Goal: Contribute content

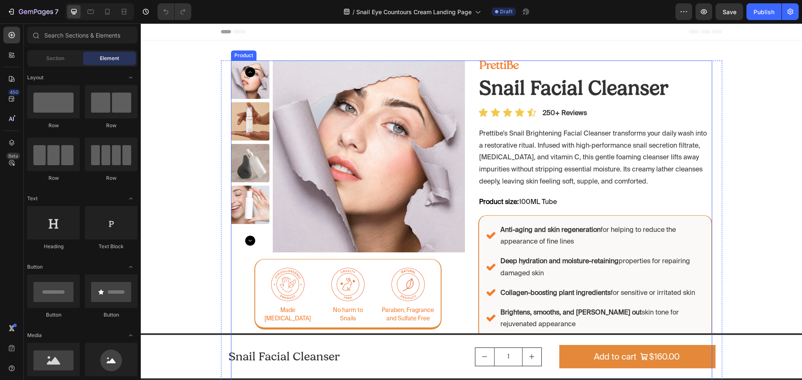
click at [470, 209] on div "Image Snail Facial Cleanser Product Title Product Images Image Made for Sensiti…" at bounding box center [471, 236] width 481 height 351
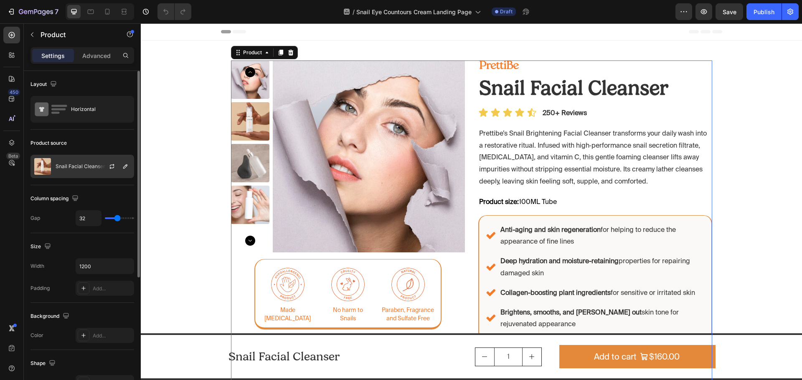
click at [94, 169] on p "Snail Facial Cleanser" at bounding box center [81, 167] width 50 height 6
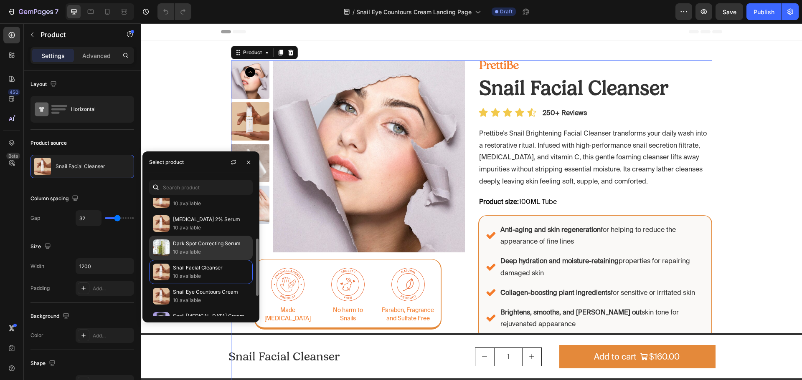
scroll to position [124, 0]
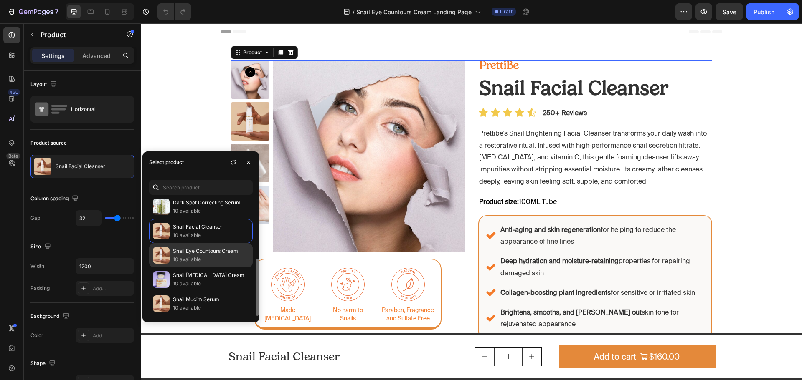
click at [219, 256] on p "10 available" at bounding box center [211, 260] width 76 height 8
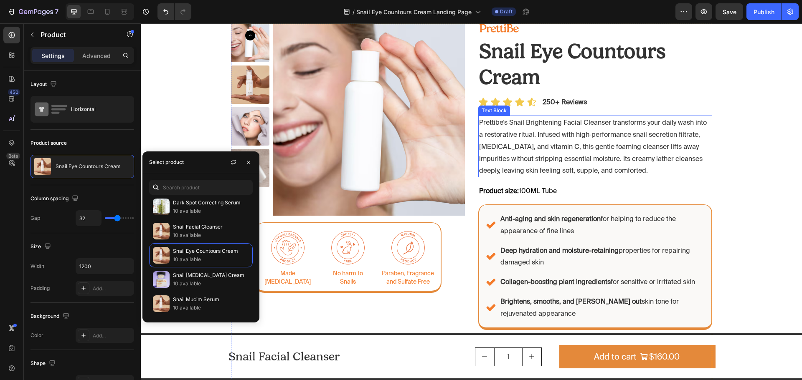
scroll to position [0, 0]
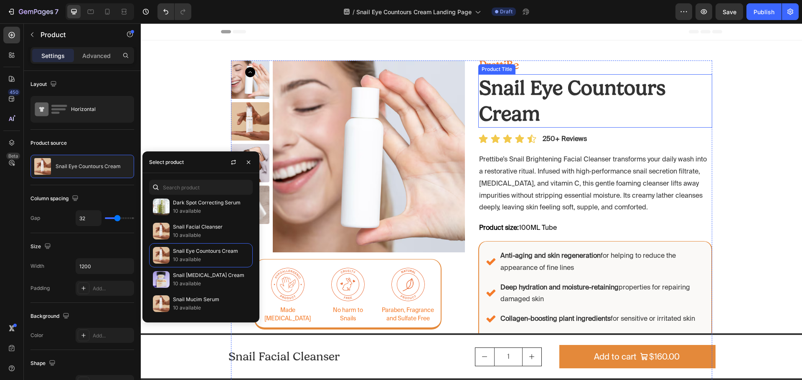
click at [515, 89] on h2 "Snail Eye Countours Cream" at bounding box center [595, 101] width 234 height 54
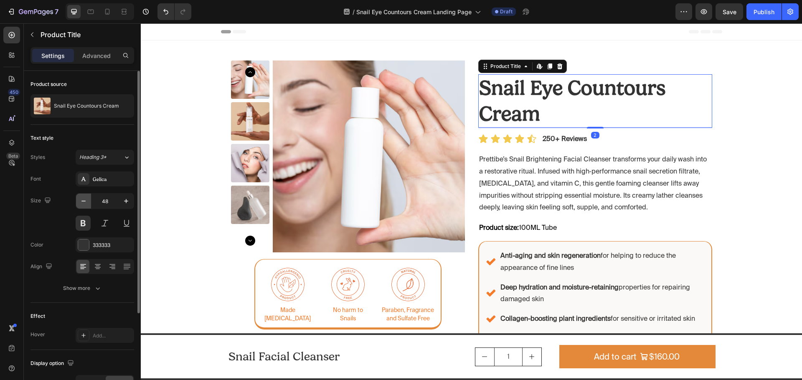
click at [84, 198] on icon "button" at bounding box center [83, 201] width 8 height 8
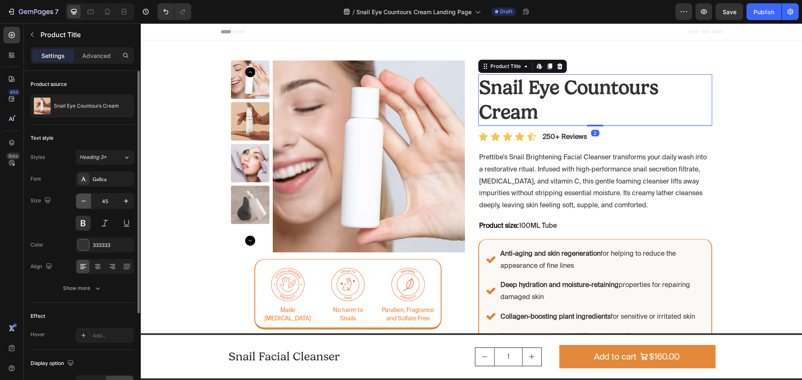
click at [84, 198] on icon "button" at bounding box center [83, 201] width 8 height 8
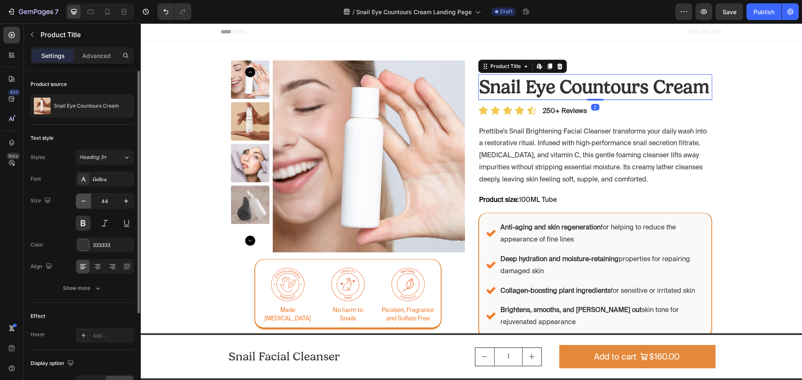
click at [84, 199] on icon "button" at bounding box center [83, 201] width 8 height 8
type input "42"
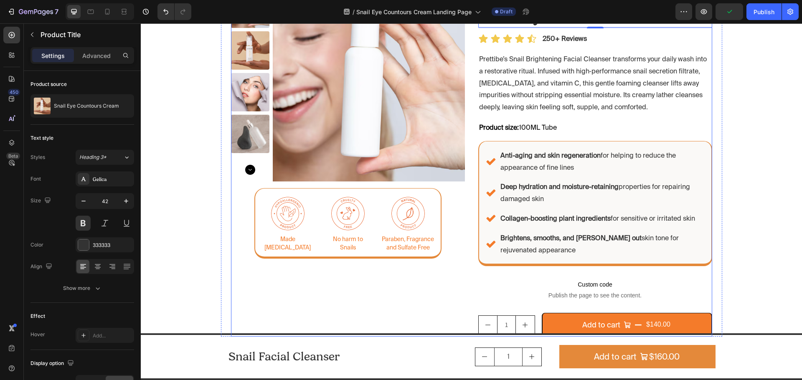
scroll to position [42, 0]
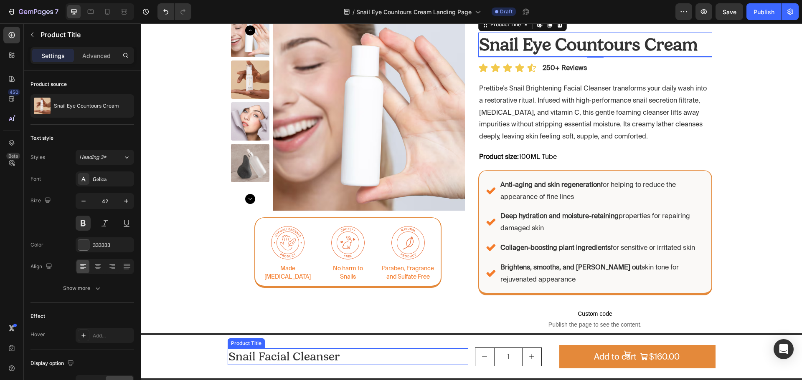
click at [375, 360] on h2 "Snail Facial Cleanser" at bounding box center [348, 357] width 240 height 17
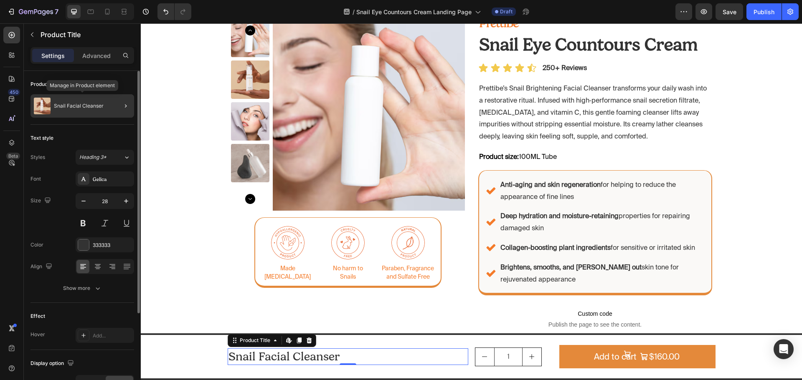
click at [88, 106] on p "Snail Facial Cleanser" at bounding box center [79, 106] width 50 height 6
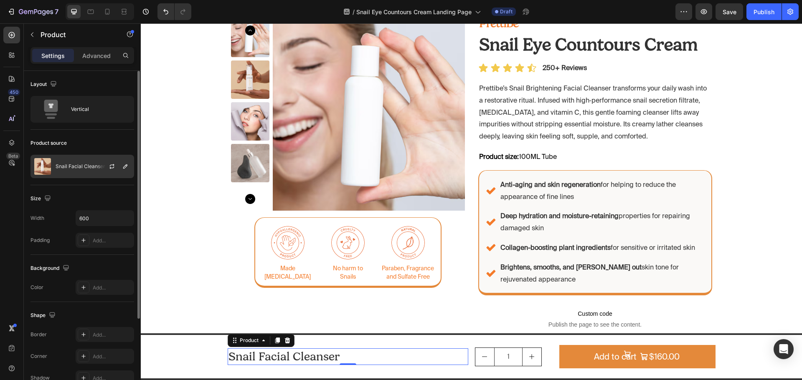
click at [90, 172] on div "Snail Facial Cleanser" at bounding box center [82, 166] width 104 height 23
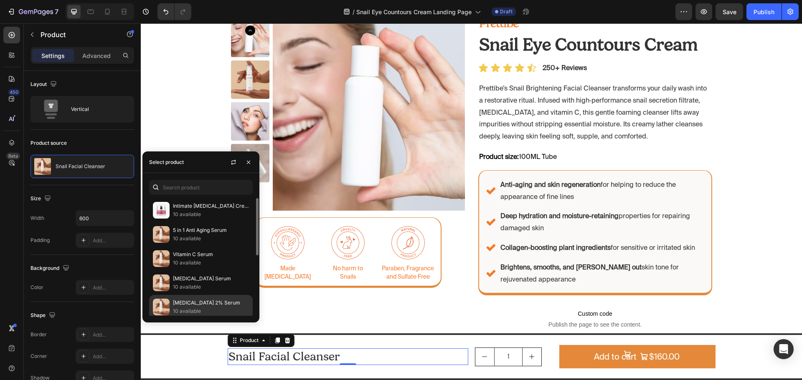
scroll to position [84, 0]
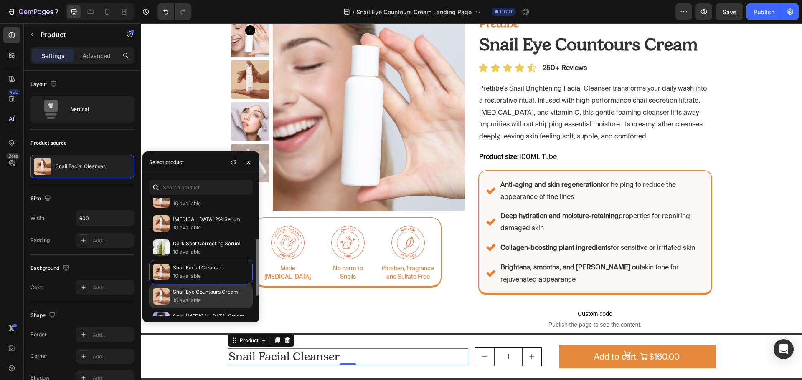
click at [204, 298] on p "10 available" at bounding box center [211, 300] width 76 height 8
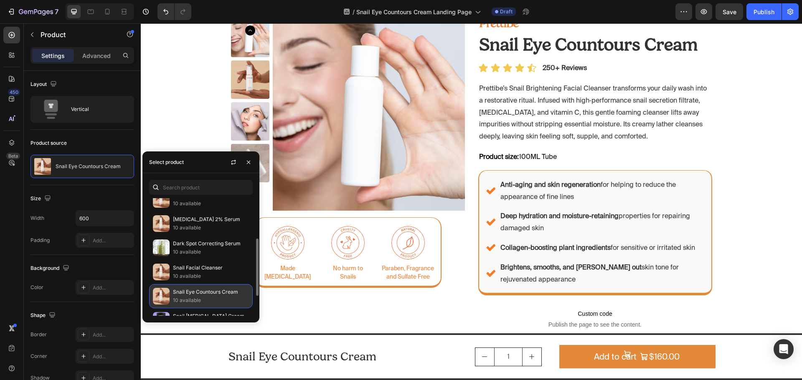
click at [197, 294] on p "Snail Eye Countours Cream" at bounding box center [211, 292] width 76 height 8
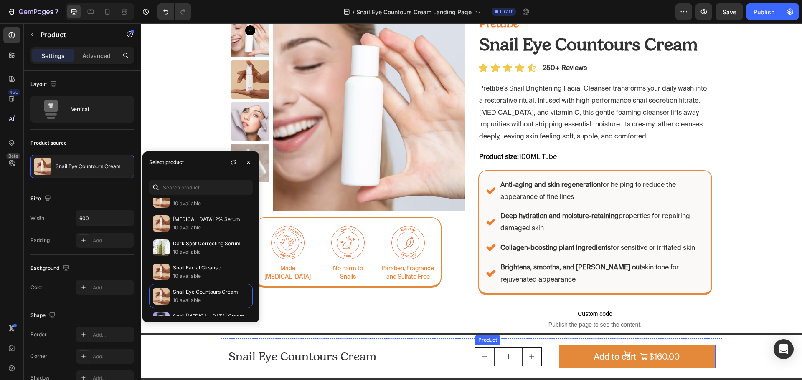
click at [553, 356] on div "1 Product Quantity Add to cart $160.00 Add to Cart Product" at bounding box center [595, 356] width 240 height 23
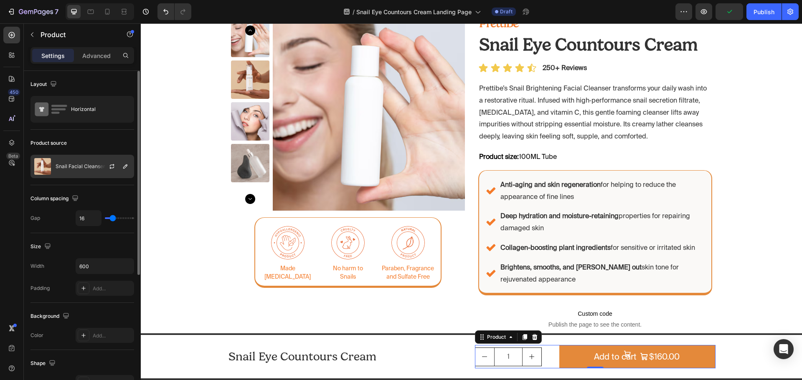
click at [89, 170] on div "Snail Facial Cleanser" at bounding box center [82, 166] width 104 height 23
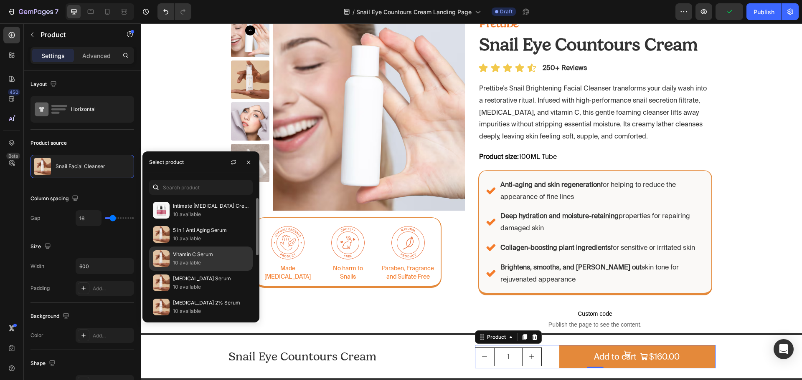
scroll to position [124, 0]
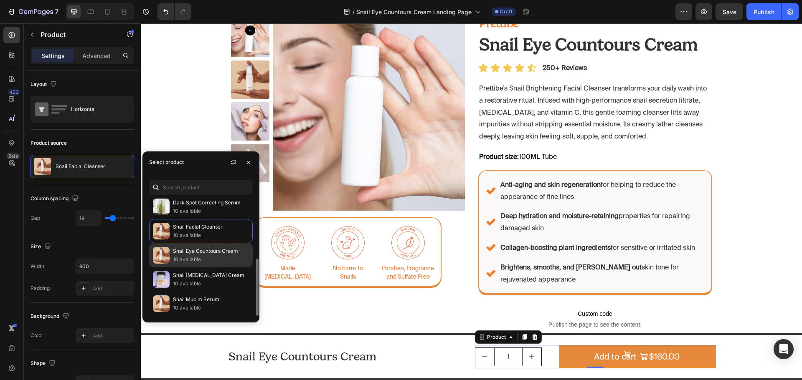
click at [199, 256] on p "10 available" at bounding box center [211, 260] width 76 height 8
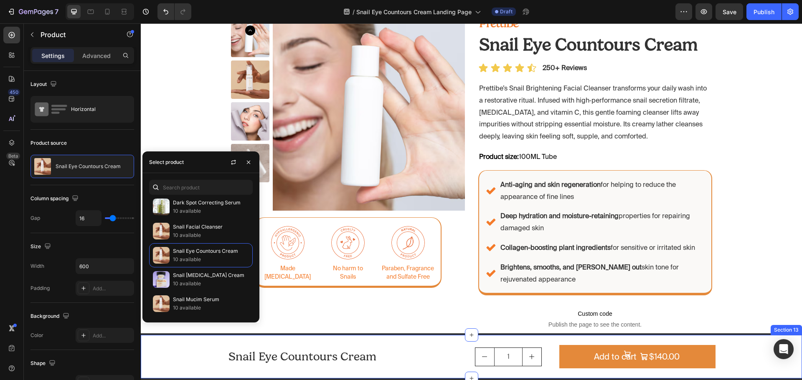
click at [729, 359] on div "Snail Eye Countours Cream Product Title Product 1 Product Quantity Add to cart …" at bounding box center [471, 357] width 641 height 37
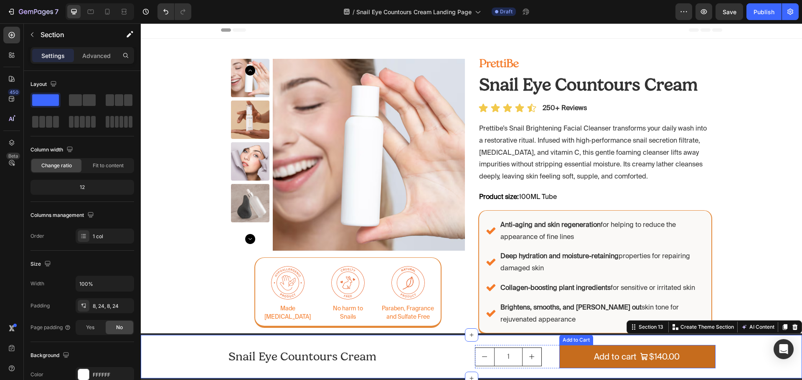
scroll to position [0, 0]
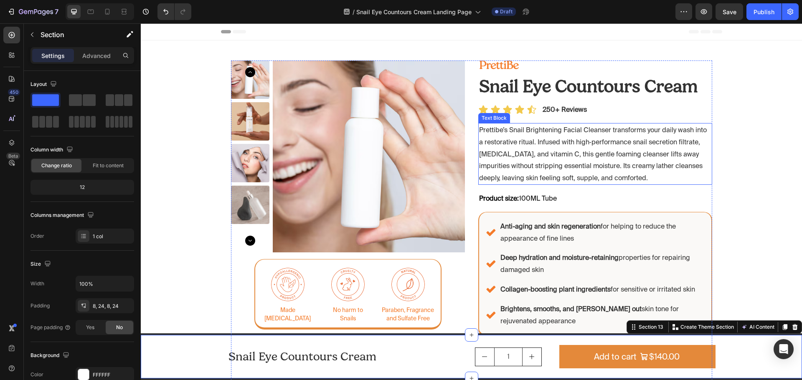
click at [598, 148] on p "Prettibe’s Snail Brightening Facial Cleanser transforms your daily wash into a …" at bounding box center [595, 154] width 232 height 60
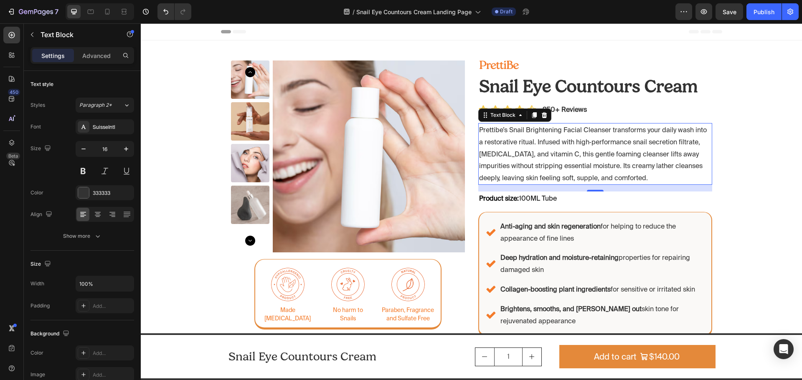
click at [559, 152] on p "Prettibe’s Snail Brightening Facial Cleanser transforms your daily wash into a …" at bounding box center [595, 154] width 232 height 60
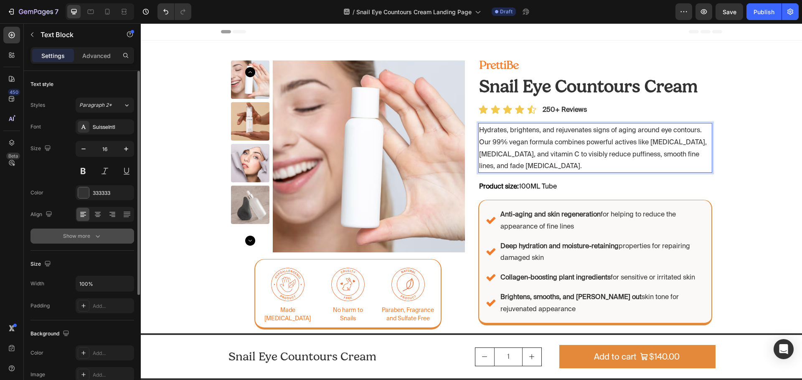
click at [92, 234] on div "Show more" at bounding box center [82, 236] width 39 height 8
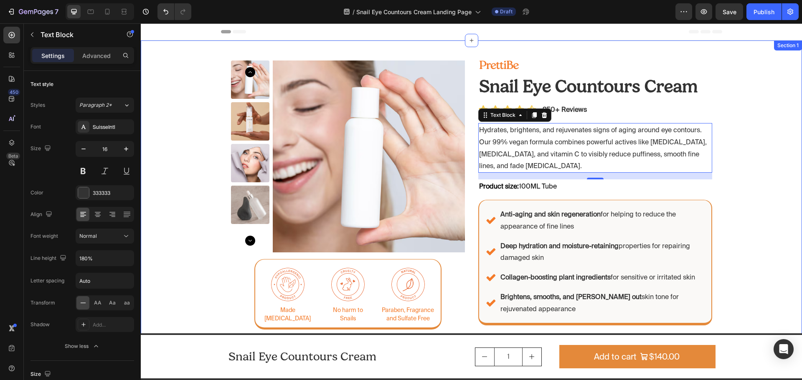
click at [739, 190] on div "Image Snail Eye Countours Cream Product Title Product Images Image Made for Sen…" at bounding box center [471, 331] width 661 height 540
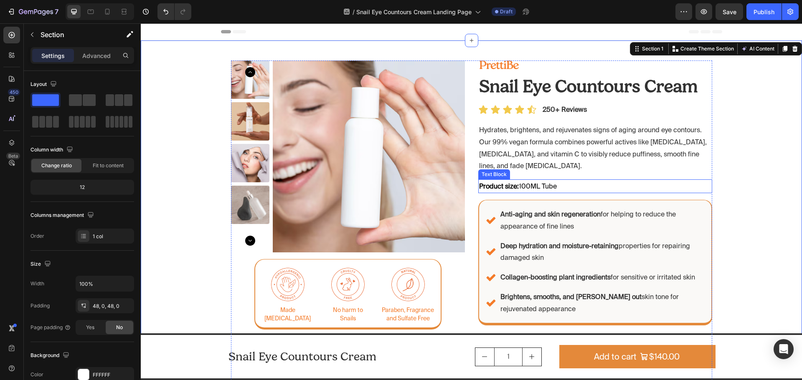
click at [547, 186] on span "Product size: 100ML Tube" at bounding box center [518, 186] width 78 height 8
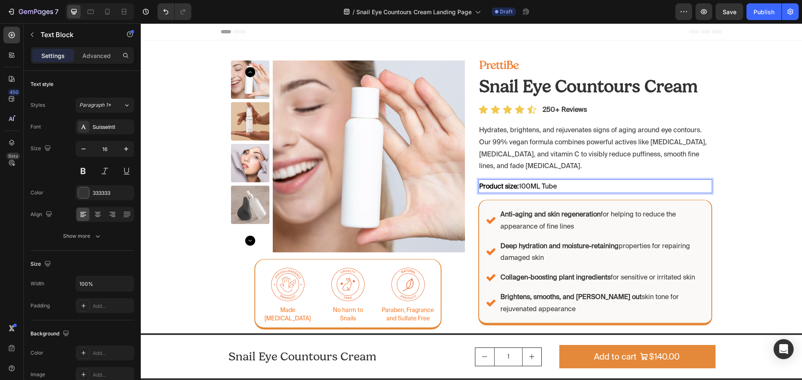
drag, startPoint x: 560, startPoint y: 186, endPoint x: 519, endPoint y: 187, distance: 40.9
click at [519, 187] on p "Product size: 100ML Tube" at bounding box center [595, 186] width 232 height 12
click at [714, 211] on div "Image Snail Eye Countours Cream Product Title Product Images Image Made for Sen…" at bounding box center [471, 228] width 501 height 335
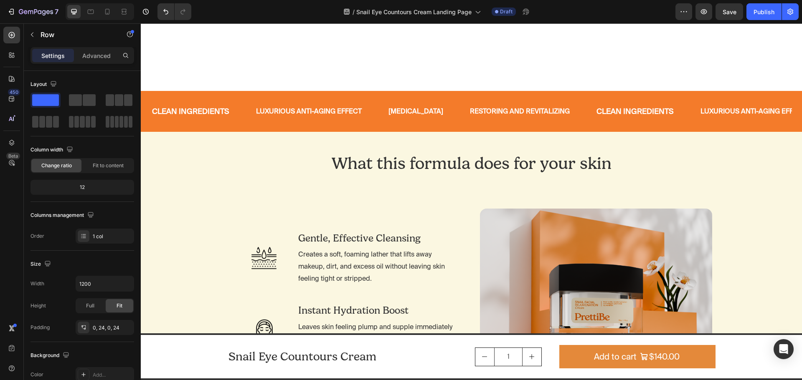
scroll to position [668, 0]
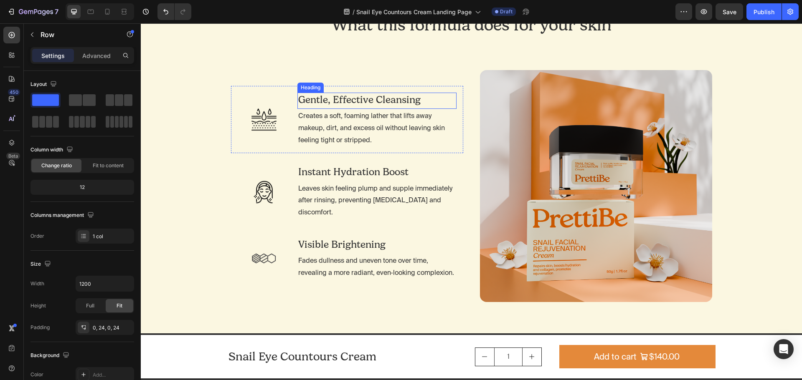
drag, startPoint x: 358, startPoint y: 104, endPoint x: 366, endPoint y: 104, distance: 7.9
click at [358, 104] on h2 "Gentle, Effective Cleansing" at bounding box center [376, 100] width 159 height 15
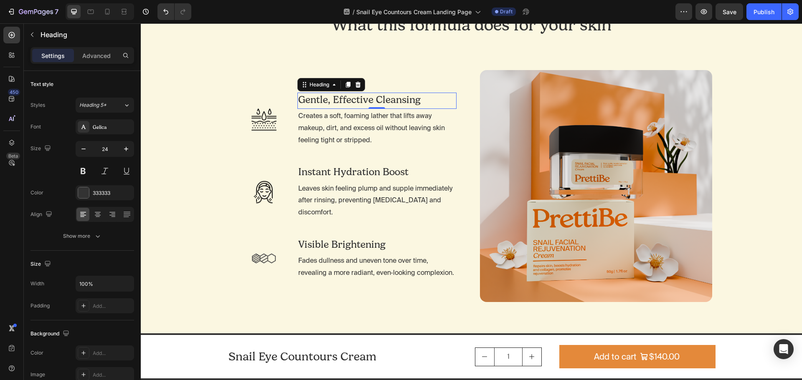
click at [394, 106] on h2 "Gentle, Effective Cleansing" at bounding box center [376, 100] width 159 height 15
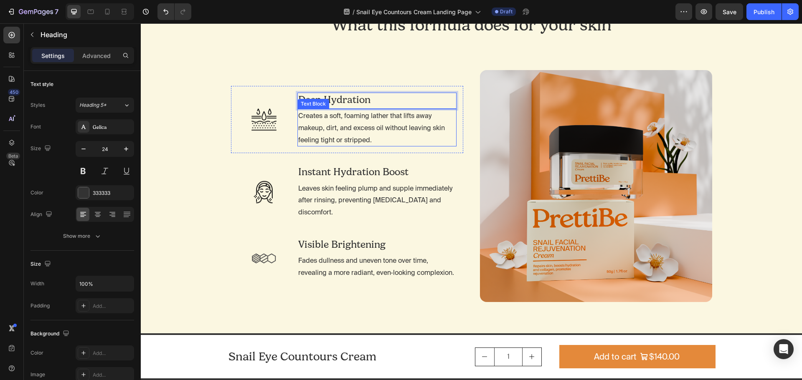
click at [362, 129] on p "Creates a soft, foaming lather that lifts away makeup, dirt, and excess oil wit…" at bounding box center [376, 128] width 157 height 36
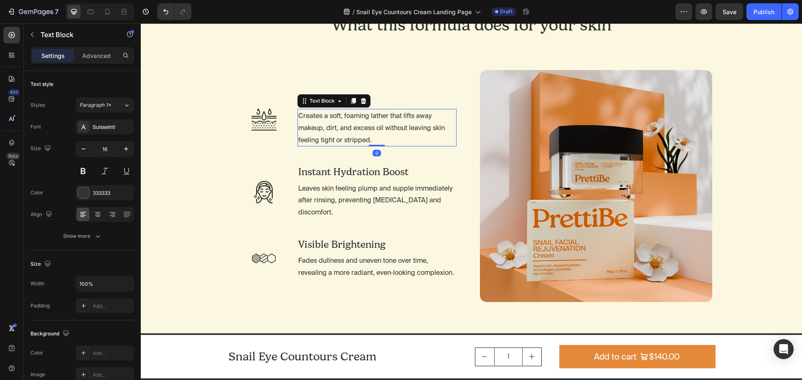
click at [359, 133] on p "Creates a soft, foaming lather that lifts away makeup, dirt, and excess oil wit…" at bounding box center [376, 128] width 157 height 36
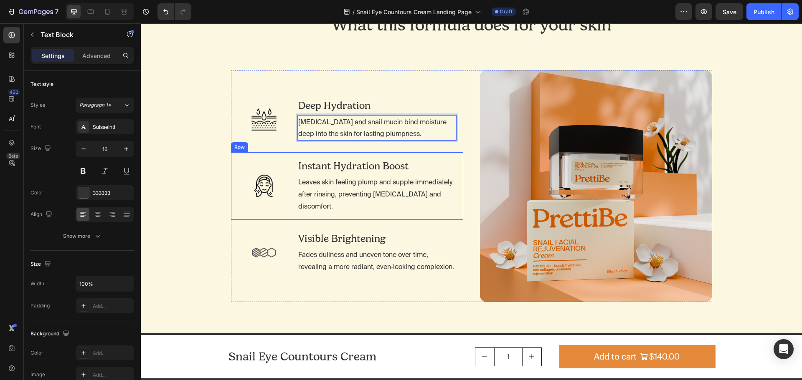
click at [364, 169] on h2 "Instant Hydration Boost" at bounding box center [376, 166] width 159 height 15
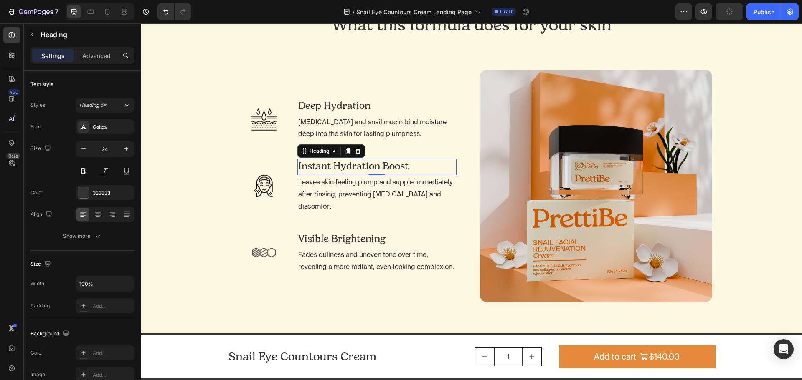
click at [420, 174] on h2 "Instant Hydration Boost" at bounding box center [376, 166] width 159 height 15
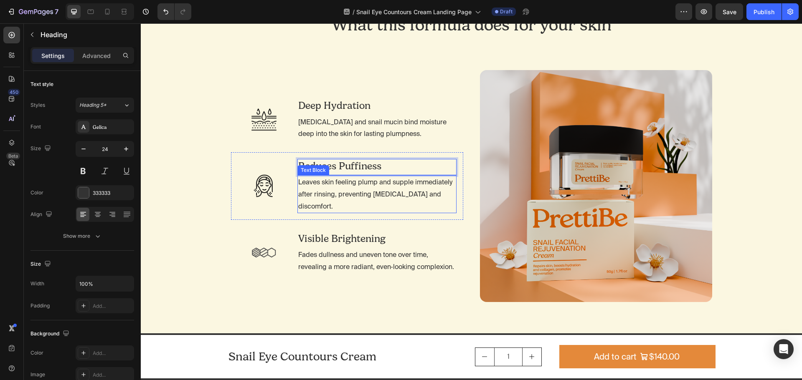
click at [379, 198] on p "Leaves skin feeling plump and supple immediately after rinsing, preventing [MED…" at bounding box center [376, 194] width 157 height 36
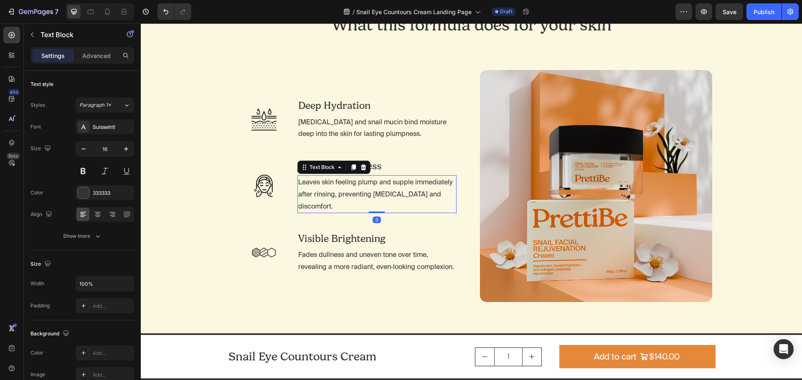
click at [390, 195] on p "Leaves skin feeling plump and supple immediately after rinsing, preventing [MED…" at bounding box center [376, 194] width 157 height 36
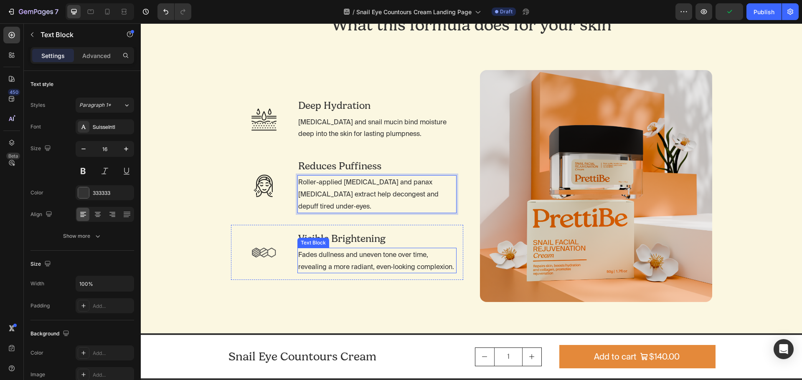
click at [333, 239] on h2 "Visible Brightening" at bounding box center [376, 239] width 159 height 15
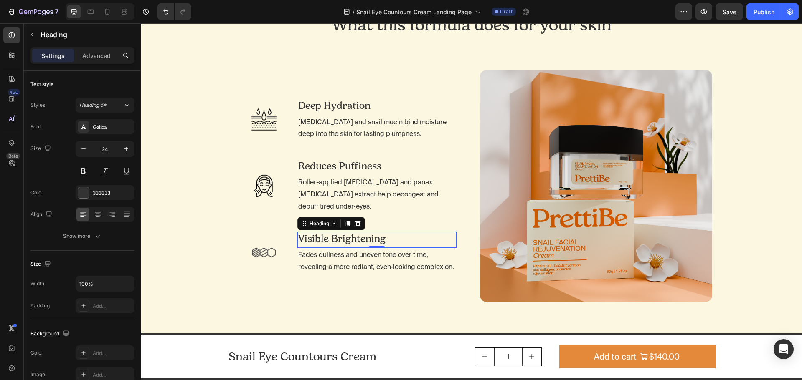
click at [398, 240] on h2 "Visible Brightening" at bounding box center [376, 239] width 159 height 15
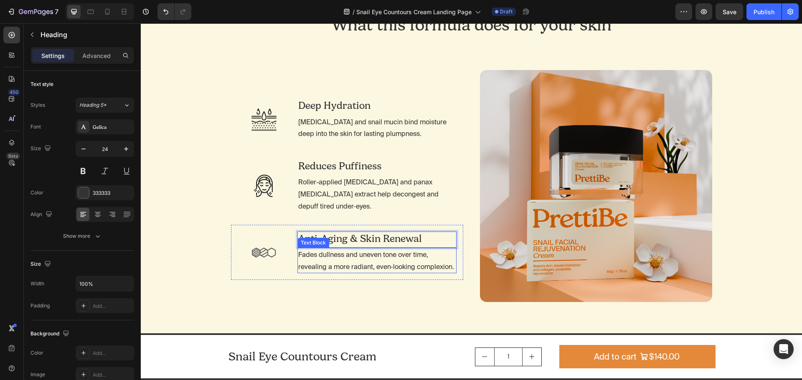
click at [384, 266] on p "Fades dullness and uneven tone over time, revealing a more radiant, even‑lookin…" at bounding box center [376, 261] width 157 height 24
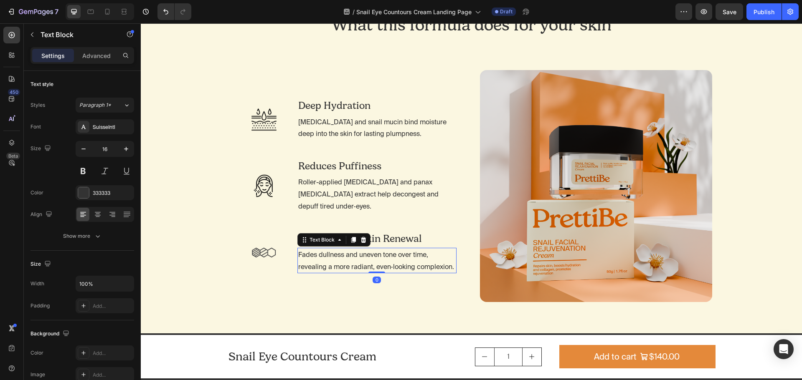
click at [392, 261] on p "Fades dullness and uneven tone over time, revealing a more radiant, even‑lookin…" at bounding box center [376, 261] width 157 height 24
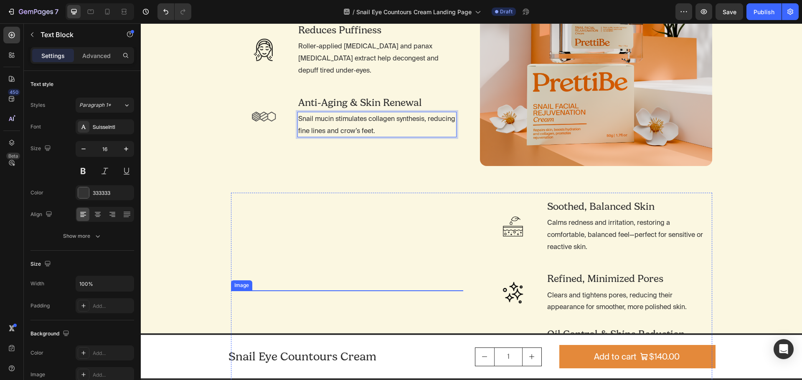
scroll to position [877, 0]
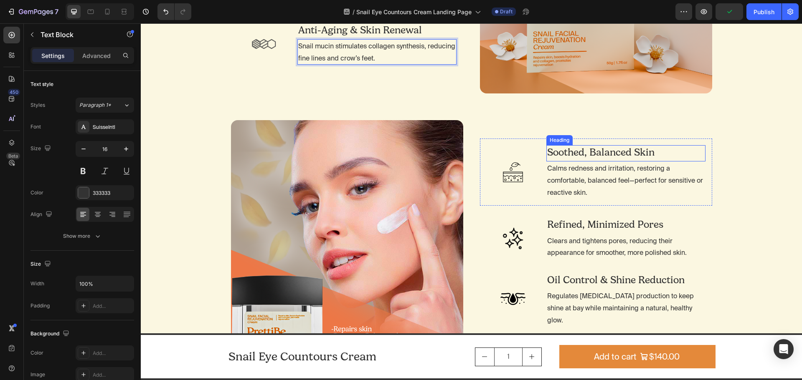
click at [630, 154] on h2 "Soothed, Balanced Skin" at bounding box center [625, 152] width 159 height 15
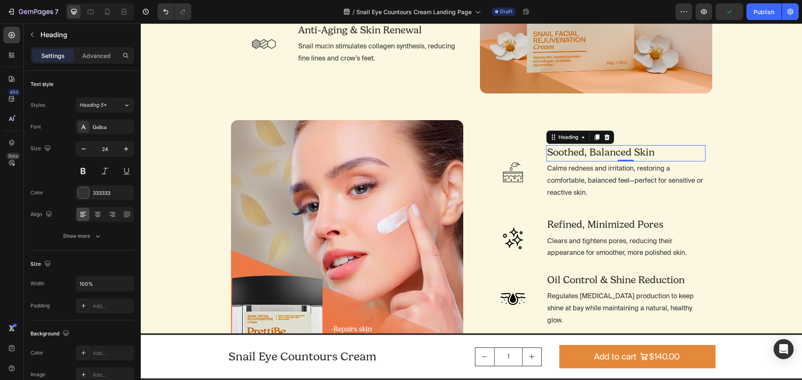
click at [661, 159] on h2 "Soothed, Balanced Skin" at bounding box center [625, 152] width 159 height 15
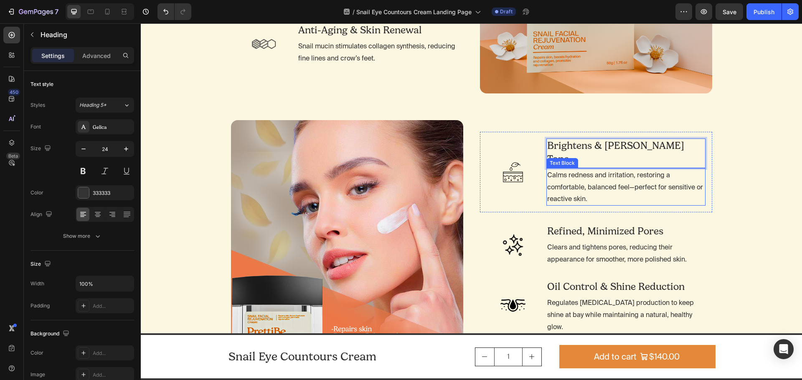
click at [600, 199] on p "Calms redness and irritation, restoring a comfortable, balanced feel—perfect fo…" at bounding box center [625, 187] width 157 height 36
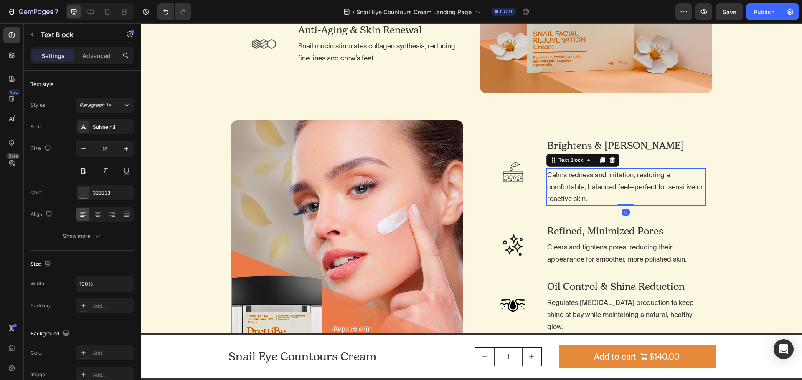
click at [601, 187] on p "Calms redness and irritation, restoring a comfortable, balanced feel—perfect fo…" at bounding box center [625, 187] width 157 height 36
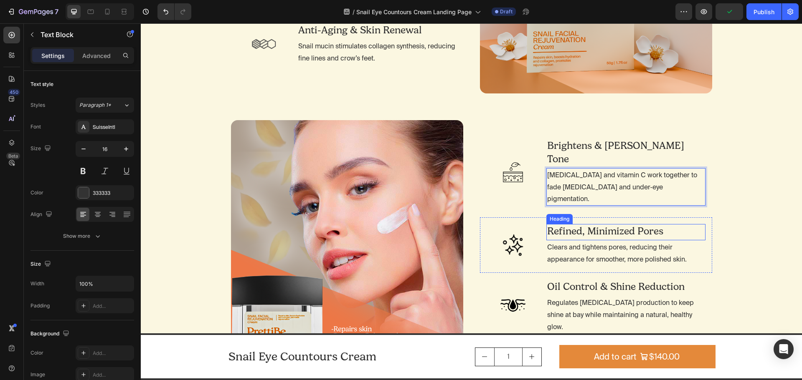
click at [613, 228] on h2 "Refined, Minimized Pores" at bounding box center [625, 231] width 159 height 15
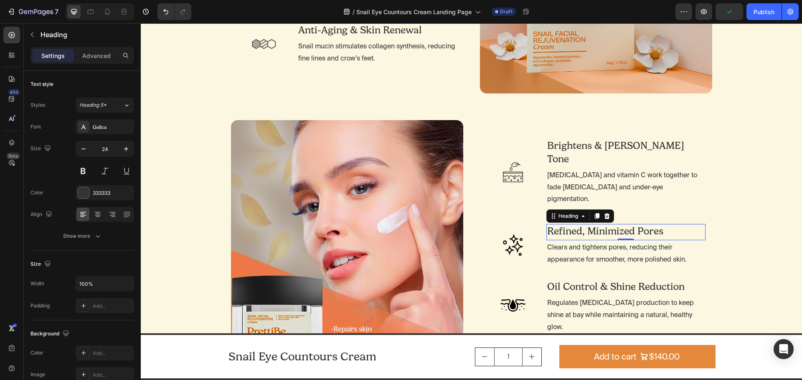
click at [663, 225] on h2 "Refined, Minimized Pores" at bounding box center [625, 231] width 159 height 15
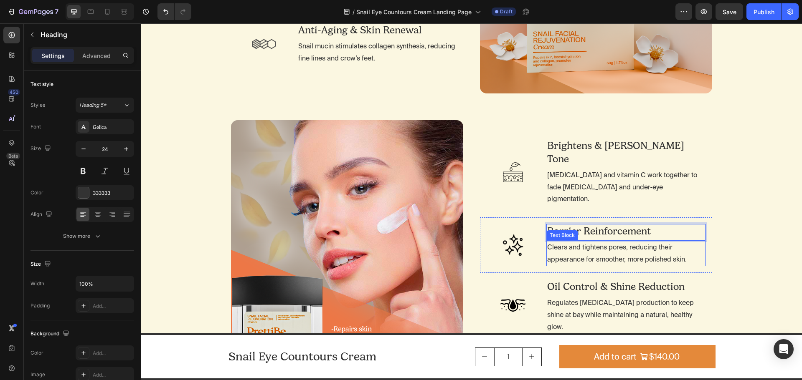
click at [609, 248] on p "Clears and tightens pores, reducing their appearance for smoother, more polishe…" at bounding box center [625, 253] width 157 height 24
click at [623, 247] on p "Clears and tightens pores, reducing their appearance for smoother, more polishe…" at bounding box center [625, 253] width 157 height 24
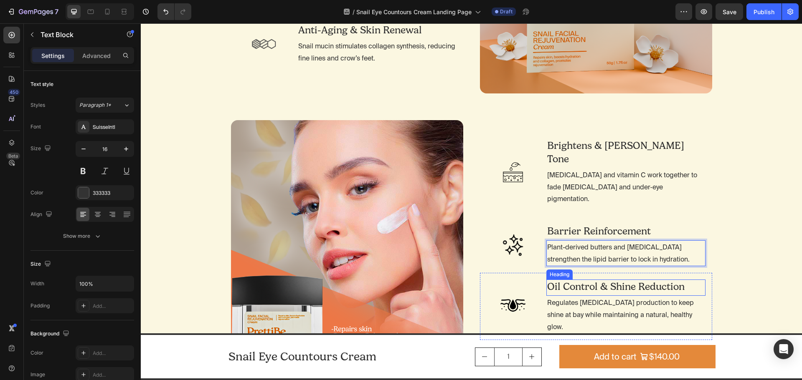
click at [579, 280] on h2 "Oil Control & Shine Reduction" at bounding box center [625, 287] width 159 height 15
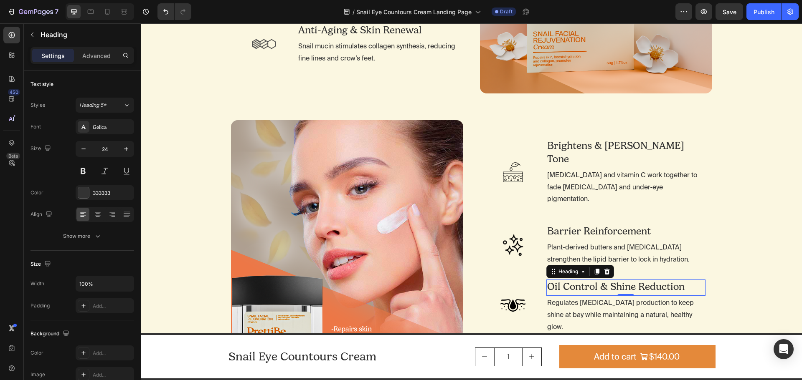
click at [624, 281] on h2 "Oil Control & Shine Reduction" at bounding box center [625, 287] width 159 height 15
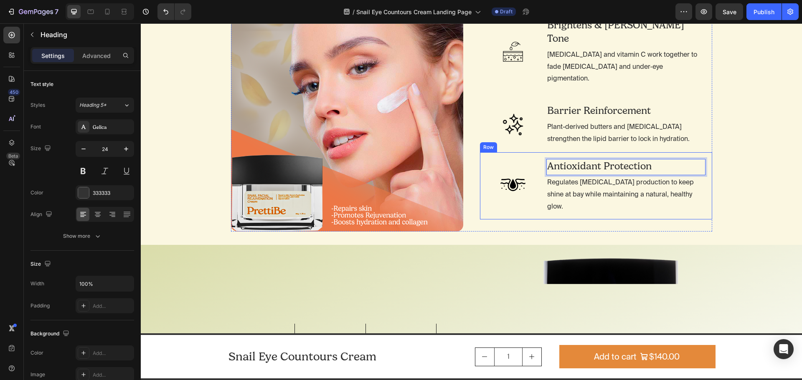
scroll to position [1002, 0]
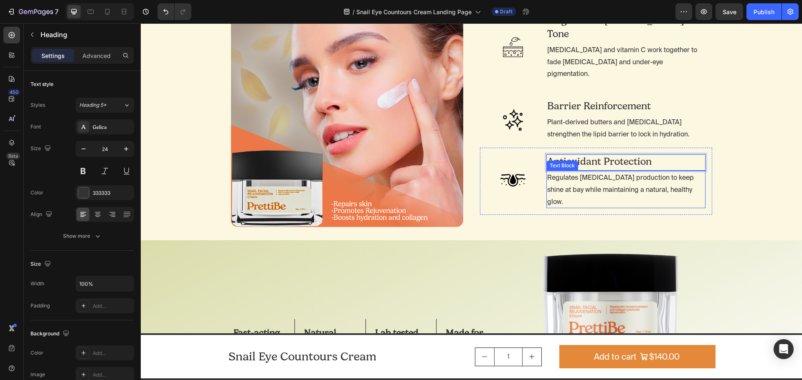
click at [606, 172] on p "Regulates [MEDICAL_DATA] production to keep shine at bay while maintaining a na…" at bounding box center [625, 190] width 157 height 36
click at [612, 176] on p "Regulates [MEDICAL_DATA] production to keep shine at bay while maintaining a na…" at bounding box center [625, 190] width 157 height 36
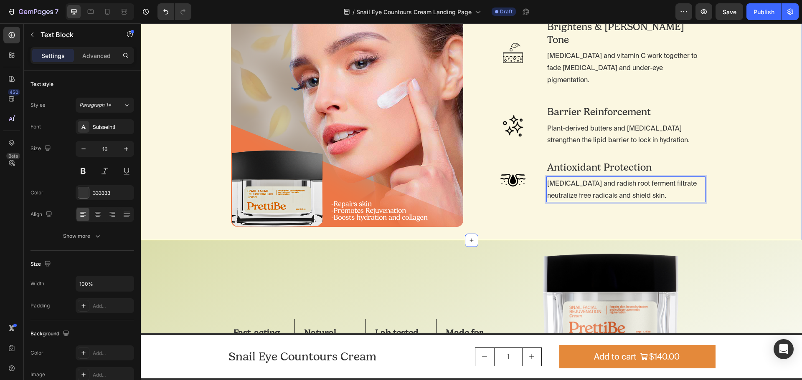
click at [754, 186] on div "Image Brightens & Evens Tone Heading Niacinamide and vitamin C work together to…" at bounding box center [471, 111] width 661 height 232
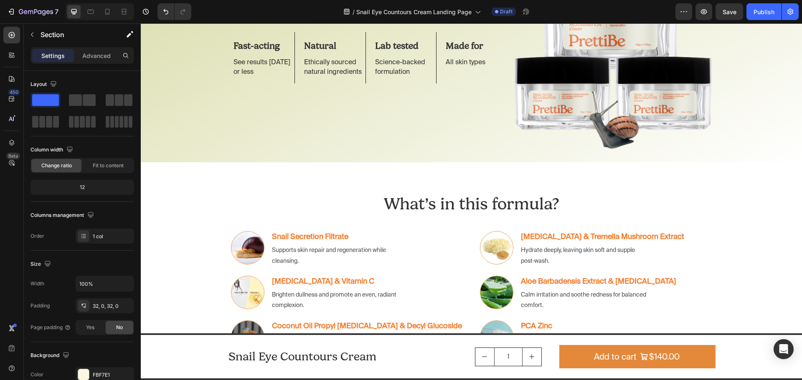
scroll to position [1378, 0]
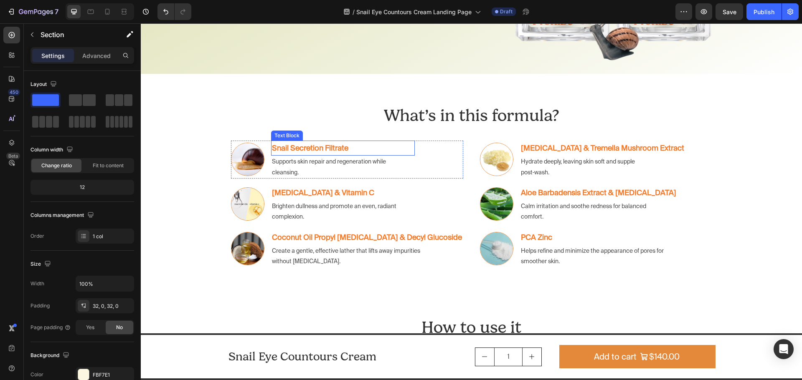
click at [345, 147] on strong "Snail Secretion Filtrate" at bounding box center [310, 148] width 76 height 9
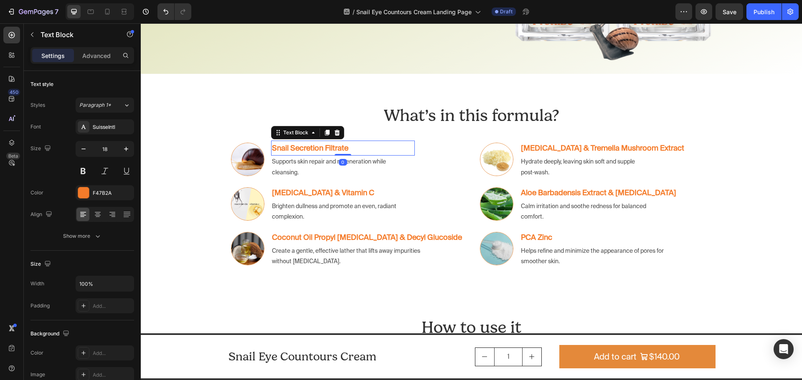
click at [362, 149] on p "Snail Secretion Filtrate" at bounding box center [343, 148] width 142 height 13
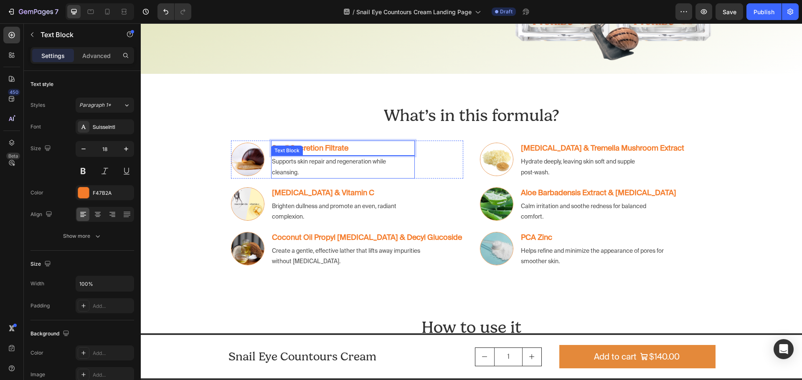
click at [336, 169] on p "Supports skin repair and regeneration while cleansing." at bounding box center [334, 167] width 125 height 21
click at [309, 167] on p "Supports skin repair and regeneration while cleansing." at bounding box center [334, 167] width 125 height 21
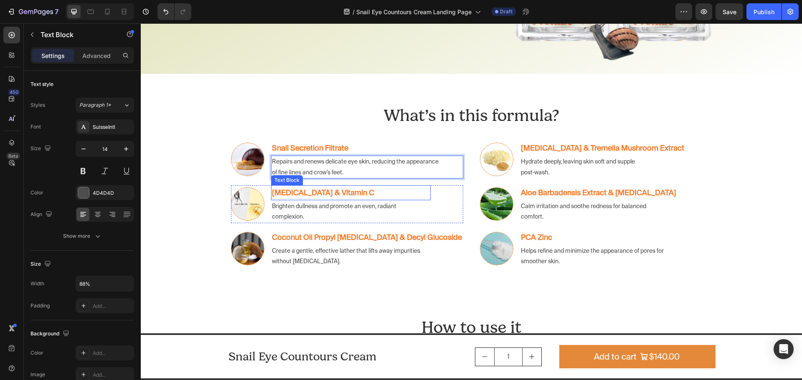
click at [351, 194] on strong "[MEDICAL_DATA] & Vitamin C" at bounding box center [323, 192] width 102 height 9
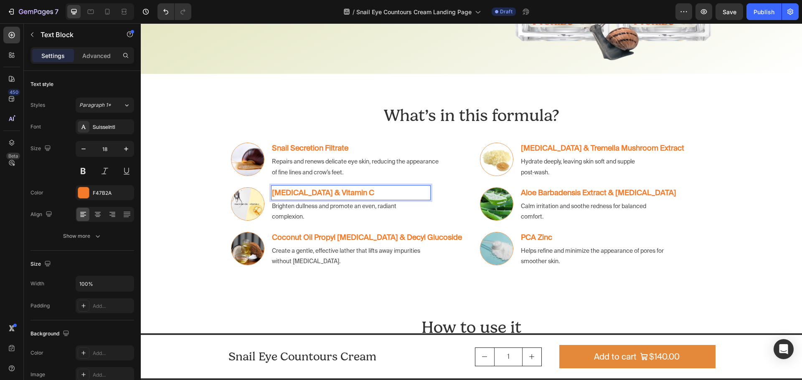
click at [369, 193] on p "[MEDICAL_DATA] & Vitamin C" at bounding box center [351, 192] width 158 height 13
click at [314, 213] on p "Brighten dullness and promote an even, radiant complexion." at bounding box center [341, 211] width 139 height 21
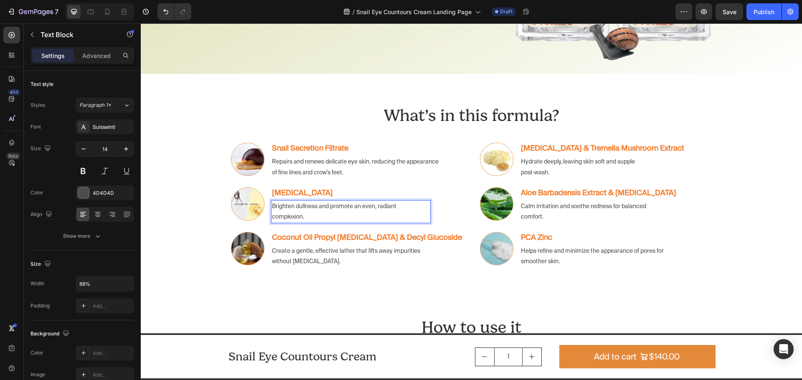
click at [303, 211] on p "Brighten dullness and promote an even, radiant complexion." at bounding box center [341, 211] width 139 height 21
click at [553, 149] on strong "[MEDICAL_DATA] & Tremella Mushroom Extract" at bounding box center [602, 148] width 163 height 9
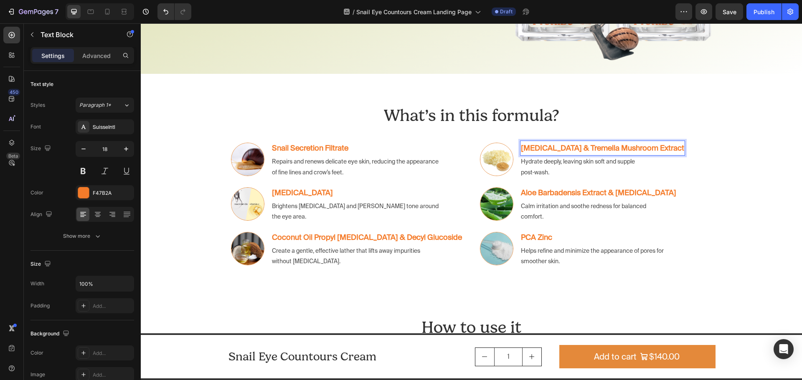
click at [573, 149] on strong "[MEDICAL_DATA] & Tremella Mushroom Extract" at bounding box center [602, 148] width 163 height 9
click at [583, 165] on p "Hydrate deeply, leaving skin soft and supple post‑wash." at bounding box center [584, 167] width 127 height 21
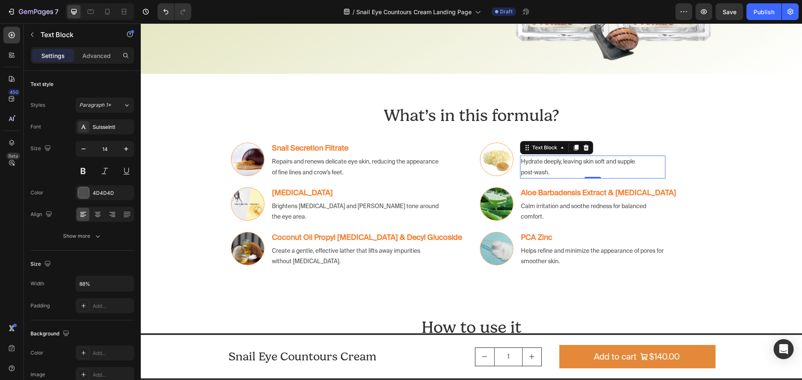
click at [556, 164] on p "Hydrate deeply, leaving skin soft and supple post‑wash." at bounding box center [584, 167] width 127 height 21
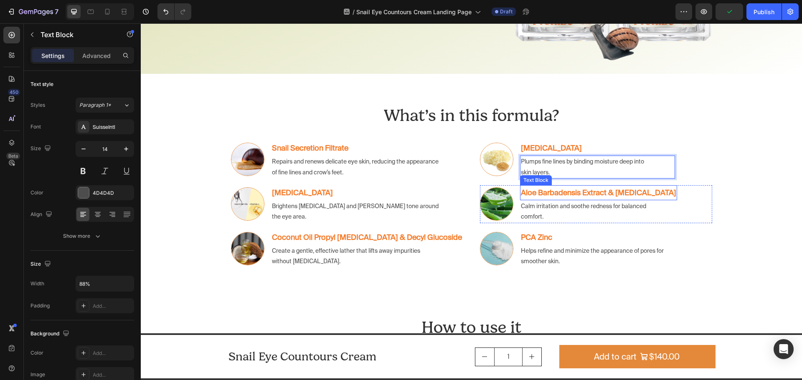
click at [544, 193] on strong "Aloe Barbadensis Extract & [MEDICAL_DATA]" at bounding box center [598, 192] width 155 height 9
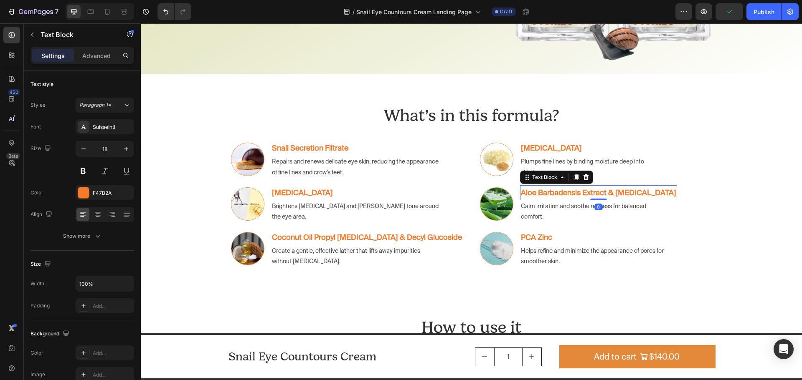
click at [590, 195] on strong "Aloe Barbadensis Extract & [MEDICAL_DATA]" at bounding box center [598, 192] width 155 height 9
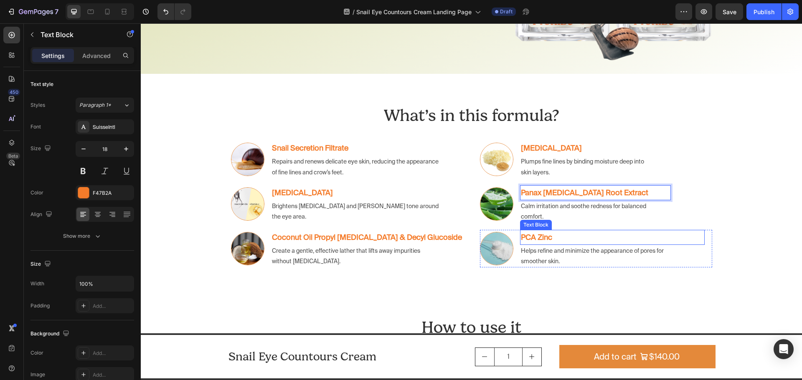
click at [537, 215] on p "Calm irritation and soothe redness for balanced comfort." at bounding box center [586, 211] width 131 height 21
click at [560, 213] on p "Calm irritation and soothe redness for balanced comfort." at bounding box center [586, 211] width 131 height 21
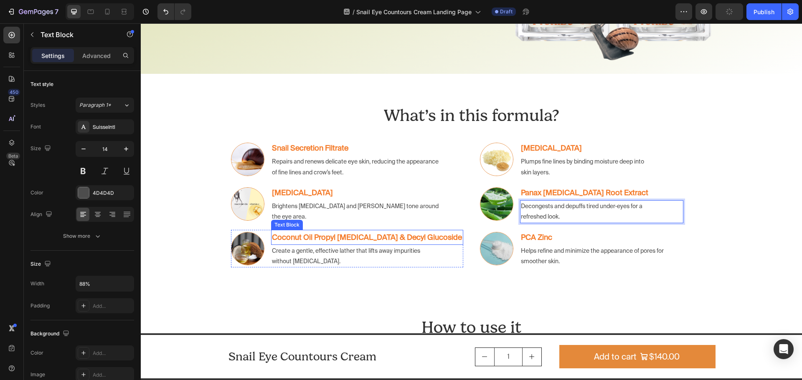
click at [324, 234] on strong "Coconut Oil Propyl [MEDICAL_DATA] & Decyl Glucoside" at bounding box center [367, 237] width 190 height 9
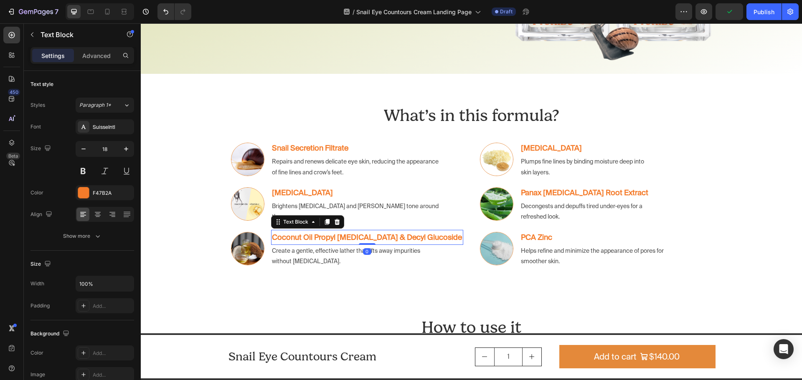
click at [343, 237] on strong "Coconut Oil Propyl [MEDICAL_DATA] & Decyl Glucoside" at bounding box center [367, 237] width 190 height 9
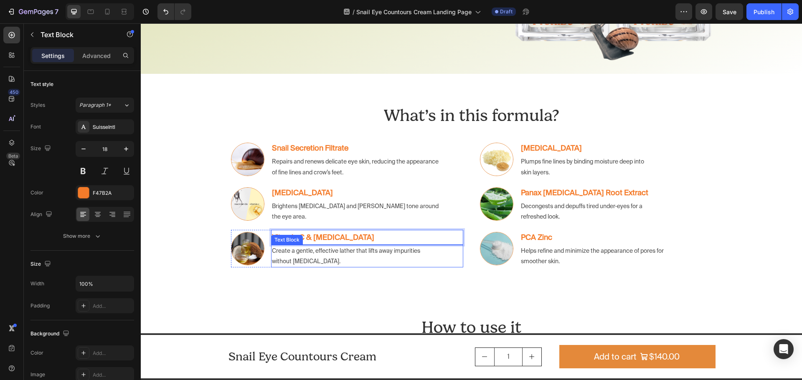
click at [296, 262] on p "Create a gentle, effective lather that lifts away impurities without [MEDICAL_D…" at bounding box center [355, 256] width 167 height 21
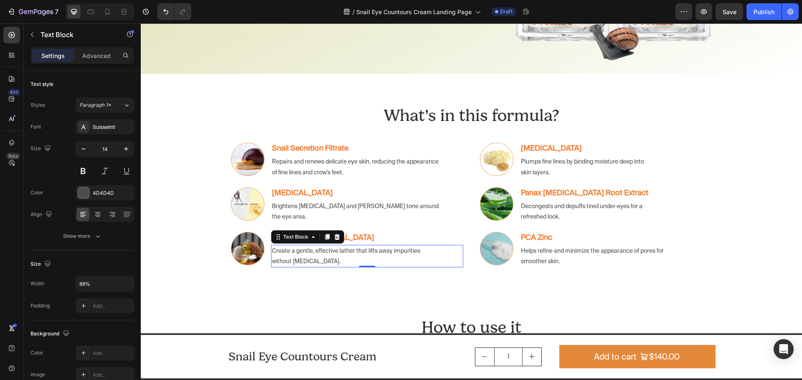
click at [331, 261] on p "Create a gentle, effective lather that lifts away impurities without [MEDICAL_D…" at bounding box center [355, 256] width 167 height 21
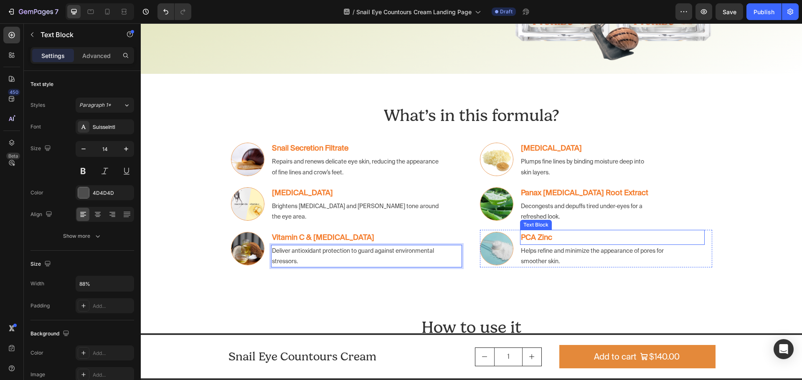
click at [538, 238] on strong "PCA Zinc" at bounding box center [536, 237] width 31 height 9
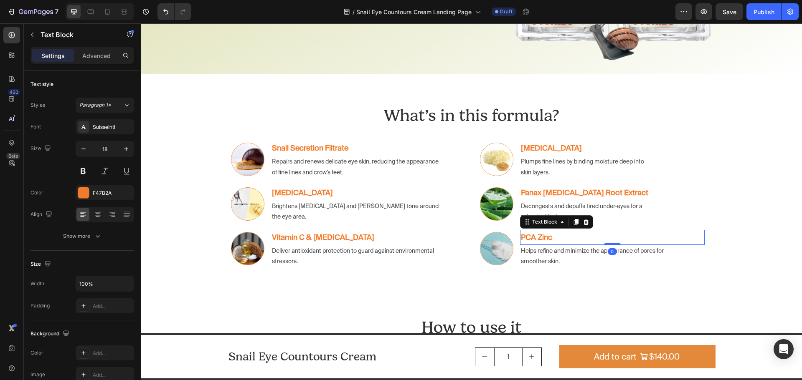
click at [565, 236] on p "PCA Zinc" at bounding box center [612, 237] width 183 height 13
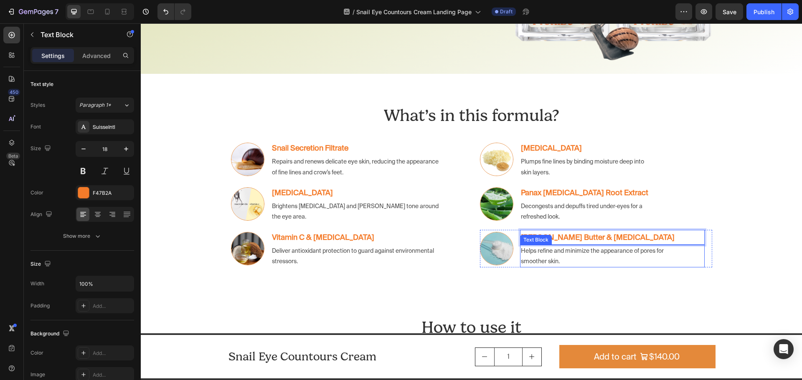
click at [556, 260] on p "Helps refine and minimize the appearance of pores for smoother skin." at bounding box center [601, 256] width 161 height 21
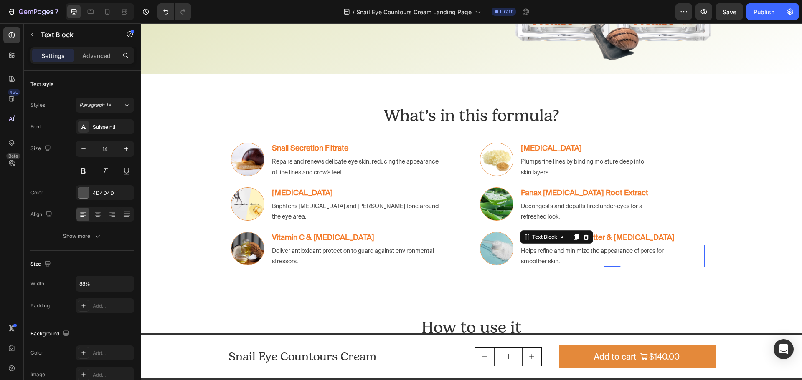
click at [586, 261] on p "Helps refine and minimize the appearance of pores for smoother skin." at bounding box center [601, 256] width 161 height 21
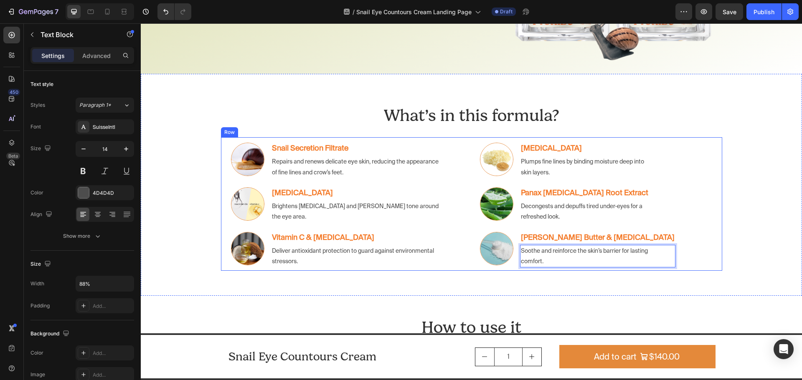
click at [714, 240] on div "Image Snail Secretion Filtrate Text Block Repairs and renews delicate eye skin,…" at bounding box center [471, 204] width 501 height 134
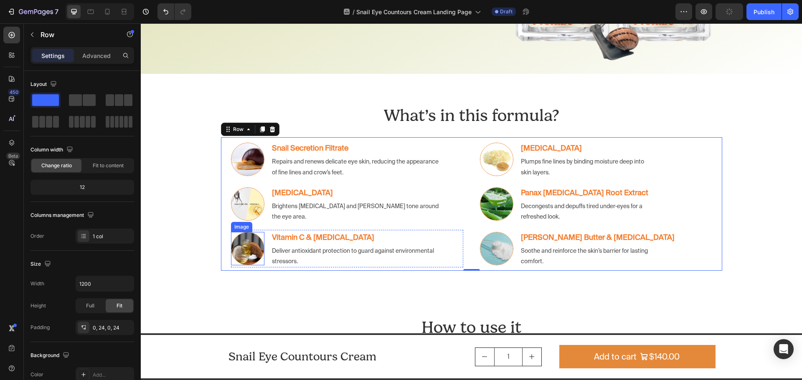
click at [242, 253] on img at bounding box center [247, 248] width 33 height 33
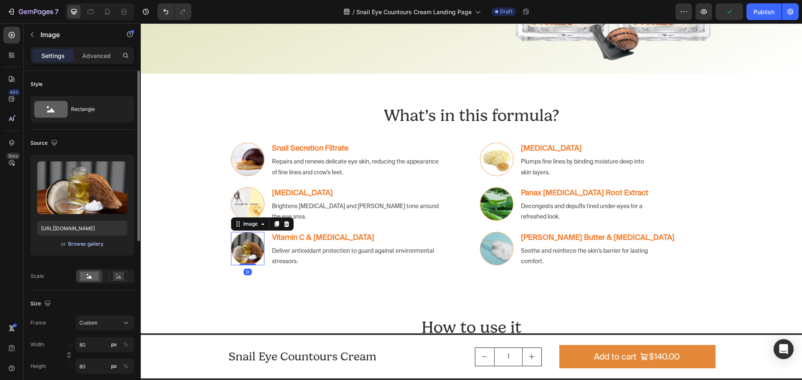
click at [98, 243] on div "Browse gallery" at bounding box center [85, 244] width 35 height 8
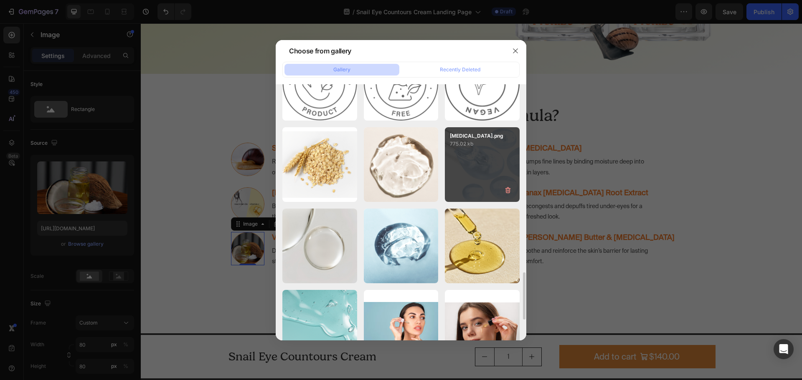
scroll to position [1062, 0]
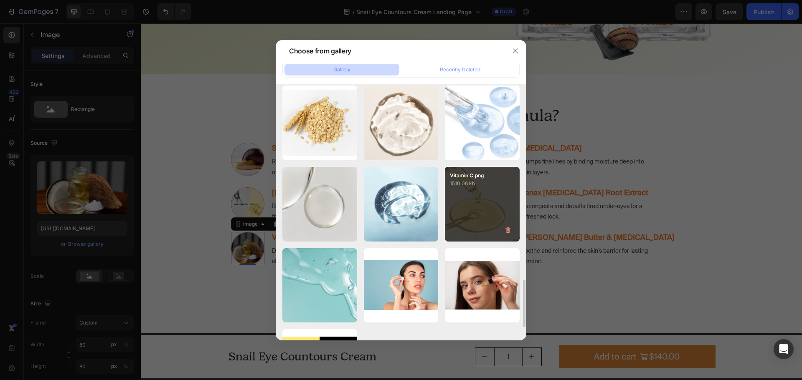
click at [476, 197] on div "Vitamin C.png 1510.06 kb" at bounding box center [482, 204] width 75 height 75
type input "https://cdn.shopify.com/s/files/1/0672/6631/4285/files/gempages_580338453292515…"
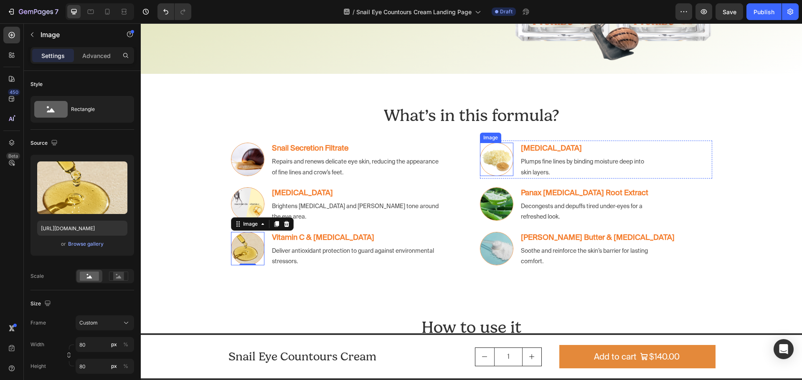
click at [496, 158] on img at bounding box center [496, 159] width 33 height 33
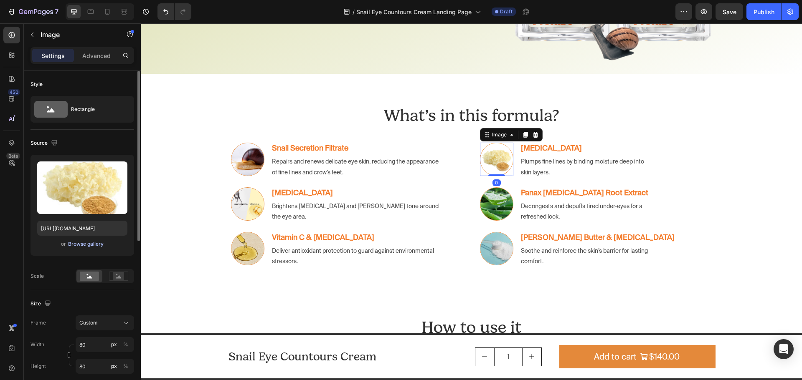
click at [84, 242] on div "Browse gallery" at bounding box center [85, 244] width 35 height 8
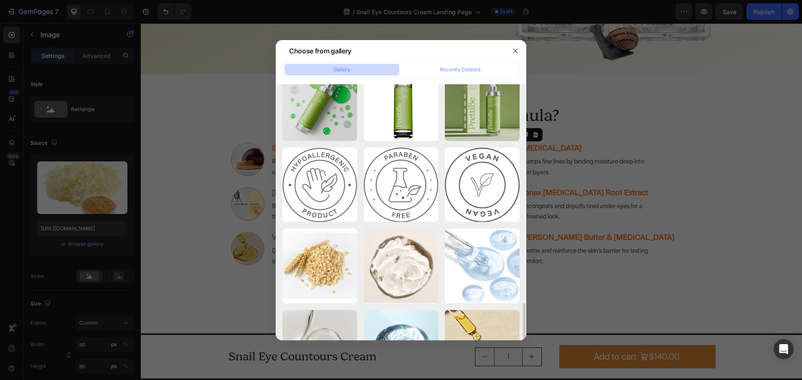
scroll to position [1127, 0]
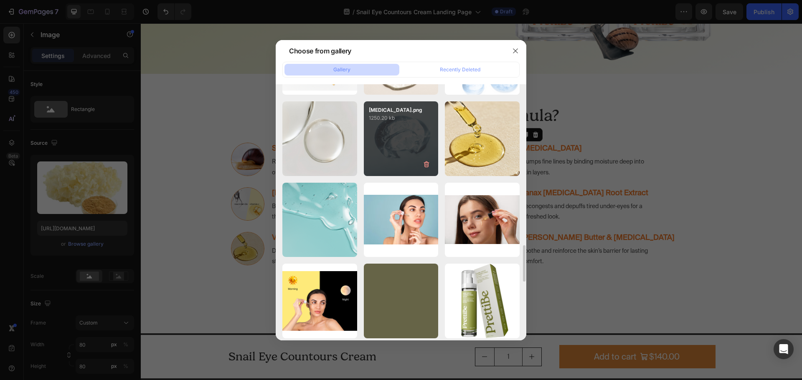
click at [402, 143] on div "Sodium Hyaluronate.png 1250.20 kb" at bounding box center [401, 138] width 75 height 75
type input "https://cdn.shopify.com/s/files/1/0672/6631/4285/files/gempages_580338453292515…"
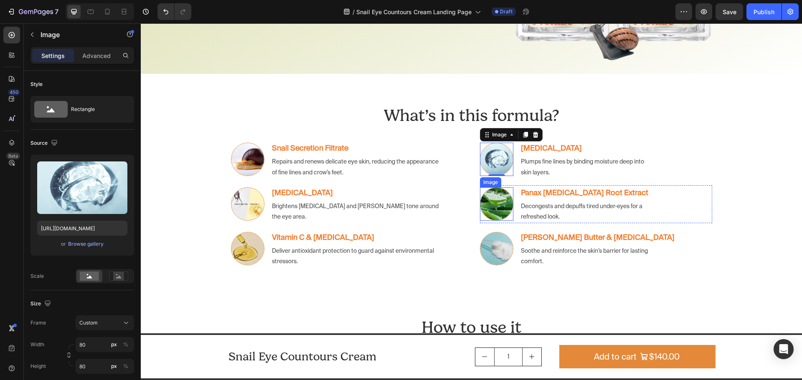
click at [483, 202] on img at bounding box center [496, 203] width 33 height 33
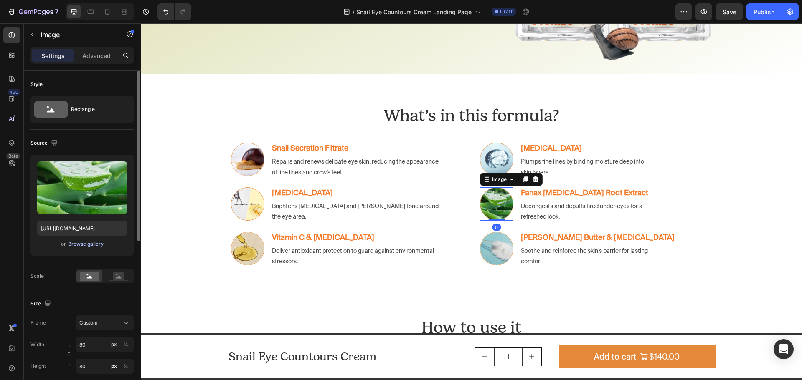
click at [77, 245] on div "Browse gallery" at bounding box center [85, 244] width 35 height 8
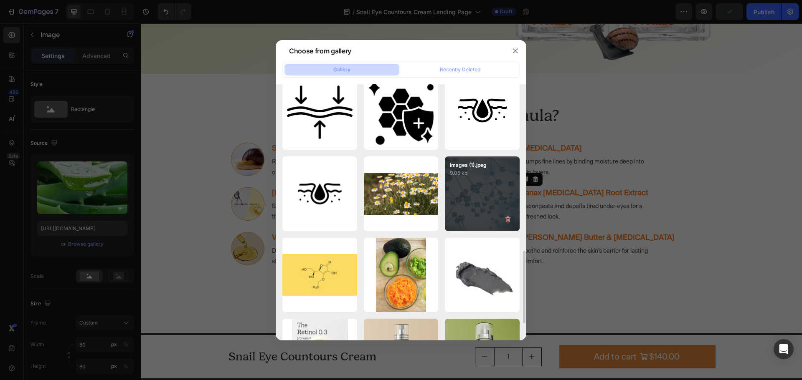
scroll to position [626, 0]
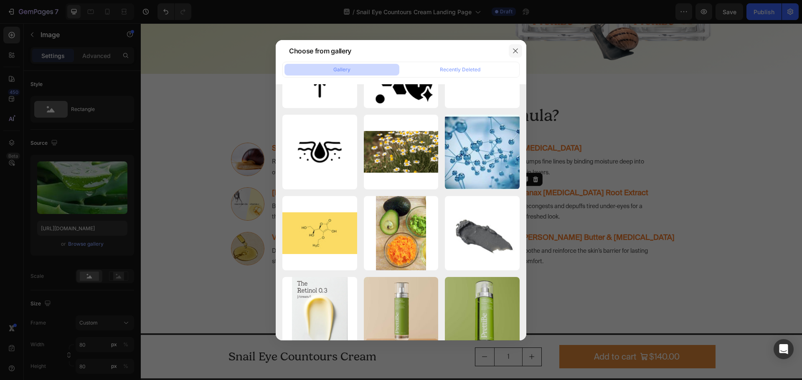
click at [513, 48] on icon "button" at bounding box center [515, 51] width 7 height 7
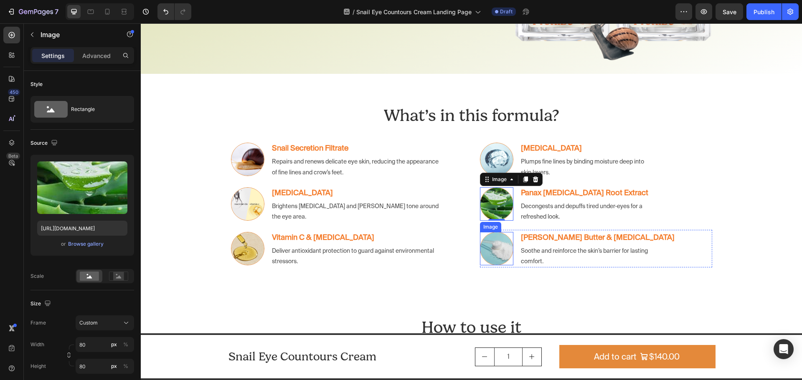
click at [493, 253] on img at bounding box center [496, 248] width 33 height 33
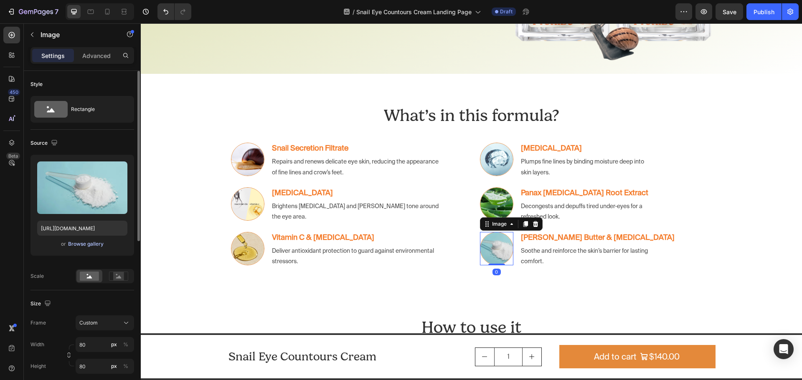
click at [94, 246] on div "Browse gallery" at bounding box center [85, 244] width 35 height 8
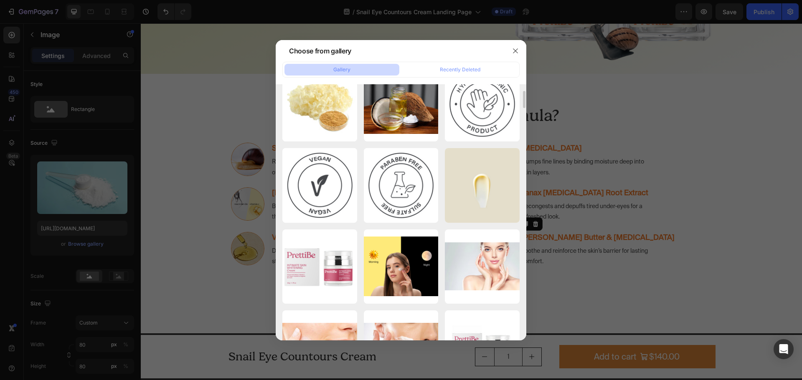
scroll to position [22, 0]
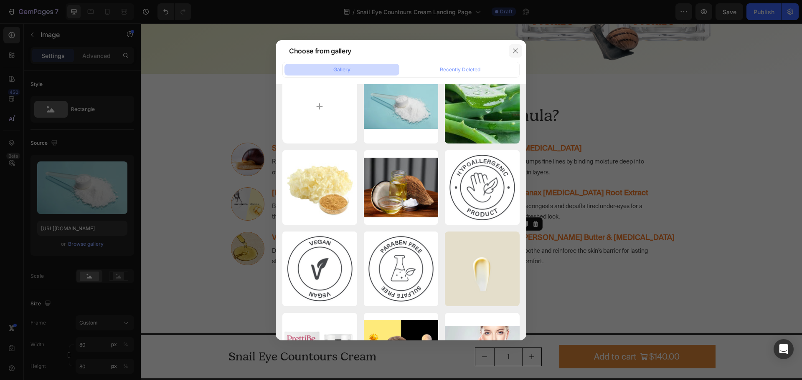
click at [512, 51] on icon "button" at bounding box center [515, 51] width 7 height 7
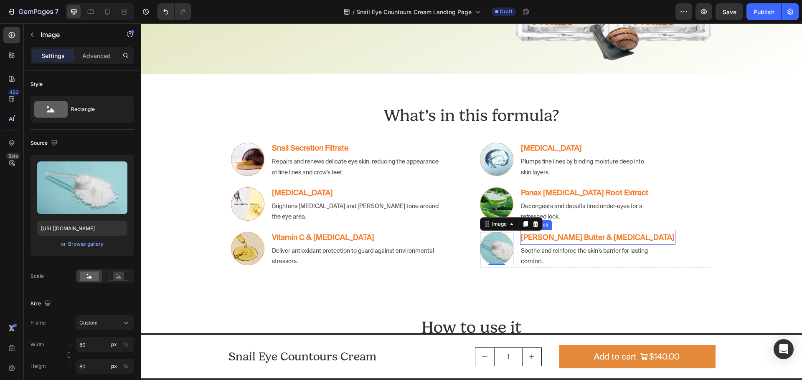
click at [575, 240] on strong "Shea Butter & Betaine" at bounding box center [598, 237] width 154 height 9
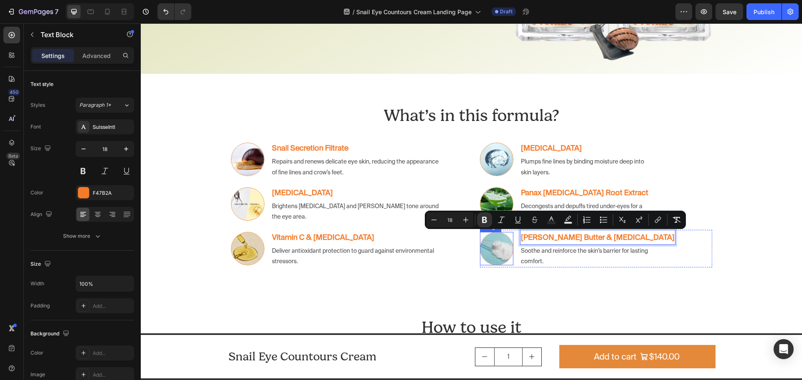
click at [497, 251] on img at bounding box center [496, 248] width 33 height 33
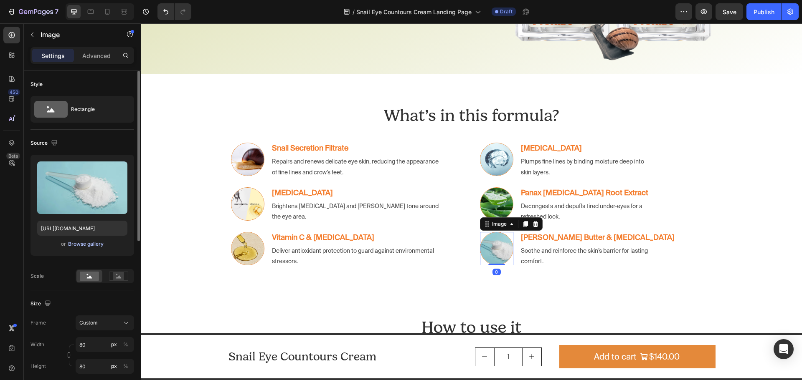
click at [89, 246] on div "Browse gallery" at bounding box center [85, 244] width 35 height 8
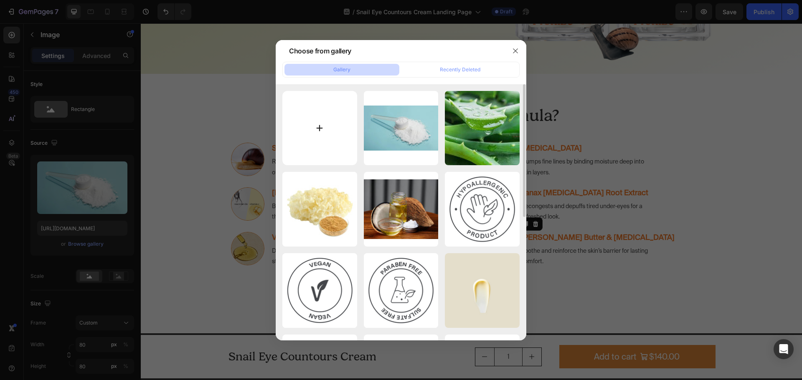
click at [311, 130] on input "file" at bounding box center [319, 128] width 75 height 75
type input "C:\fakepath\ing-mixedessentialshome.webp"
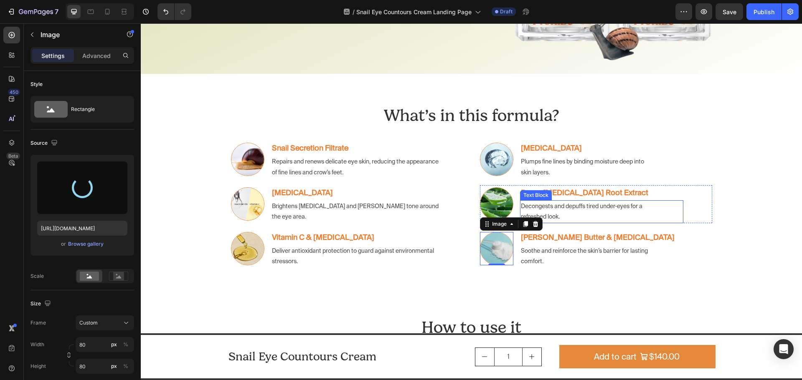
type input "https://cdn.shopify.com/s/files/1/0672/6631/4285/files/gempages_580338453292515…"
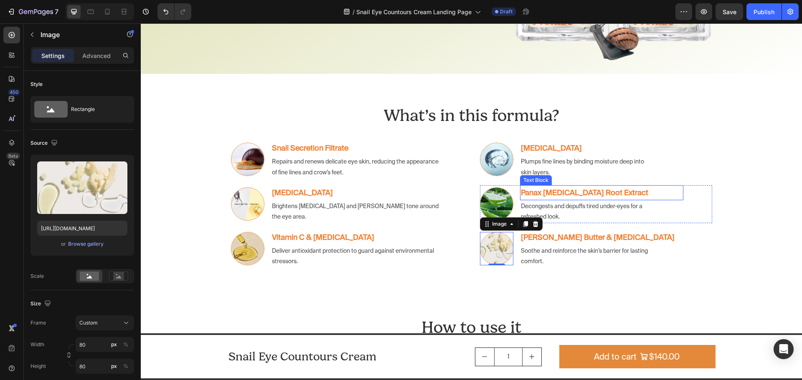
click at [623, 192] on p "Panax Ginseng Root Extract" at bounding box center [602, 192] width 162 height 13
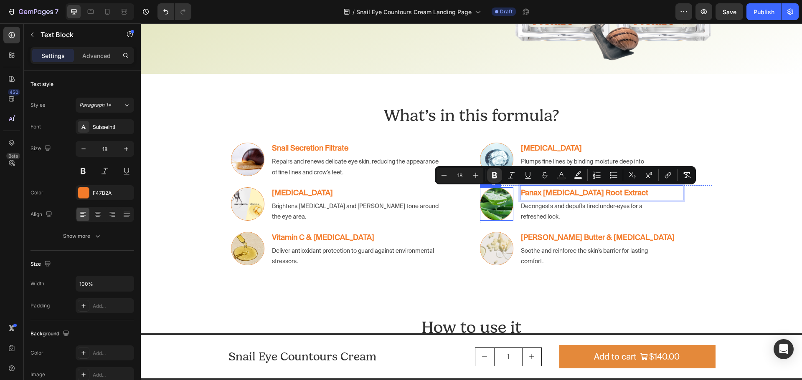
click at [488, 204] on img at bounding box center [496, 203] width 33 height 33
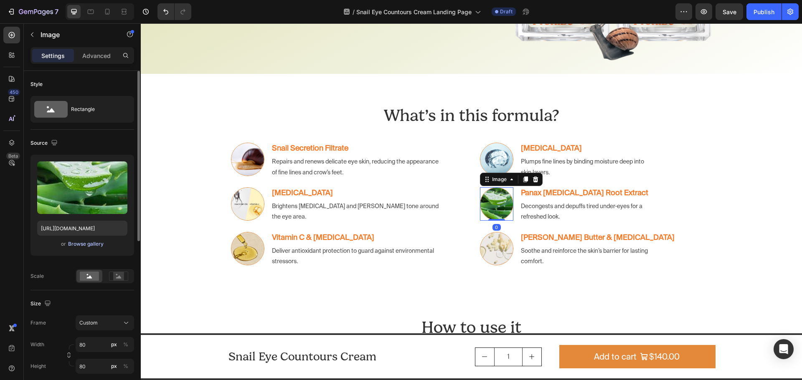
click at [90, 241] on div "Browse gallery" at bounding box center [85, 244] width 35 height 8
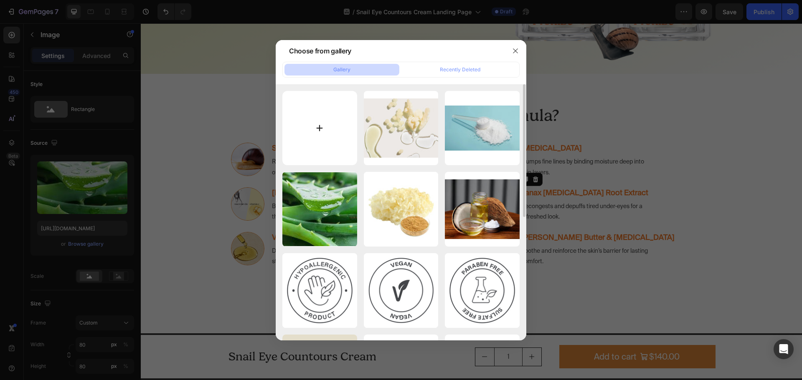
click at [322, 125] on input "file" at bounding box center [319, 128] width 75 height 75
type input "C:\fakepath\panax_ginseng_extract.webp"
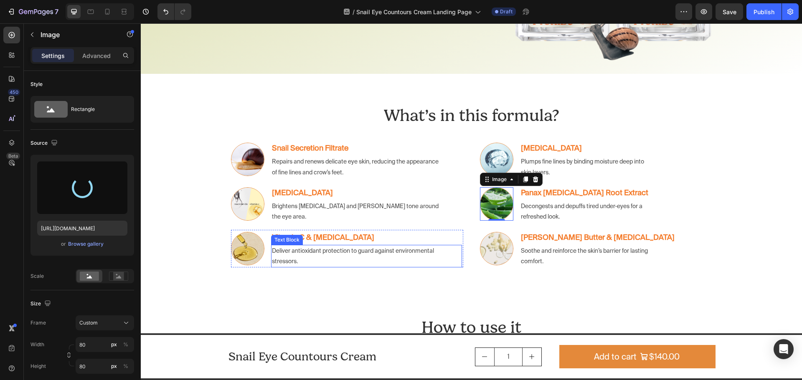
type input "https://cdn.shopify.com/s/files/1/0672/6631/4285/files/gempages_580338453292515…"
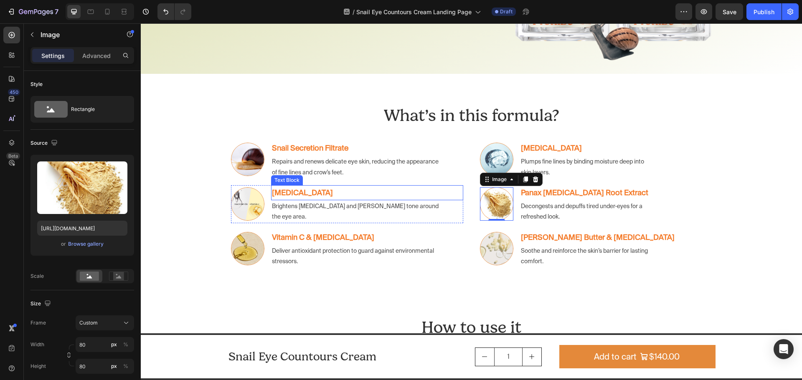
click at [318, 195] on p "Niacinamide" at bounding box center [367, 192] width 190 height 13
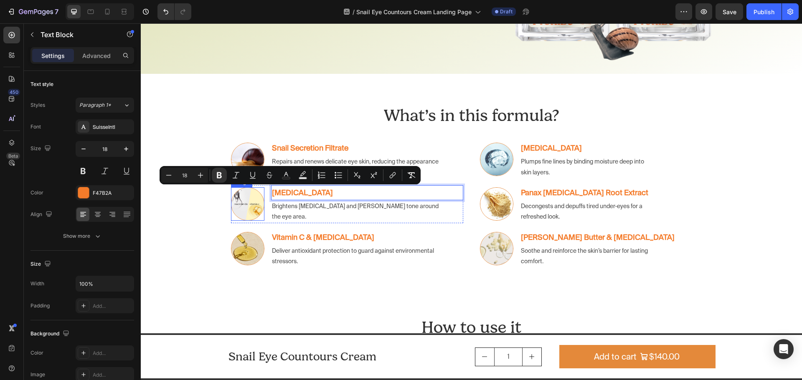
click at [258, 208] on img at bounding box center [247, 203] width 33 height 33
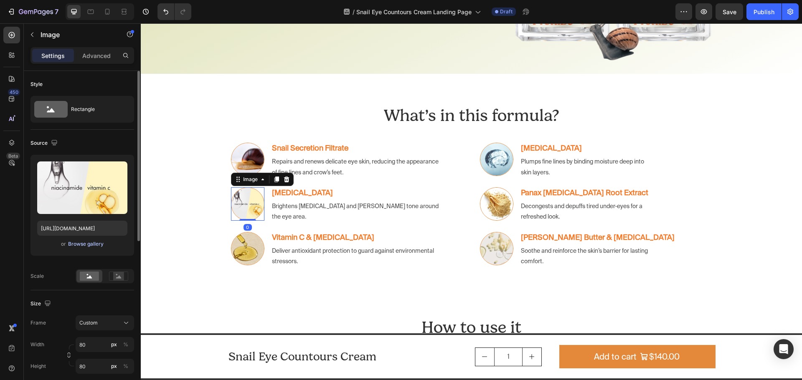
click at [85, 244] on div "Browse gallery" at bounding box center [85, 244] width 35 height 8
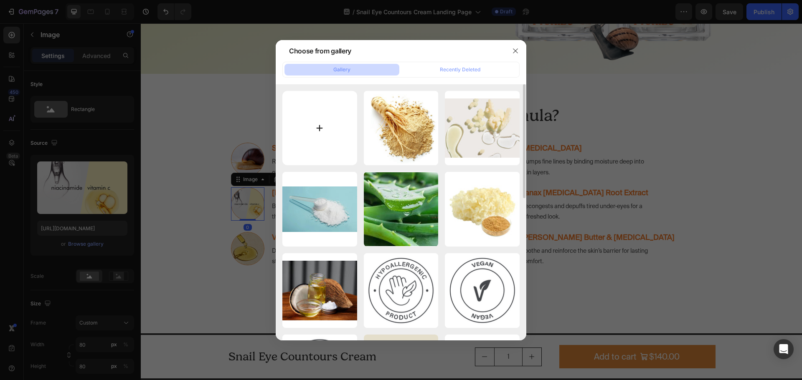
click at [312, 129] on input "file" at bounding box center [319, 128] width 75 height 75
type input "C:\fakepath\Niacinamide-Benefits-1398449677-770x533-1_jpg.webp"
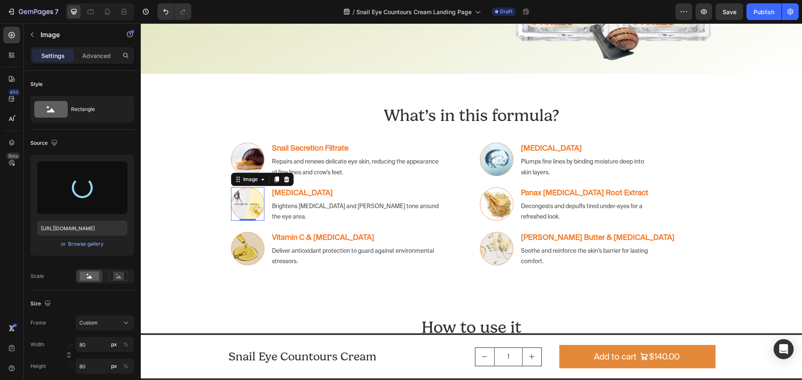
type input "https://cdn.shopify.com/s/files/1/0672/6631/4285/files/gempages_580338453292515…"
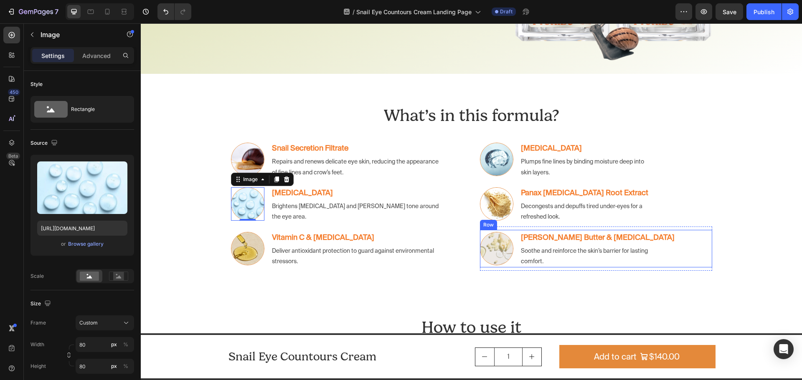
click at [696, 233] on div "Image Shea Butter & Betaine Text Block Soothe and reinforce the skin’s barrier …" at bounding box center [596, 249] width 232 height 38
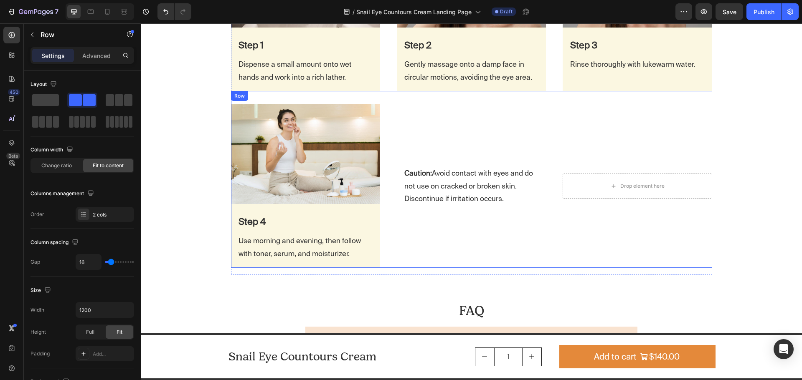
scroll to position [1795, 0]
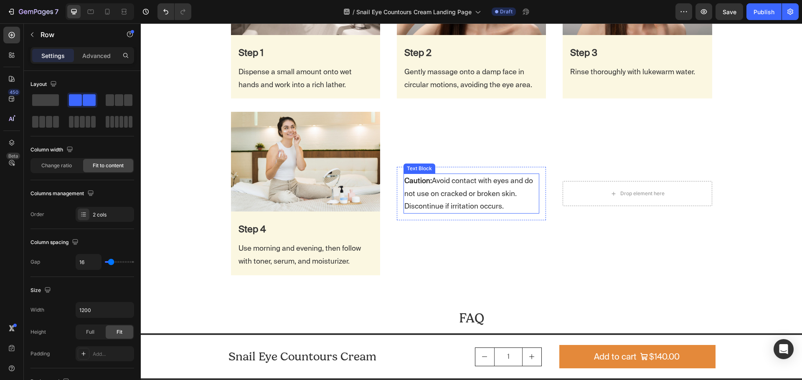
click at [427, 191] on p "Caution: Avoid contact with eyes and do not use on cracked or broken skin. Disc…" at bounding box center [471, 194] width 134 height 38
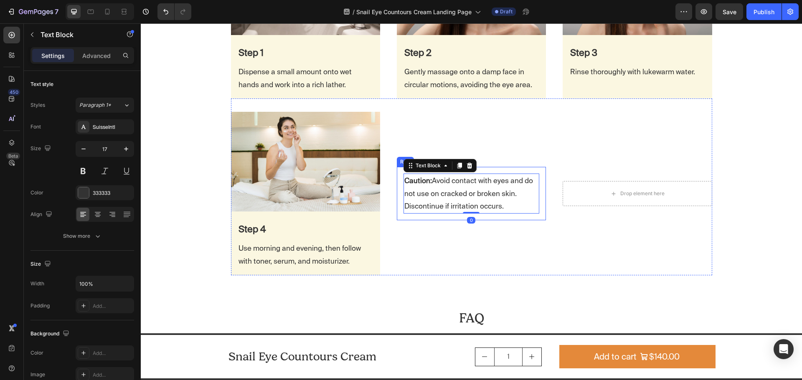
click at [397, 178] on div "Caution: Avoid contact with eyes and do not use on cracked or broken skin. Disc…" at bounding box center [471, 193] width 149 height 53
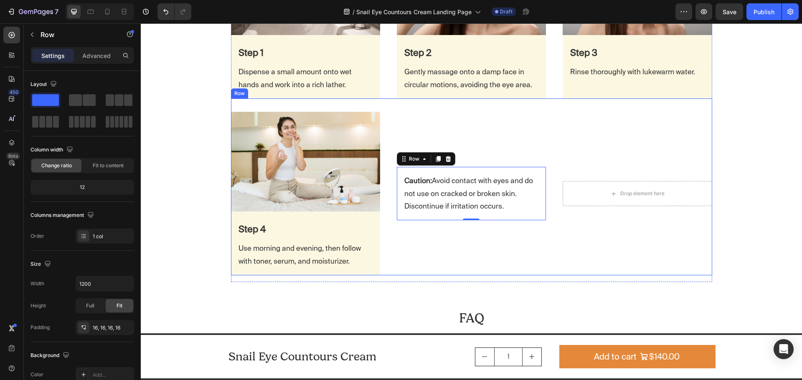
click at [397, 253] on div "Caution: Avoid contact with eyes and do not use on cracked or broken skin. Disc…" at bounding box center [471, 193] width 149 height 163
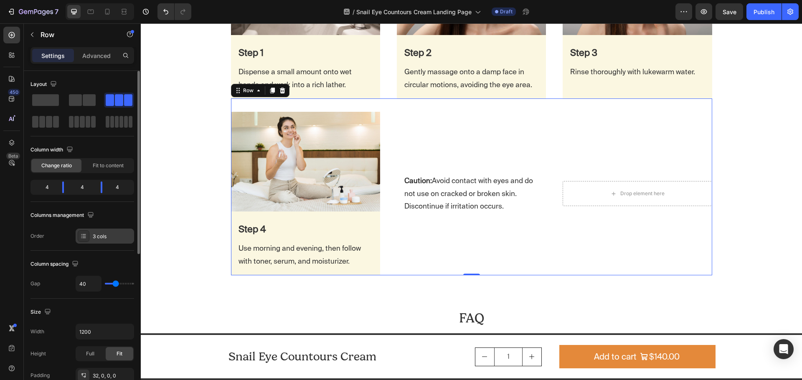
click at [99, 235] on div "3 cols" at bounding box center [112, 237] width 39 height 8
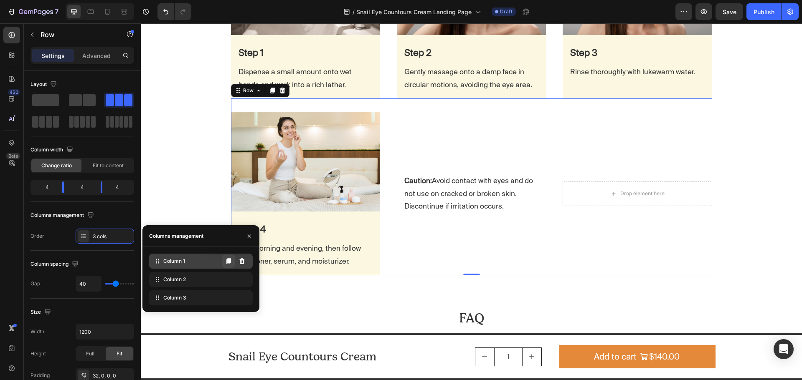
click at [230, 262] on icon at bounding box center [228, 261] width 5 height 6
click at [229, 261] on icon at bounding box center [228, 261] width 5 height 6
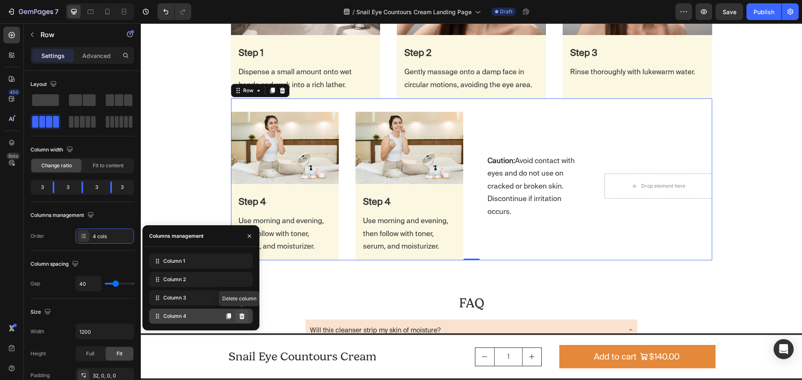
click at [242, 319] on icon at bounding box center [241, 317] width 5 height 6
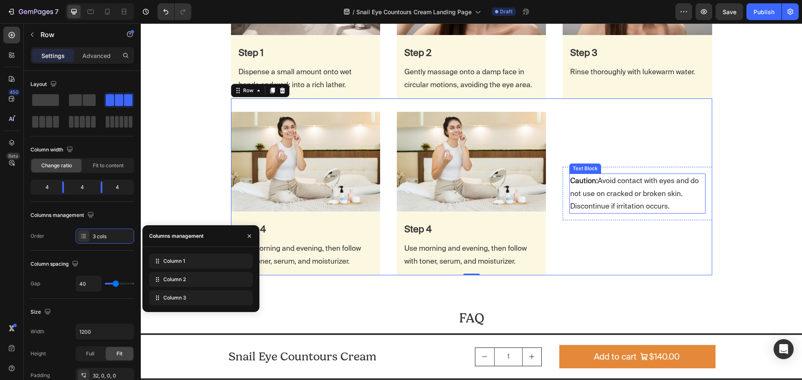
click at [607, 200] on p "Caution: Avoid contact with eyes and do not use on cracked or broken skin. Disc…" at bounding box center [637, 194] width 134 height 38
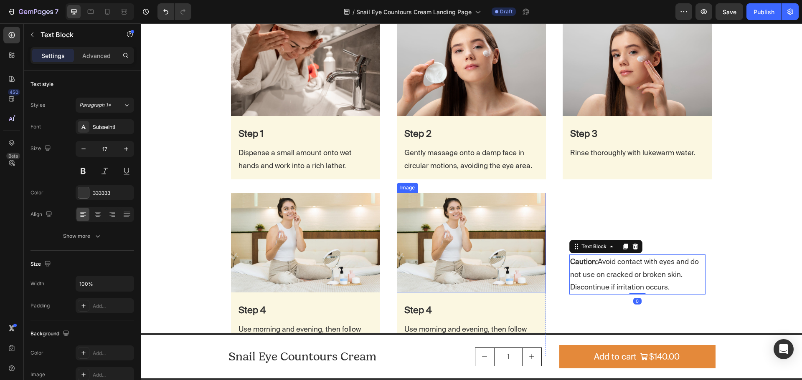
scroll to position [1712, 0]
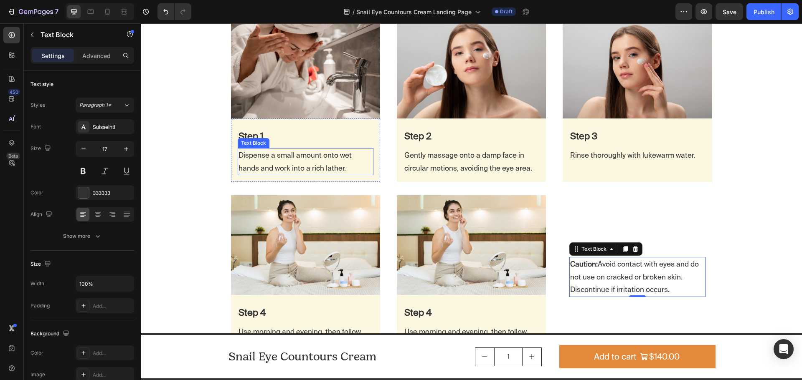
click at [261, 155] on p "Dispense a small amount onto wet hands and work into a rich lather." at bounding box center [305, 161] width 134 height 25
click at [296, 160] on p "Dispense a small amount onto wet hands and work into a rich lather." at bounding box center [305, 161] width 134 height 25
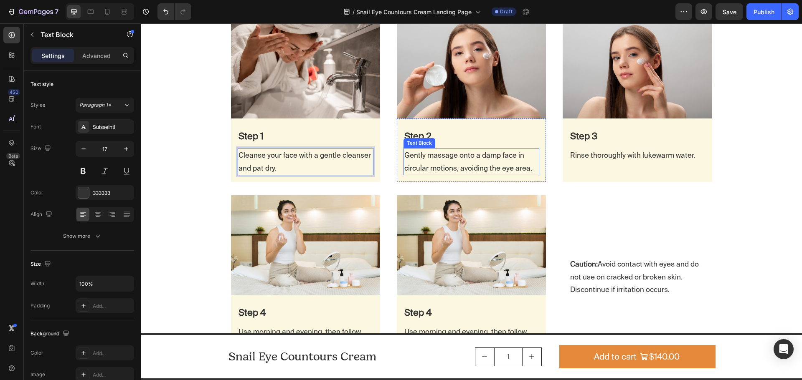
click at [451, 162] on p "Gently massage onto a damp face in circular motions, avoiding the eye area." at bounding box center [471, 161] width 134 height 25
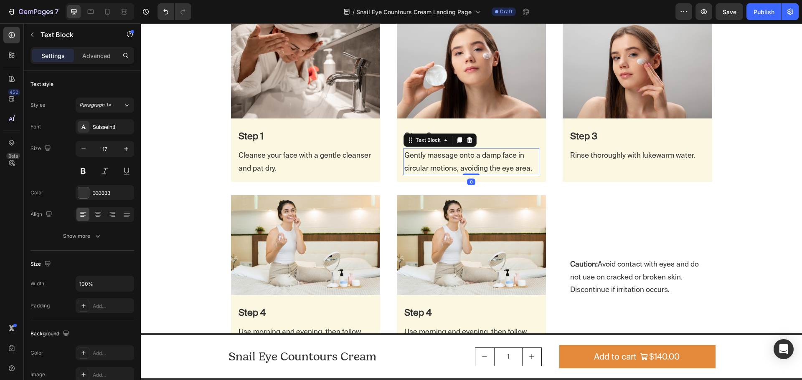
click at [453, 162] on p "Gently massage onto a damp face in circular motions, avoiding the eye area." at bounding box center [471, 161] width 134 height 25
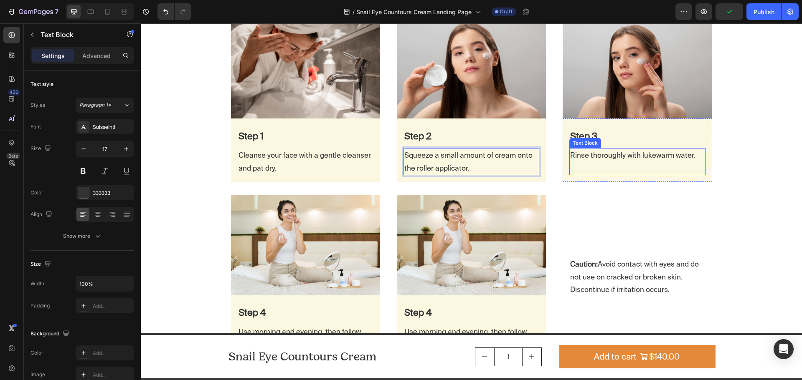
click at [605, 158] on p "Rinse thoroughly with lukewarm water." at bounding box center [637, 155] width 134 height 13
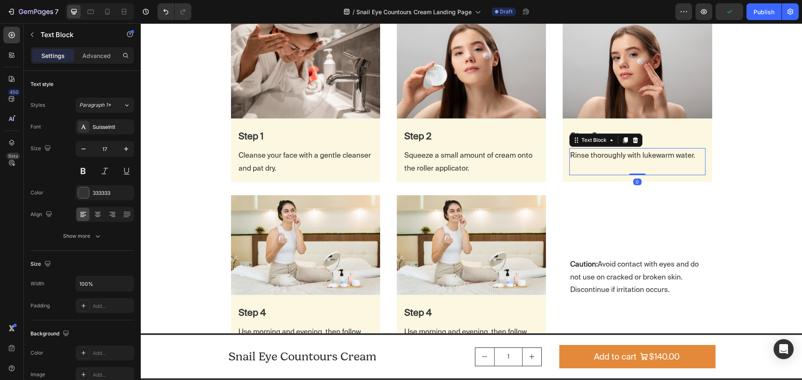
click at [627, 157] on p "Rinse thoroughly with lukewarm water." at bounding box center [637, 155] width 134 height 13
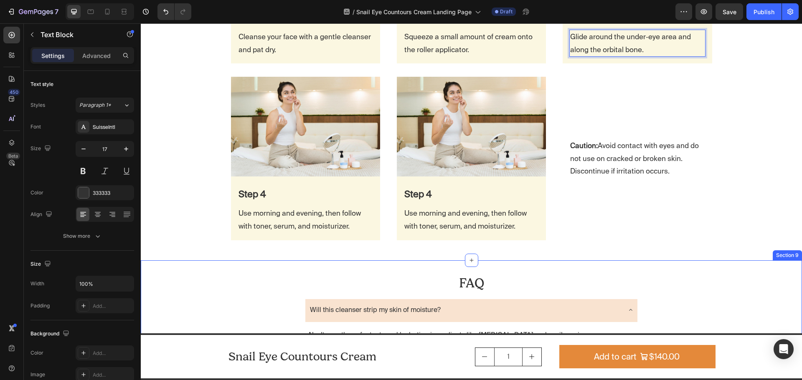
scroll to position [1837, 0]
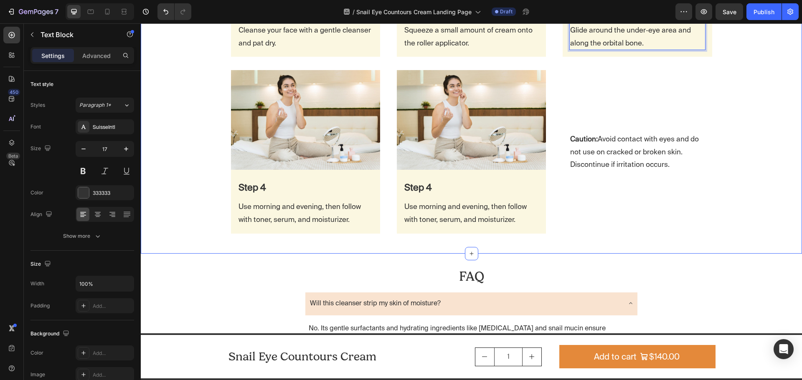
click at [288, 207] on p "Use morning and evening, then follow with toner, serum, and moisturizer." at bounding box center [305, 212] width 134 height 25
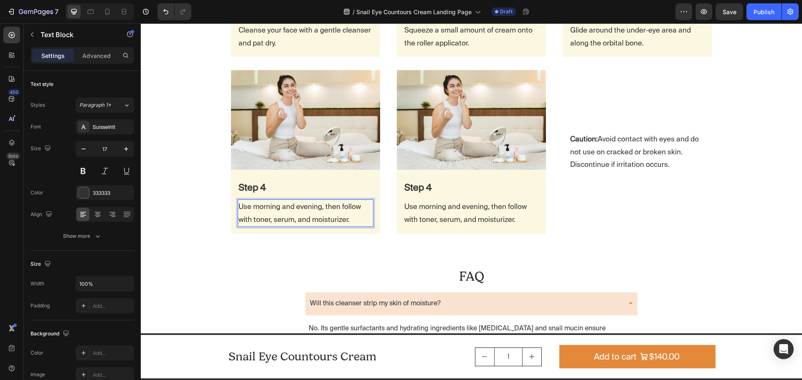
click at [301, 210] on p "Use morning and evening, then follow with toner, serum, and moisturizer." at bounding box center [305, 212] width 134 height 25
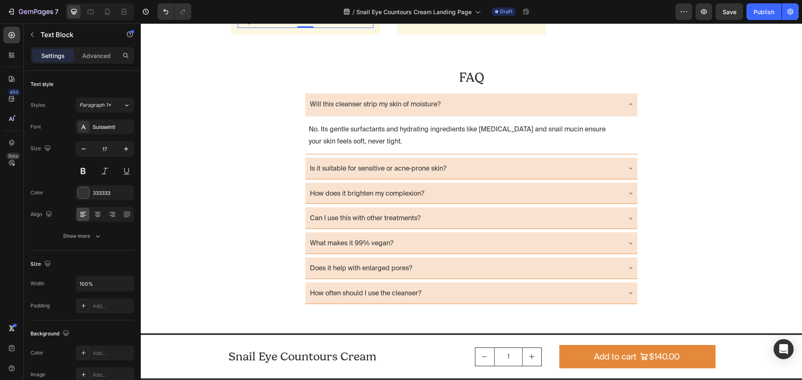
scroll to position [1837, 0]
click at [460, 27] on p "Use morning and evening, then follow with toner, serum, and moisturizer." at bounding box center [471, 14] width 134 height 25
click at [461, 27] on p "Use morning and evening, then follow with toner, serum, and moisturizer." at bounding box center [471, 14] width 134 height 25
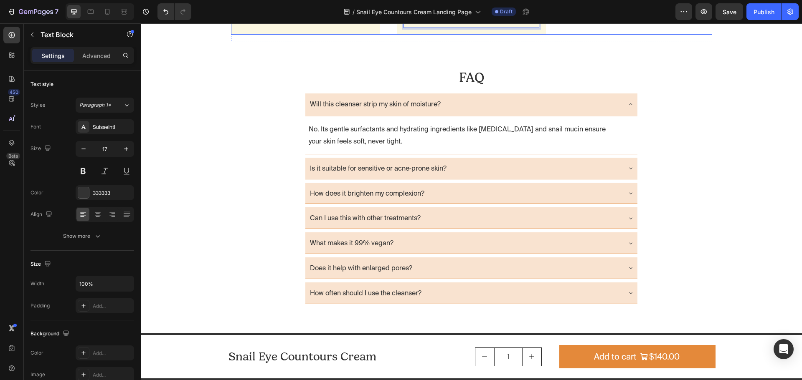
click at [636, 22] on p "Caution: Avoid contact with eyes and do not use on cracked or broken skin. Disc…" at bounding box center [637, 3] width 134 height 38
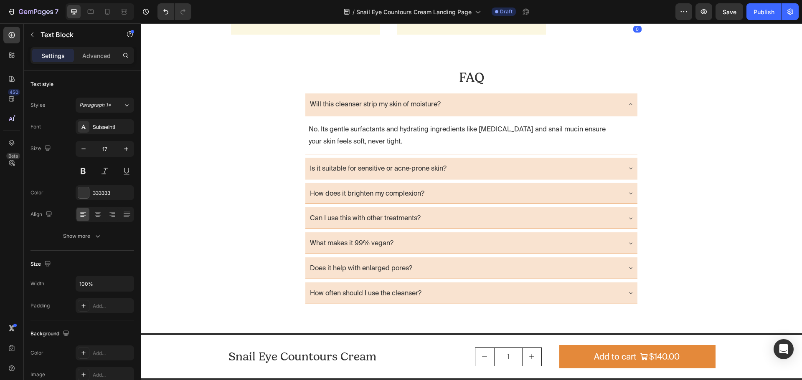
click at [639, 22] on p "Caution: Avoid contact with eyes and do not use on cracked or broken skin. Disc…" at bounding box center [637, 3] width 134 height 38
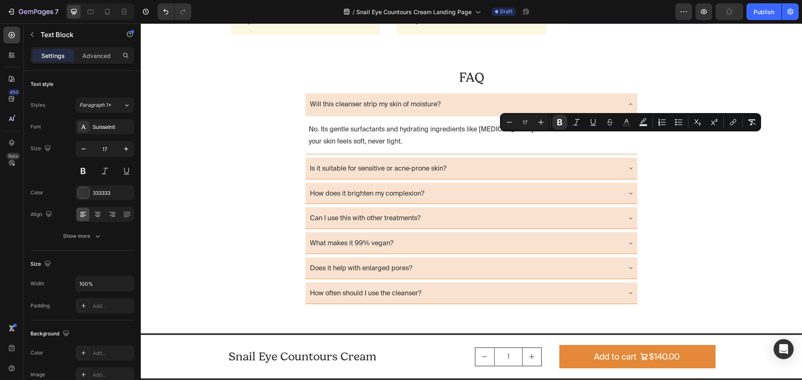
drag, startPoint x: 682, startPoint y: 164, endPoint x: 596, endPoint y: 139, distance: 89.5
click at [596, 22] on p "Caution: Avoid direct contact with eyes. Do not use on cracked or broken skin. …" at bounding box center [637, 3] width 134 height 38
click at [562, 123] on icon "Editor contextual toolbar" at bounding box center [559, 122] width 5 height 6
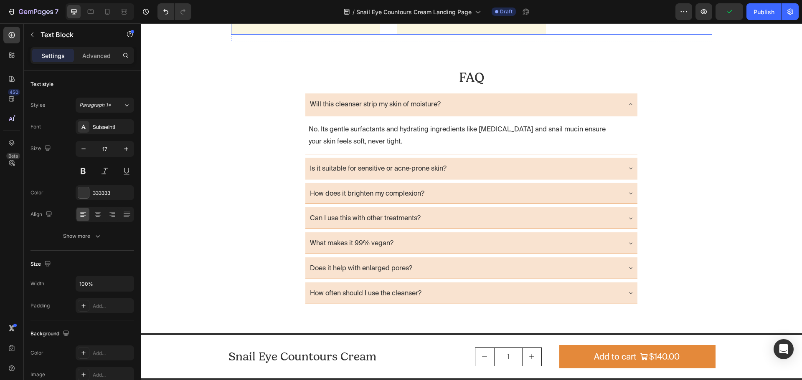
click at [635, 35] on div "Caution: Avoid direct contact with eyes. Do not use on cracked or broken skin. …" at bounding box center [636, 3] width 149 height 64
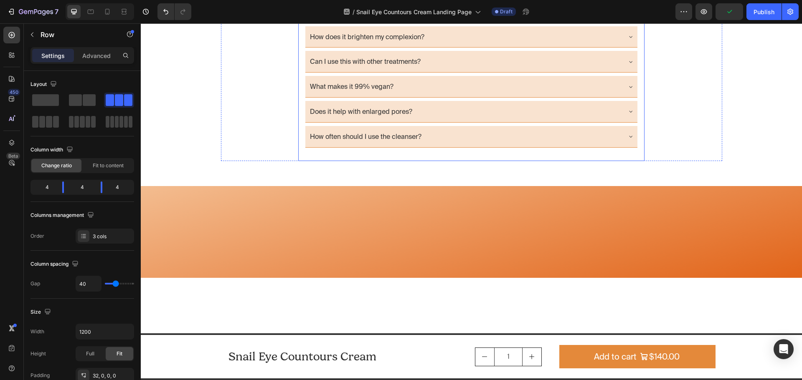
scroll to position [2004, 0]
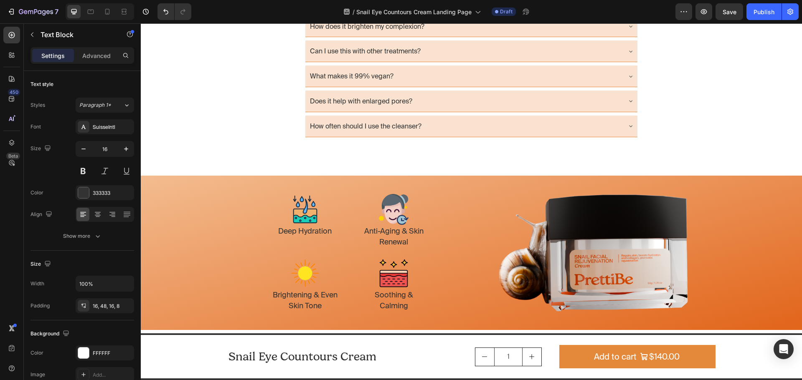
click at [462, 9] on div "Is it suitable for sensitive or acne‑prone skin?" at bounding box center [465, 1] width 312 height 15
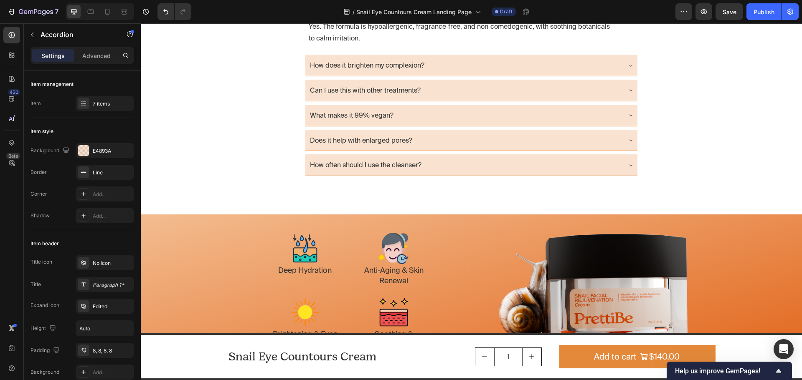
click at [405, 8] on p "Is it suitable for sensitive or acne‑prone skin?" at bounding box center [378, 1] width 137 height 12
click at [337, 45] on p "Yes. The formula is hypoallergenic, fragrance‑free, and non‑comedogenic, with s…" at bounding box center [463, 32] width 309 height 24
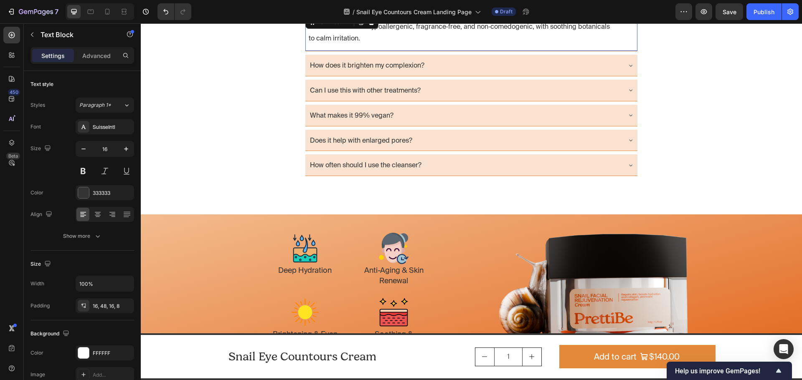
click at [388, 45] on p "Yes. The formula is hypoallergenic, fragrance‑free, and non‑comedogenic, with s…" at bounding box center [463, 32] width 309 height 24
click at [398, 71] on p "How does it brighten my complexion?" at bounding box center [367, 65] width 114 height 12
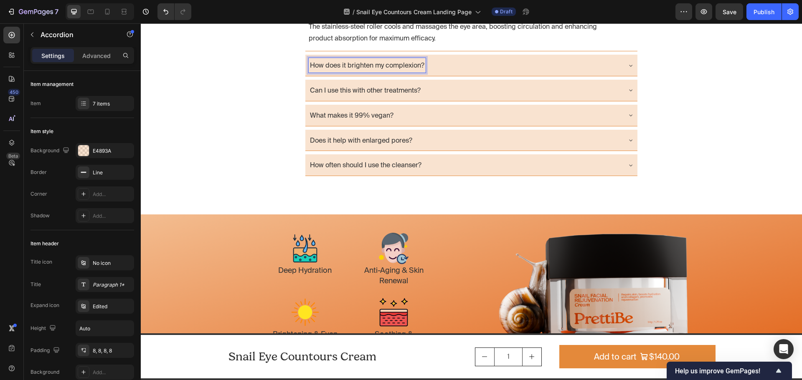
click at [386, 71] on p "How does it brighten my complexion?" at bounding box center [367, 65] width 114 height 12
click at [502, 73] on div "What results can I expect, and when?" at bounding box center [465, 65] width 312 height 15
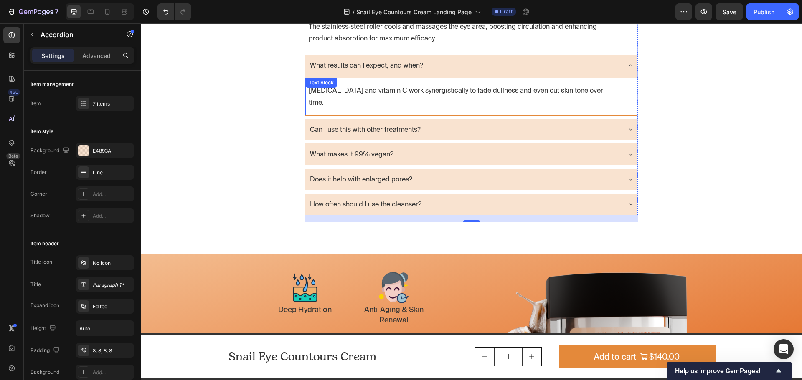
click at [392, 109] on p "Niacinamide and vitamin C work synergistically to fade dullness and even out sk…" at bounding box center [463, 96] width 309 height 24
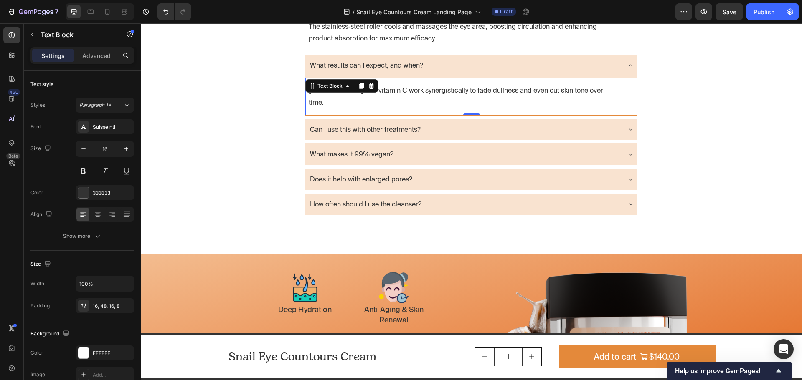
click at [418, 109] on p "Niacinamide and vitamin C work synergistically to fade dullness and even out sk…" at bounding box center [463, 96] width 309 height 24
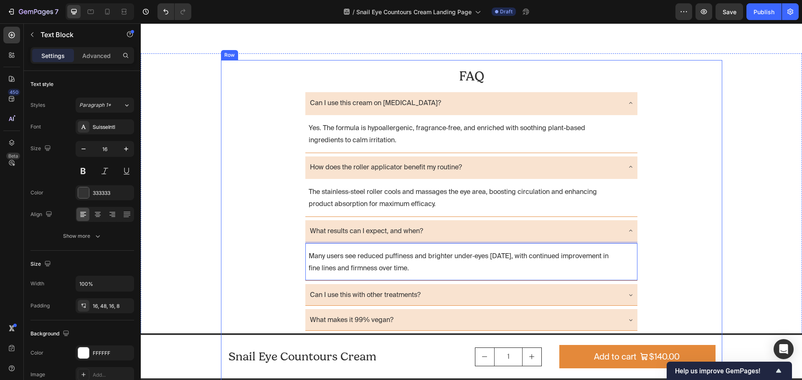
scroll to position [2129, 0]
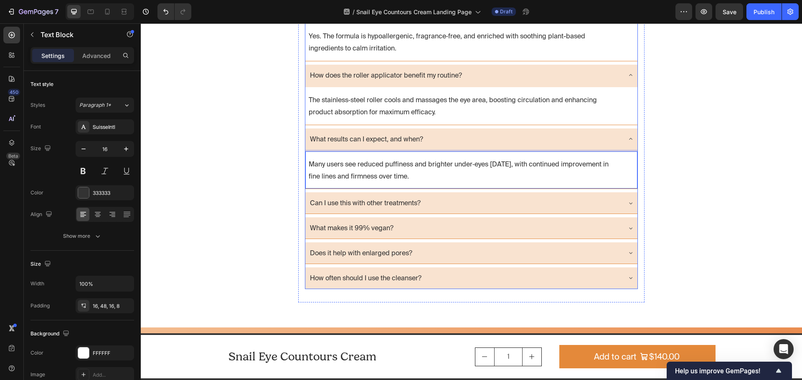
click at [403, 206] on p "Can I use this with other treatments?" at bounding box center [365, 203] width 111 height 12
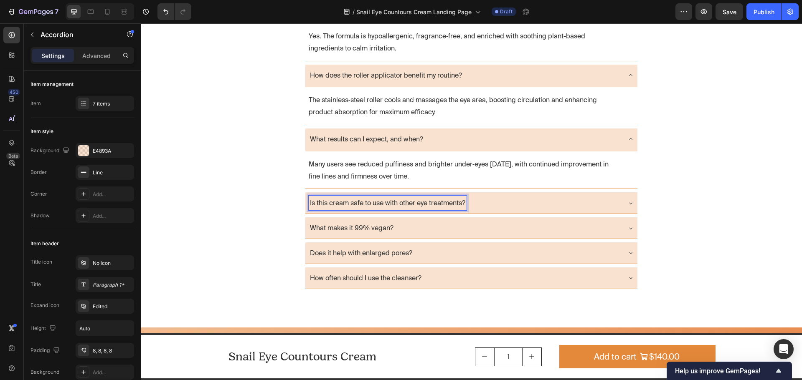
click at [514, 205] on div "Is this cream safe to use with other eye treatments?" at bounding box center [465, 203] width 312 height 15
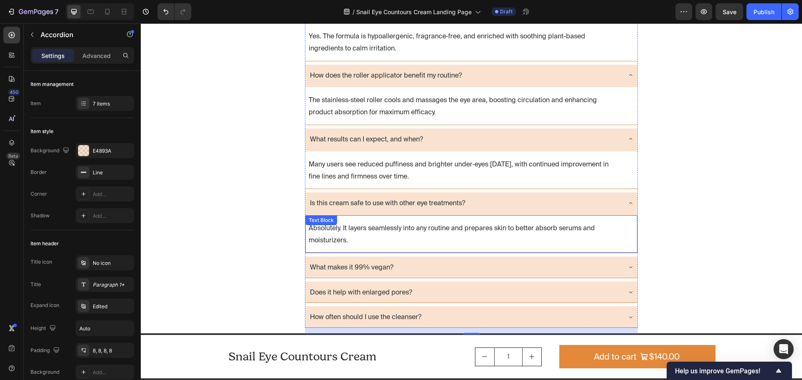
click at [343, 244] on p "Absolutely. It layers seamlessly into any routine and prepares skin to better a…" at bounding box center [463, 234] width 309 height 24
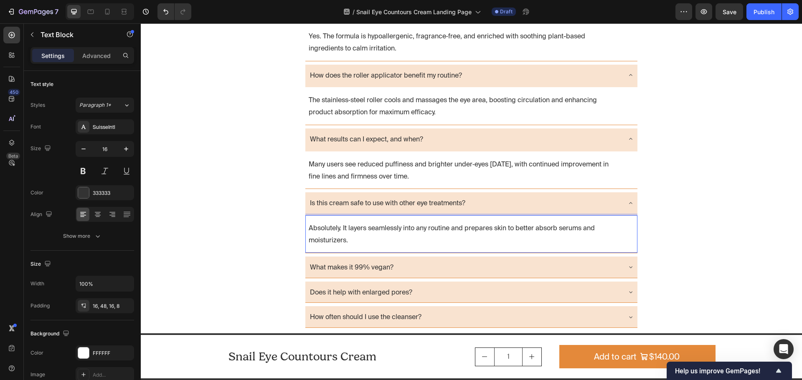
click at [369, 243] on p "Absolutely. It layers seamlessly into any routine and prepares skin to better a…" at bounding box center [463, 234] width 309 height 24
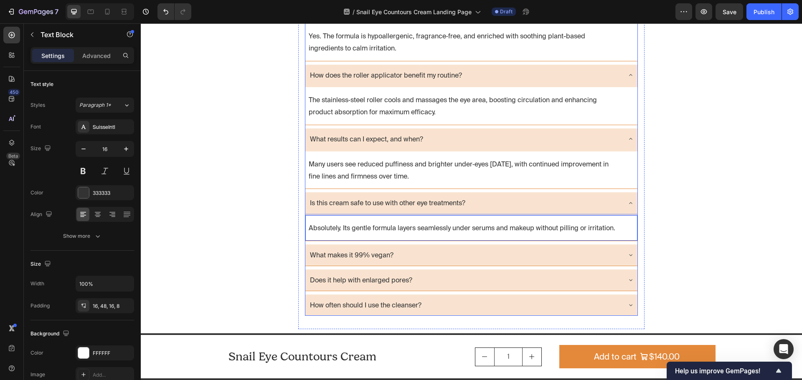
click at [449, 258] on div "What makes it 99% vegan?" at bounding box center [465, 255] width 312 height 15
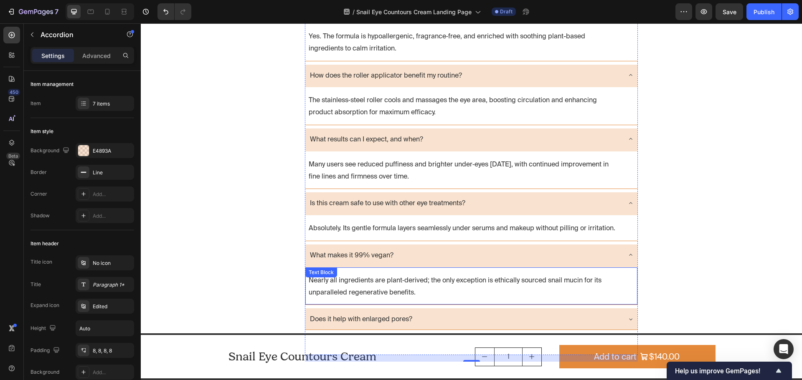
click at [389, 294] on p "Nearly all ingredients are plant‑derived; the only exception is ethically sourc…" at bounding box center [463, 286] width 309 height 24
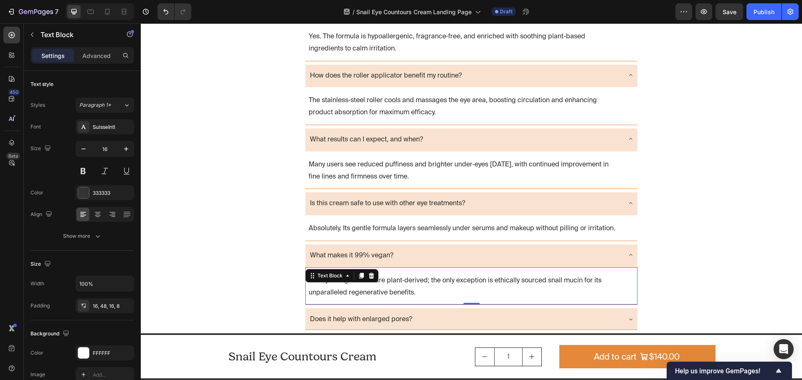
click at [423, 289] on p "Nearly all ingredients are plant‑derived; the only exception is ethically sourc…" at bounding box center [463, 286] width 309 height 24
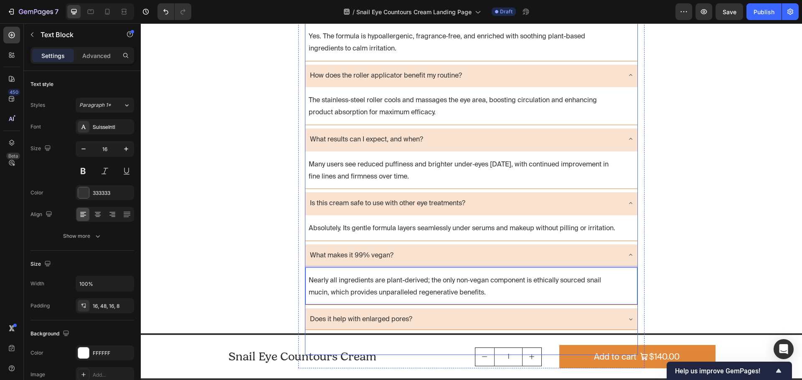
click at [333, 256] on p "What makes it 99% vegan?" at bounding box center [352, 255] width 84 height 12
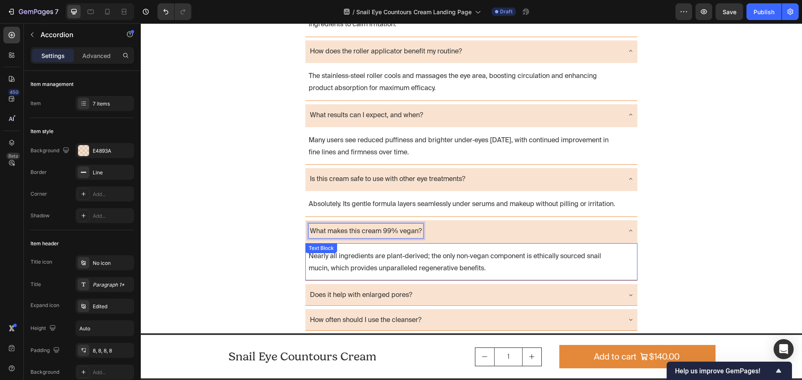
scroll to position [2213, 0]
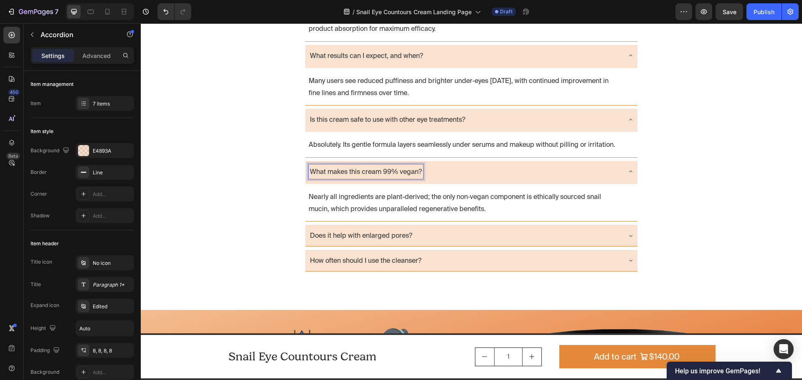
click at [391, 239] on p "Does it help with enlarged pores?" at bounding box center [361, 236] width 102 height 12
click at [359, 235] on p "Does it help with enlarged pores?" at bounding box center [361, 236] width 102 height 12
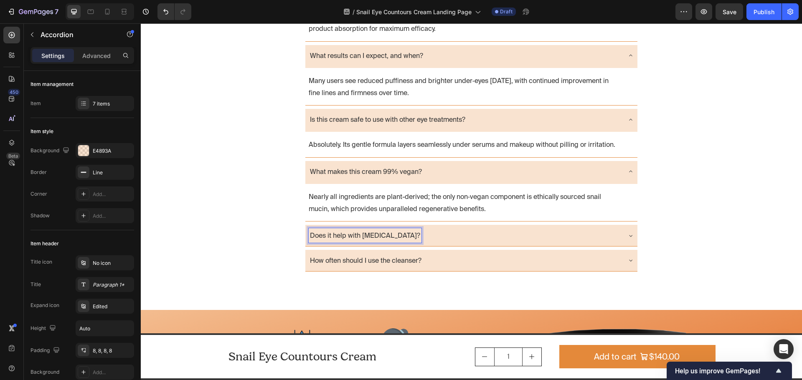
click at [472, 235] on div "Does it help with dark circles? ⁠⁠⁠⁠⁠⁠⁠" at bounding box center [465, 235] width 312 height 15
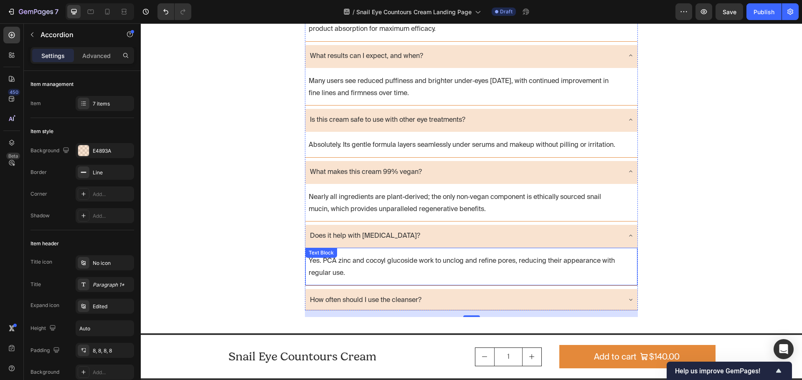
click at [361, 276] on p "Yes. PCA zinc and cocoyl glucoside work to unclog and refine pores, reducing th…" at bounding box center [463, 267] width 309 height 24
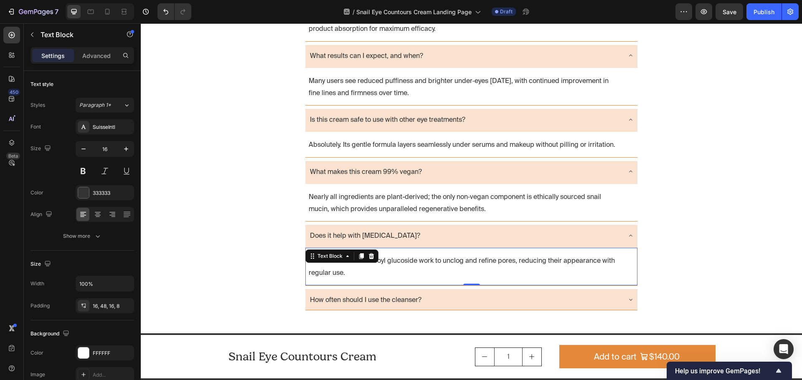
click at [355, 273] on p "Yes. PCA zinc and cocoyl glucoside work to unclog and refine pores, reducing th…" at bounding box center [463, 267] width 309 height 24
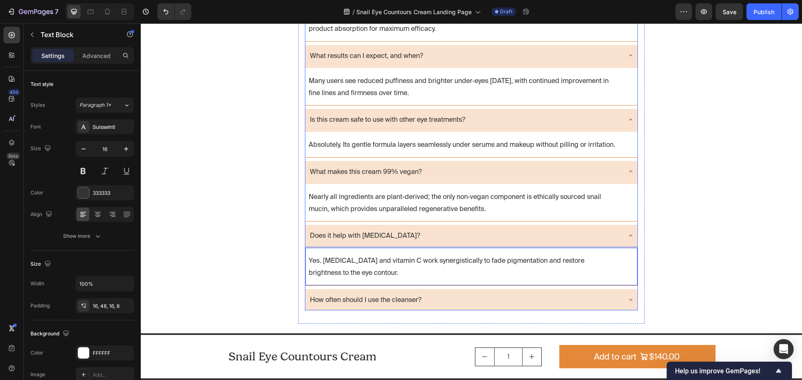
click at [356, 304] on p "How often should I use the cleanser?" at bounding box center [365, 300] width 111 height 12
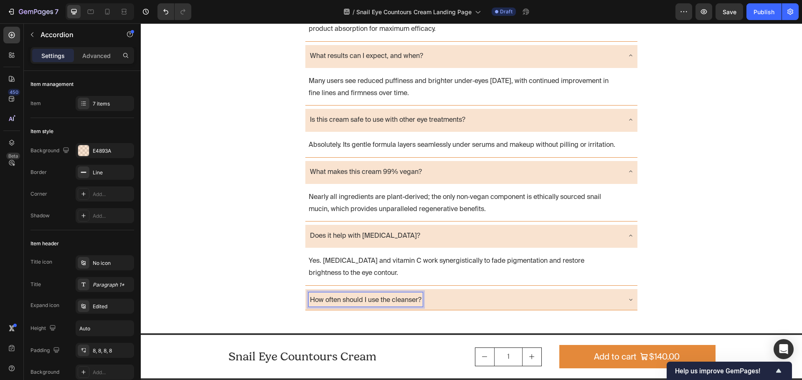
click at [366, 301] on p "How often should I use the cleanser?" at bounding box center [365, 300] width 111 height 12
drag, startPoint x: 475, startPoint y: 300, endPoint x: 446, endPoint y: 299, distance: 28.4
click at [475, 300] on div "How often should I apply the cream?" at bounding box center [465, 300] width 312 height 15
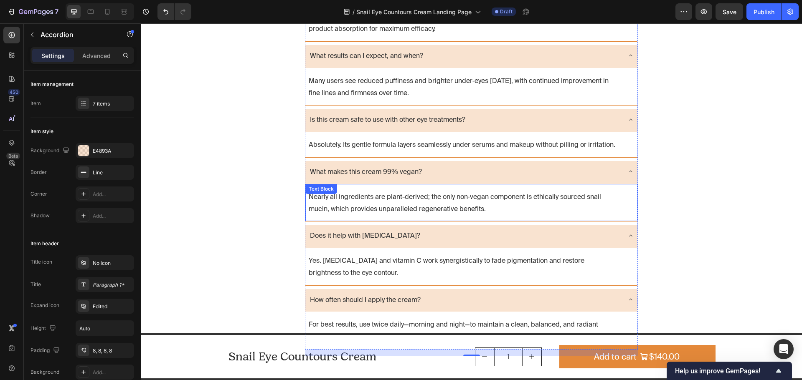
scroll to position [2296, 0]
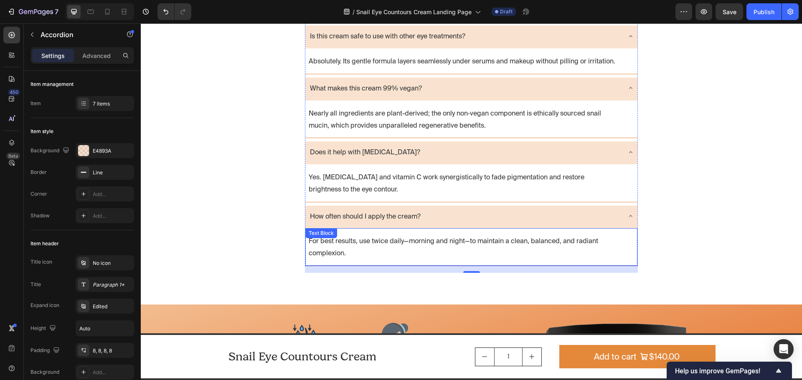
click at [354, 247] on p "For best results, use twice daily—morning and night—to maintain a clean, balanc…" at bounding box center [463, 247] width 309 height 24
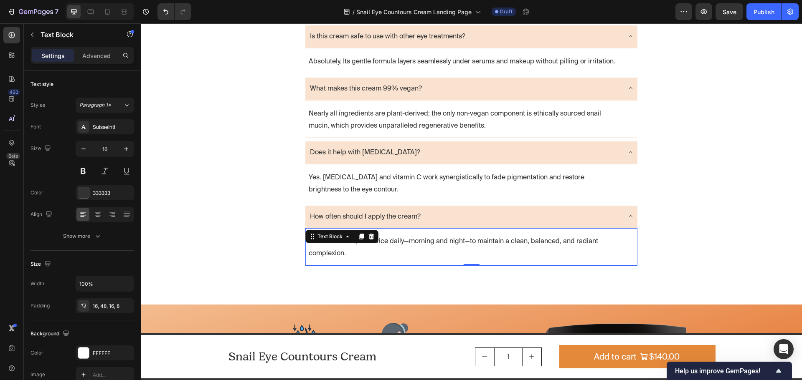
click at [360, 258] on p "For best results, use twice daily—morning and night—to maintain a clean, balanc…" at bounding box center [463, 247] width 309 height 24
click at [243, 233] on div "FAQ Heading Can I use this cream on sensitive skin? Yes. The formula is hypoall…" at bounding box center [471, 40] width 481 height 479
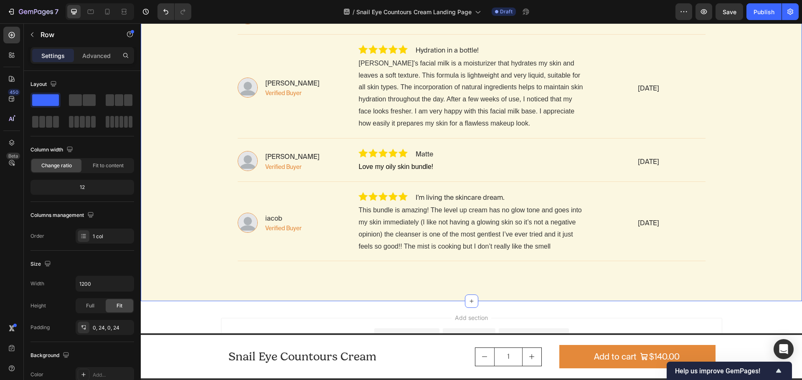
scroll to position [3131, 0]
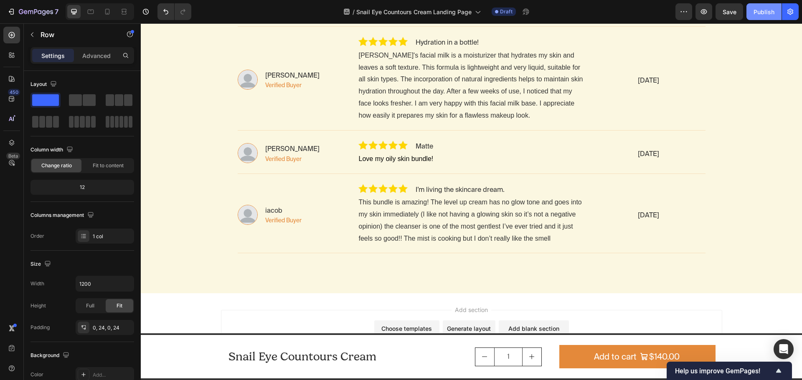
click at [772, 8] on div "Publish" at bounding box center [763, 12] width 21 height 9
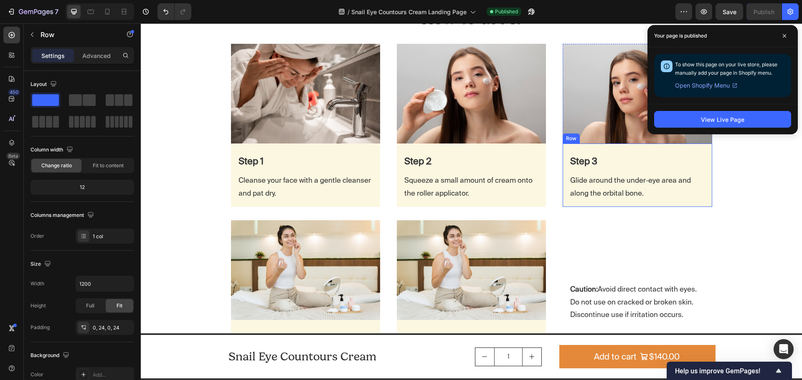
scroll to position [1628, 0]
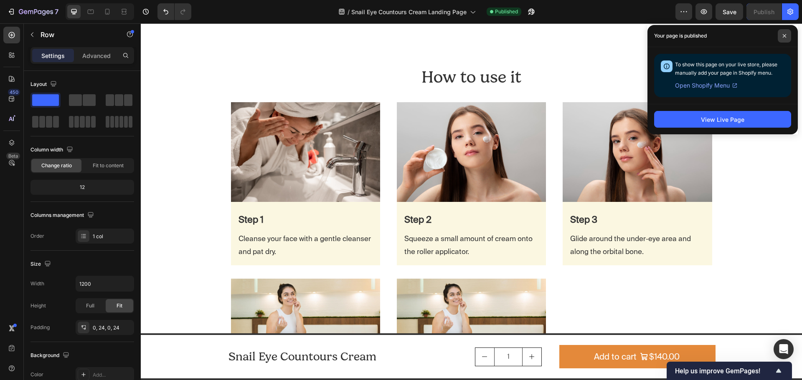
click at [788, 35] on span at bounding box center [783, 35] width 13 height 13
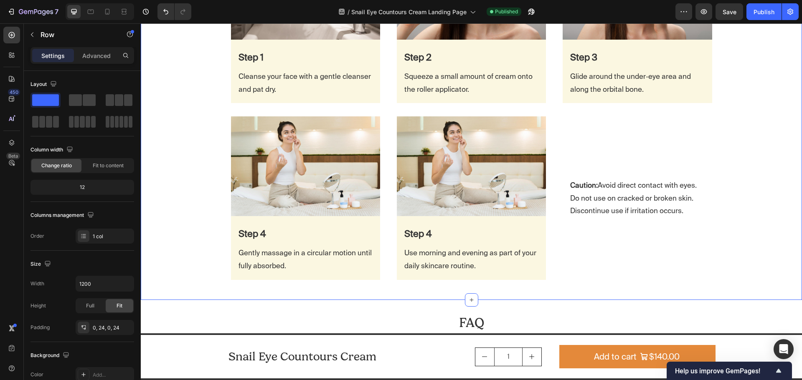
scroll to position [1795, 0]
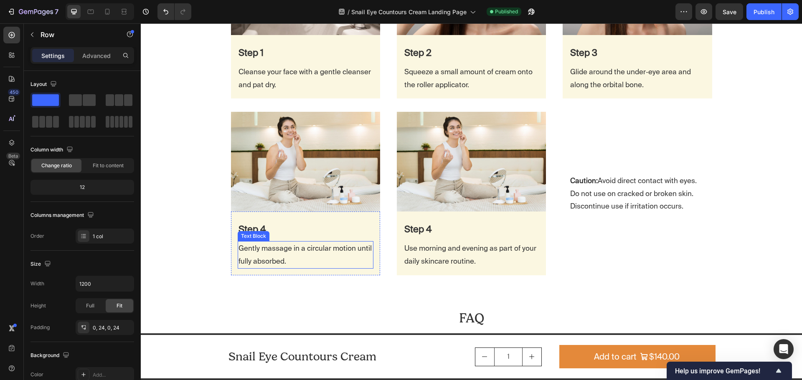
click at [297, 260] on p "Gently massage in a circular motion until fully absorbed." at bounding box center [305, 254] width 134 height 25
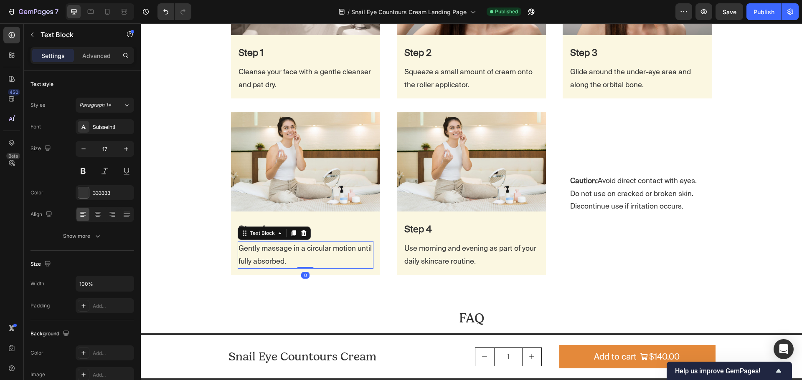
click at [296, 259] on p "Gently massage in a circular motion until fully absorbed." at bounding box center [305, 254] width 134 height 25
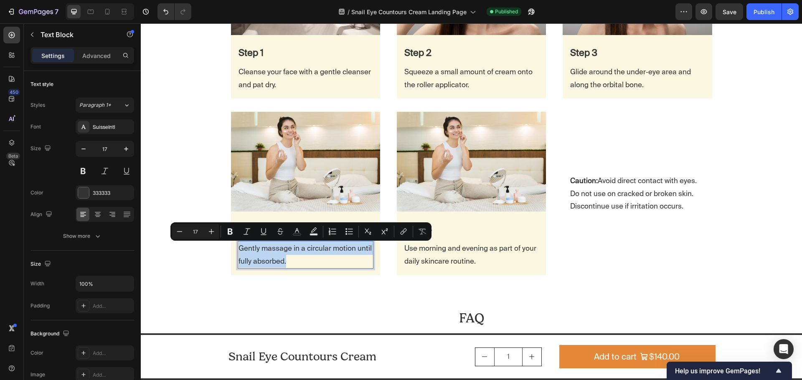
copy p "Gently massage in a circular motion until fully absorbed."
click at [478, 255] on p "Use morning and evening as part of your daily skincare routine." at bounding box center [471, 254] width 134 height 25
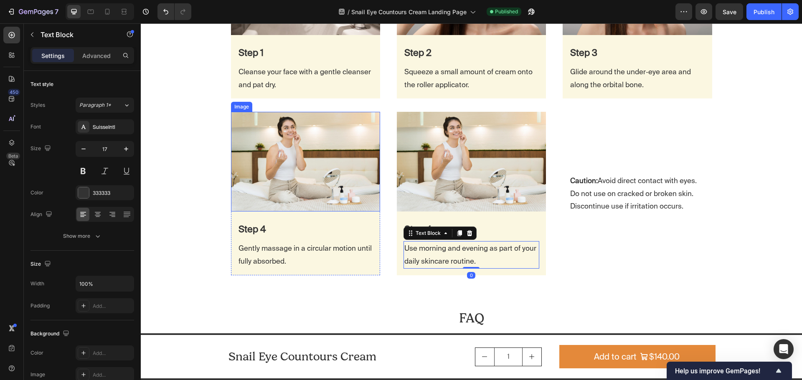
click at [262, 186] on img at bounding box center [305, 161] width 149 height 99
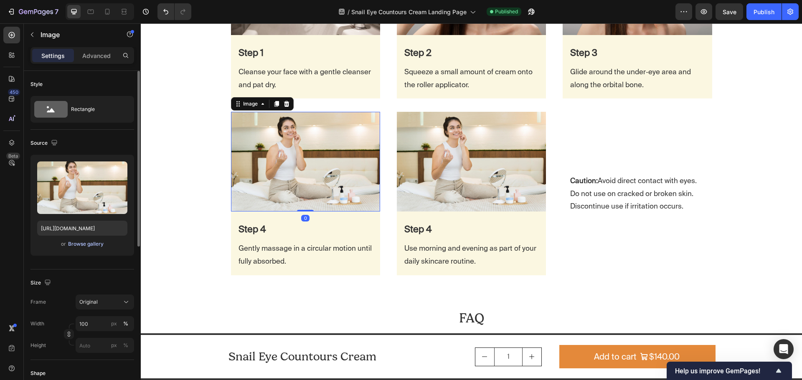
click at [86, 246] on div "Browse gallery" at bounding box center [85, 244] width 35 height 8
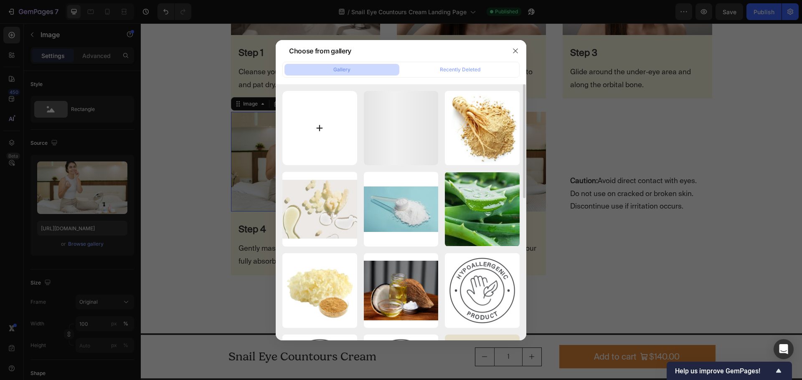
click at [316, 137] on input "file" at bounding box center [319, 128] width 75 height 75
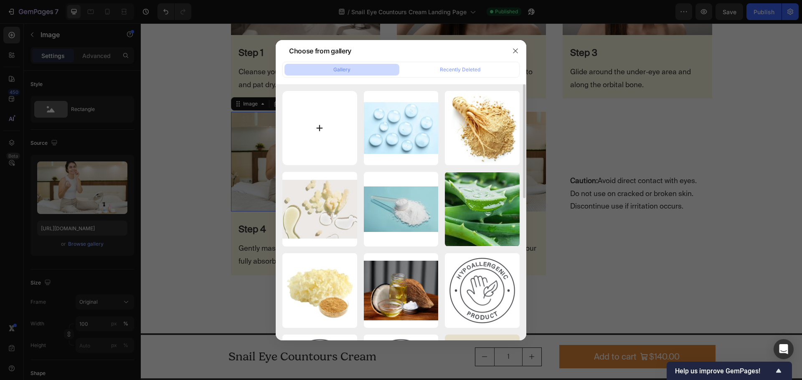
type input "C:\fakepath\How_to_Do_Facial_Massage.webp"
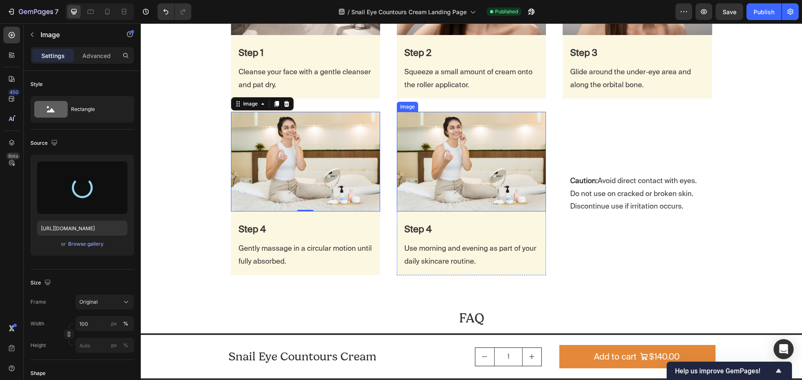
type input "https://cdn.shopify.com/s/files/1/0672/6631/4285/files/gempages_580338453292515…"
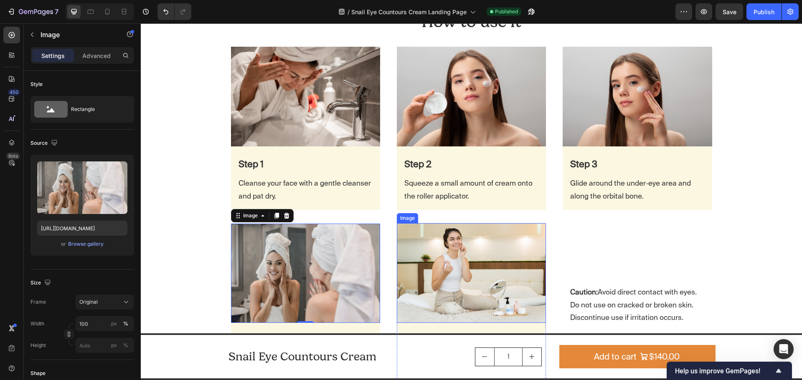
scroll to position [1754, 0]
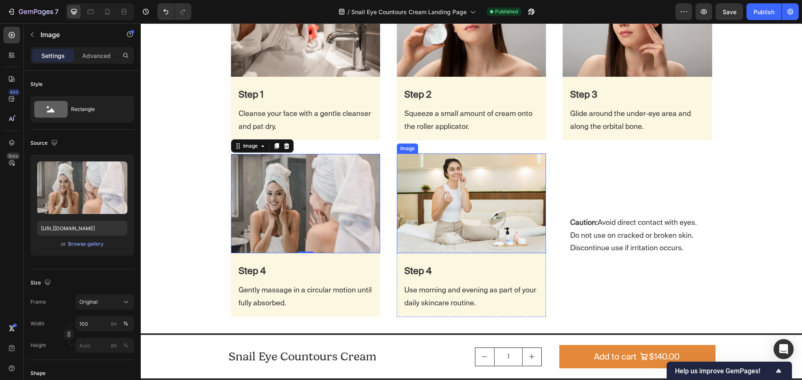
click at [451, 181] on img at bounding box center [471, 203] width 149 height 99
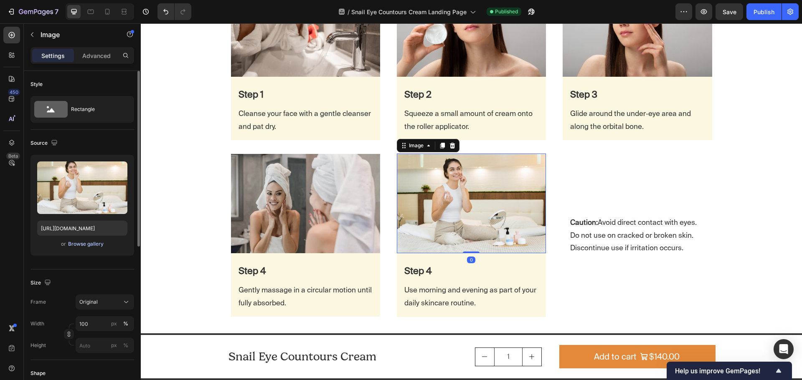
click at [100, 242] on div "Browse gallery" at bounding box center [85, 244] width 35 height 8
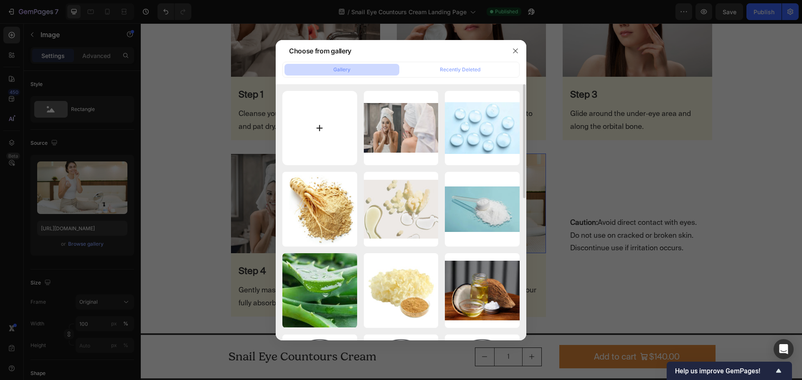
click at [326, 130] on input "file" at bounding box center [319, 128] width 75 height 75
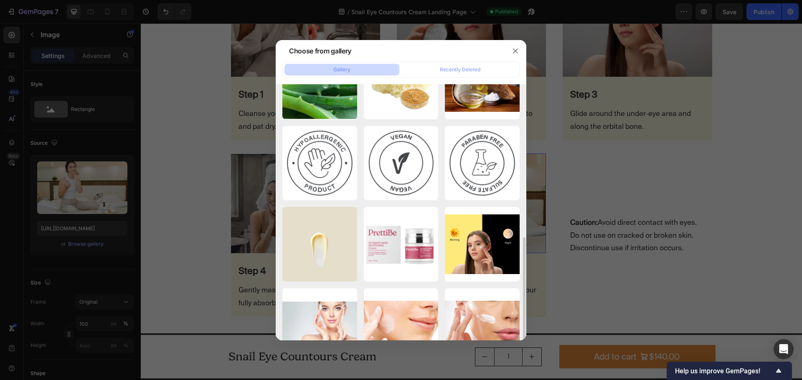
scroll to position [251, 0]
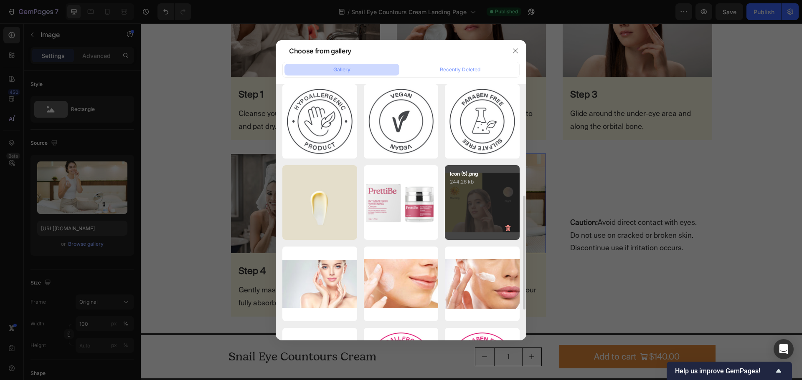
click at [480, 200] on div "Icon (5).png 244.26 kb" at bounding box center [482, 202] width 75 height 75
type input "[URL][DOMAIN_NAME]"
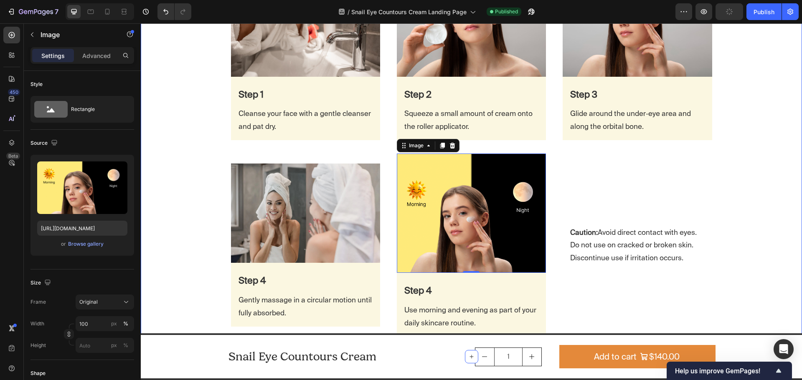
click at [783, 162] on div "How to use it Heading Row Row Image Step 1 Text Block Cleanse your face with a …" at bounding box center [471, 139] width 661 height 410
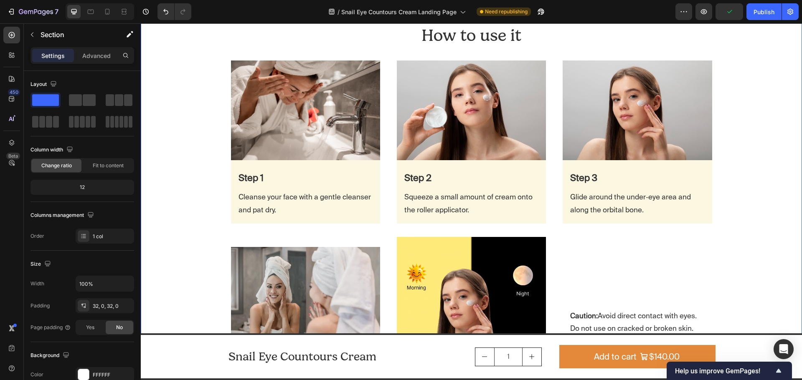
scroll to position [1712, 0]
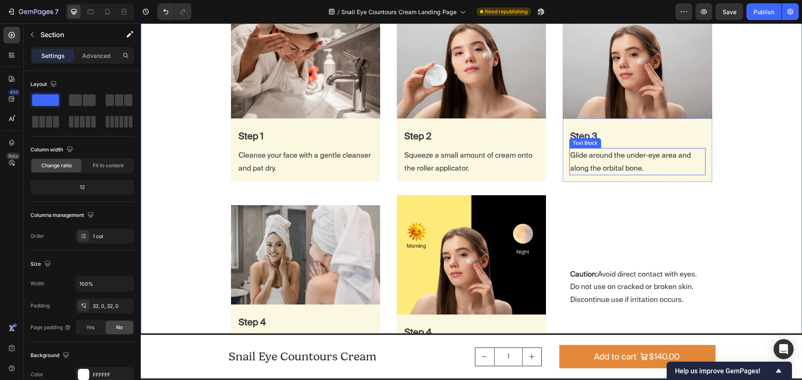
click at [619, 169] on p "Glide around the under‑eye area and along the orbital bone." at bounding box center [637, 161] width 134 height 25
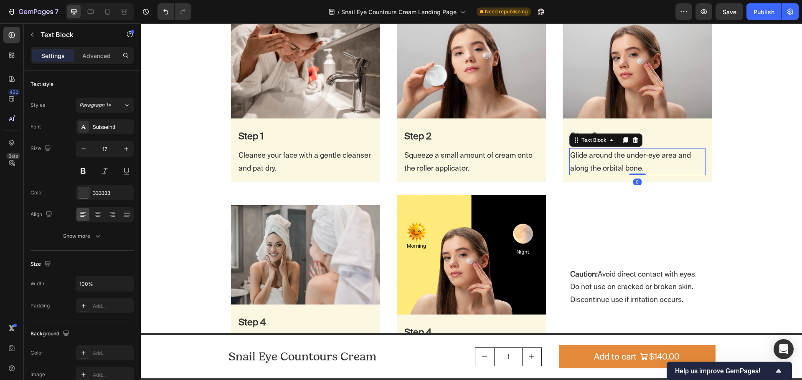
click at [654, 168] on p "Glide around the under‑eye area and along the orbital bone." at bounding box center [637, 161] width 134 height 25
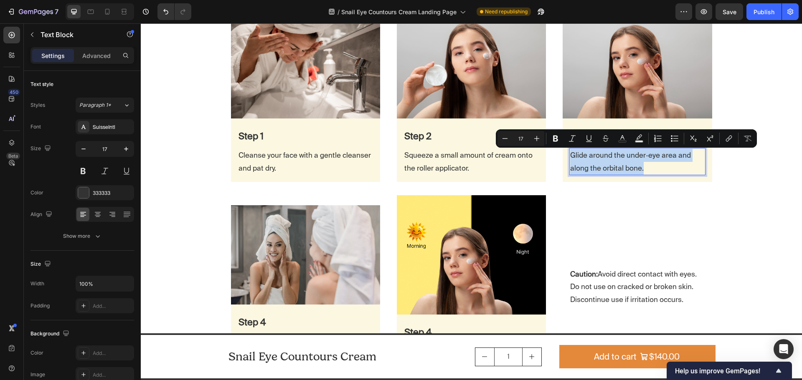
copy p "Glide around the under‑eye area and along the orbital bone."
drag, startPoint x: 633, startPoint y: 59, endPoint x: 623, endPoint y: 62, distance: 10.0
click at [633, 59] on img at bounding box center [636, 68] width 149 height 99
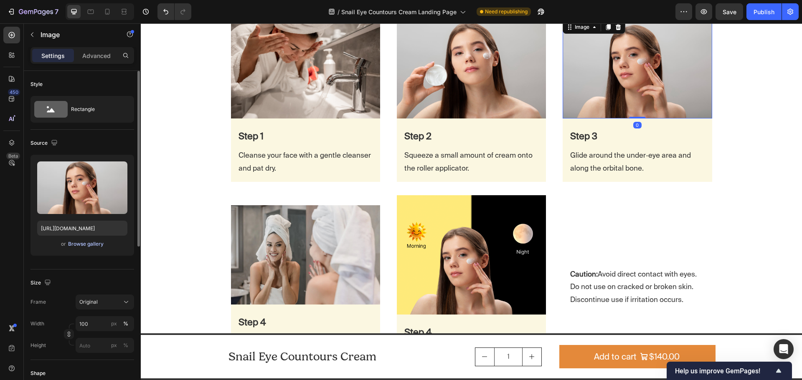
click at [92, 245] on div "Browse gallery" at bounding box center [85, 244] width 35 height 8
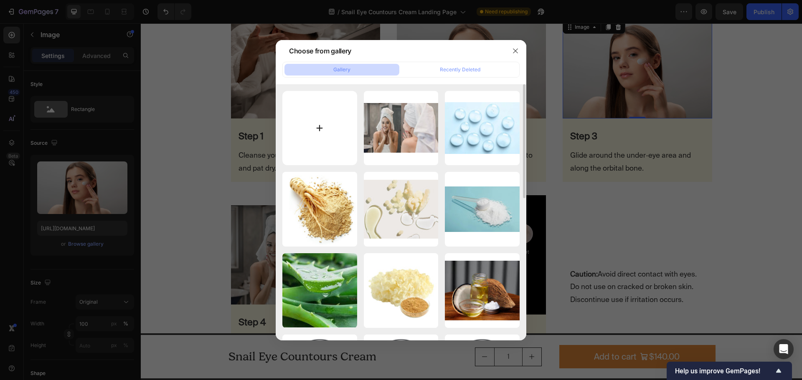
click at [326, 131] on input "file" at bounding box center [319, 128] width 75 height 75
type input "C:\fakepath\woman-applying-eye-cream-under-eyes.avif"
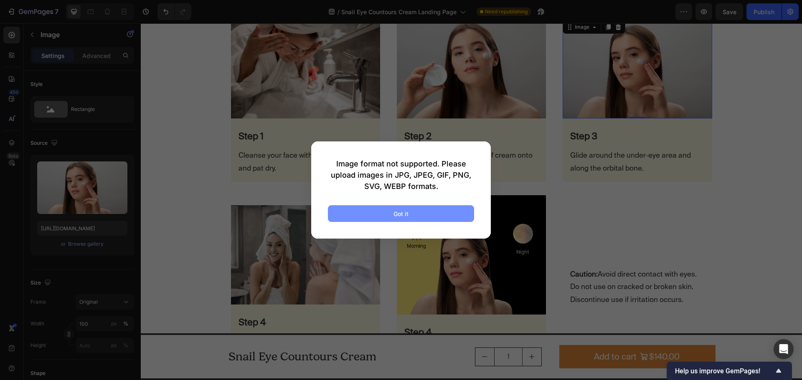
click at [418, 218] on button "Got it" at bounding box center [401, 213] width 146 height 17
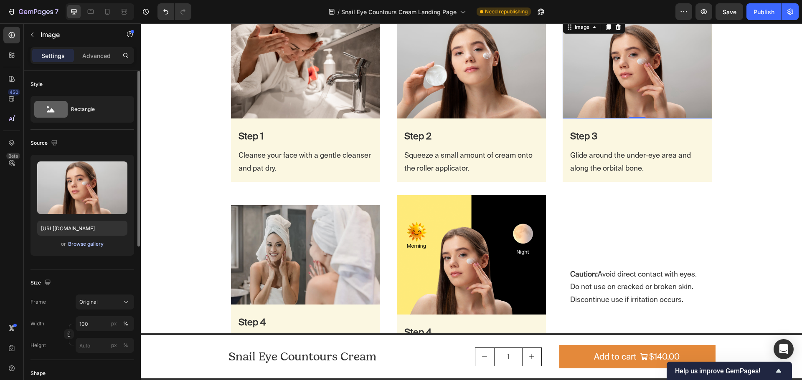
click at [85, 245] on div "Browse gallery" at bounding box center [85, 244] width 35 height 8
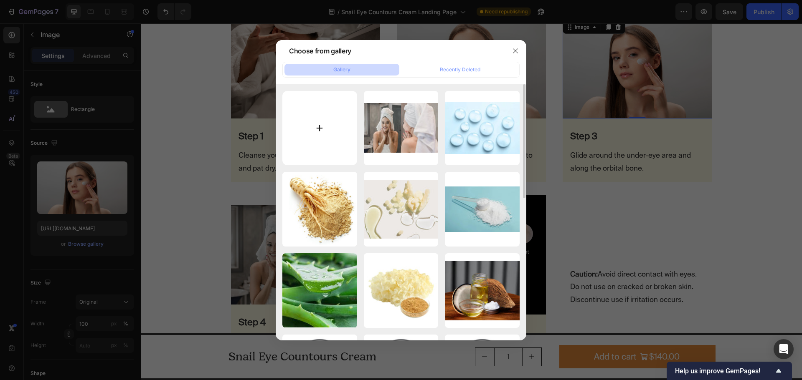
click at [326, 124] on input "file" at bounding box center [319, 128] width 75 height 75
type input "C:\fakepath\woman-applying-eye-cream-under-eyes.jpg"
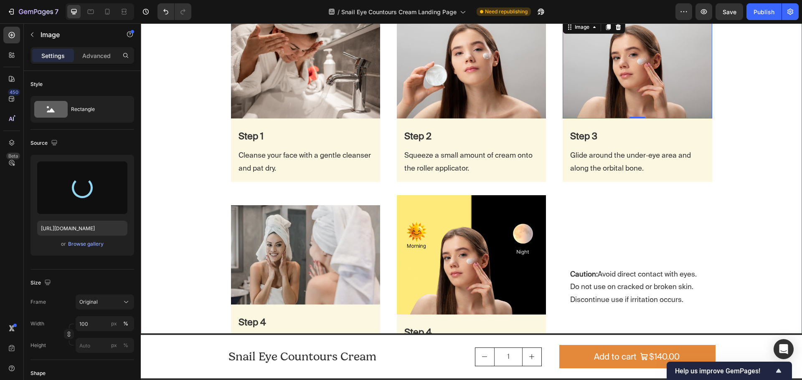
type input "[URL][DOMAIN_NAME]"
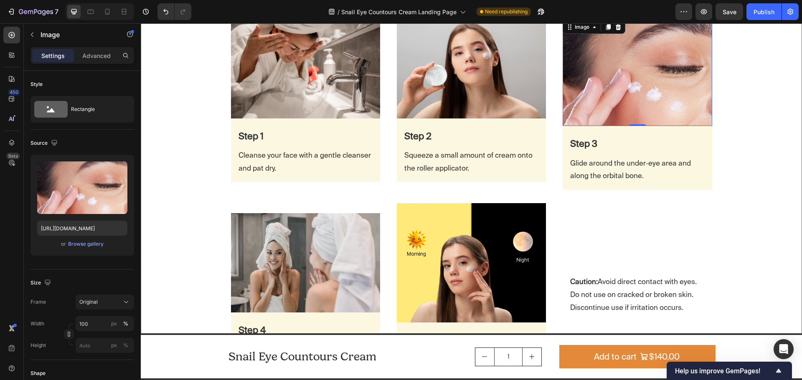
click at [758, 191] on div "How to use it Heading Row Row Image Step 1 Text Block Cleanse your face with a …" at bounding box center [471, 184] width 661 height 418
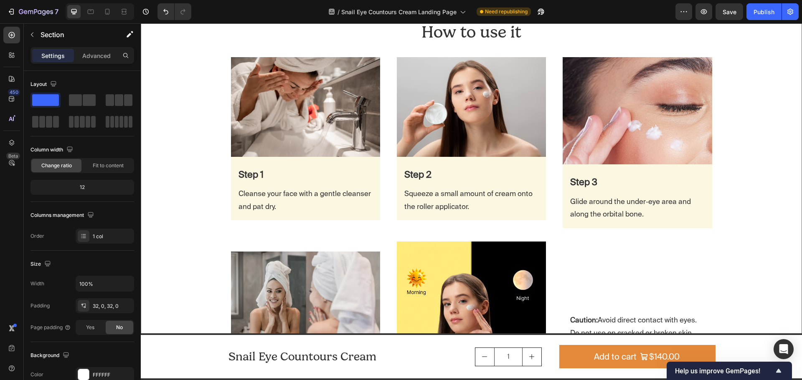
scroll to position [1670, 0]
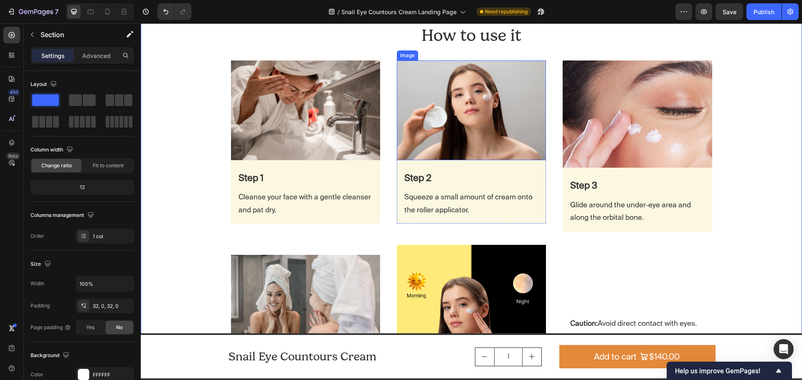
click at [419, 120] on img at bounding box center [471, 110] width 149 height 99
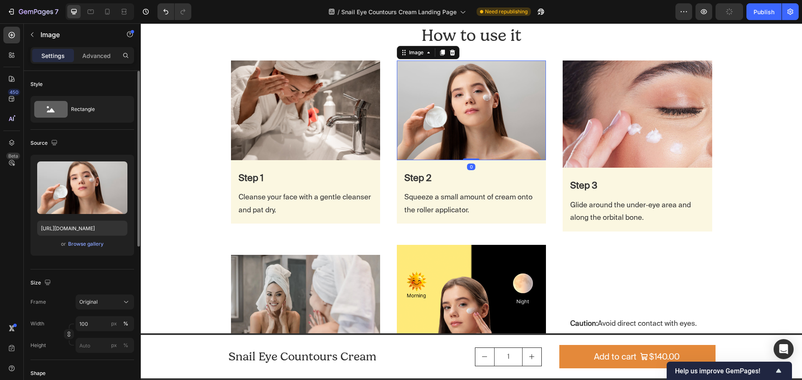
click at [84, 238] on div "Upload Image https://cdn.shopify.com/s/files/1/0672/6631/4285/files/gempages_58…" at bounding box center [82, 205] width 104 height 101
click at [84, 240] on button "Browse gallery" at bounding box center [86, 244] width 36 height 8
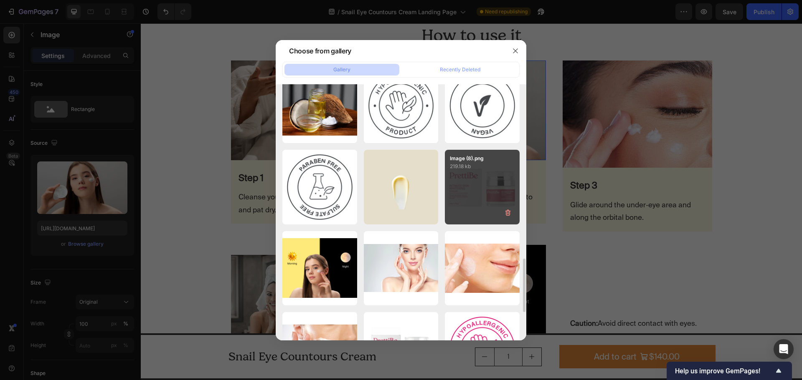
scroll to position [919, 0]
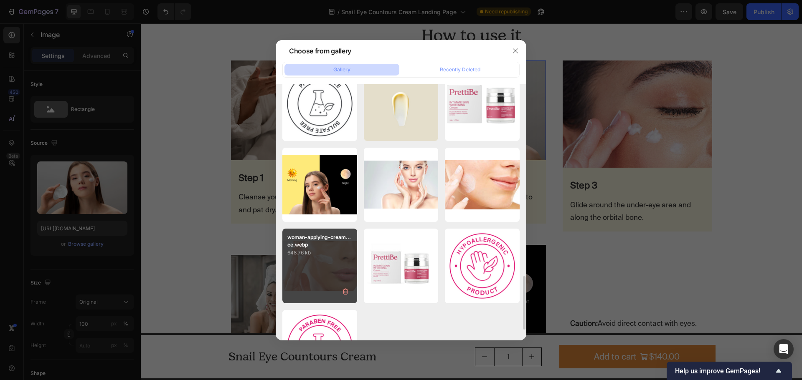
click at [322, 280] on div "woman-applying-cream...ce.webp 648.76 kb" at bounding box center [319, 266] width 75 height 75
type input "https://cdn.shopify.com/s/files/1/0672/6631/4285/files/gempages_580338453292515…"
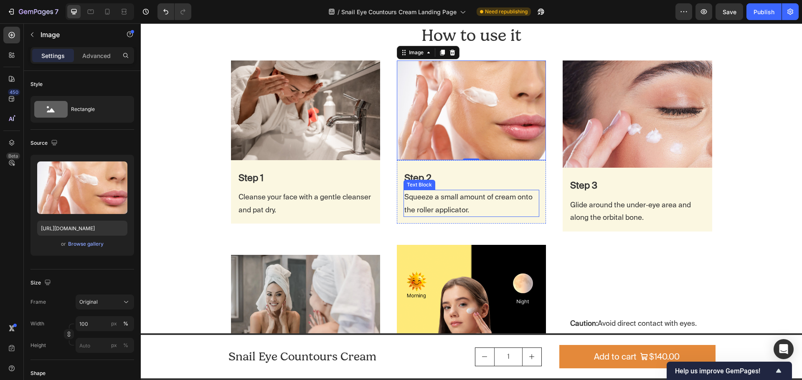
drag, startPoint x: 458, startPoint y: 200, endPoint x: 464, endPoint y: 202, distance: 6.7
click at [458, 200] on p "Squeeze a small amount of cream onto the roller applicator." at bounding box center [471, 203] width 134 height 25
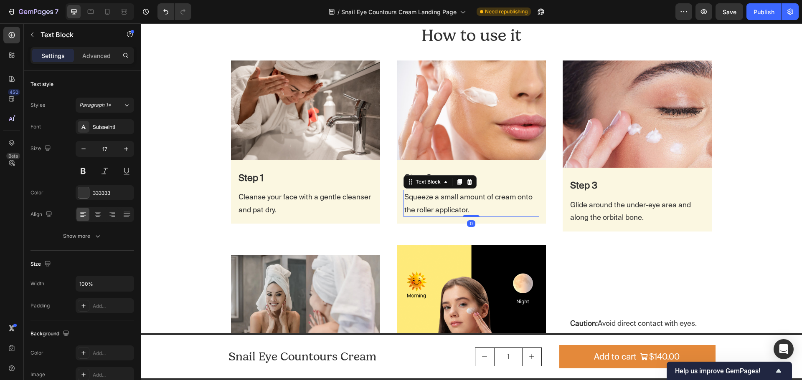
click at [472, 205] on p "Squeeze a small amount of cream onto the roller applicator." at bounding box center [471, 203] width 134 height 25
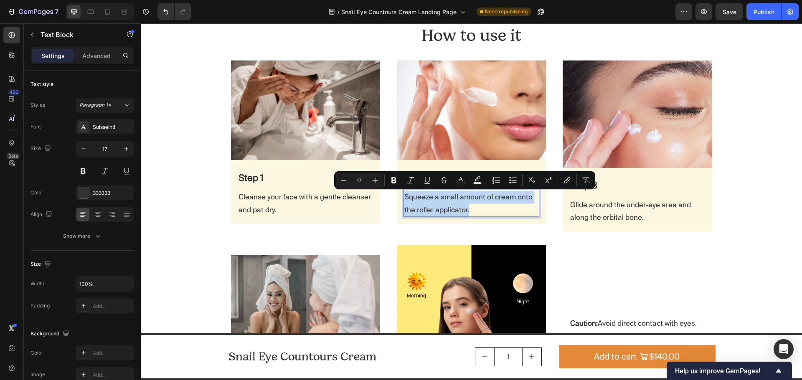
copy p "Squeeze a small amount of cream onto the roller applicator."
click at [456, 118] on img at bounding box center [471, 110] width 149 height 99
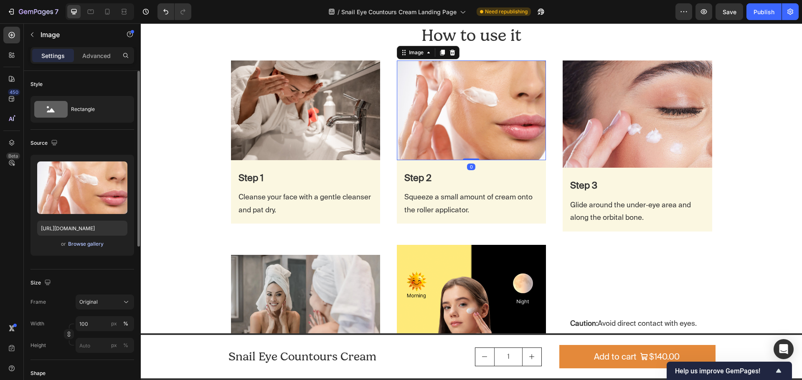
click at [83, 242] on div "Browse gallery" at bounding box center [85, 244] width 35 height 8
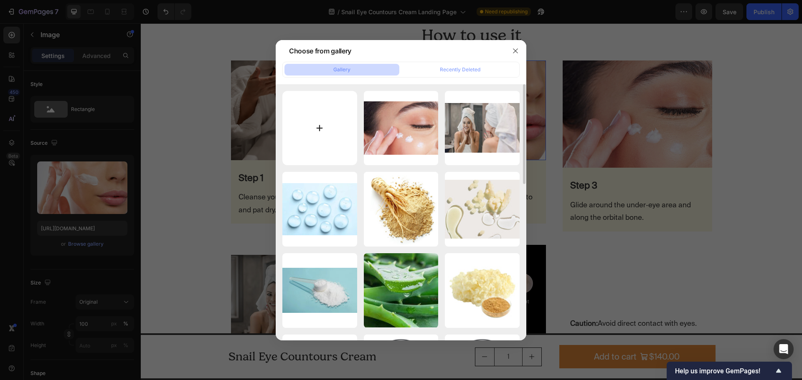
click at [339, 134] on input "file" at bounding box center [319, 128] width 75 height 75
type input "C:\fakepath\product-benefits.jpg"
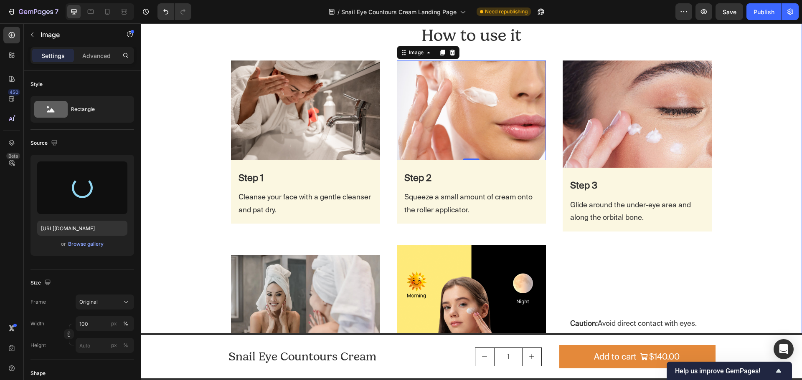
type input "https://cdn.shopify.com/s/files/1/0672/6631/4285/files/gempages_580338453292515…"
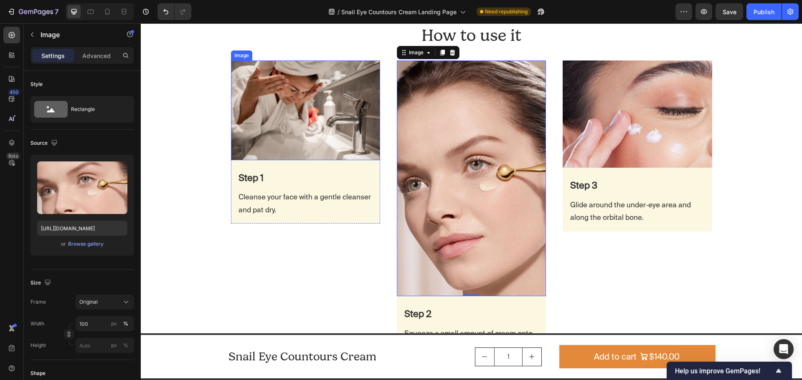
click at [313, 139] on img at bounding box center [305, 110] width 149 height 99
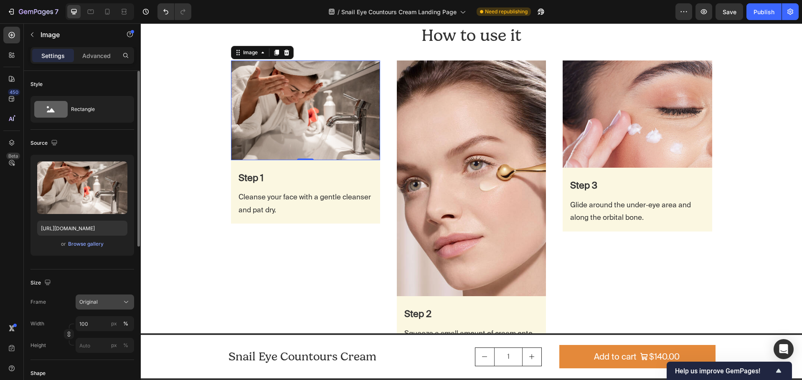
click at [109, 303] on div "Original" at bounding box center [99, 303] width 41 height 8
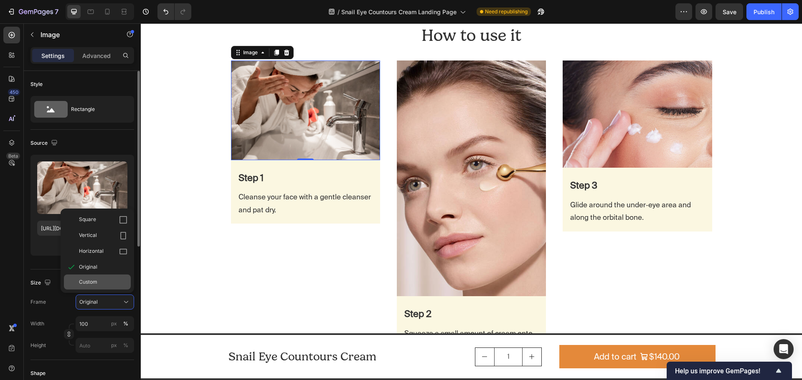
click at [101, 287] on div "Custom" at bounding box center [97, 282] width 67 height 15
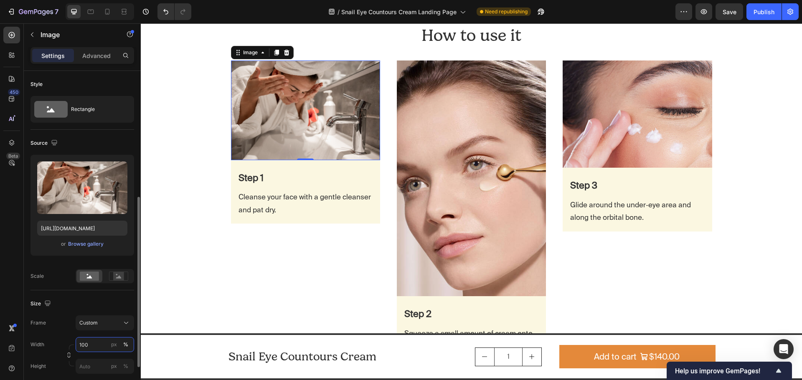
scroll to position [84, 0]
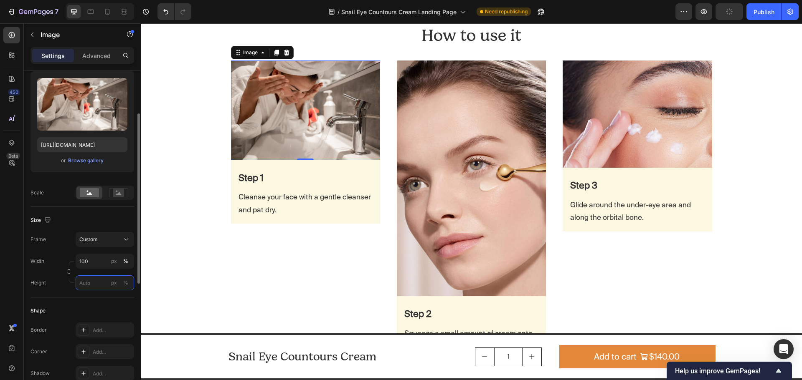
click at [86, 287] on input "px %" at bounding box center [105, 283] width 58 height 15
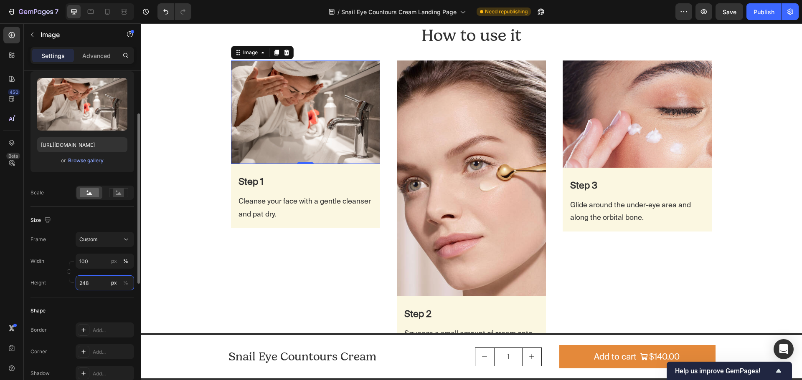
click at [86, 284] on input "248" at bounding box center [105, 283] width 58 height 15
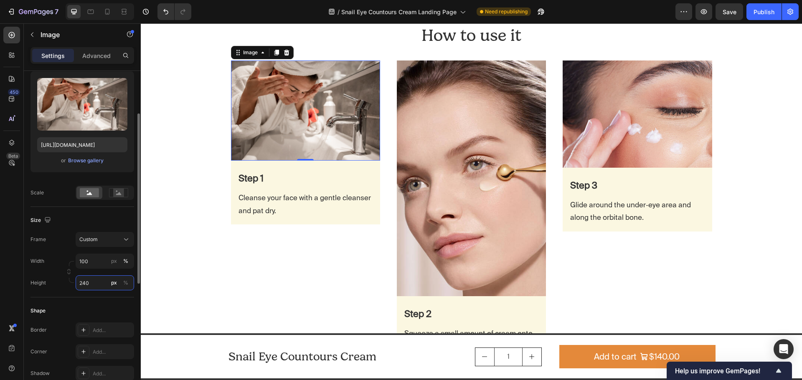
type input "240"
click at [88, 195] on icon at bounding box center [89, 193] width 5 height 3
click at [437, 155] on img at bounding box center [471, 179] width 149 height 236
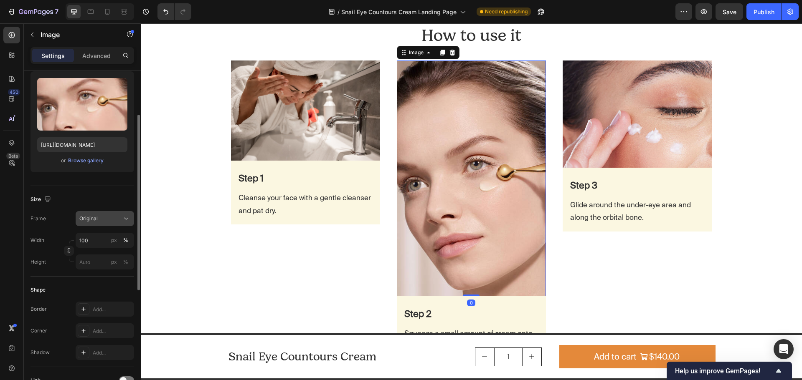
click at [99, 219] on div "Original" at bounding box center [99, 219] width 41 height 8
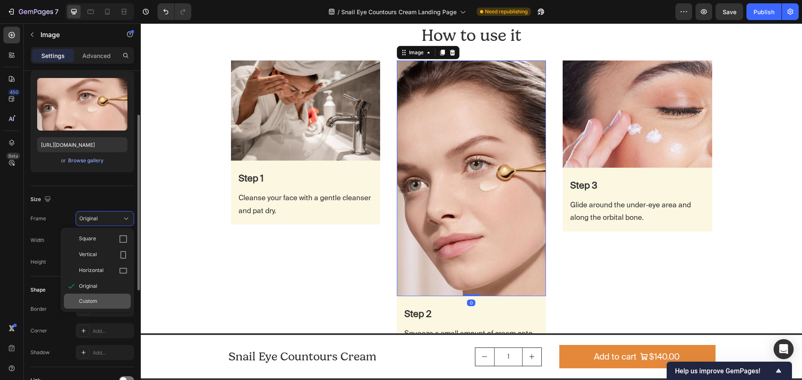
click at [90, 299] on span "Custom" at bounding box center [88, 302] width 18 height 8
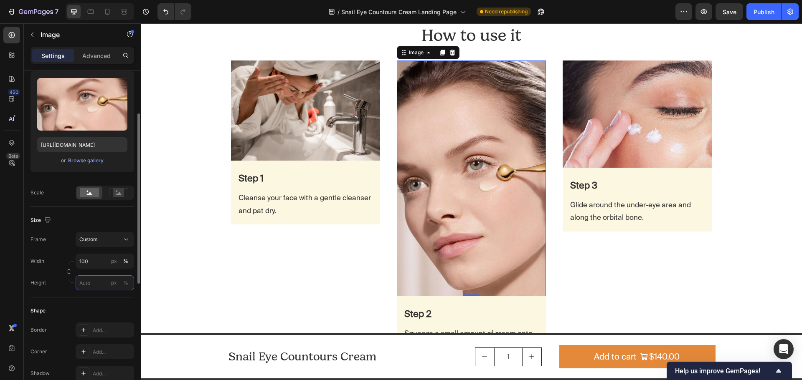
click at [88, 289] on input "px %" at bounding box center [105, 283] width 58 height 15
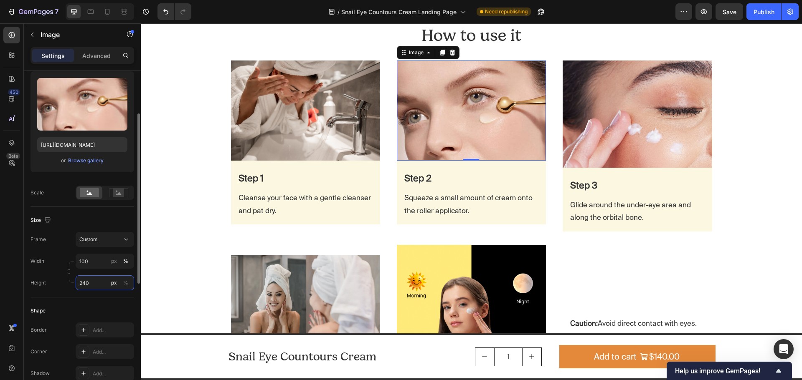
type input "240"
click at [90, 195] on icon at bounding box center [89, 193] width 5 height 3
click at [663, 129] on img at bounding box center [636, 114] width 149 height 107
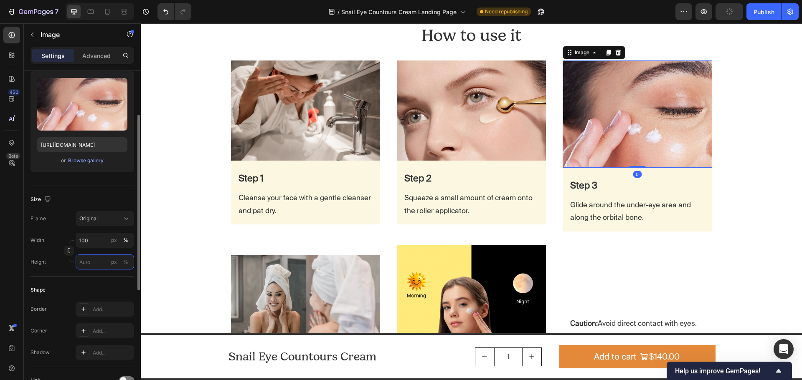
click at [84, 262] on input "px %" at bounding box center [105, 262] width 58 height 15
click at [104, 220] on div "Original" at bounding box center [99, 219] width 41 height 8
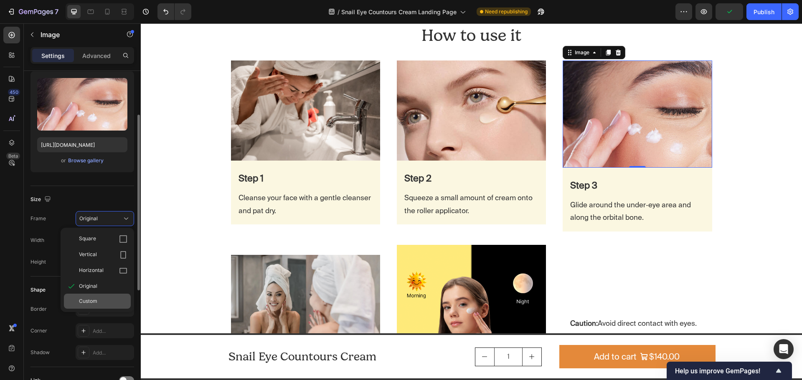
click at [97, 297] on div "Custom" at bounding box center [97, 301] width 67 height 15
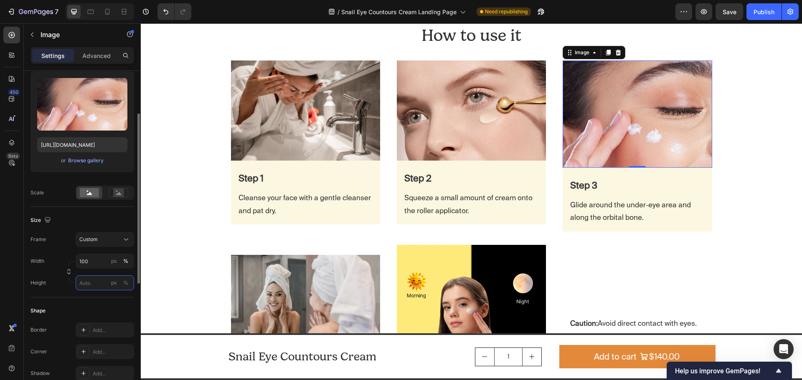
click at [92, 281] on input "px %" at bounding box center [105, 283] width 58 height 15
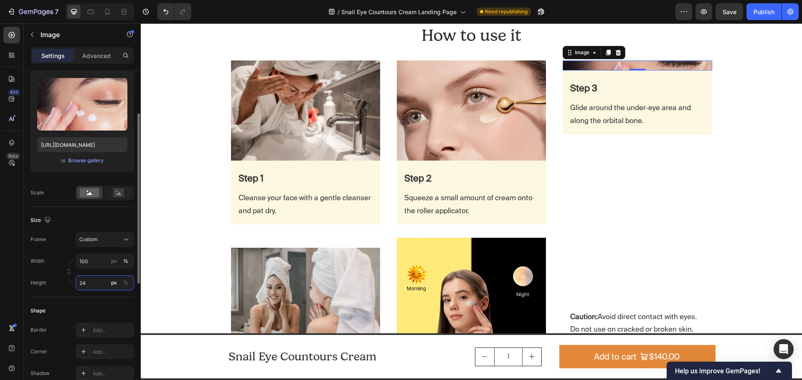
type input "240"
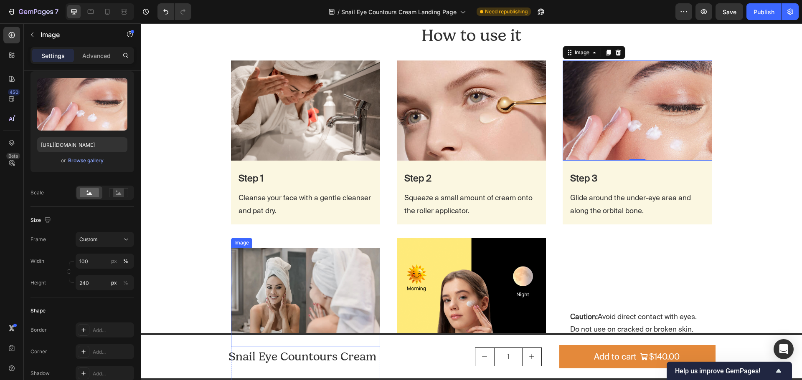
click at [296, 294] on img at bounding box center [305, 297] width 149 height 99
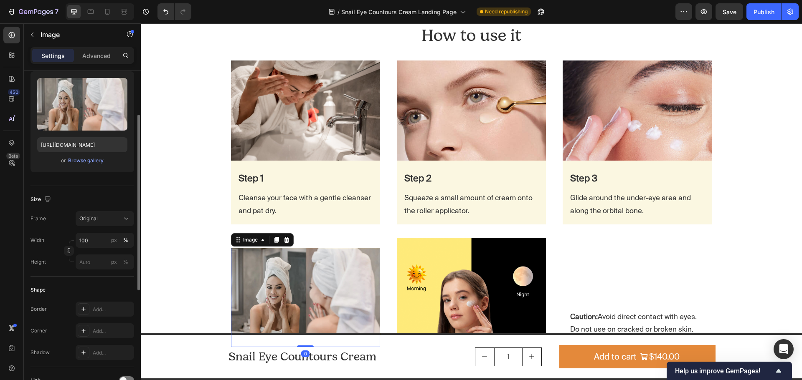
click at [109, 228] on div "Frame Original Width 100 px % Height px %" at bounding box center [82, 240] width 104 height 58
click at [109, 221] on div "Original" at bounding box center [99, 219] width 41 height 8
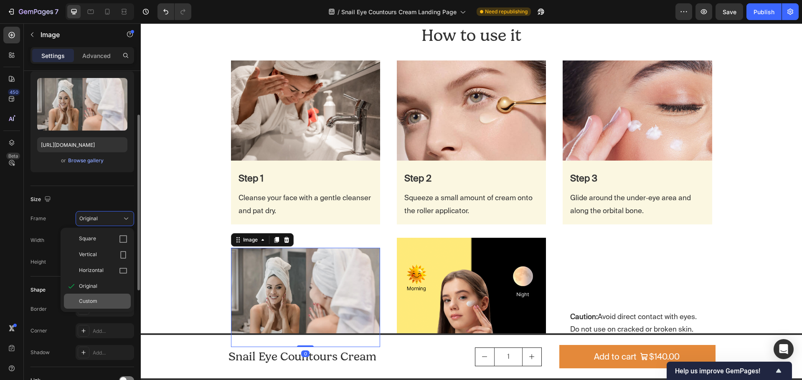
click at [100, 299] on div "Custom" at bounding box center [103, 302] width 48 height 8
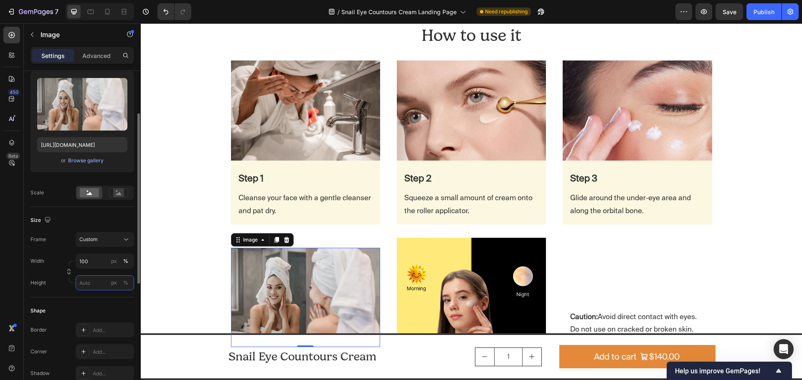
click at [90, 286] on input "px %" at bounding box center [105, 283] width 58 height 15
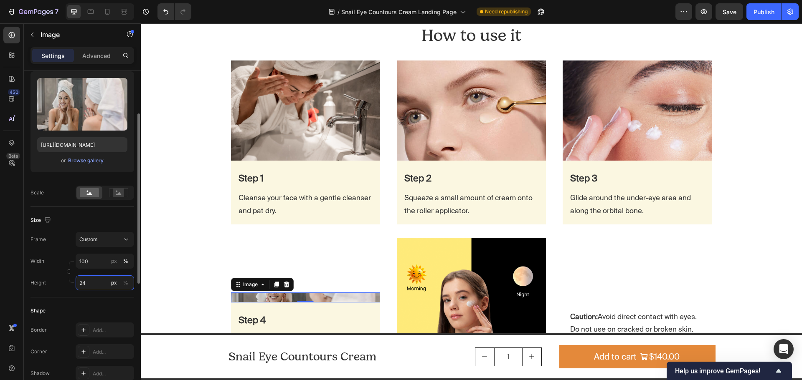
type input "240"
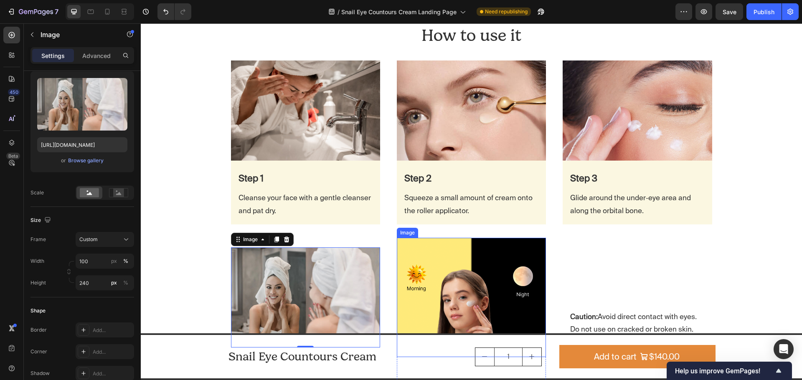
drag, startPoint x: 427, startPoint y: 263, endPoint x: 421, endPoint y: 263, distance: 6.3
click at [428, 263] on img at bounding box center [471, 297] width 149 height 119
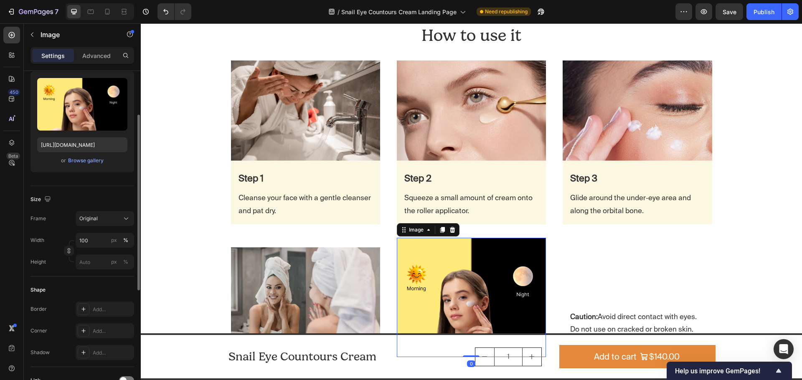
click at [104, 211] on div "Size Frame Original Width 100 px % Height px %" at bounding box center [82, 231] width 104 height 91
click at [106, 221] on div "Original" at bounding box center [99, 219] width 41 height 8
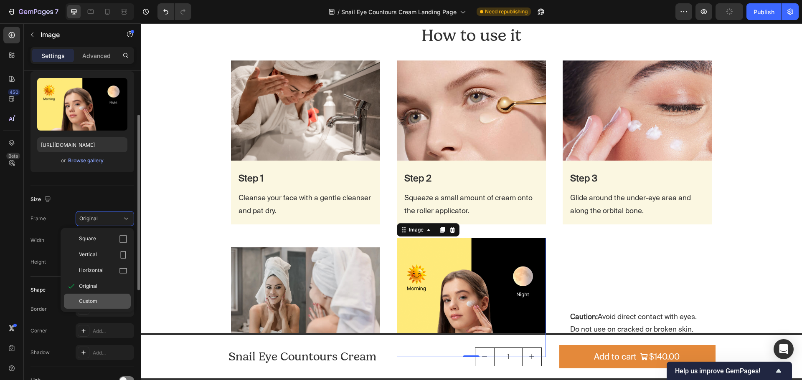
click at [93, 304] on span "Custom" at bounding box center [88, 302] width 18 height 8
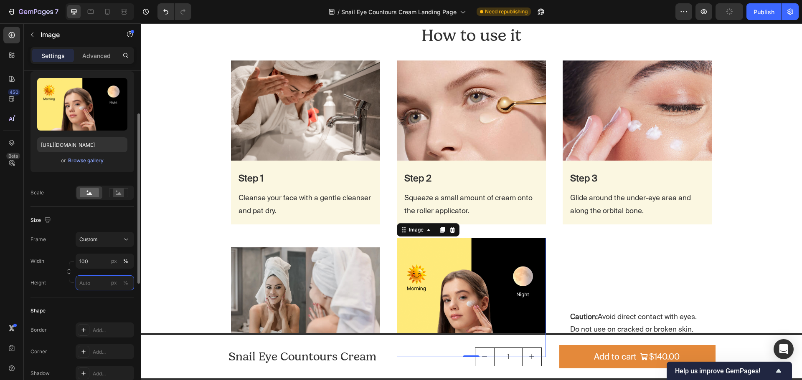
click at [76, 285] on input "px %" at bounding box center [105, 283] width 58 height 15
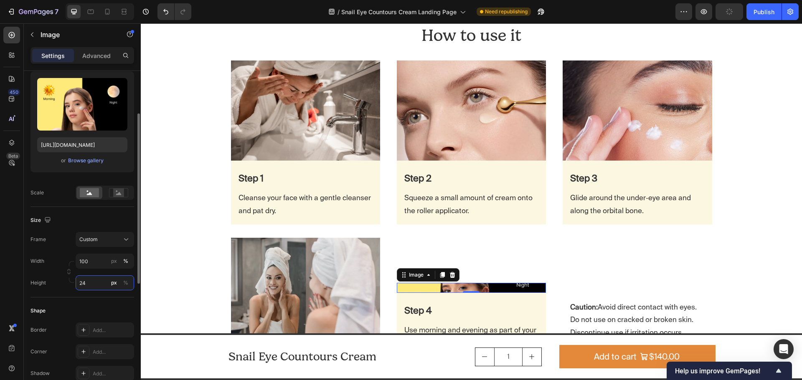
type input "240"
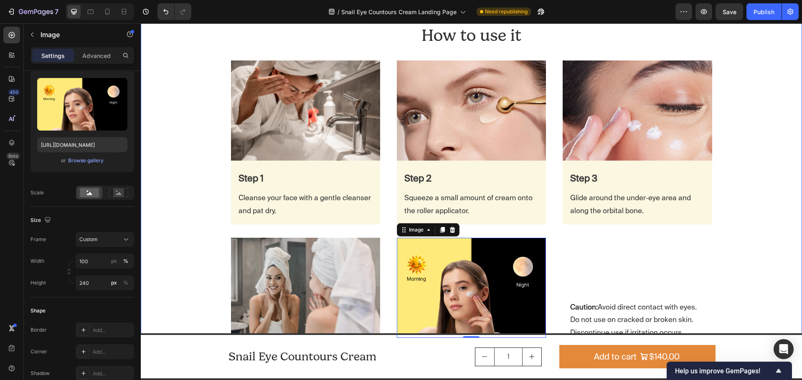
drag, startPoint x: 767, startPoint y: 250, endPoint x: 760, endPoint y: 247, distance: 7.5
click at [767, 250] on div "How to use it Heading Row Row Image Step 1 Text Block Cleanse your face with a …" at bounding box center [471, 213] width 661 height 392
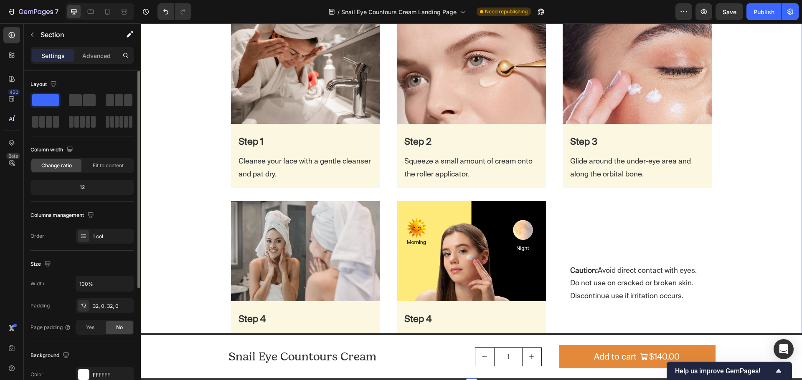
scroll to position [1837, 0]
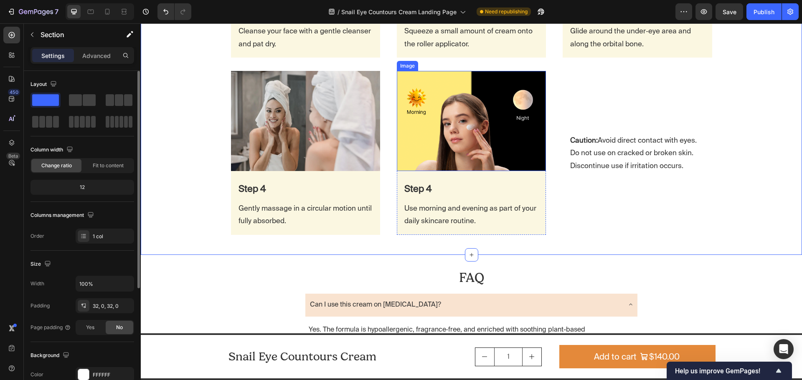
click at [425, 154] on img at bounding box center [471, 121] width 149 height 100
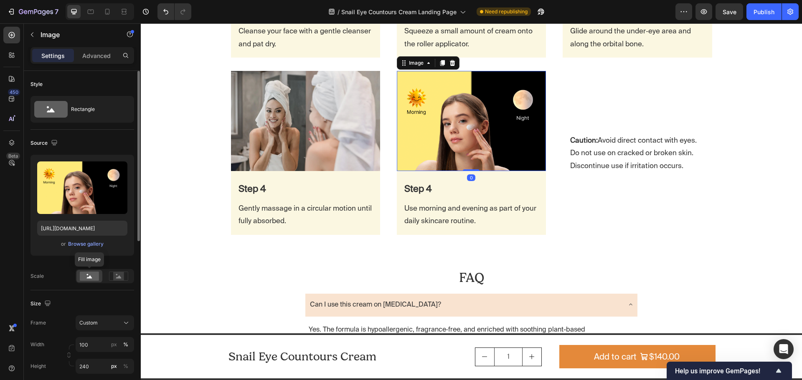
click at [84, 272] on rect at bounding box center [89, 276] width 19 height 9
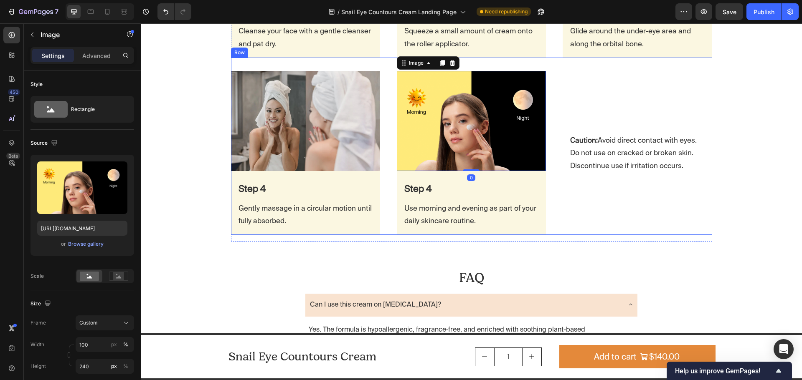
click at [741, 191] on div "How to use it Heading Row Row Image Step 1 Text Block Cleanse your face with a …" at bounding box center [471, 46] width 661 height 392
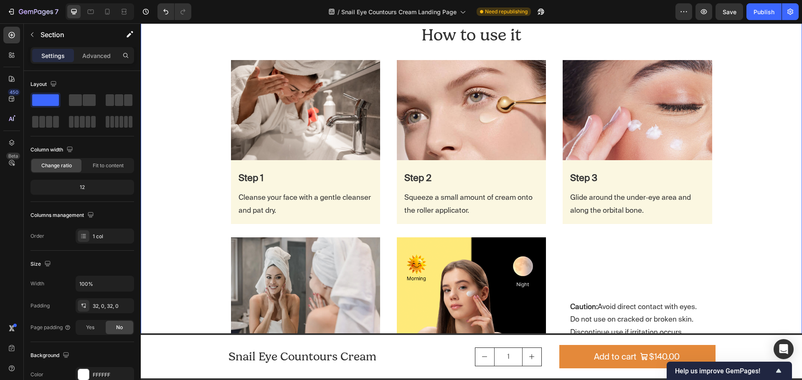
scroll to position [1670, 0]
click at [84, 13] on div at bounding box center [90, 11] width 13 height 13
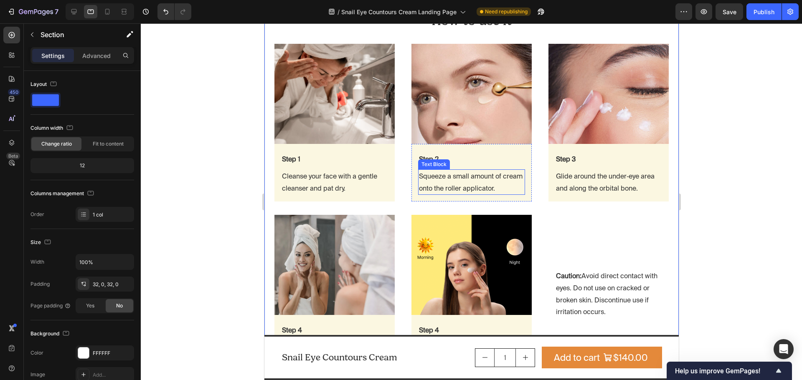
scroll to position [1705, 0]
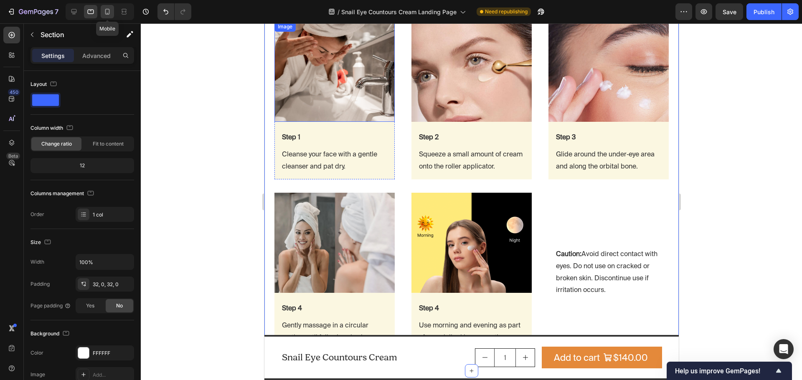
click at [106, 15] on icon at bounding box center [107, 12] width 8 height 8
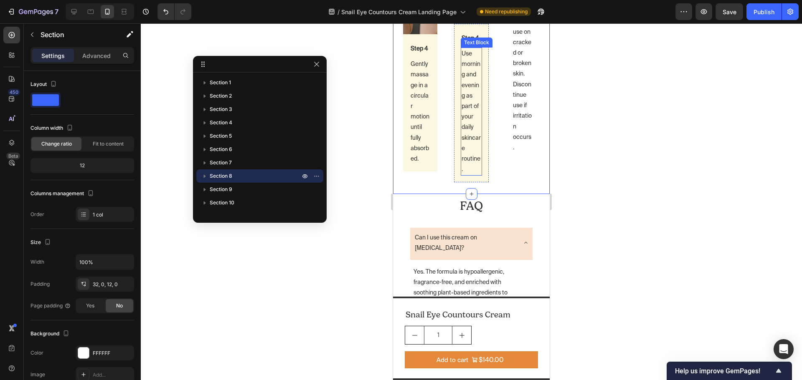
scroll to position [2289, 0]
click at [500, 182] on div "Image Step 4 Text Block Gently massage in a circular motion until fully absorbe…" at bounding box center [471, 45] width 137 height 272
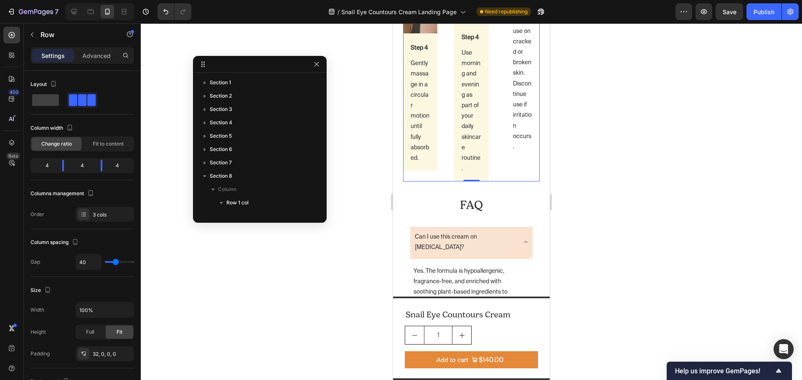
scroll to position [143, 0]
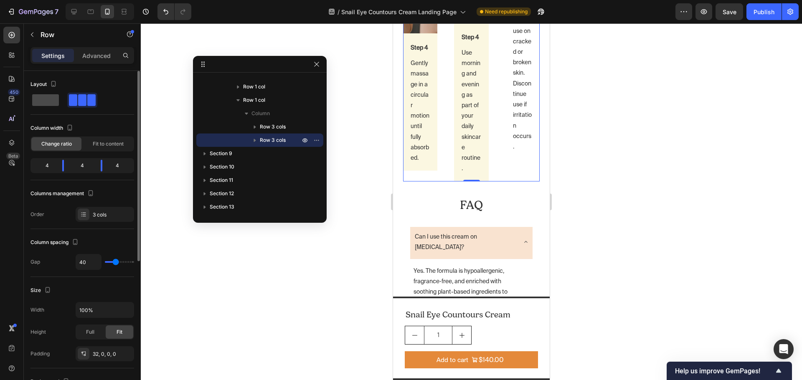
click at [57, 103] on span at bounding box center [45, 100] width 27 height 12
type input "16"
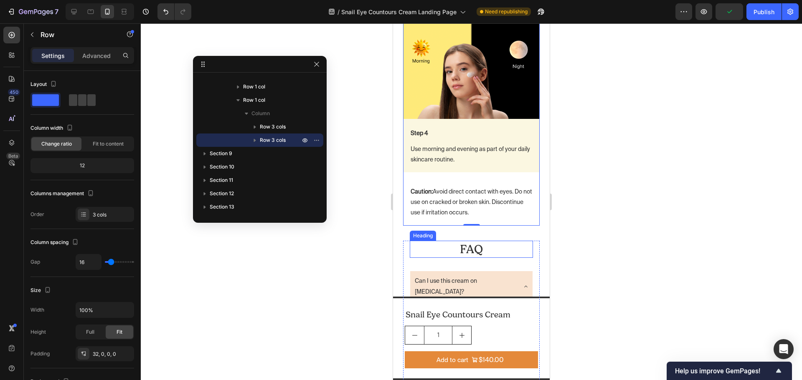
scroll to position [2321, 0]
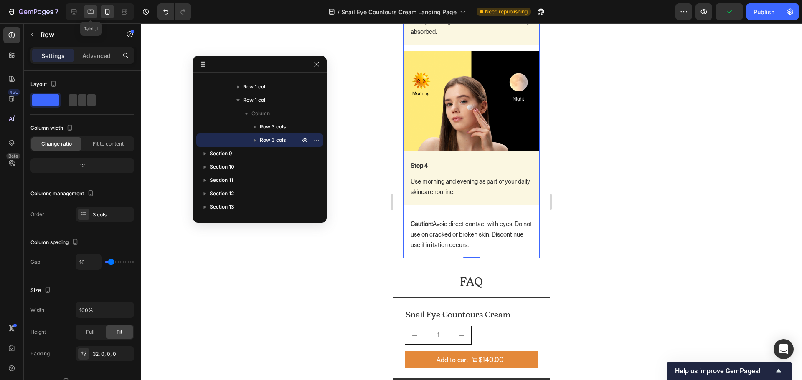
click at [90, 13] on icon at bounding box center [90, 12] width 8 height 8
type input "40"
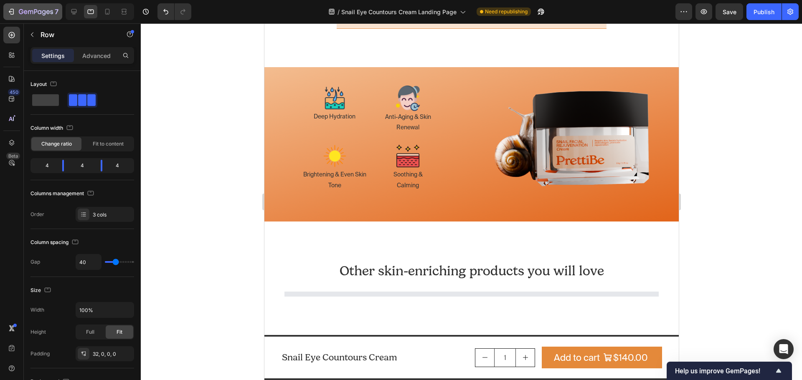
scroll to position [2309, 0]
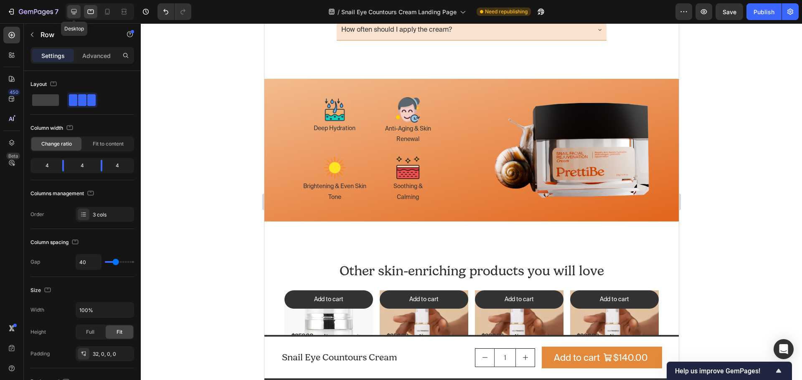
click at [71, 11] on icon at bounding box center [74, 12] width 8 height 8
type input "1200"
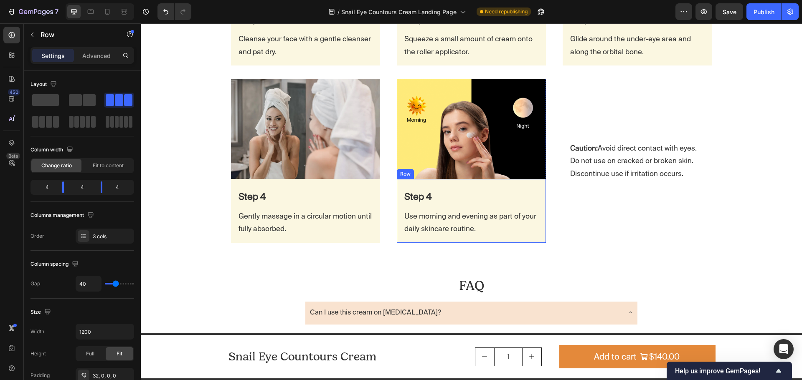
scroll to position [1891, 0]
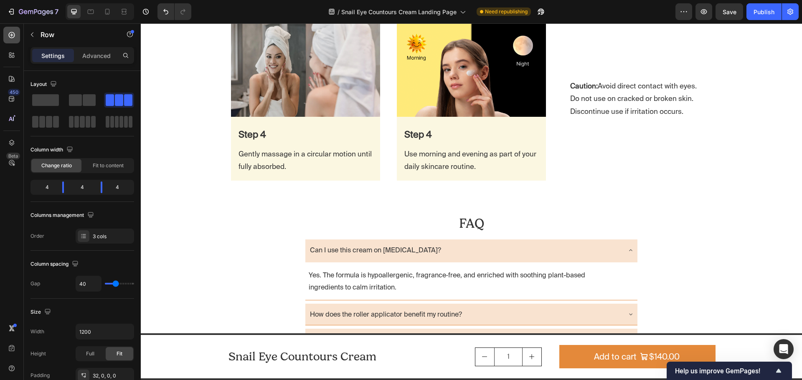
click at [13, 36] on icon at bounding box center [12, 35] width 8 height 8
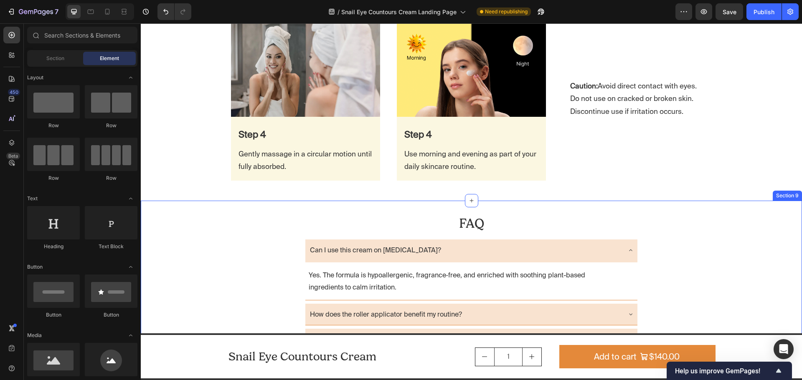
click at [199, 221] on div "FAQ Heading Can I use this cream on sensitive skin? Yes. The formula is hypoall…" at bounding box center [471, 336] width 661 height 256
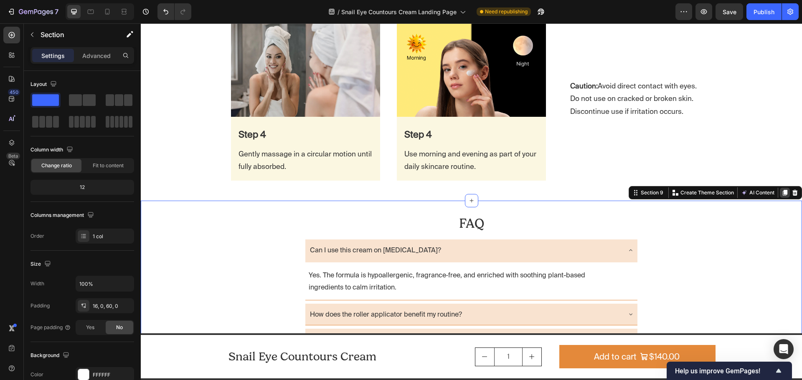
click at [782, 195] on icon at bounding box center [784, 193] width 5 height 6
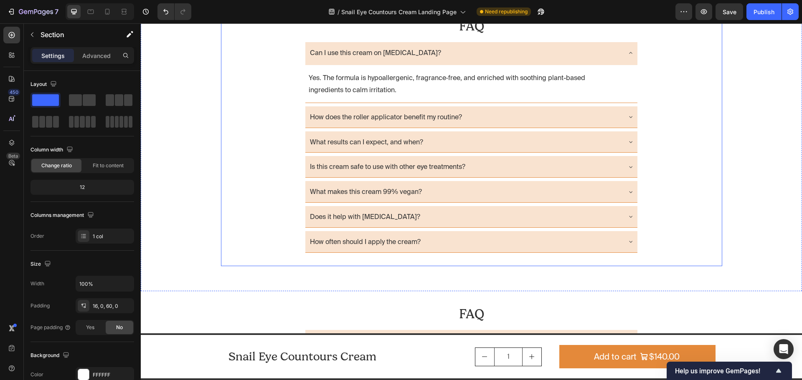
scroll to position [1994, 0]
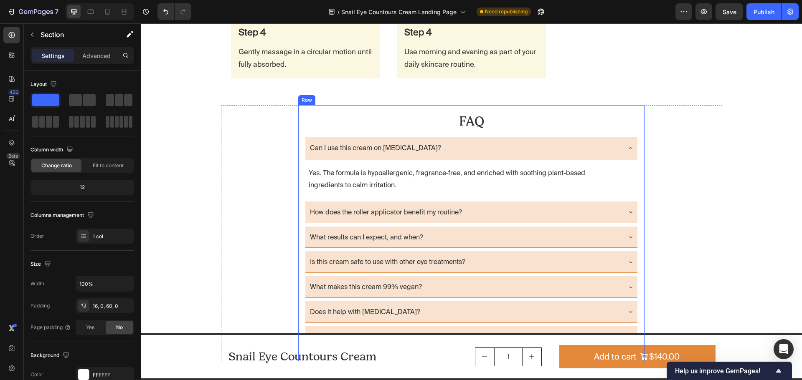
click at [298, 132] on div "FAQ Heading Can I use this cream on sensitive skin? Yes. The formula is hypoall…" at bounding box center [471, 233] width 346 height 256
click at [347, 99] on icon at bounding box center [349, 97] width 5 height 6
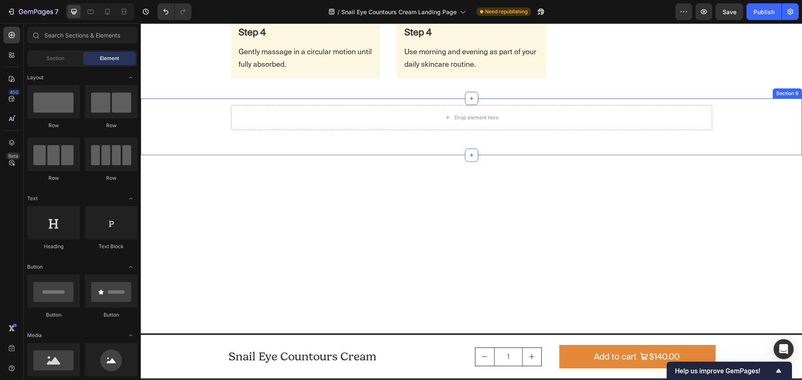
click at [192, 120] on div "Drop element here Row" at bounding box center [471, 117] width 661 height 25
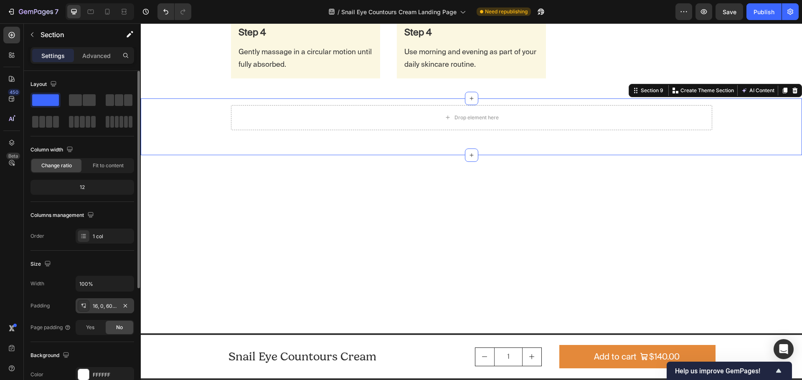
click at [105, 309] on div "16, 0, 60, 0" at bounding box center [105, 307] width 24 height 8
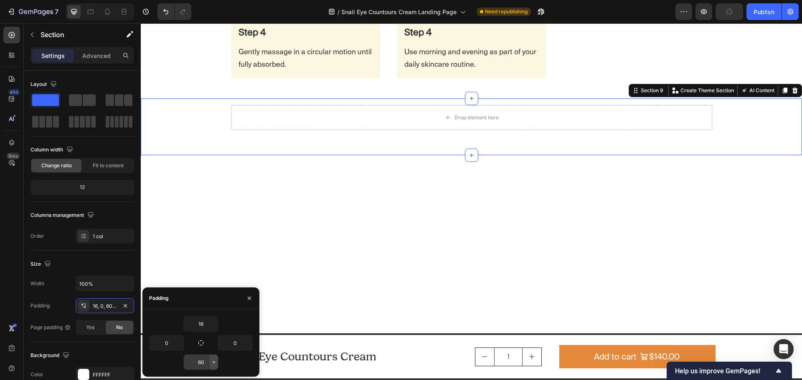
click at [210, 364] on icon "button" at bounding box center [213, 362] width 7 height 7
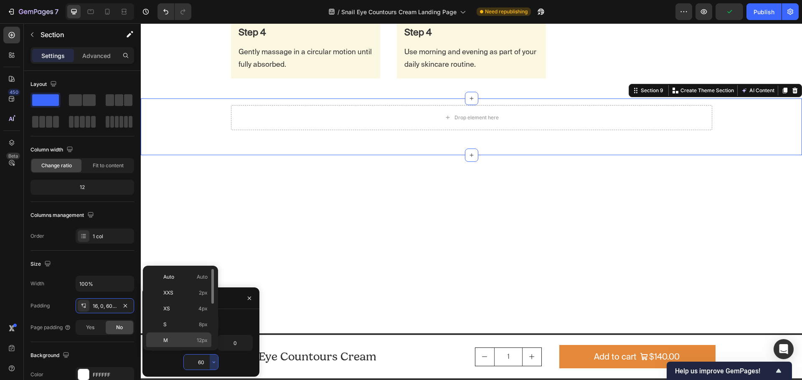
scroll to position [42, 0]
click at [192, 319] on div "L 16px" at bounding box center [178, 315] width 65 height 16
type input "16"
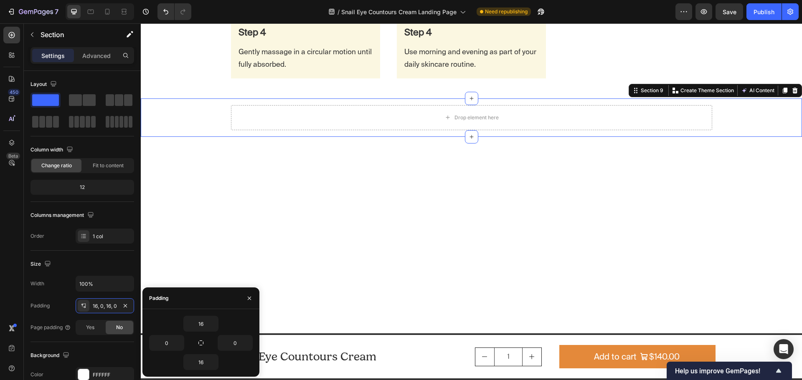
click at [187, 117] on div "Drop element here Row" at bounding box center [471, 117] width 661 height 25
click at [241, 199] on div at bounding box center [471, 281] width 661 height 288
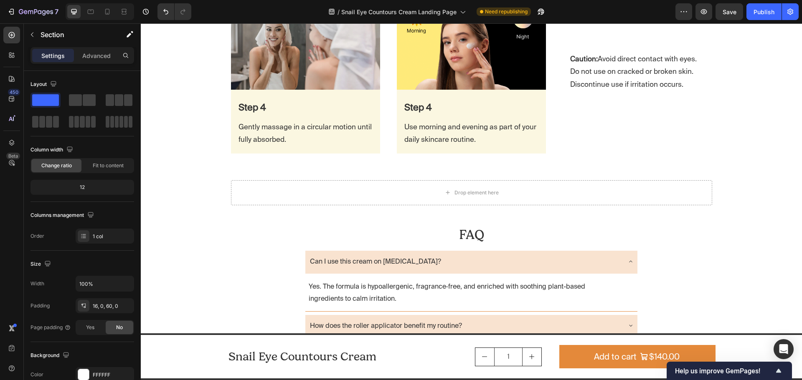
scroll to position [1864, 0]
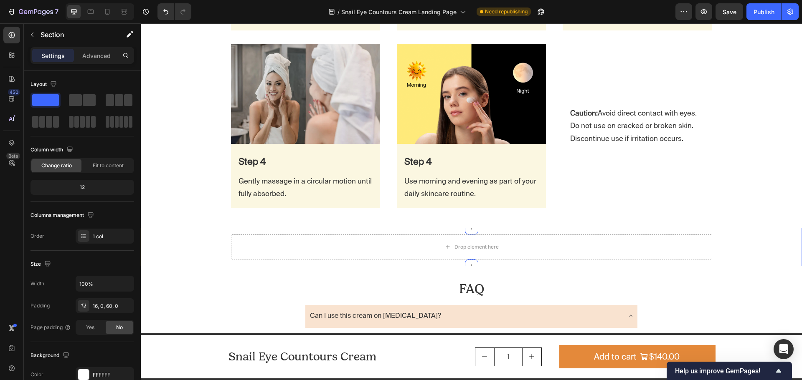
click at [206, 250] on div "Drop element here Row" at bounding box center [471, 247] width 661 height 25
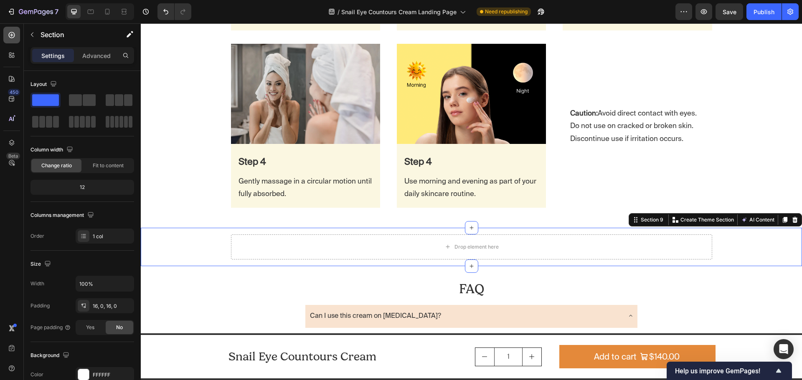
click at [14, 39] on icon at bounding box center [12, 35] width 8 height 8
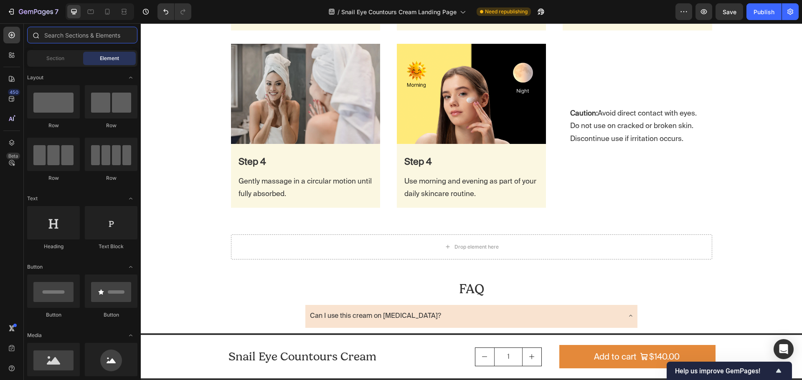
click at [59, 36] on input "text" at bounding box center [82, 35] width 110 height 17
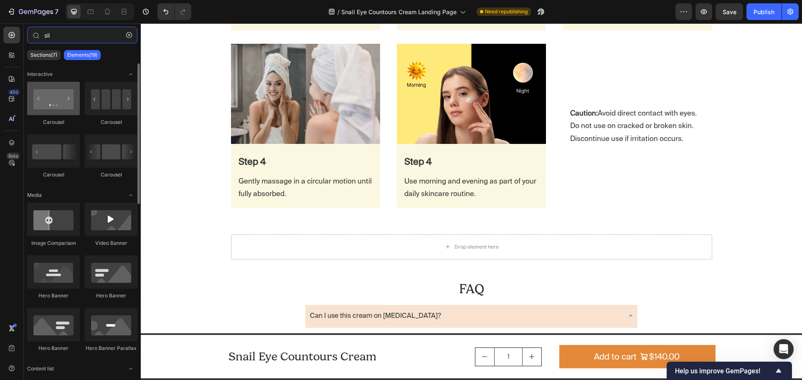
type input "sli"
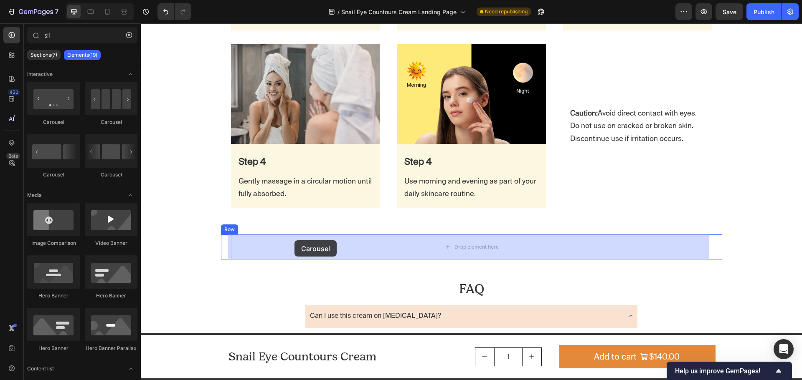
drag, startPoint x: 189, startPoint y: 129, endPoint x: 294, endPoint y: 240, distance: 153.9
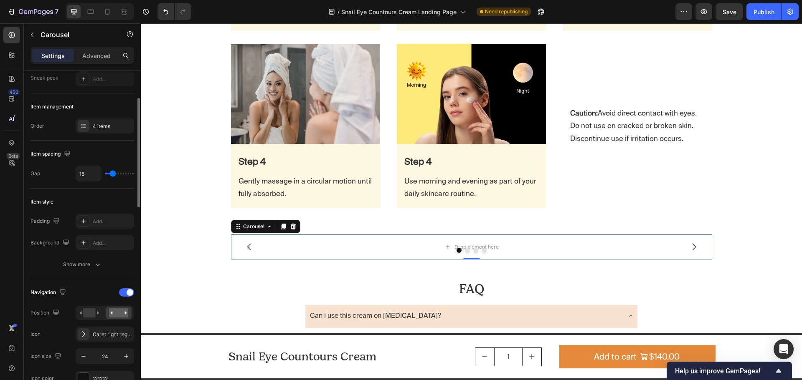
scroll to position [125, 0]
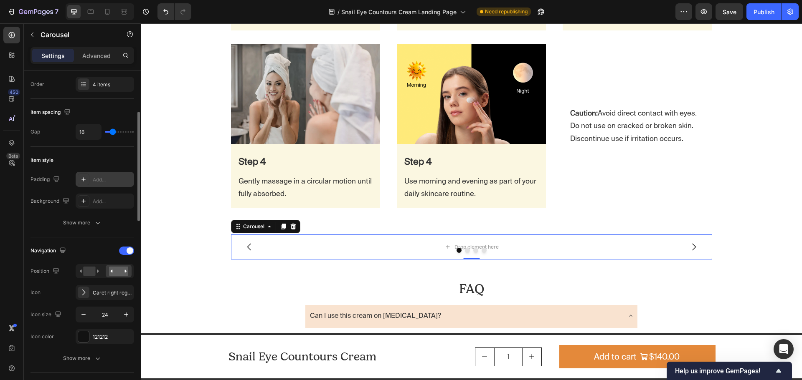
click at [104, 176] on div "Add..." at bounding box center [112, 180] width 39 height 8
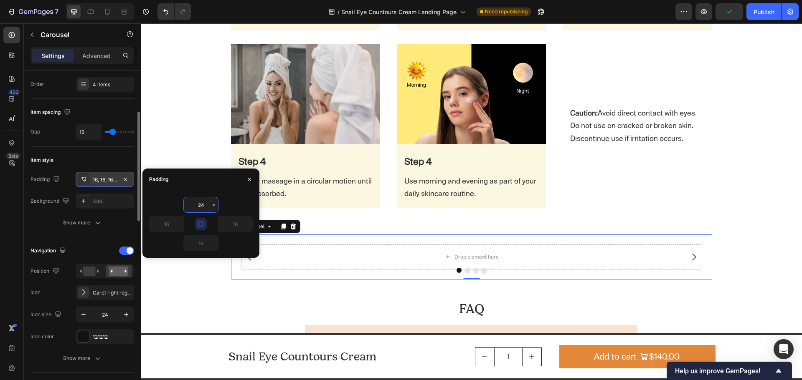
type input "24"
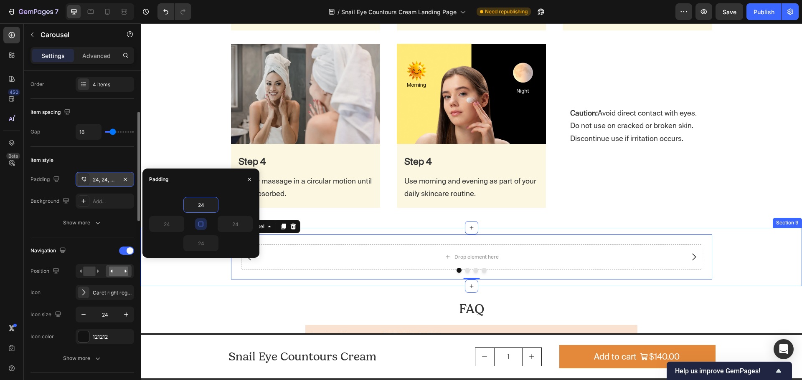
click at [743, 253] on div "Drop element here Drop element here Drop element here Drop element here Carouse…" at bounding box center [471, 257] width 661 height 45
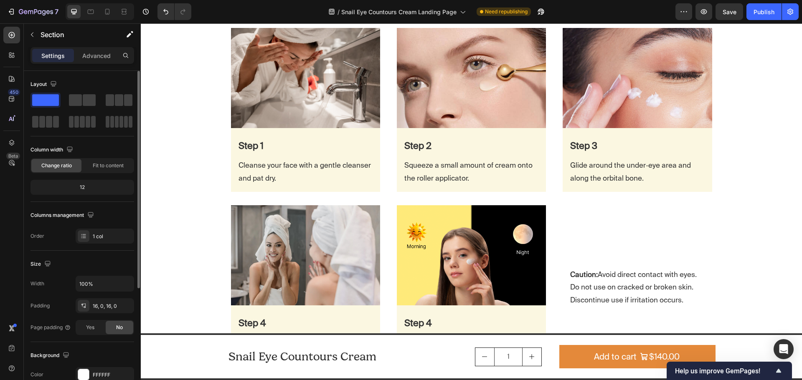
scroll to position [1655, 0]
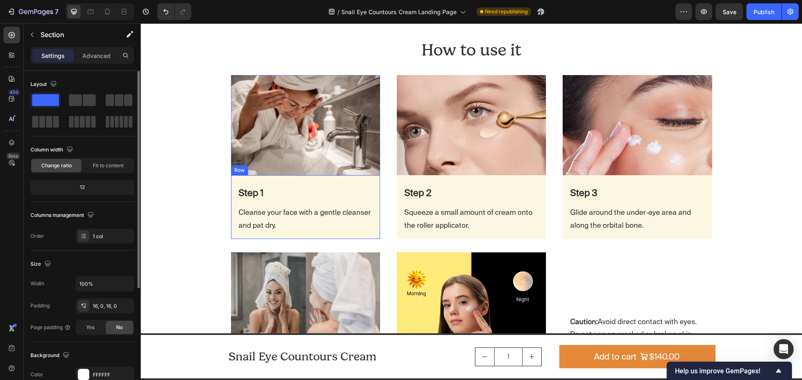
click at [265, 179] on div "Step 1 Text Block Cleanse your face with a gentle cleanser and pat dry. Text Bl…" at bounding box center [305, 207] width 149 height 64
click at [246, 167] on div "Row" at bounding box center [248, 168] width 14 height 8
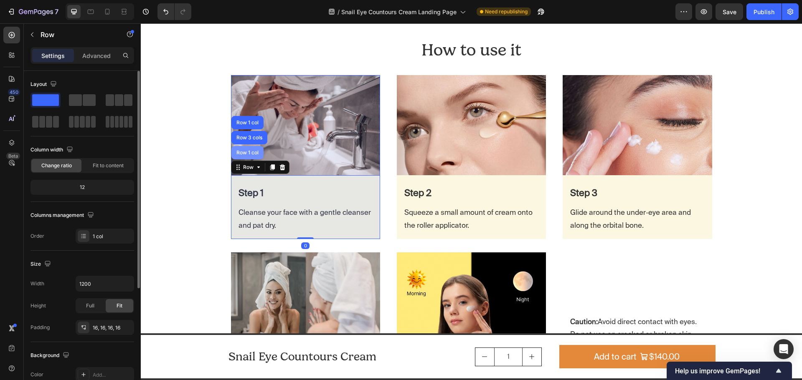
click at [247, 154] on div "Row 1 col" at bounding box center [247, 152] width 25 height 5
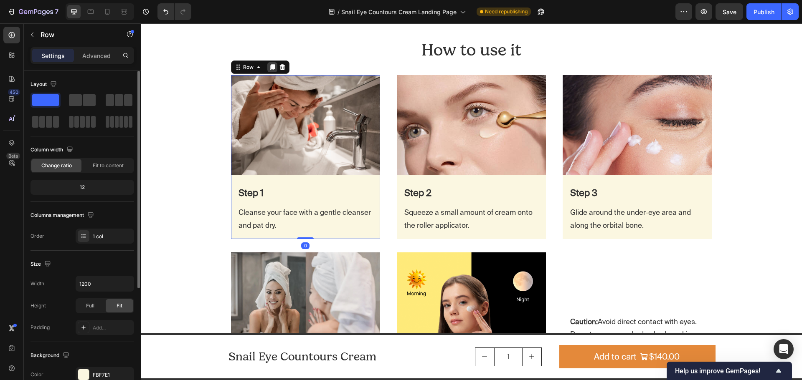
click at [270, 67] on icon at bounding box center [272, 68] width 5 height 6
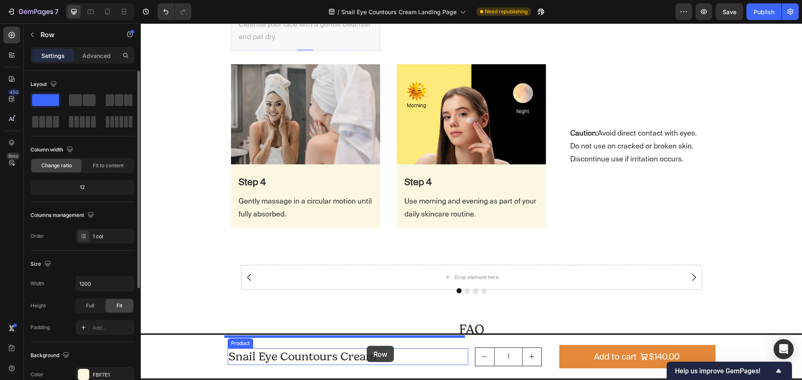
scroll to position [2019, 0]
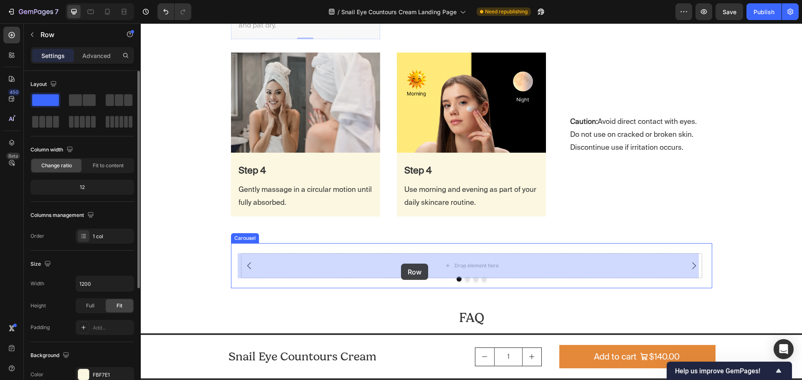
drag, startPoint x: 233, startPoint y: 26, endPoint x: 401, endPoint y: 264, distance: 291.0
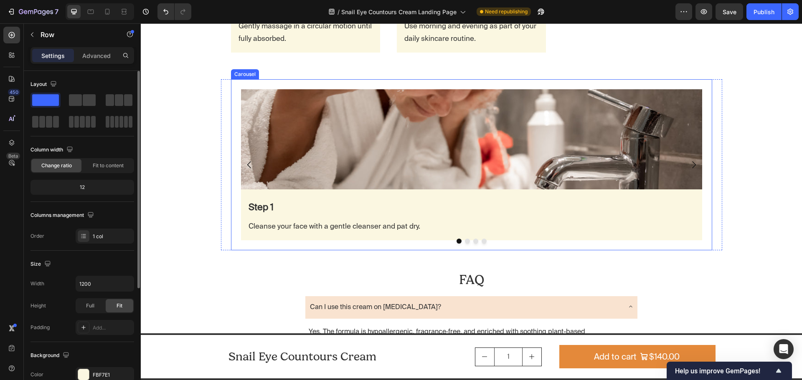
click at [465, 242] on button "Dot" at bounding box center [467, 241] width 5 height 5
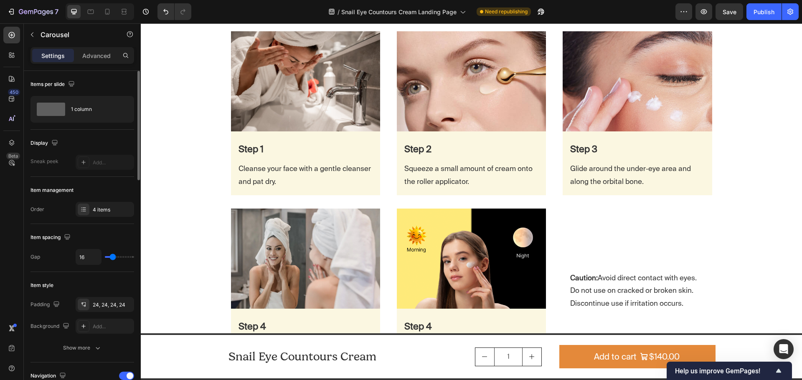
scroll to position [1685, 0]
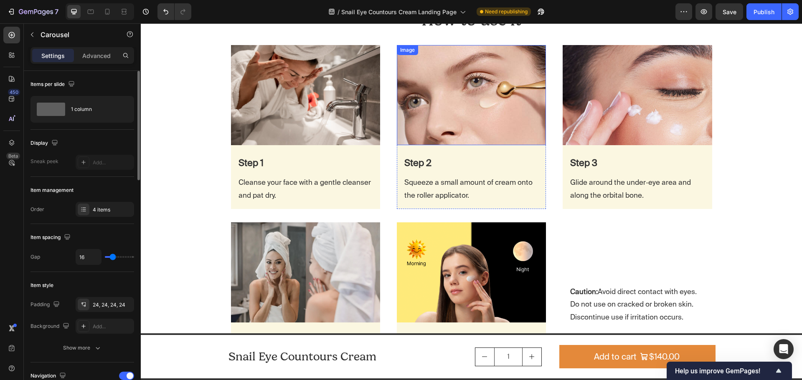
click at [429, 92] on img at bounding box center [471, 95] width 149 height 100
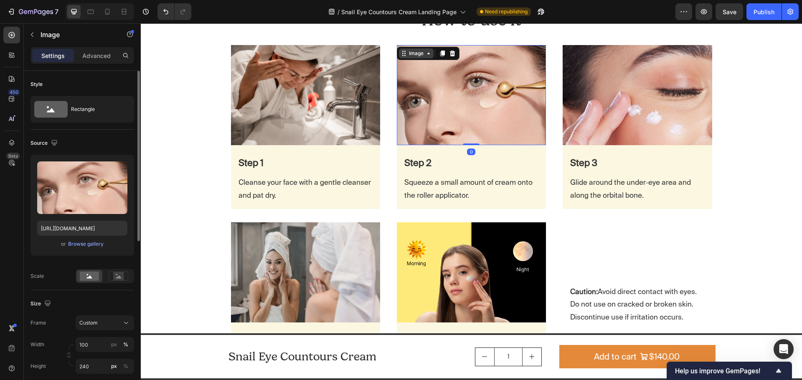
click at [415, 55] on div "Image" at bounding box center [416, 54] width 18 height 8
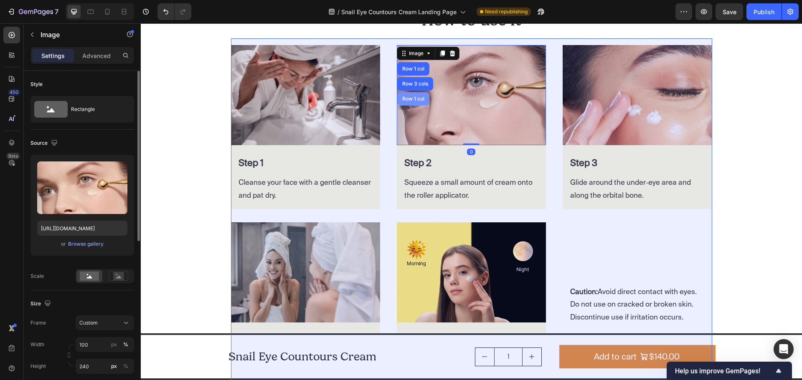
click at [415, 100] on div "Row 1 col" at bounding box center [412, 98] width 25 height 5
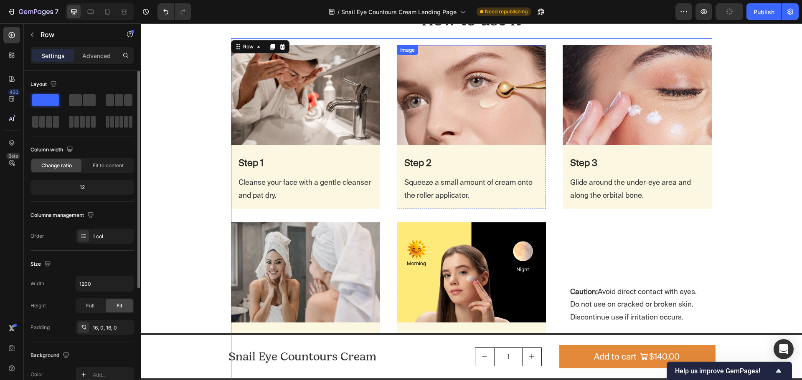
scroll to position [1602, 0]
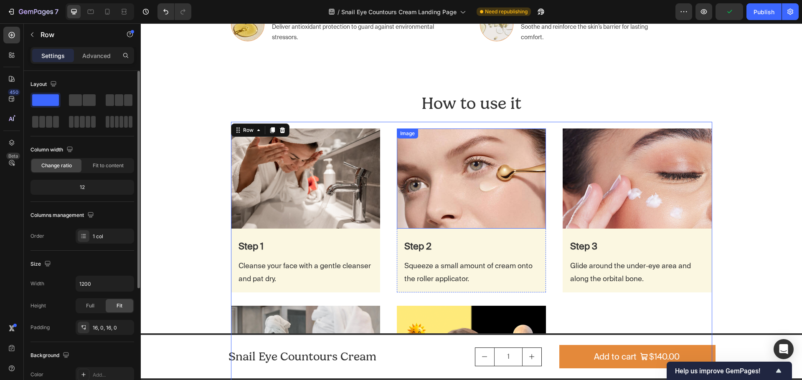
click at [444, 143] on img at bounding box center [471, 179] width 149 height 100
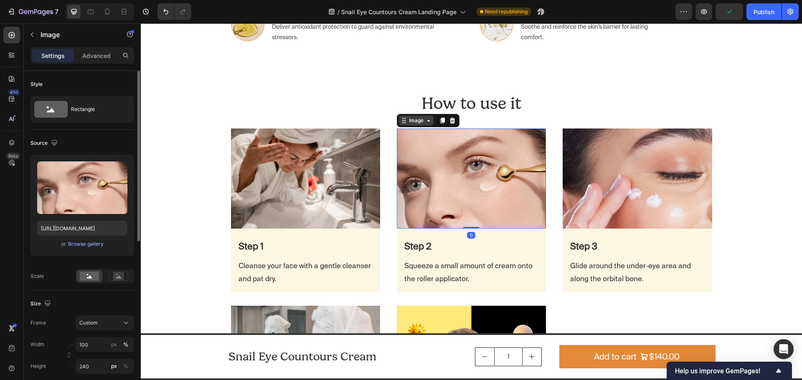
click at [419, 117] on div "Image" at bounding box center [416, 121] width 18 height 8
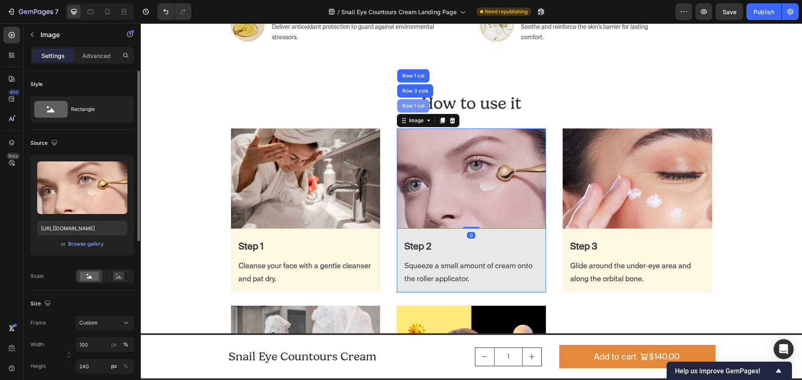
click at [415, 109] on div "Row 1 col" at bounding box center [412, 106] width 25 height 5
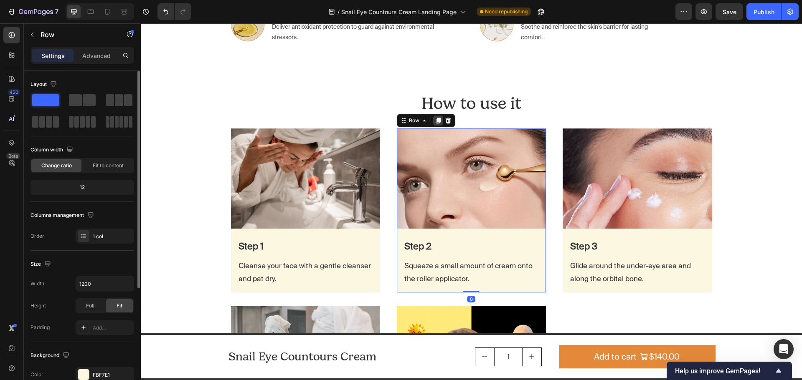
click at [435, 121] on icon at bounding box center [438, 120] width 7 height 7
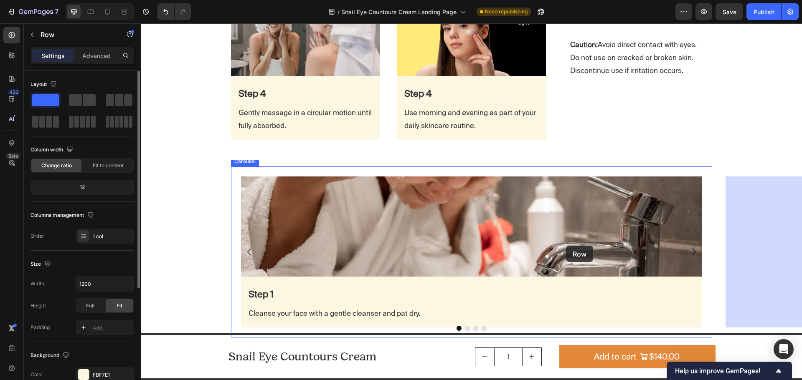
scroll to position [2115, 0]
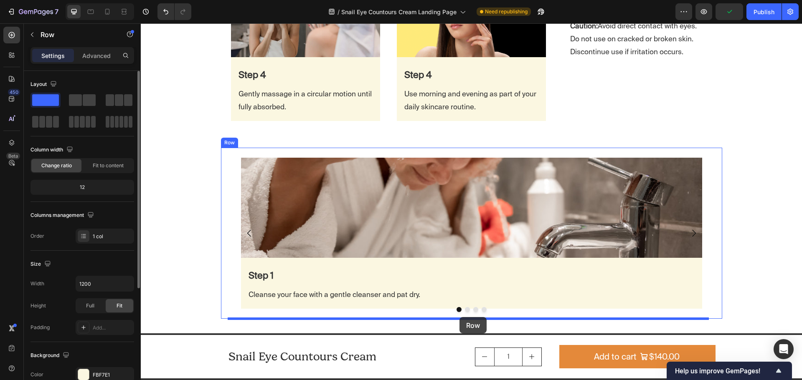
drag, startPoint x: 399, startPoint y: 48, endPoint x: 458, endPoint y: 297, distance: 256.1
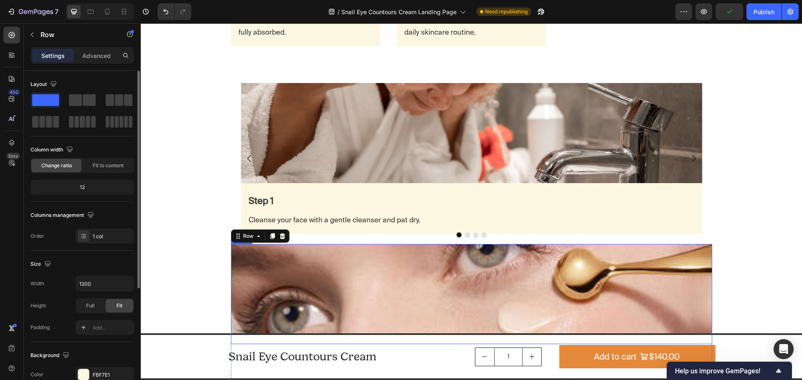
scroll to position [2035, 0]
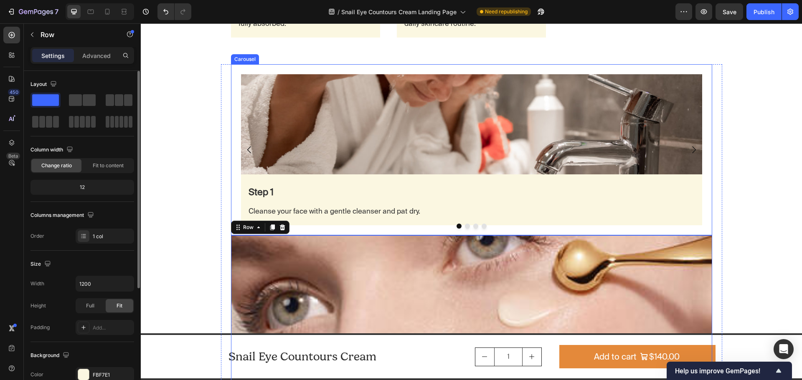
click at [465, 226] on button "Dot" at bounding box center [467, 226] width 5 height 5
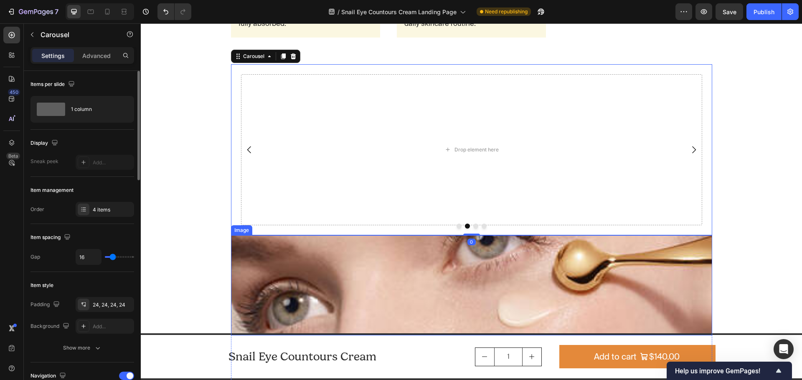
click at [268, 258] on img at bounding box center [471, 285] width 481 height 100
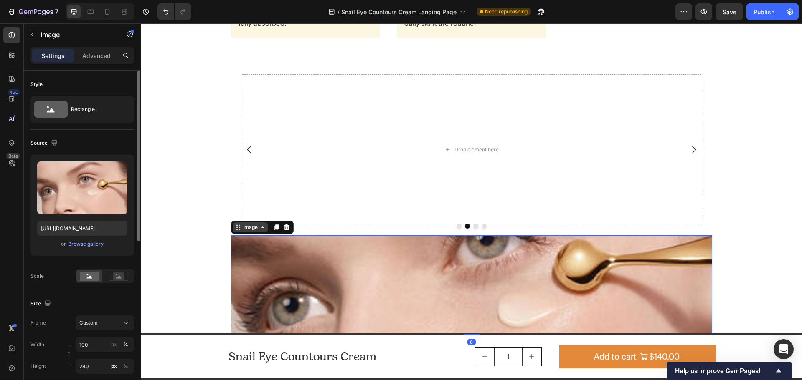
click at [259, 228] on icon at bounding box center [262, 227] width 7 height 7
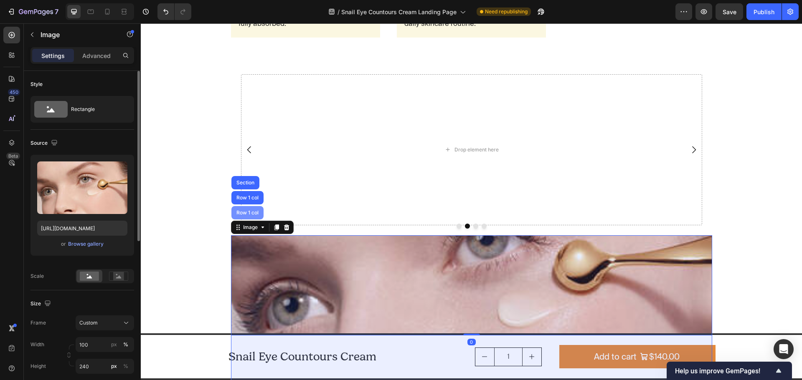
click at [252, 213] on div "Row 1 col" at bounding box center [247, 212] width 25 height 5
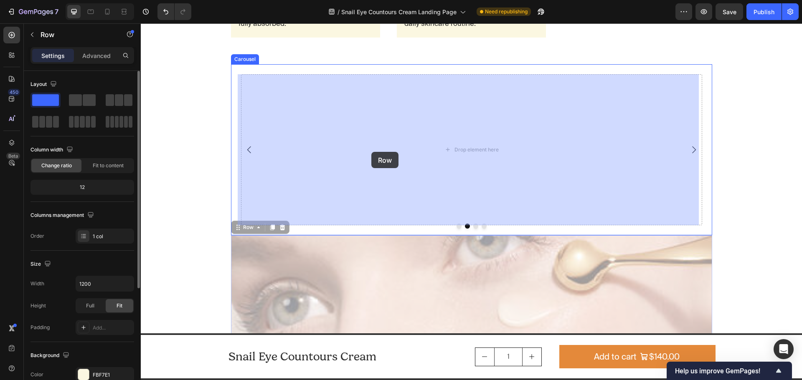
drag, startPoint x: 243, startPoint y: 230, endPoint x: 371, endPoint y: 152, distance: 150.7
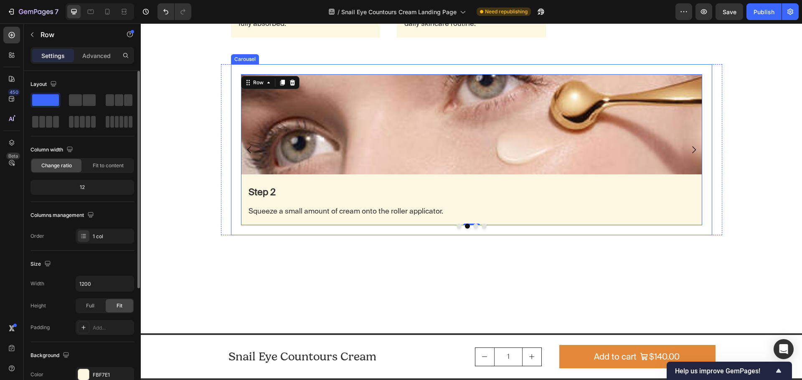
click at [473, 226] on button "Dot" at bounding box center [475, 226] width 5 height 5
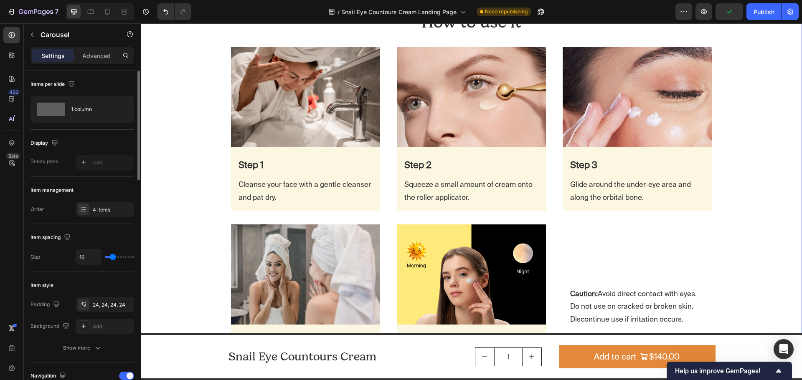
scroll to position [1659, 0]
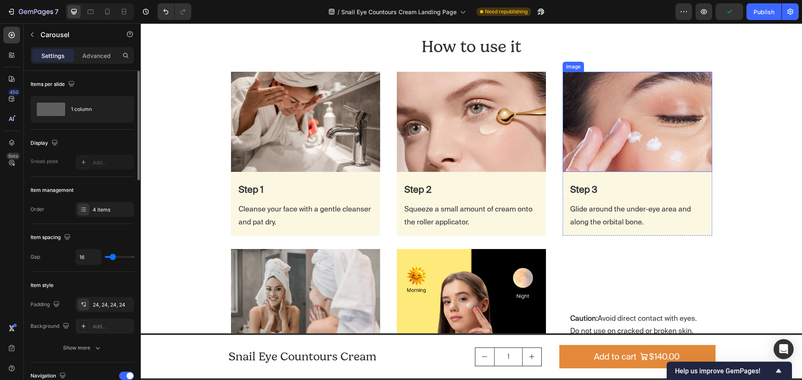
click at [569, 90] on img at bounding box center [636, 122] width 149 height 100
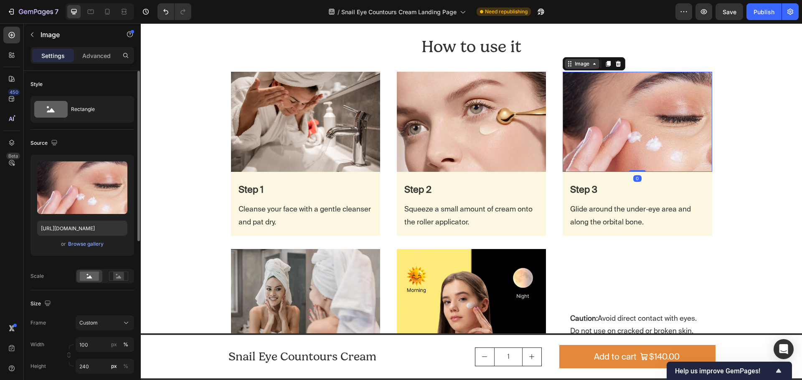
click at [573, 64] on div "Image" at bounding box center [582, 64] width 18 height 8
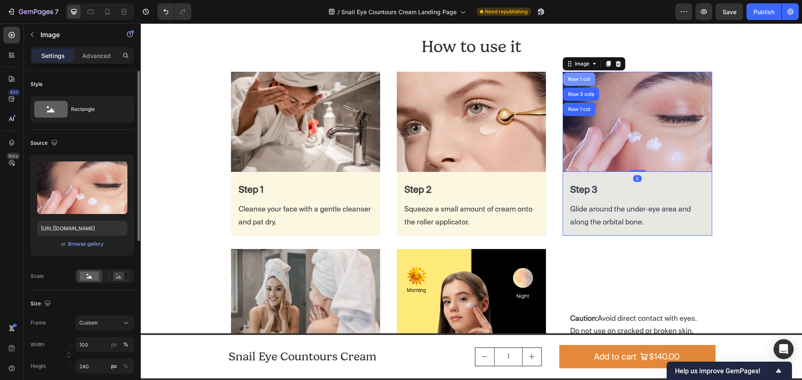
click at [580, 81] on div "Row 1 col" at bounding box center [578, 79] width 25 height 5
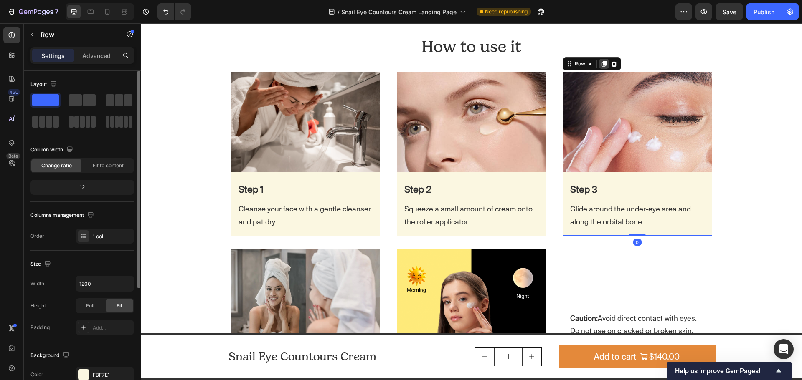
click at [602, 64] on icon at bounding box center [604, 64] width 5 height 6
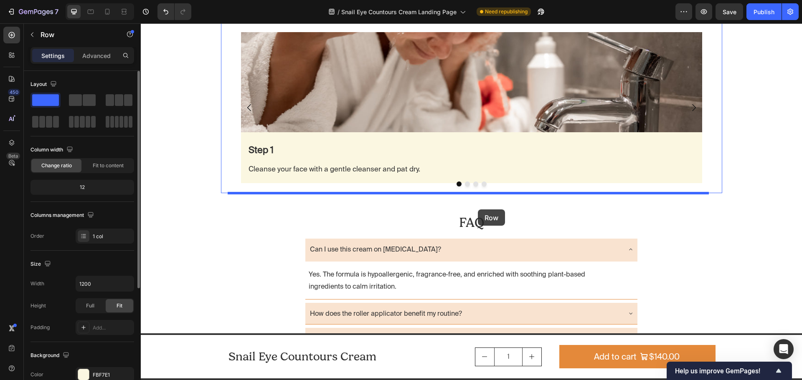
scroll to position [2224, 0]
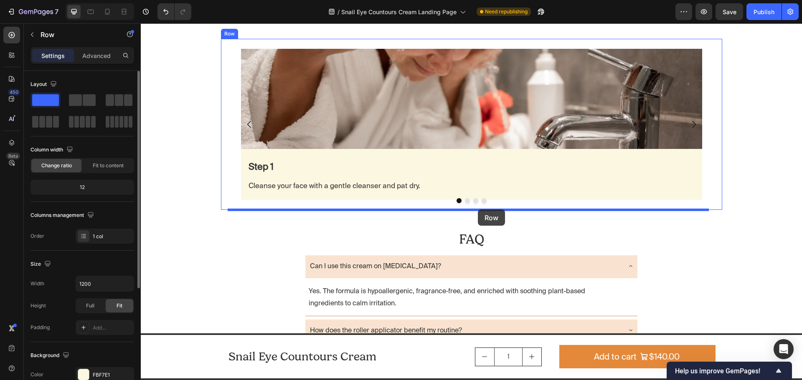
drag, startPoint x: 567, startPoint y: 107, endPoint x: 478, endPoint y: 210, distance: 135.9
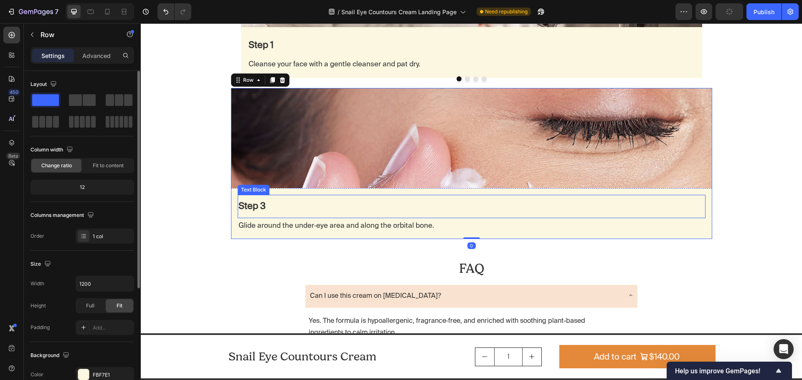
scroll to position [2141, 0]
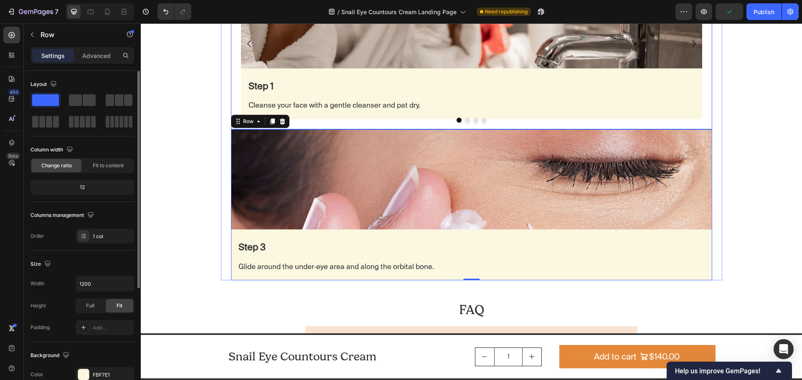
click at [473, 121] on button "Dot" at bounding box center [475, 120] width 5 height 5
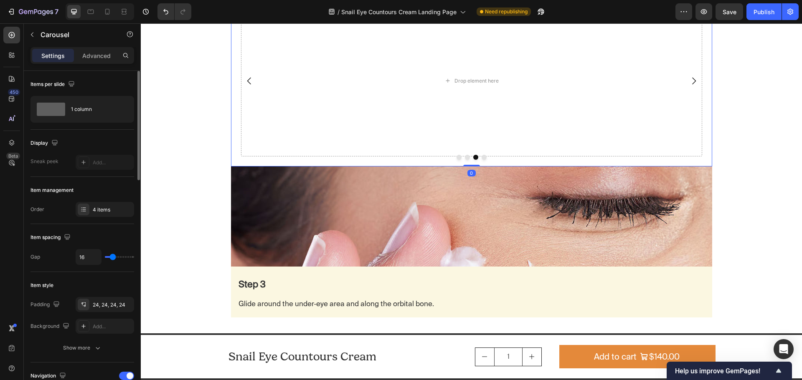
scroll to position [2015, 0]
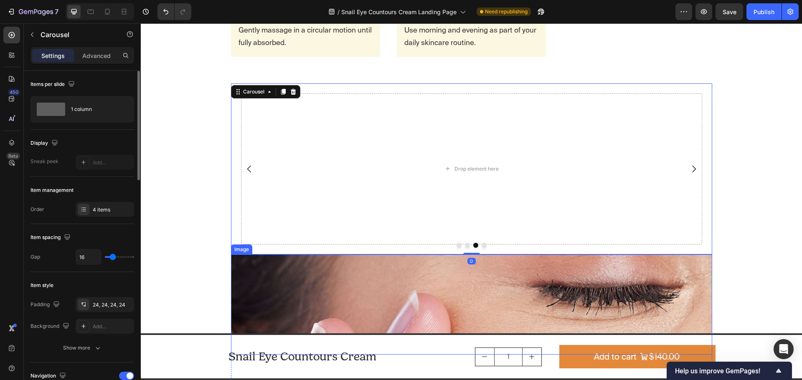
click at [261, 286] on img at bounding box center [471, 305] width 481 height 100
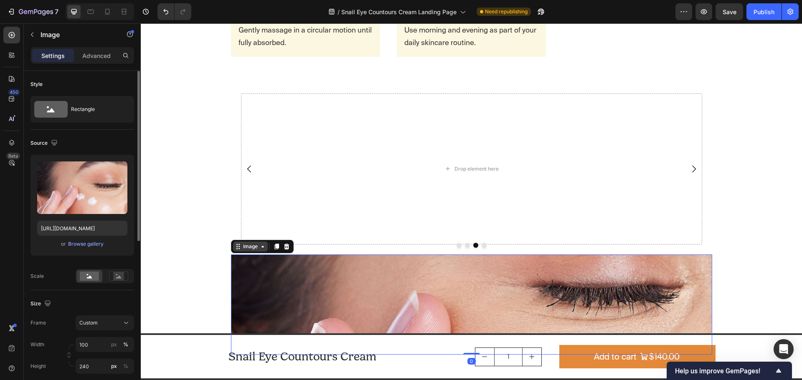
click at [252, 249] on div "Image" at bounding box center [250, 247] width 18 height 8
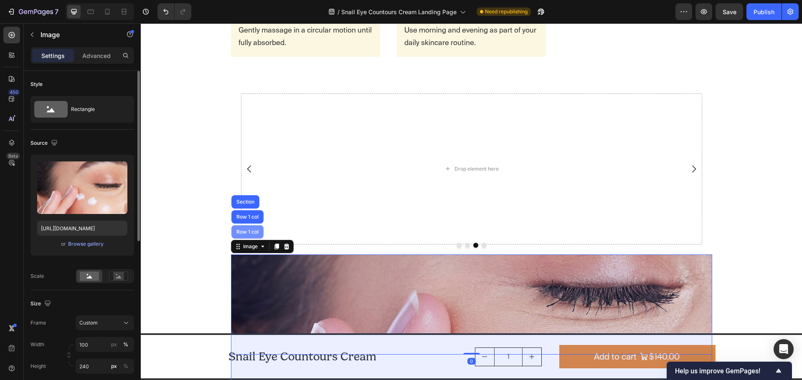
click at [251, 236] on div "Row 1 col" at bounding box center [247, 231] width 32 height 13
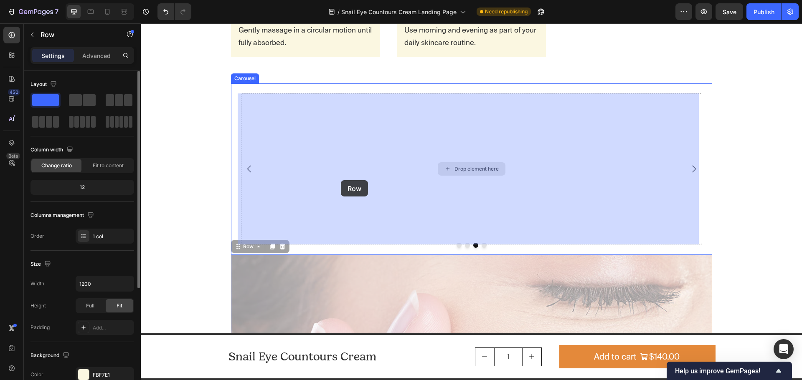
drag, startPoint x: 235, startPoint y: 248, endPoint x: 341, endPoint y: 180, distance: 124.9
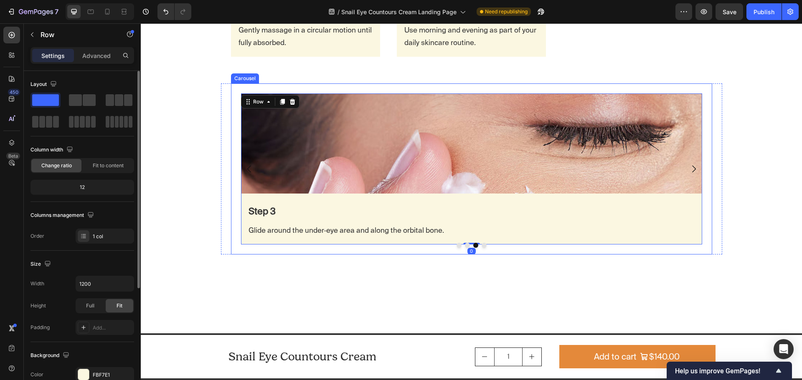
click at [481, 245] on button "Dot" at bounding box center [483, 245] width 5 height 5
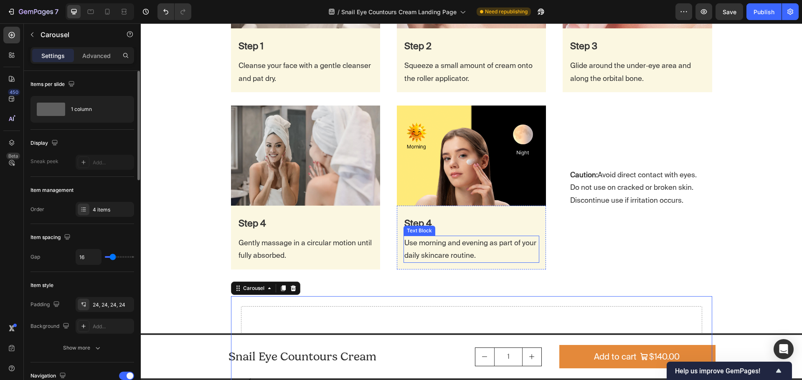
scroll to position [1807, 0]
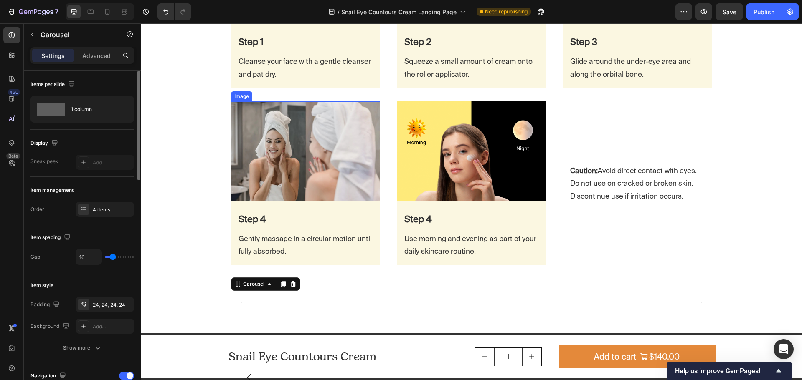
click at [244, 153] on img at bounding box center [305, 151] width 149 height 100
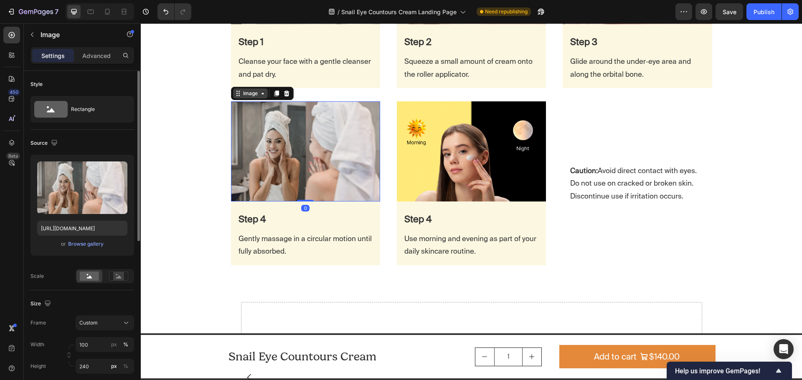
click at [253, 93] on div "Image" at bounding box center [250, 94] width 18 height 8
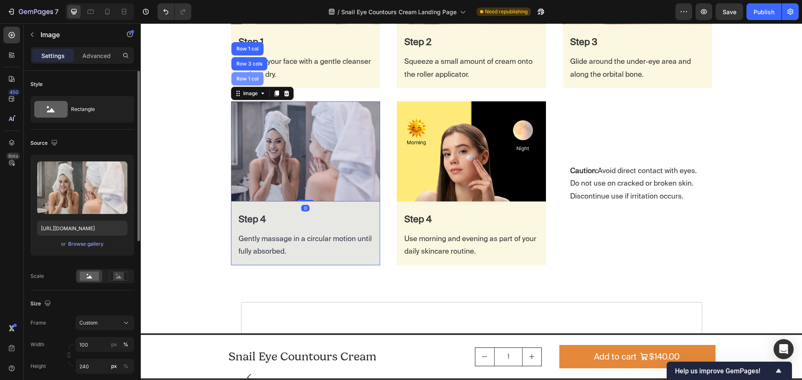
click at [249, 79] on div "Row 1 col" at bounding box center [247, 78] width 25 height 5
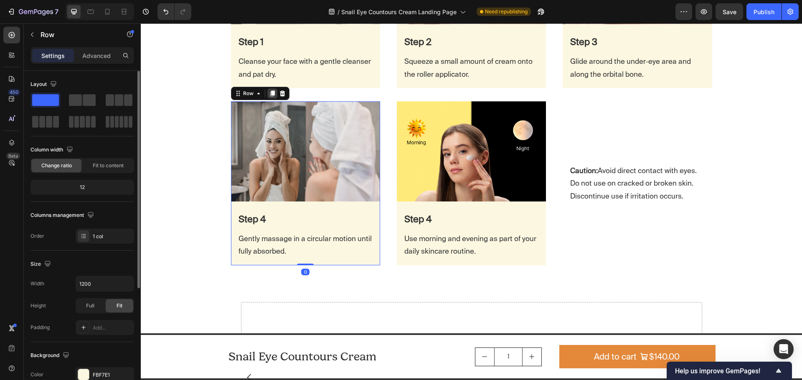
click at [272, 94] on icon at bounding box center [272, 93] width 7 height 7
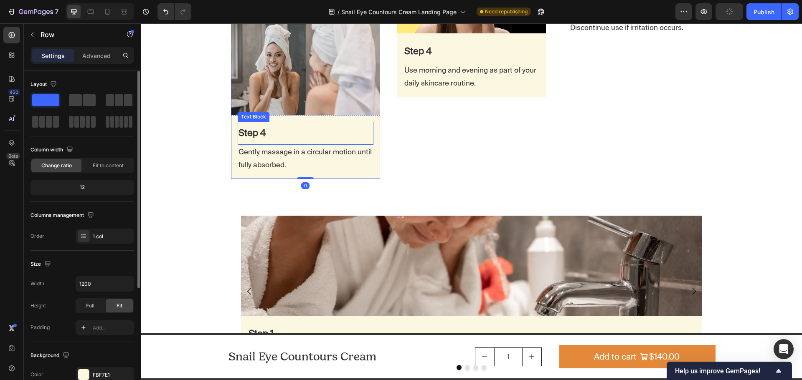
scroll to position [2141, 0]
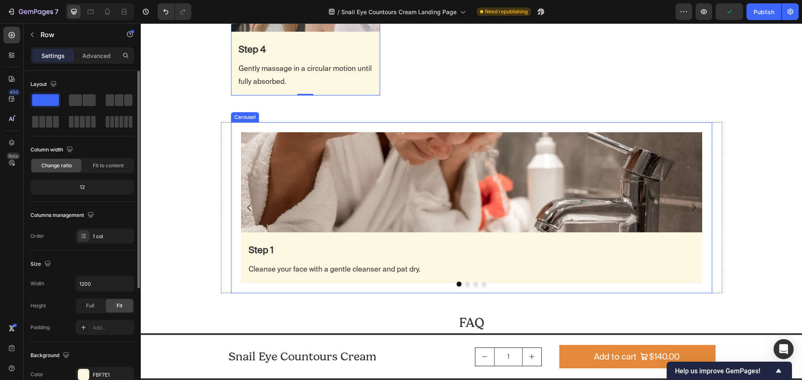
click at [481, 286] on button "Dot" at bounding box center [483, 284] width 5 height 5
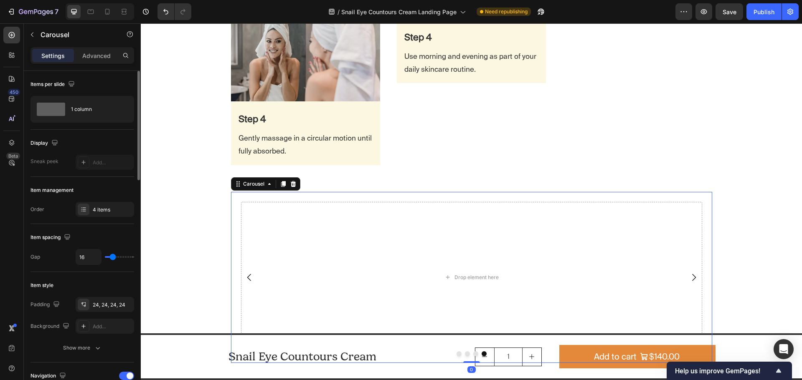
scroll to position [2015, 0]
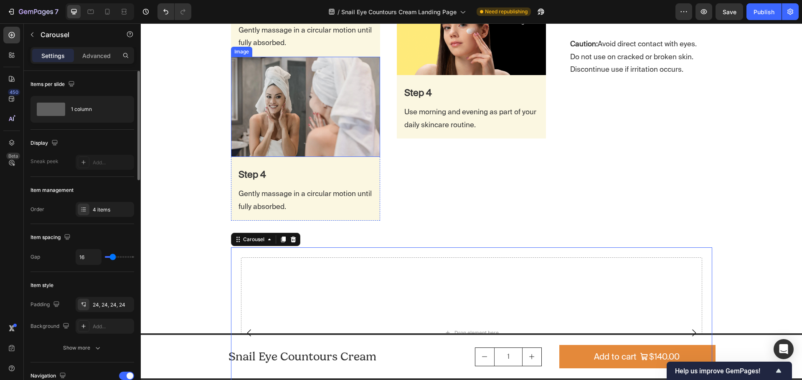
click at [260, 113] on img at bounding box center [305, 107] width 149 height 100
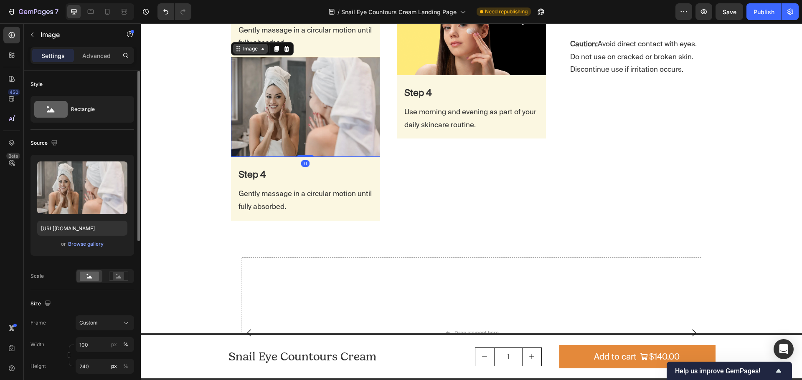
click at [245, 50] on div "Image" at bounding box center [250, 49] width 18 height 8
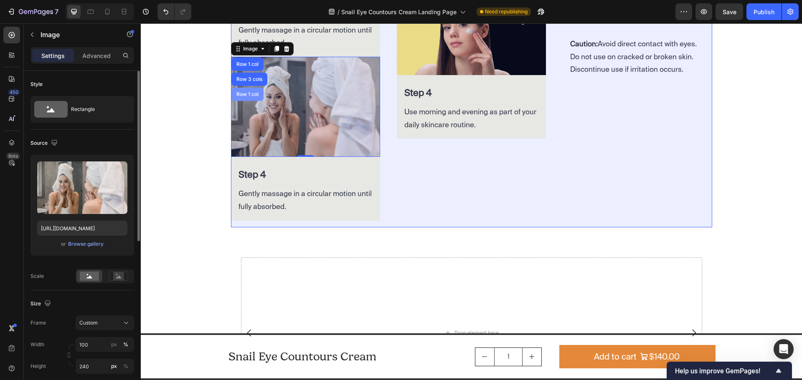
click at [248, 91] on div "Row 1 col" at bounding box center [247, 94] width 32 height 13
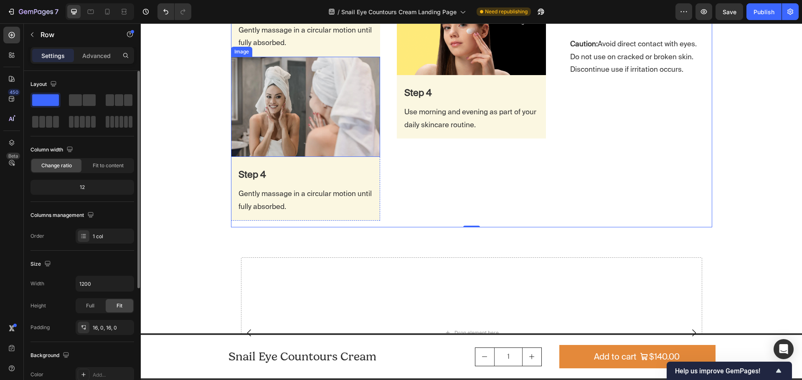
click at [282, 104] on img at bounding box center [305, 107] width 149 height 100
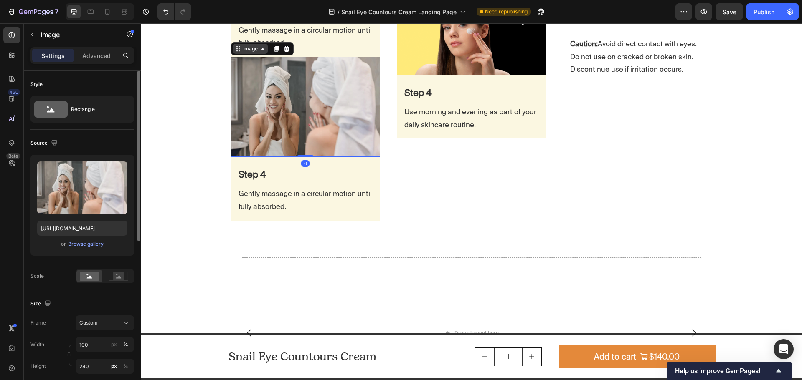
click at [248, 52] on div "Image" at bounding box center [250, 49] width 18 height 8
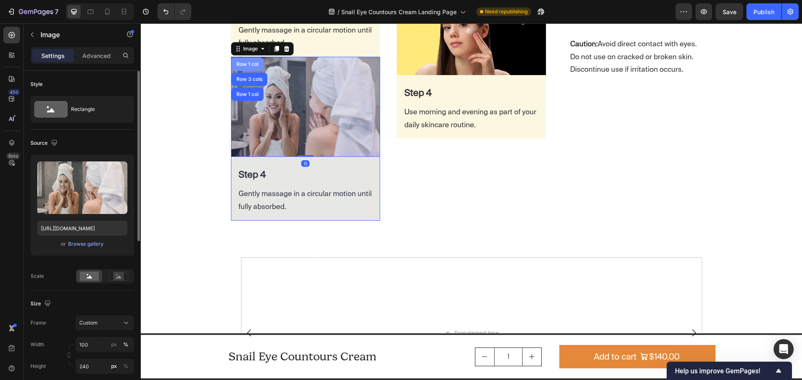
click at [251, 70] on div "Row 1 col" at bounding box center [247, 64] width 32 height 13
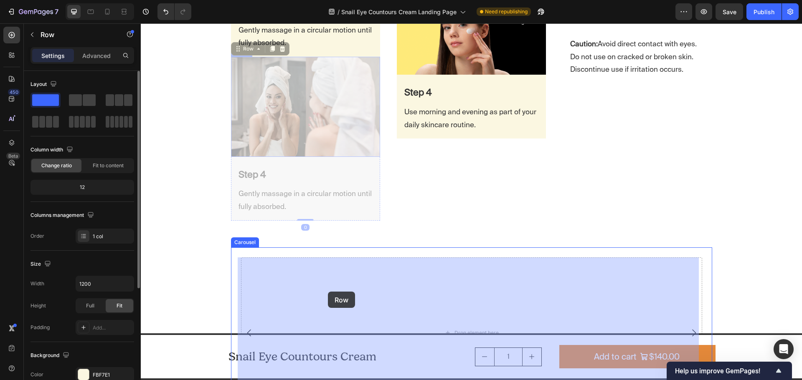
drag, startPoint x: 235, startPoint y: 50, endPoint x: 328, endPoint y: 292, distance: 258.7
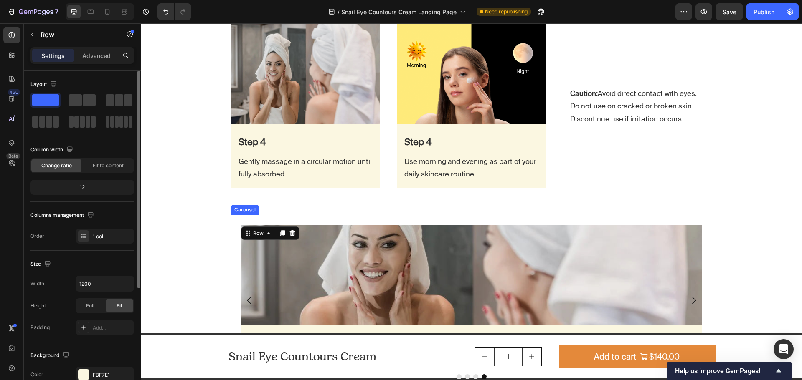
scroll to position [2057, 0]
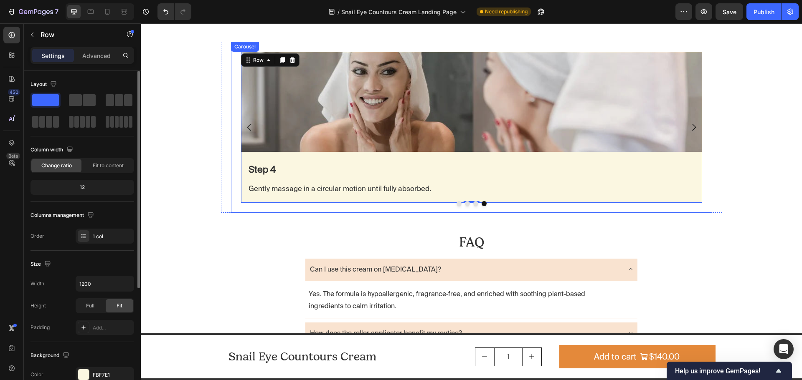
click at [510, 203] on div at bounding box center [471, 203] width 481 height 5
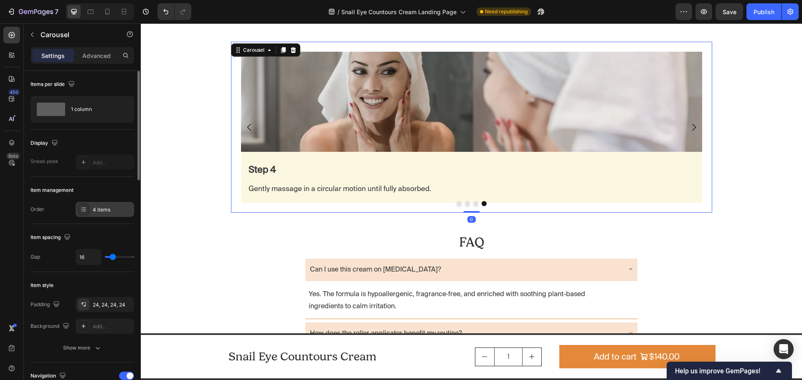
click at [102, 205] on div "4 items" at bounding box center [105, 209] width 58 height 15
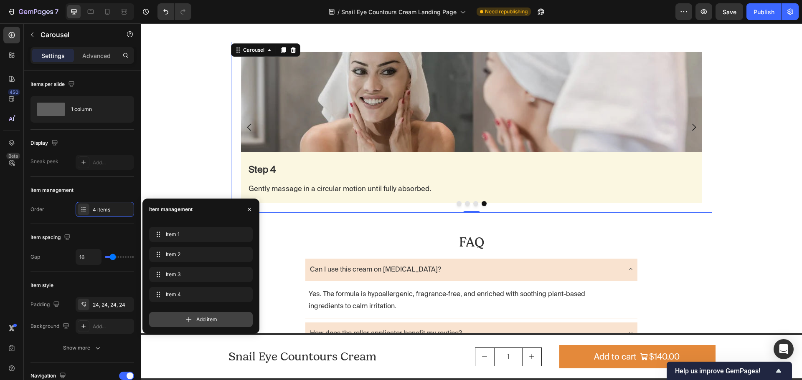
click at [199, 318] on span "Add item" at bounding box center [206, 320] width 21 height 8
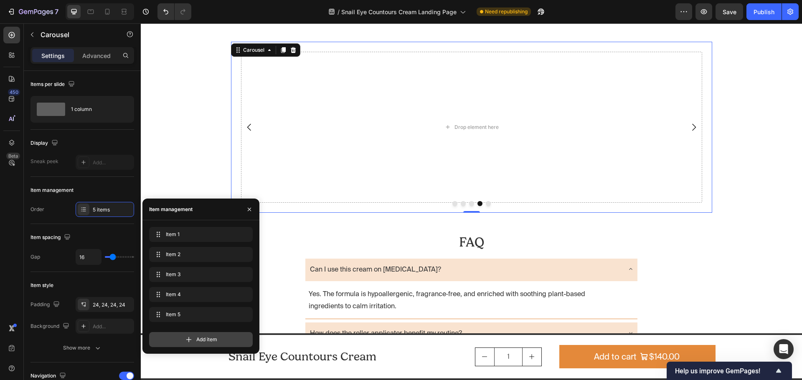
click at [196, 340] on span "Add item" at bounding box center [206, 340] width 21 height 8
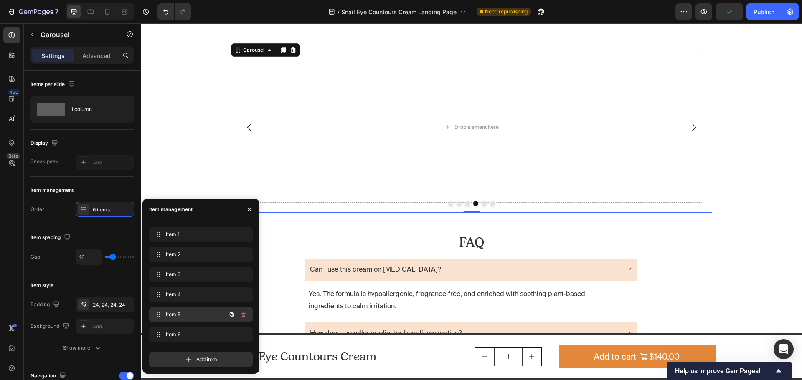
click at [187, 315] on span "Item 5" at bounding box center [189, 315] width 47 height 8
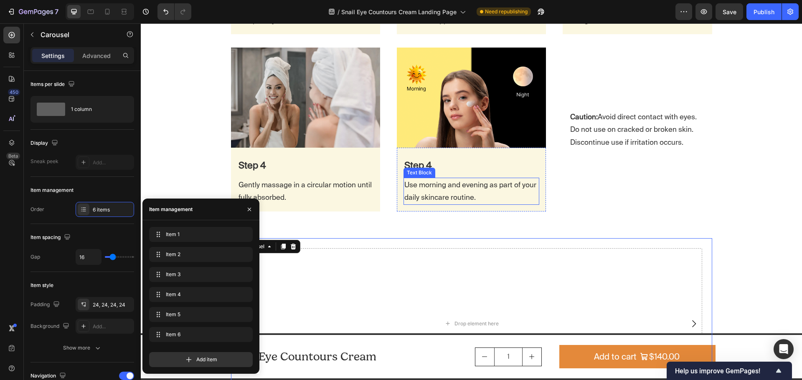
scroll to position [1848, 0]
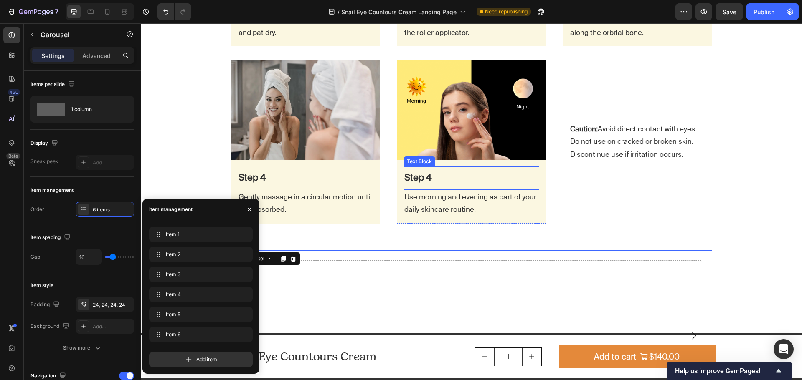
click at [434, 172] on p "Step 4" at bounding box center [471, 177] width 134 height 17
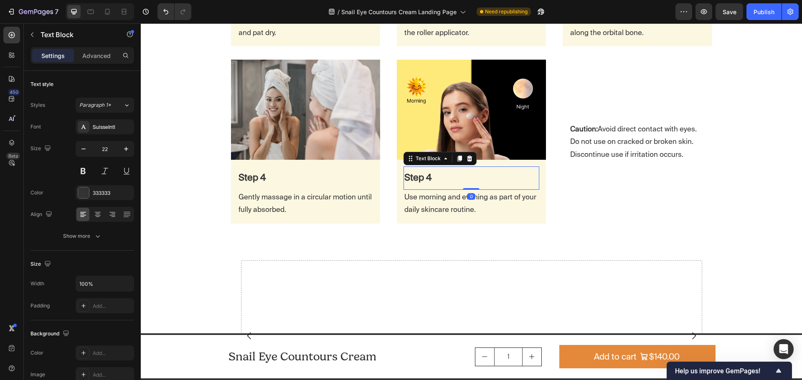
click at [436, 177] on p "Step 4" at bounding box center [471, 177] width 134 height 17
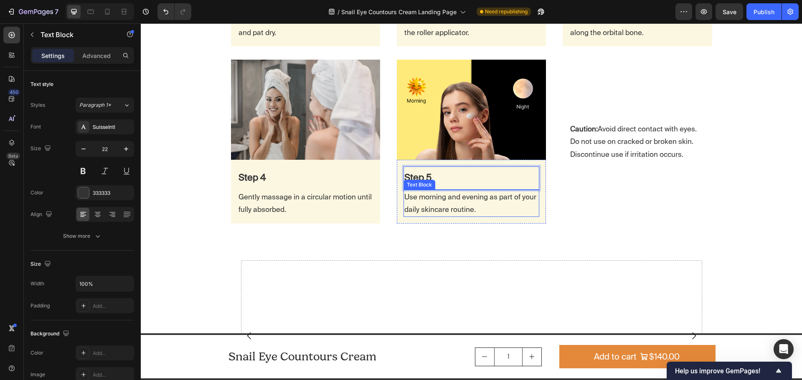
click at [535, 215] on p "Use morning and evening as part of your daily skincare routine." at bounding box center [471, 203] width 134 height 25
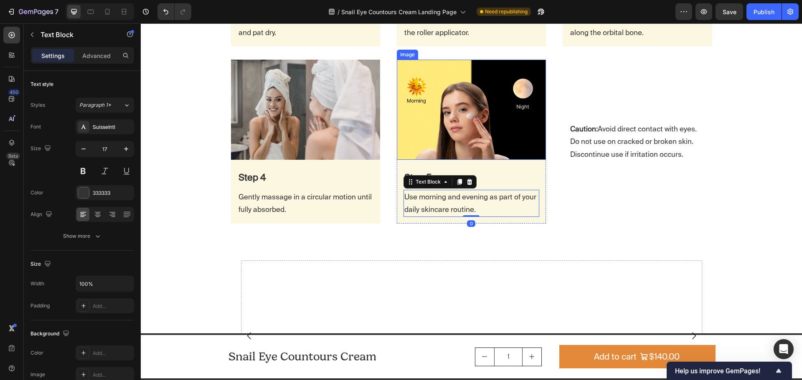
click at [425, 78] on img at bounding box center [471, 110] width 149 height 100
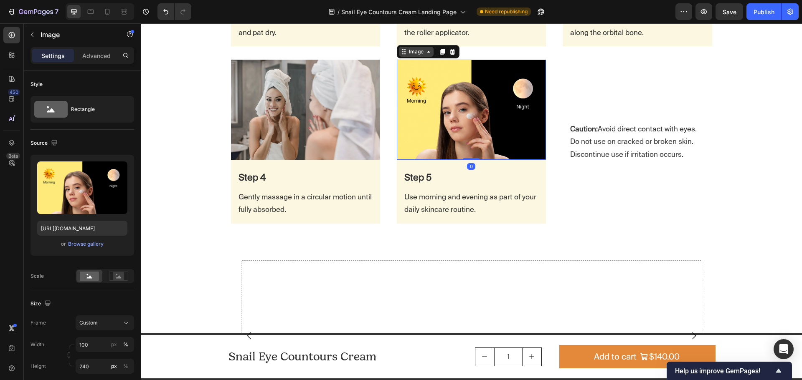
click at [415, 55] on div "Image" at bounding box center [416, 52] width 18 height 8
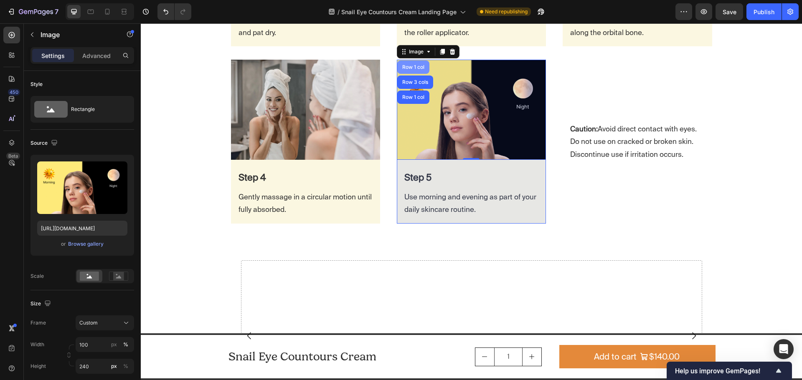
click at [412, 67] on div "Row 1 col" at bounding box center [412, 67] width 25 height 5
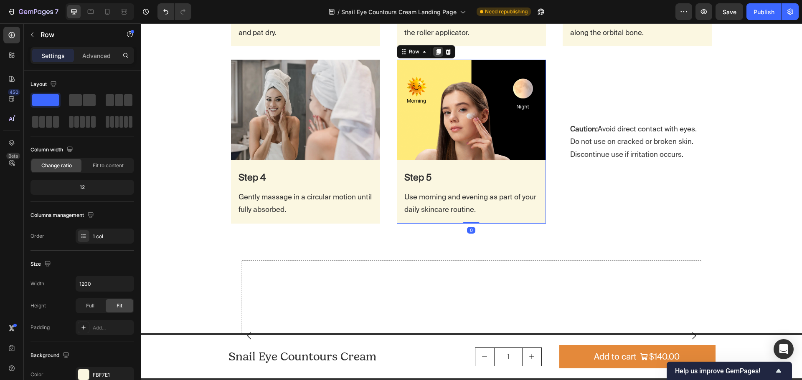
click at [435, 52] on icon at bounding box center [438, 51] width 7 height 7
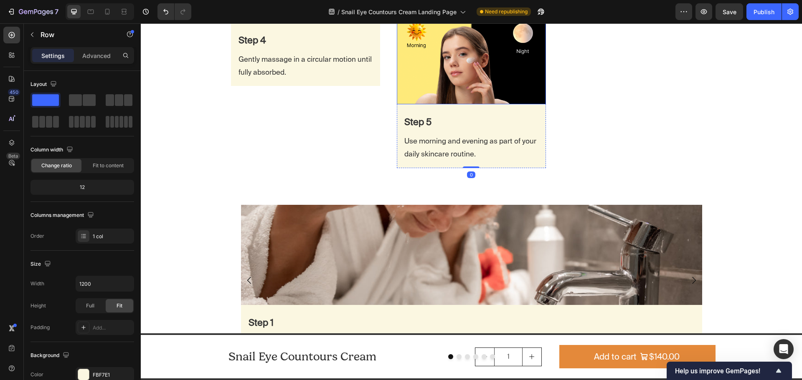
scroll to position [2141, 0]
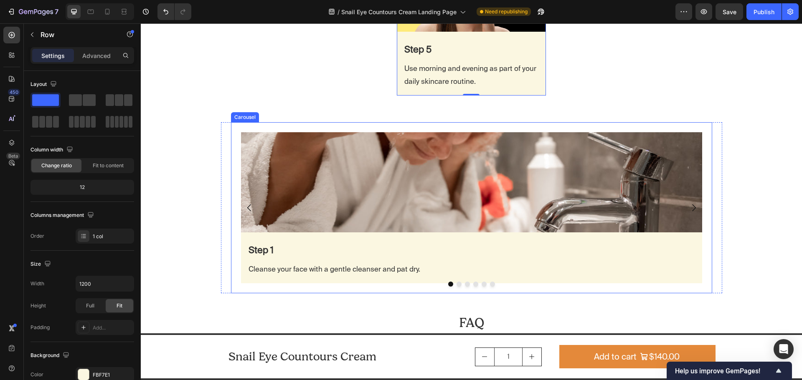
click at [481, 285] on button "Dot" at bounding box center [483, 284] width 5 height 5
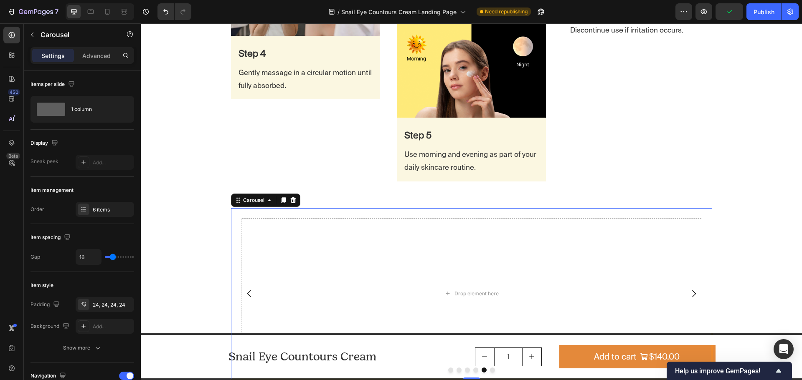
scroll to position [2015, 0]
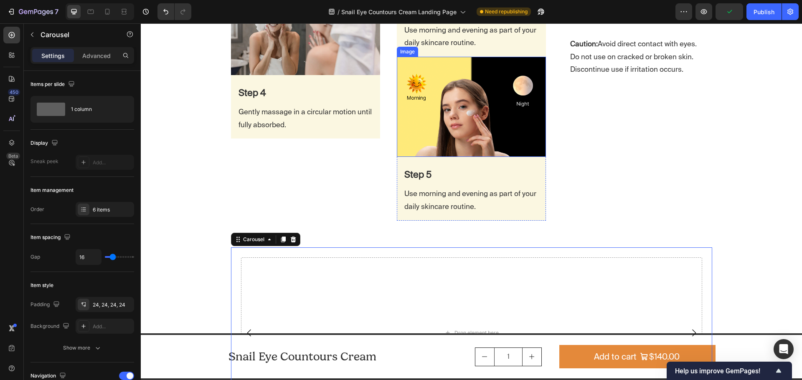
click at [440, 99] on img at bounding box center [471, 107] width 149 height 100
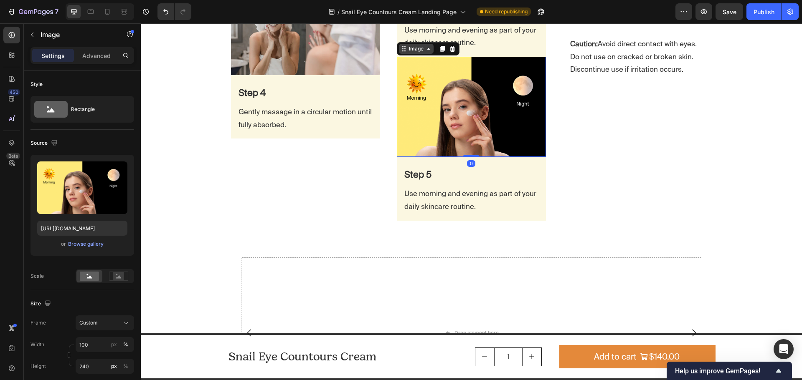
click at [413, 51] on div "Image" at bounding box center [416, 49] width 18 height 8
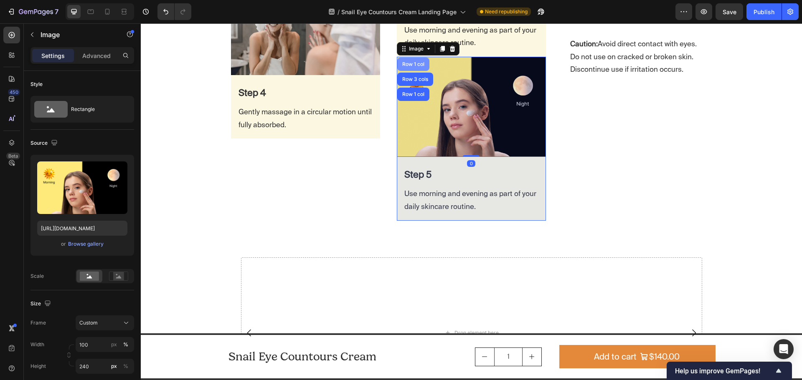
click at [410, 63] on div "Row 1 col" at bounding box center [412, 64] width 25 height 5
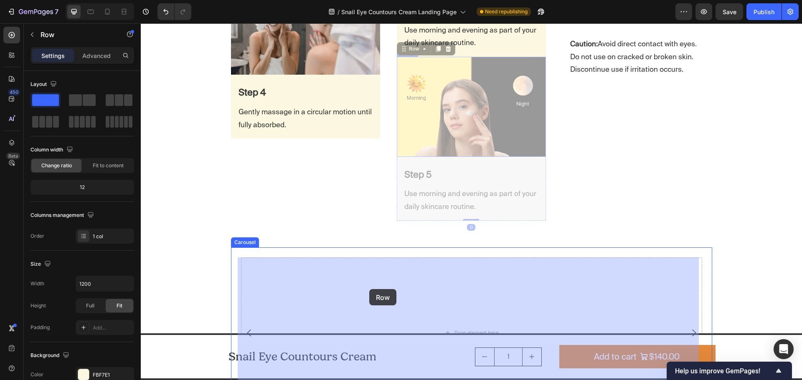
drag, startPoint x: 400, startPoint y: 52, endPoint x: 371, endPoint y: 282, distance: 231.5
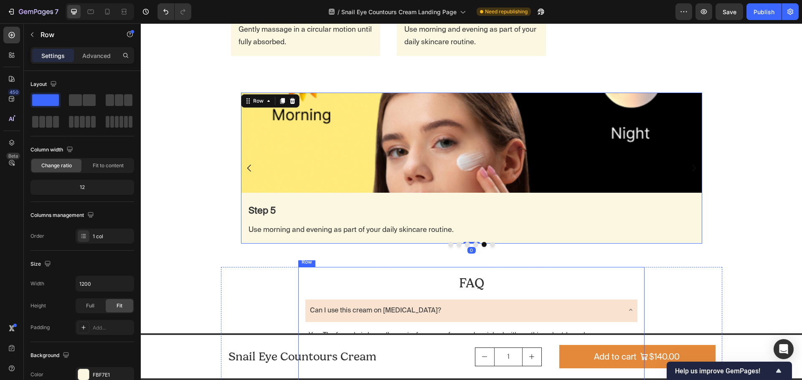
scroll to position [2017, 0]
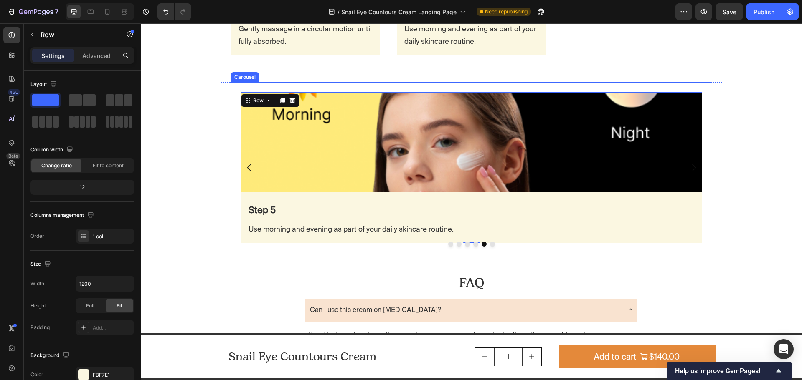
click at [490, 245] on button "Dot" at bounding box center [492, 244] width 5 height 5
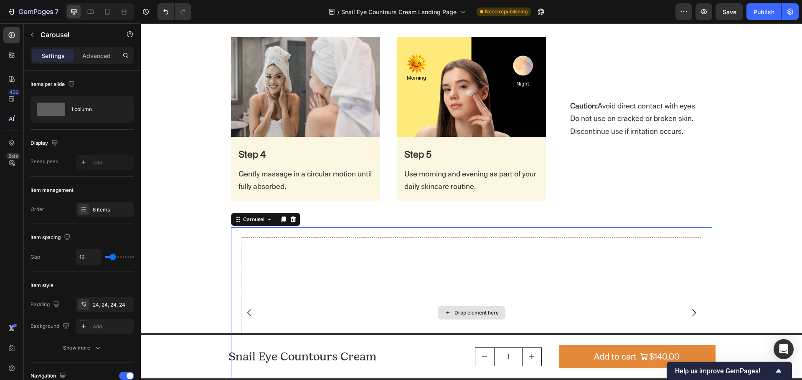
scroll to position [1850, 0]
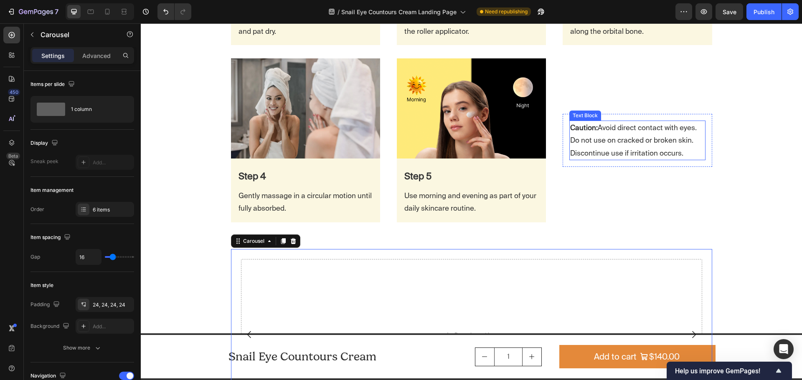
click at [608, 142] on p "Caution: Avoid direct contact with eyes. Do not use on cracked or broken skin. …" at bounding box center [637, 140] width 134 height 38
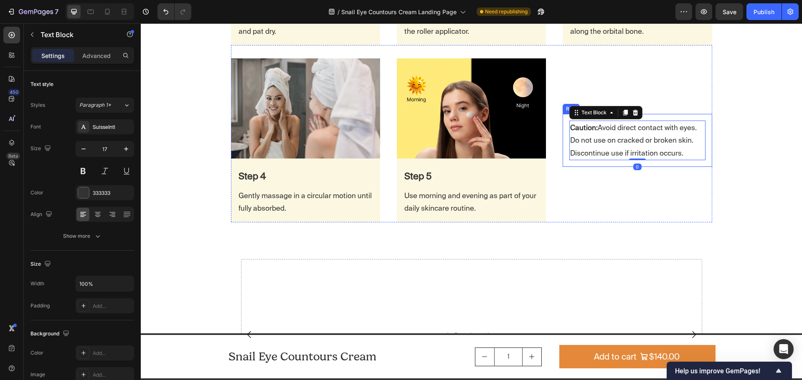
click at [562, 142] on div "Caution: Avoid direct contact with eyes. Do not use on cracked or broken skin. …" at bounding box center [636, 140] width 149 height 53
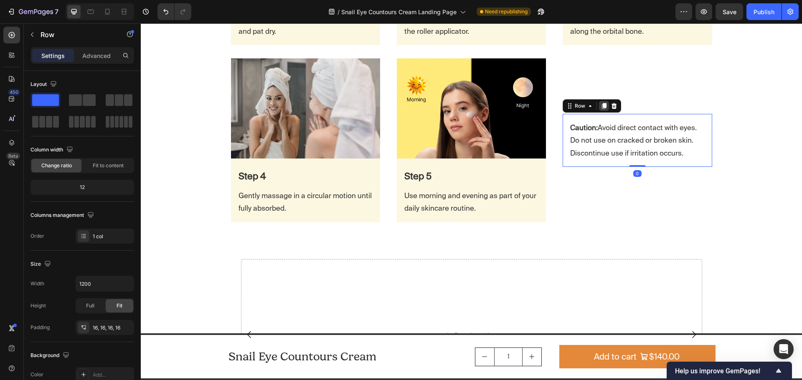
click at [601, 111] on div at bounding box center [604, 106] width 10 height 10
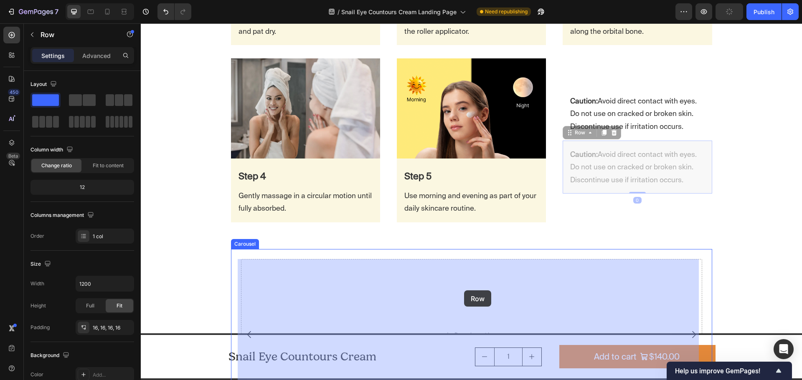
drag, startPoint x: 568, startPoint y: 135, endPoint x: 489, endPoint y: 261, distance: 148.7
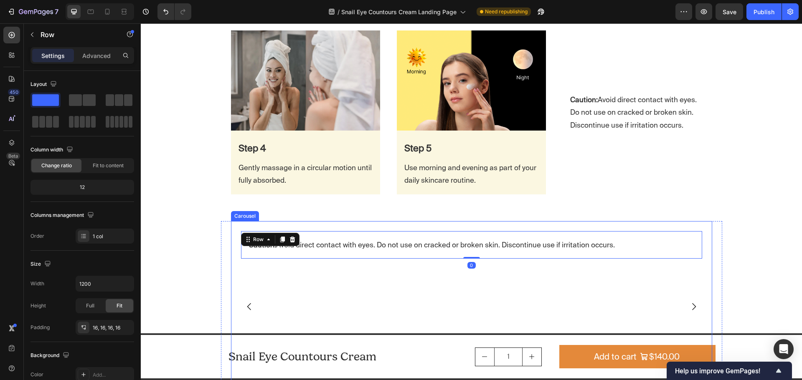
scroll to position [1975, 0]
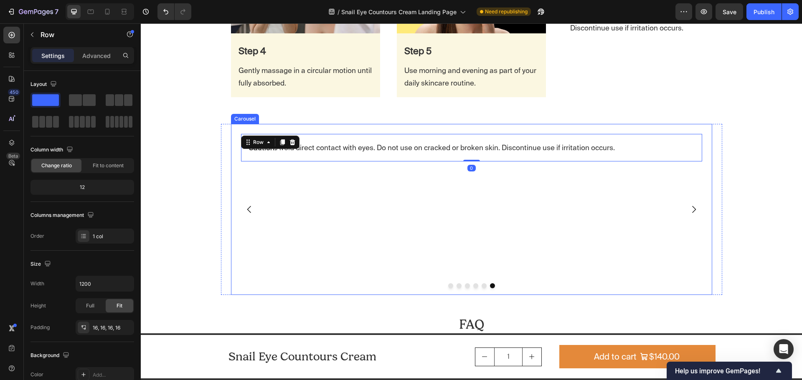
click at [401, 235] on div "Caution: Avoid direct contact with eyes. Do not use on cracked or broken skin. …" at bounding box center [471, 209] width 461 height 151
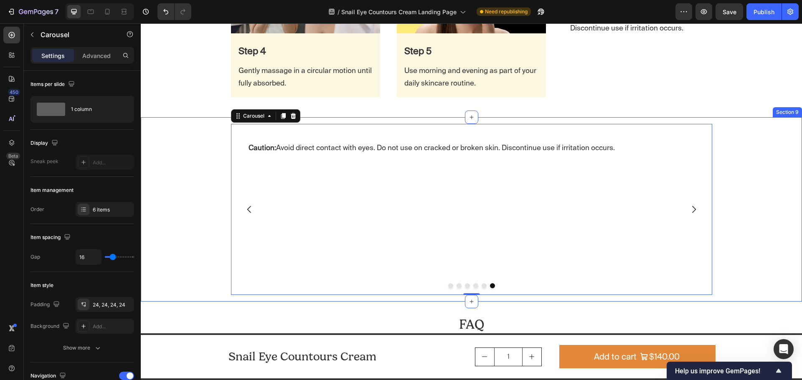
click at [195, 159] on div "Image Step 1 Text Block Cleanse your face with a gentle cleanser and pat dry. T…" at bounding box center [471, 209] width 661 height 171
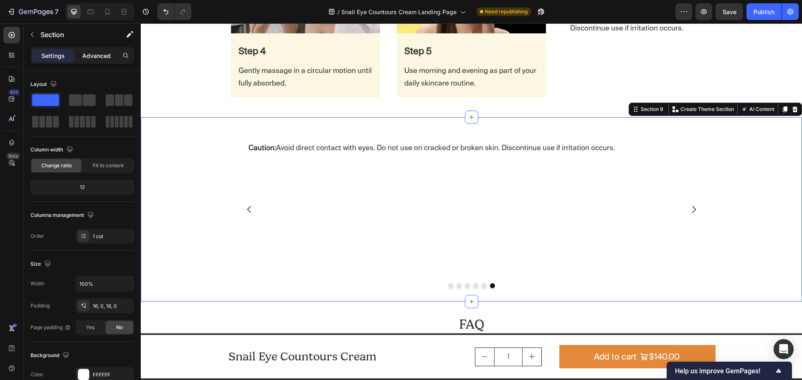
click at [96, 57] on p "Advanced" at bounding box center [96, 55] width 28 height 9
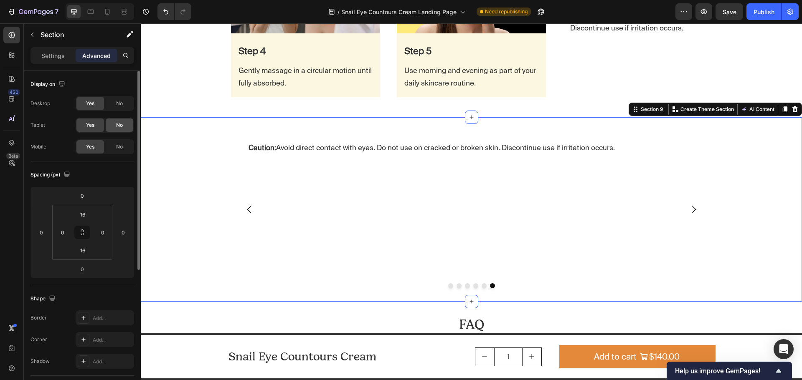
click at [120, 132] on div "No" at bounding box center [120, 125] width 28 height 13
click at [122, 108] on div "No" at bounding box center [120, 103] width 28 height 13
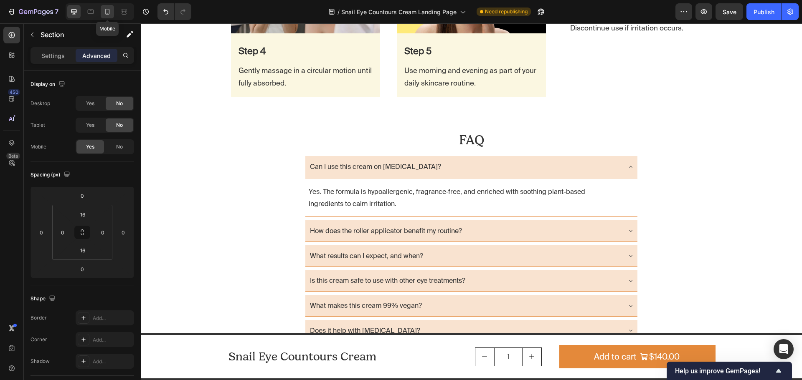
click at [109, 11] on icon at bounding box center [107, 12] width 5 height 6
type input "8"
type input "40"
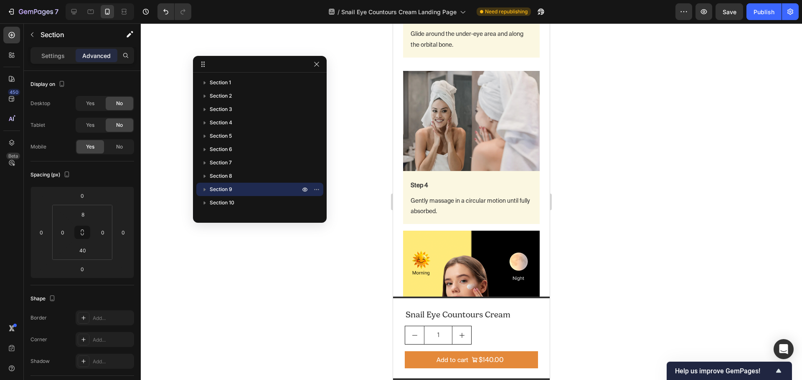
scroll to position [2538, 0]
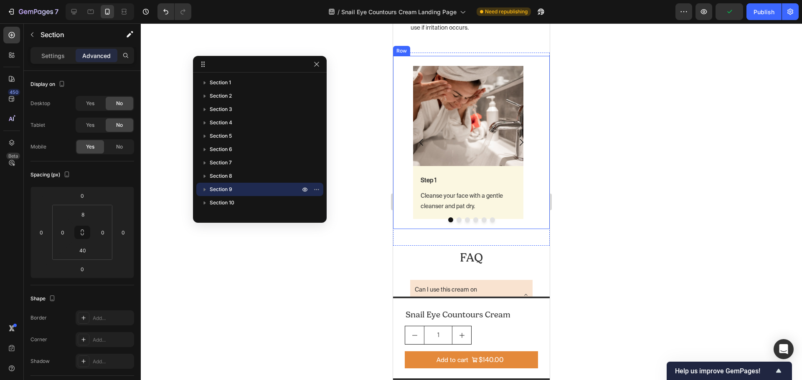
click at [535, 61] on div "Image Step 1 Text Block Cleanse your face with a gentle cleanser and pat dry. T…" at bounding box center [471, 143] width 157 height 174
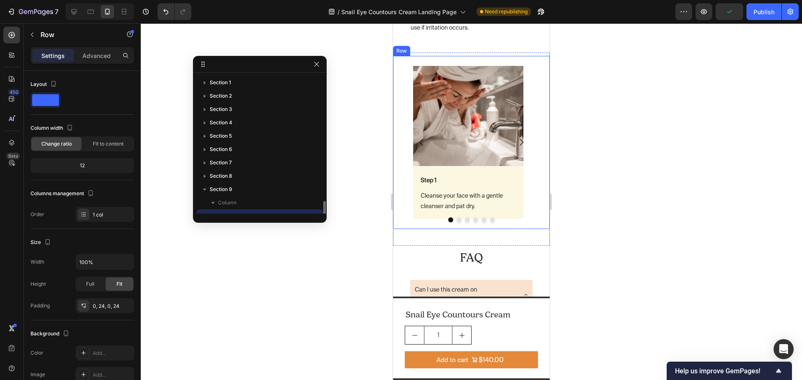
scroll to position [76, 0]
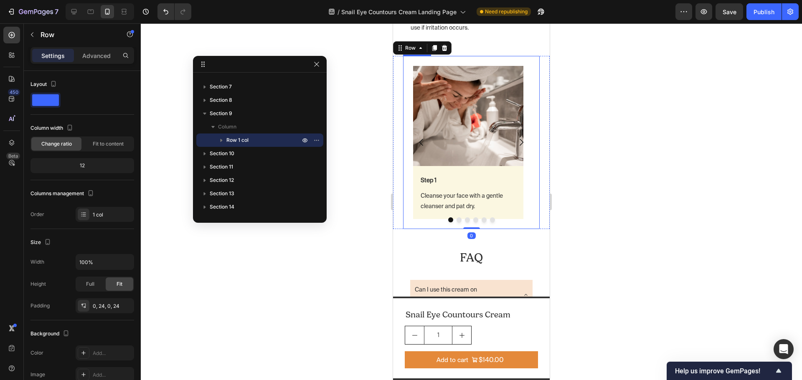
click at [524, 63] on div "Image Step 1 Text Block Cleanse your face with a gentle cleanser and pat dry. T…" at bounding box center [468, 143] width 130 height 174
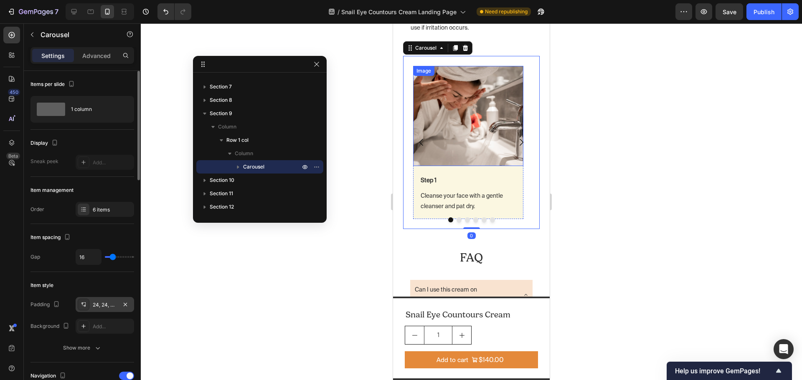
click at [105, 307] on div "24, 24, 24, 24" at bounding box center [105, 305] width 24 height 8
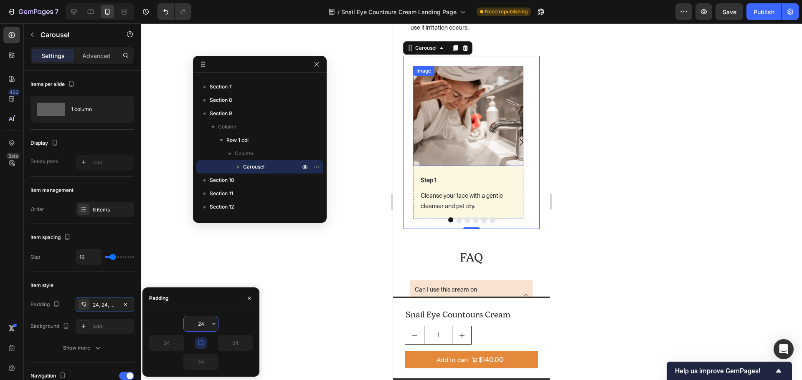
click at [202, 323] on input "24" at bounding box center [201, 323] width 34 height 15
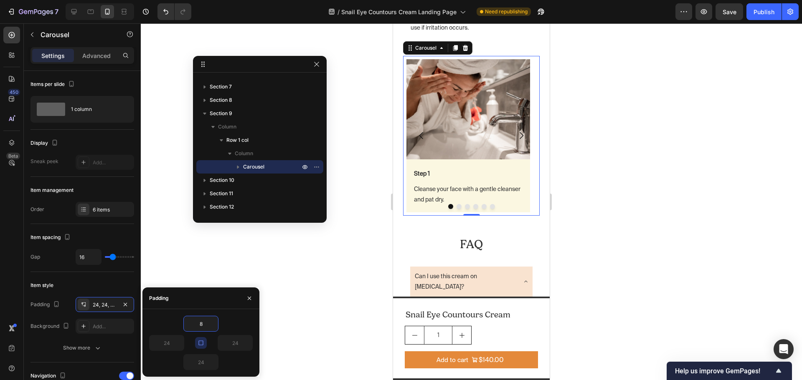
type input "8"
click at [201, 345] on icon "button" at bounding box center [200, 343] width 7 height 7
type input "8"
click at [212, 364] on icon "button" at bounding box center [213, 362] width 7 height 7
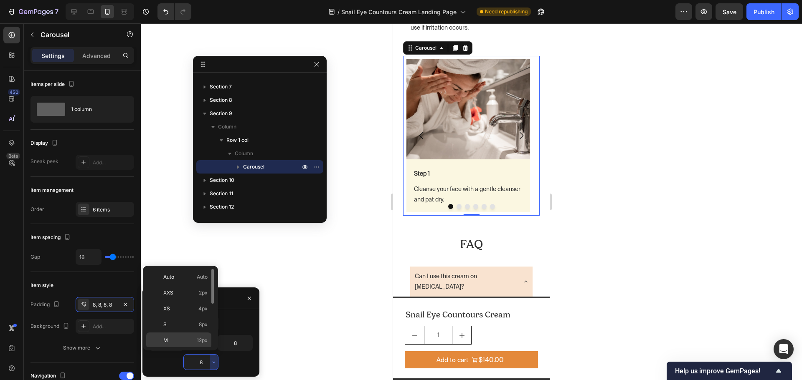
scroll to position [84, 0]
click at [195, 309] on div "2XL 32px" at bounding box center [178, 305] width 65 height 16
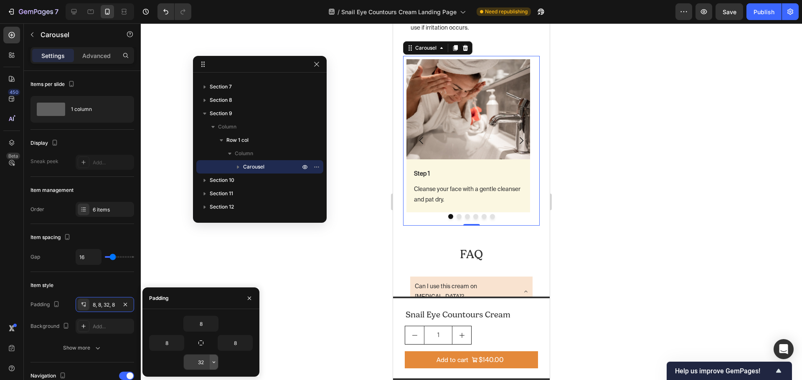
click at [212, 364] on icon "button" at bounding box center [213, 362] width 7 height 7
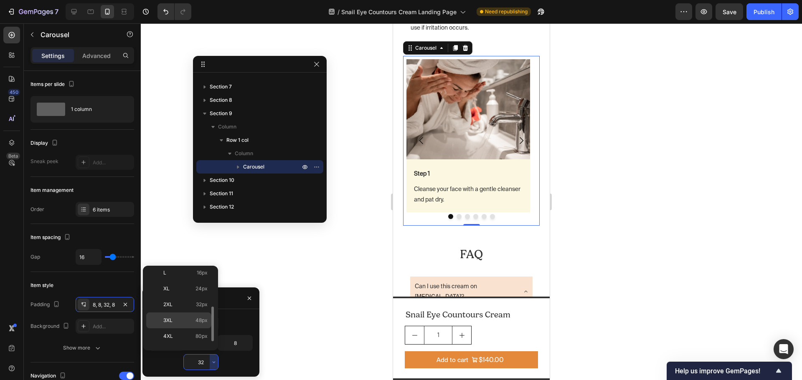
click at [190, 323] on p "3XL 48px" at bounding box center [185, 321] width 44 height 8
type input "48"
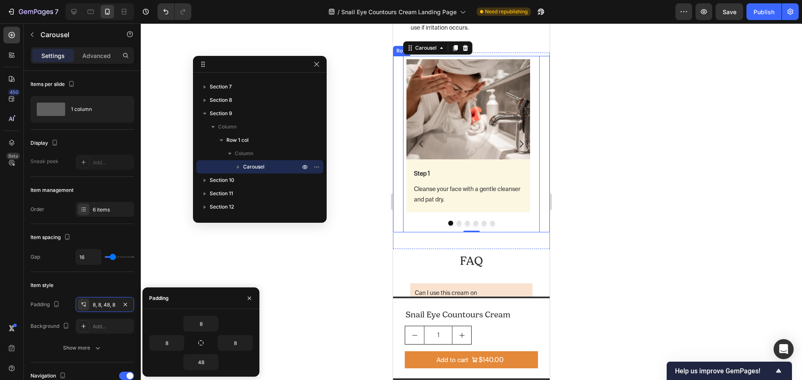
click at [536, 225] on div "Image Step 1 Text Block Cleanse your face with a gentle cleanser and pat dry. T…" at bounding box center [471, 144] width 157 height 177
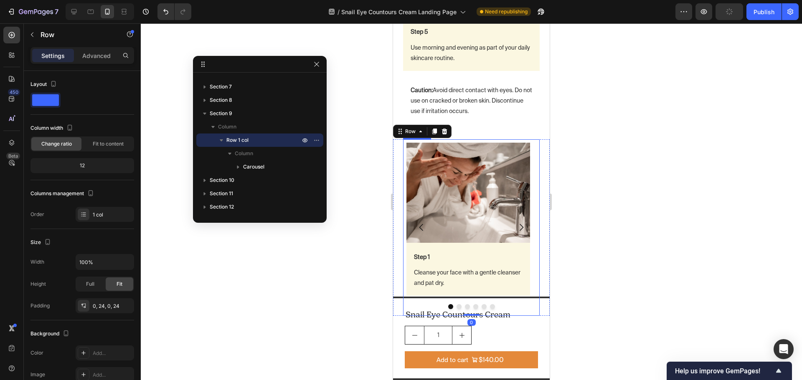
scroll to position [2371, 0]
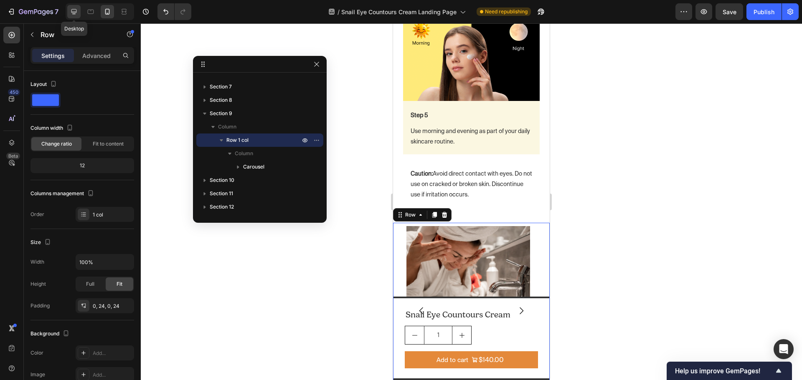
click at [78, 11] on icon at bounding box center [74, 12] width 8 height 8
type input "1200"
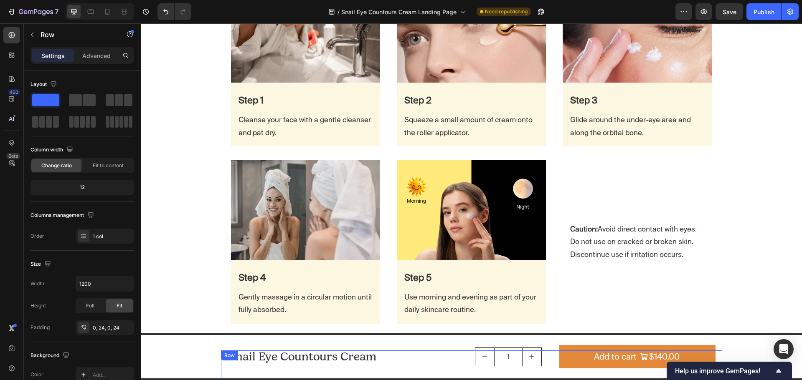
scroll to position [1747, 0]
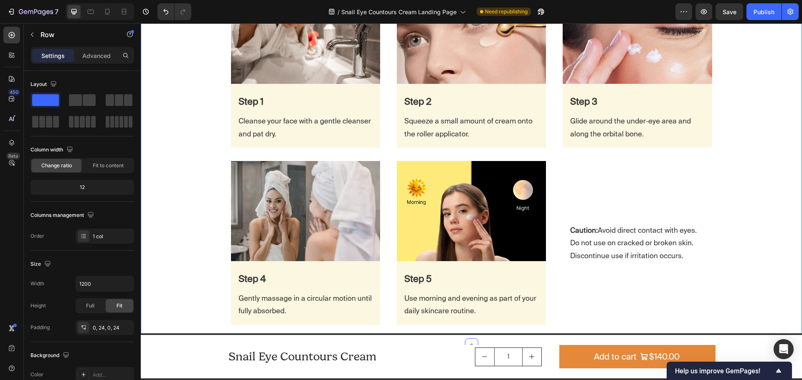
click at [180, 227] on div "How to use it Heading Row Row Image Step 1 Text Block Cleanse your face with a …" at bounding box center [471, 136] width 661 height 392
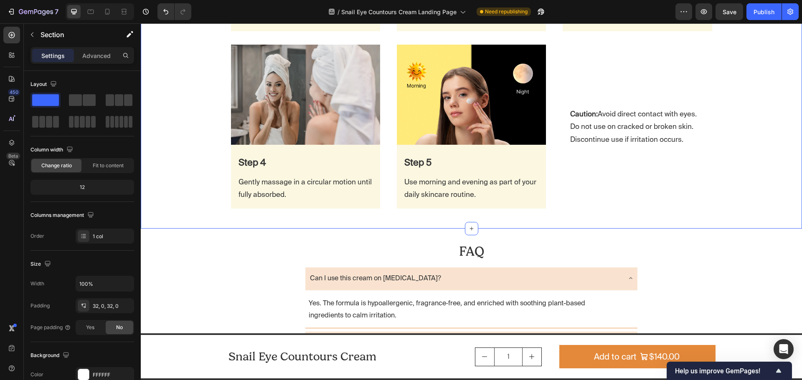
scroll to position [1872, 0]
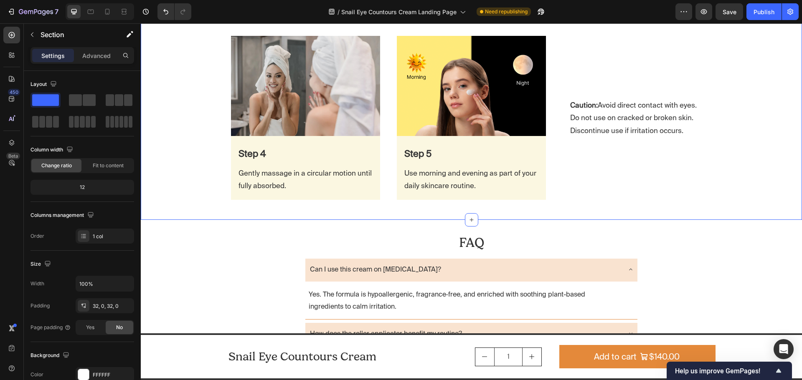
click at [182, 132] on div "How to use it Heading Row Row Image Step 1 Text Block Cleanse your face with a …" at bounding box center [471, 11] width 661 height 392
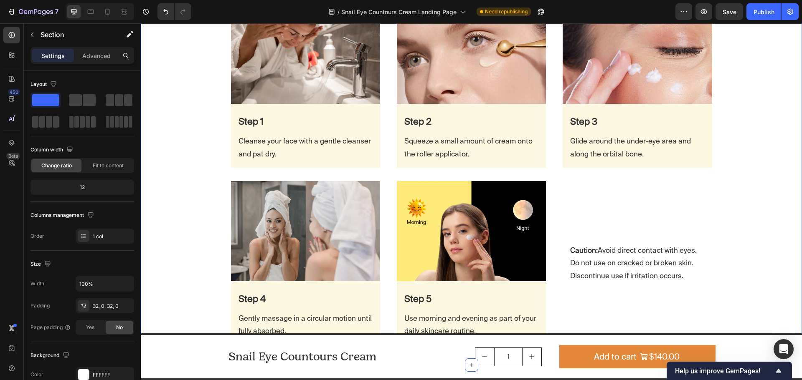
scroll to position [1705, 0]
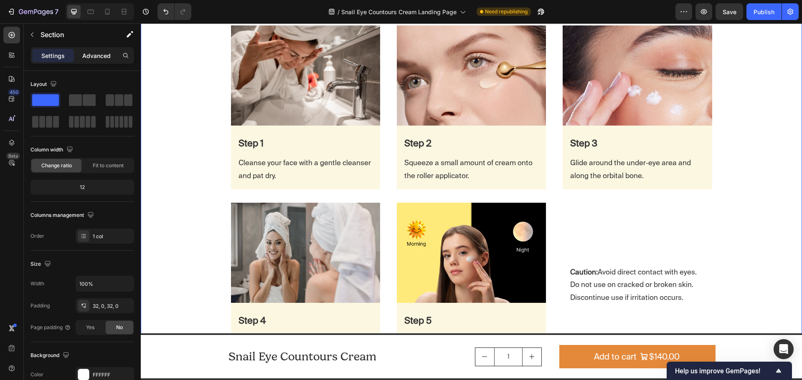
click at [99, 58] on p "Advanced" at bounding box center [96, 55] width 28 height 9
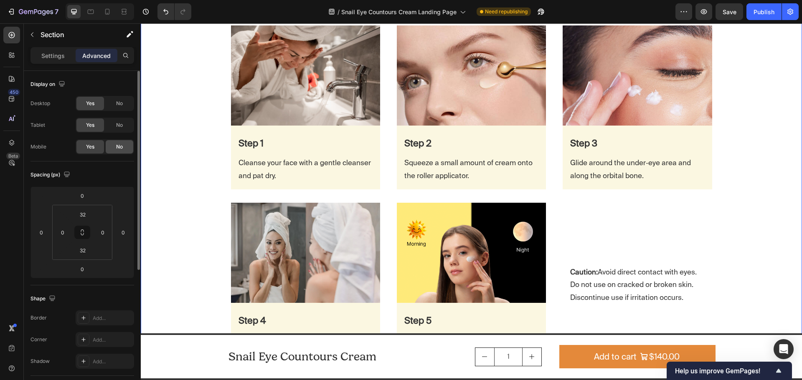
click at [116, 149] on span "No" at bounding box center [119, 147] width 7 height 8
click at [107, 15] on icon at bounding box center [107, 12] width 8 height 8
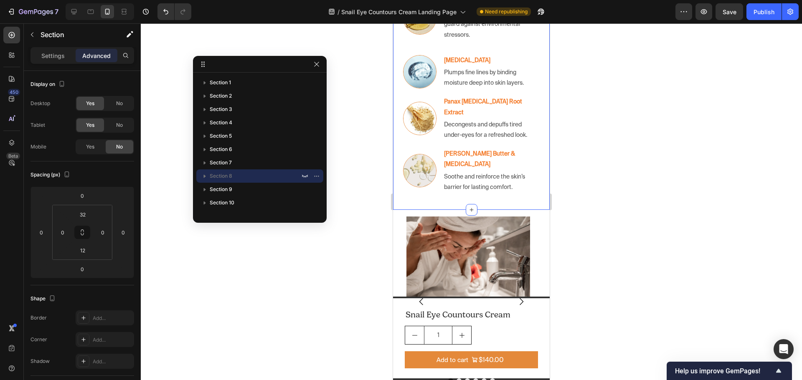
scroll to position [1676, 0]
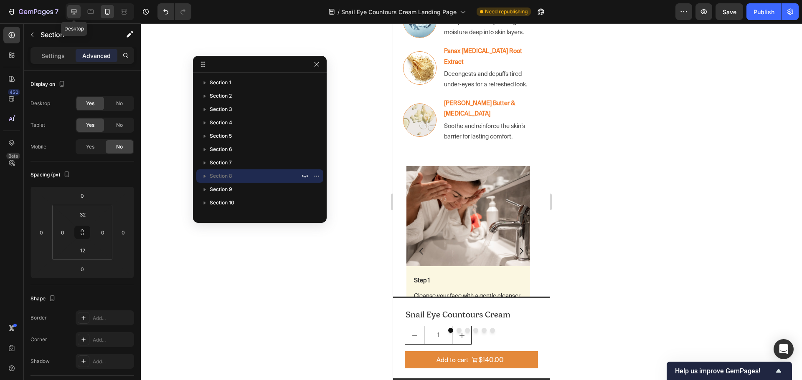
click at [71, 10] on icon at bounding box center [73, 11] width 5 height 5
type input "32"
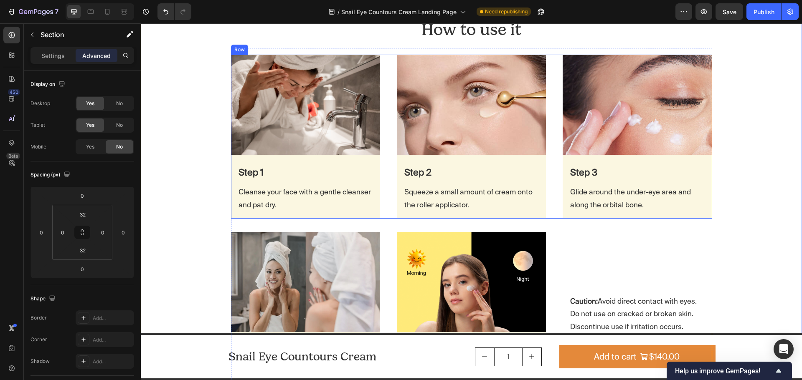
scroll to position [1621, 0]
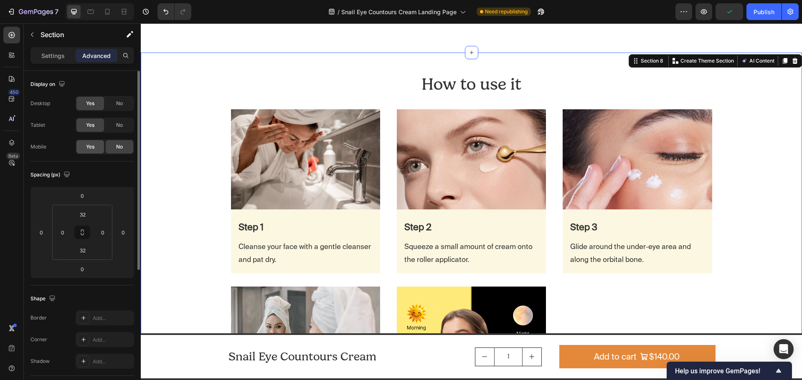
click at [83, 149] on div "Yes" at bounding box center [90, 146] width 28 height 13
click at [389, 261] on div "Image Step 1 Text Block Cleanse your face with a gentle cleanser and pat dry. T…" at bounding box center [471, 191] width 481 height 164
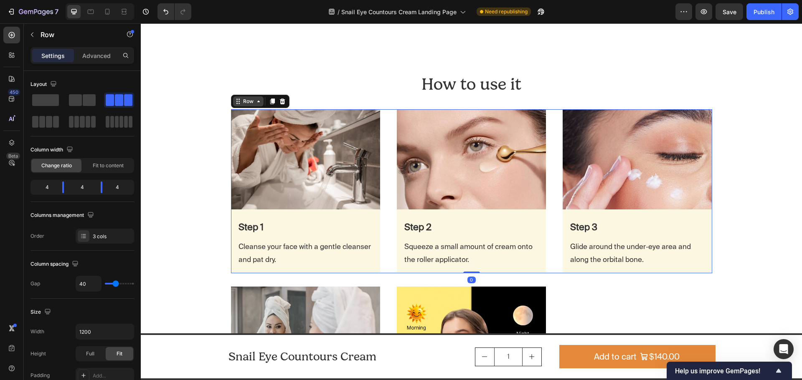
click at [248, 106] on div "Row" at bounding box center [248, 101] width 30 height 10
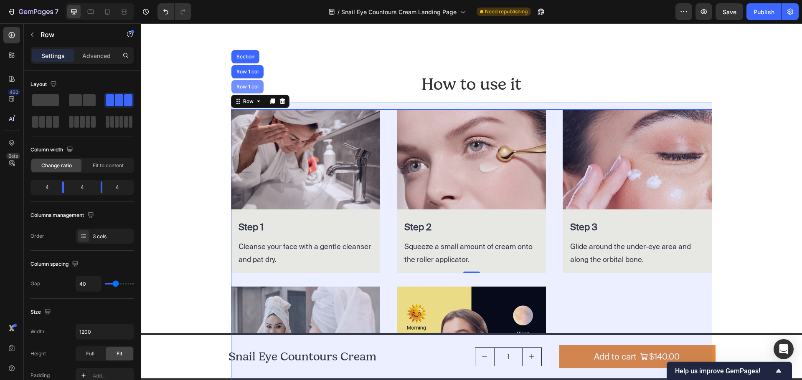
click at [245, 88] on div "Row 1 col" at bounding box center [247, 86] width 25 height 5
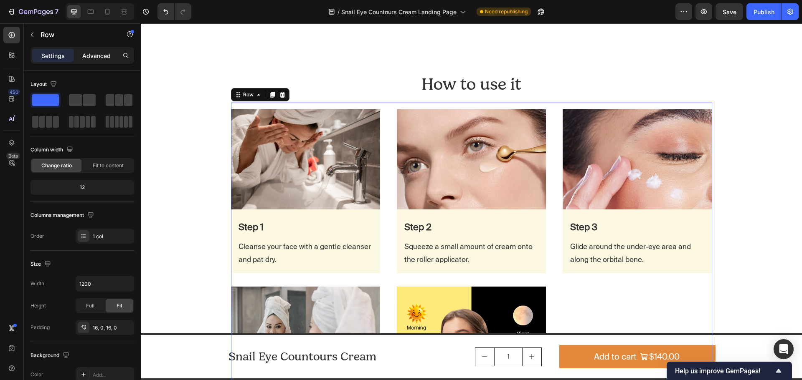
click at [98, 56] on p "Advanced" at bounding box center [96, 55] width 28 height 9
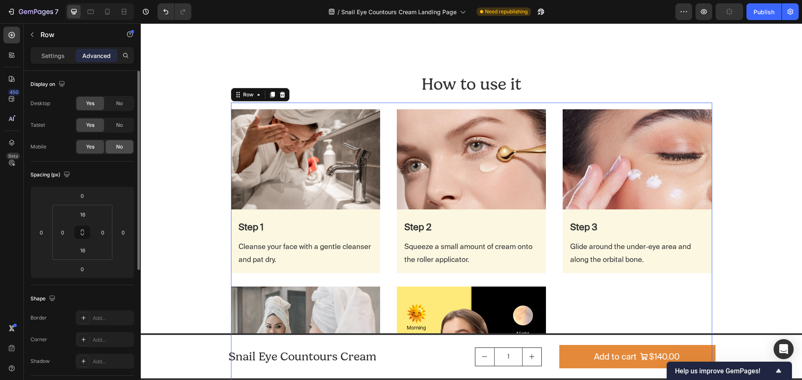
click at [123, 147] on div "No" at bounding box center [120, 146] width 28 height 13
click at [110, 12] on icon at bounding box center [107, 12] width 8 height 8
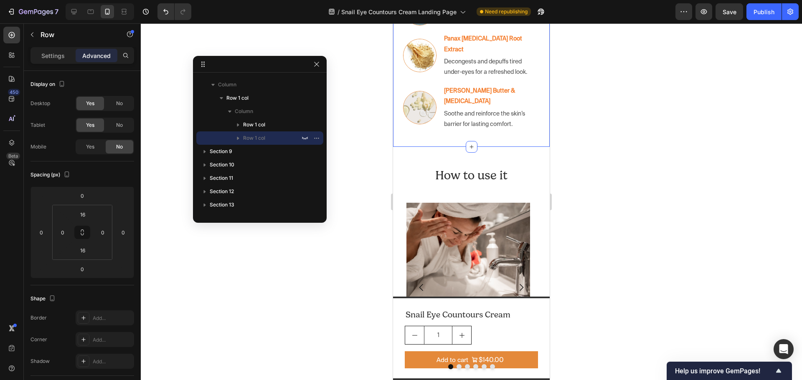
scroll to position [1763, 0]
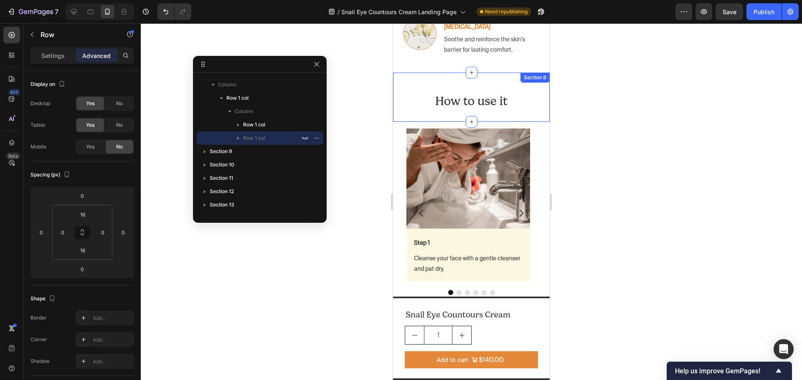
click at [531, 86] on div "How to use it Heading Row Row Image Step 1 Text Block Cleanse your face with a …" at bounding box center [471, 97] width 157 height 49
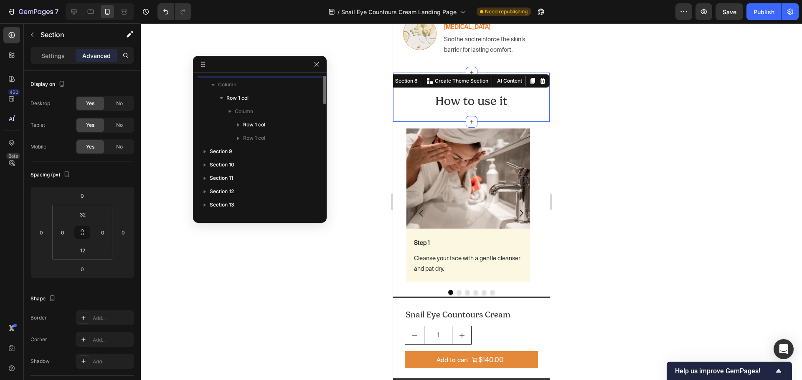
scroll to position [38, 0]
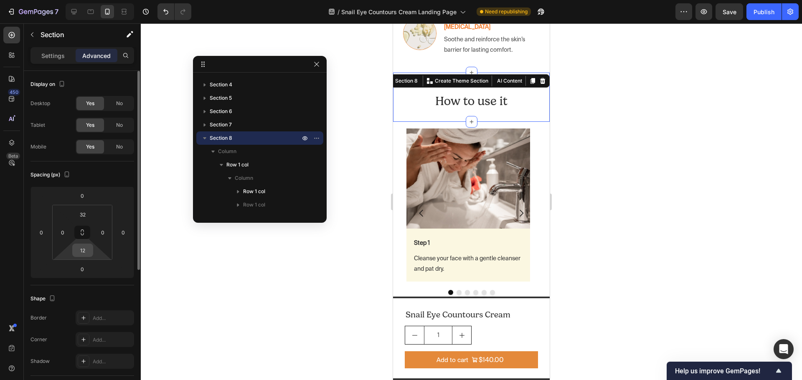
click at [86, 253] on input "12" at bounding box center [82, 250] width 17 height 13
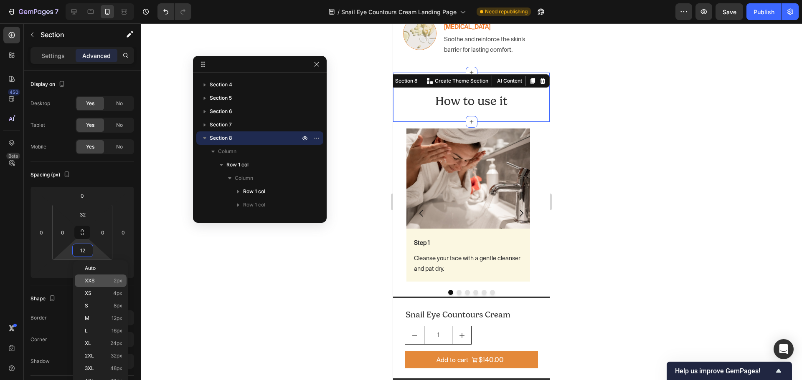
click at [94, 283] on span "XXS" at bounding box center [90, 281] width 10 height 6
type input "2"
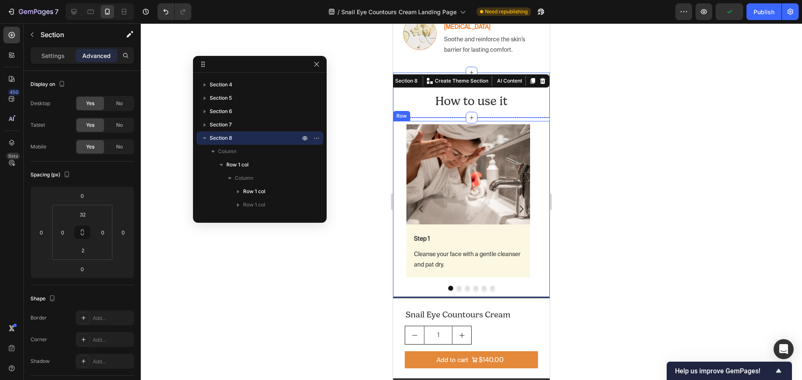
click at [398, 121] on div "Image Step 1 Text Block Cleanse your face with a gentle cleanser and pat dry. T…" at bounding box center [471, 209] width 157 height 177
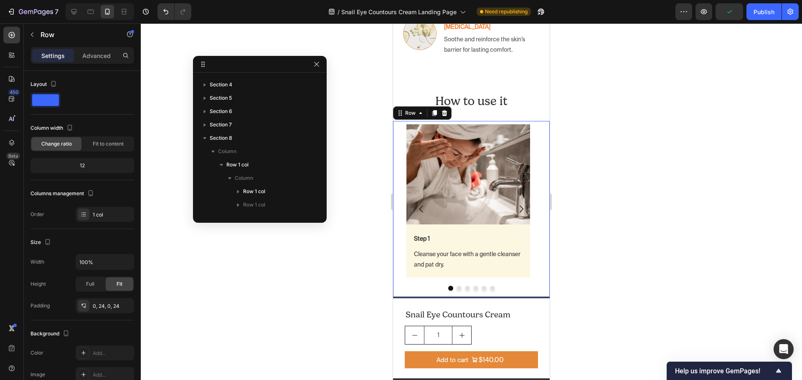
scroll to position [143, 0]
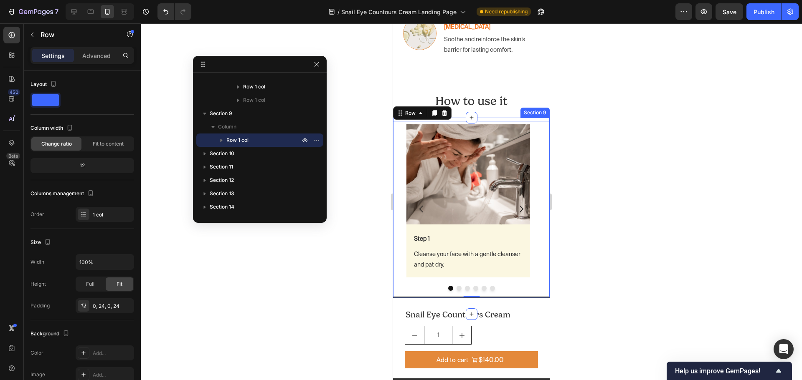
click at [530, 118] on div "Image Step 1 Text Block Cleanse your face with a gentle cleanser and pat dry. T…" at bounding box center [471, 216] width 157 height 197
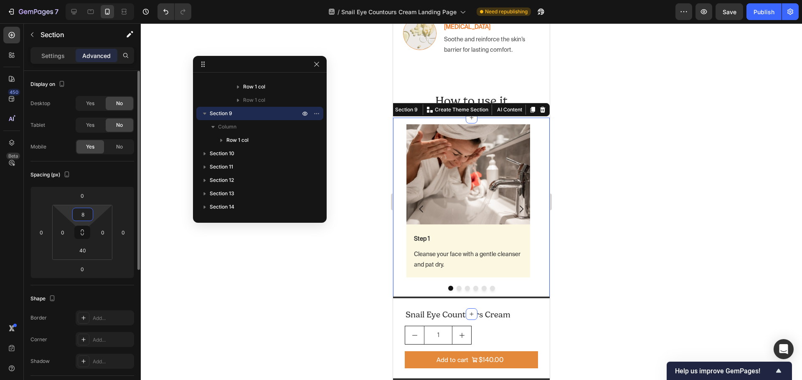
click at [89, 215] on input "8" at bounding box center [82, 214] width 17 height 13
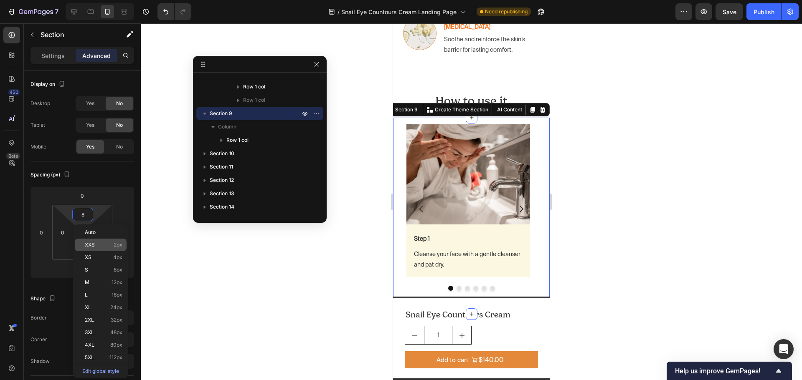
click at [102, 245] on p "XXS 2px" at bounding box center [104, 245] width 38 height 6
type input "2"
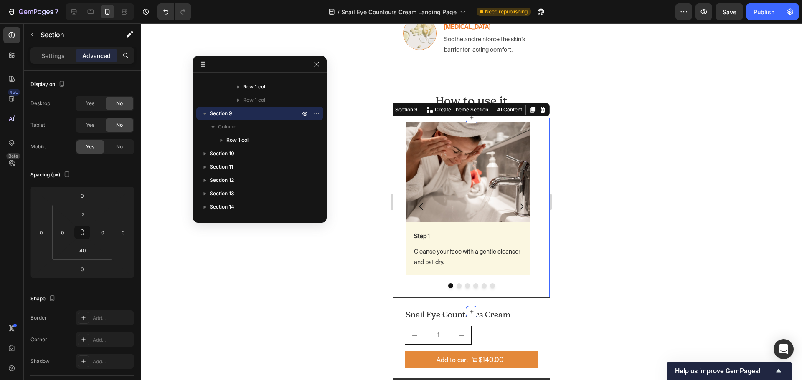
click at [534, 273] on div "Image Step 1 Text Block Cleanse your face with a gentle cleanser and pat dry. T…" at bounding box center [471, 215] width 157 height 195
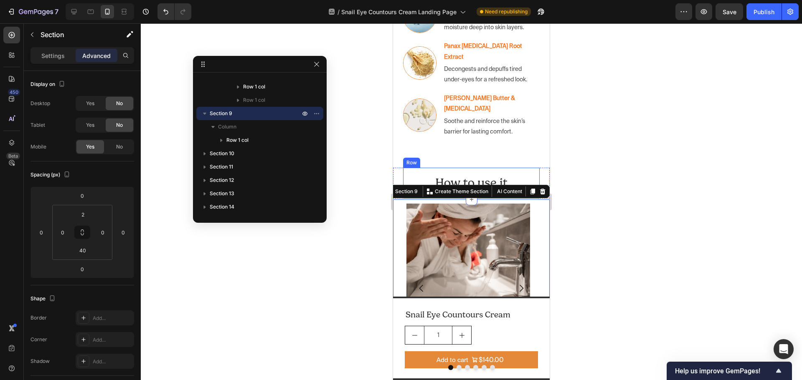
scroll to position [1679, 0]
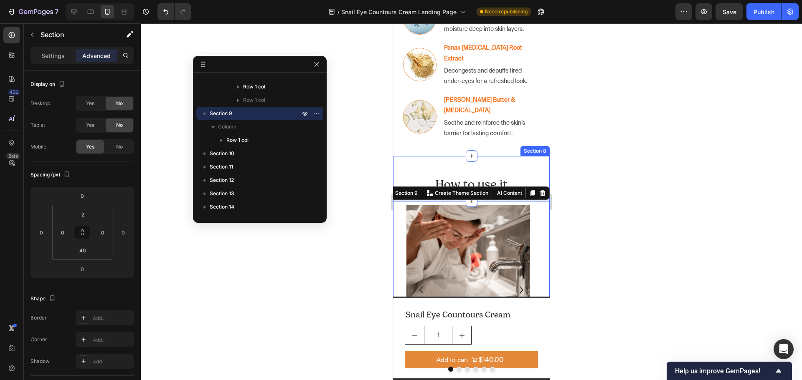
click at [423, 156] on div "How to use it Heading Row Row Image Step 1 Text Block Cleanse your face with a …" at bounding box center [471, 178] width 157 height 45
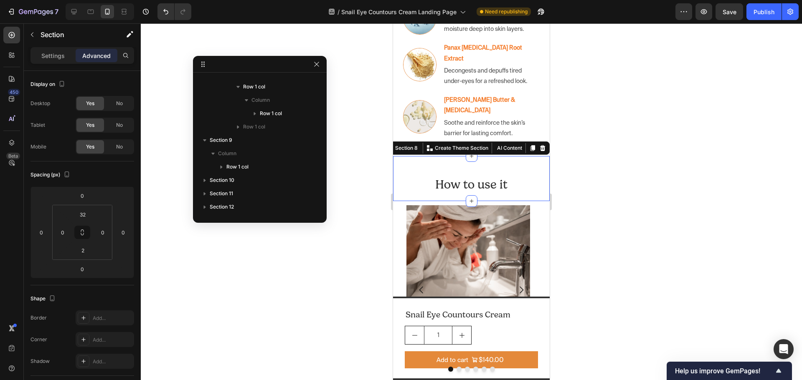
scroll to position [38, 0]
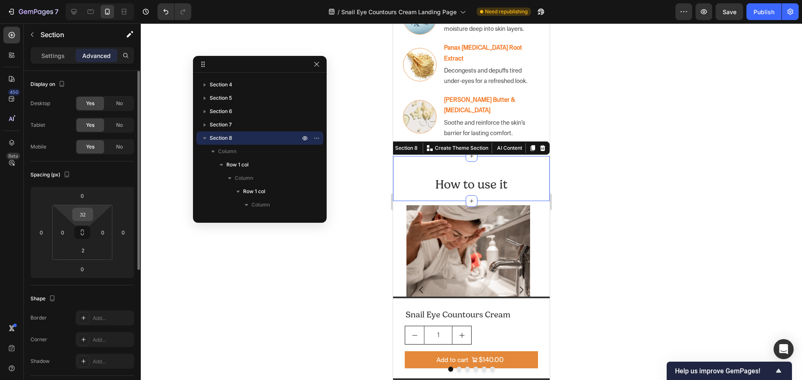
click at [84, 217] on input "32" at bounding box center [82, 214] width 17 height 13
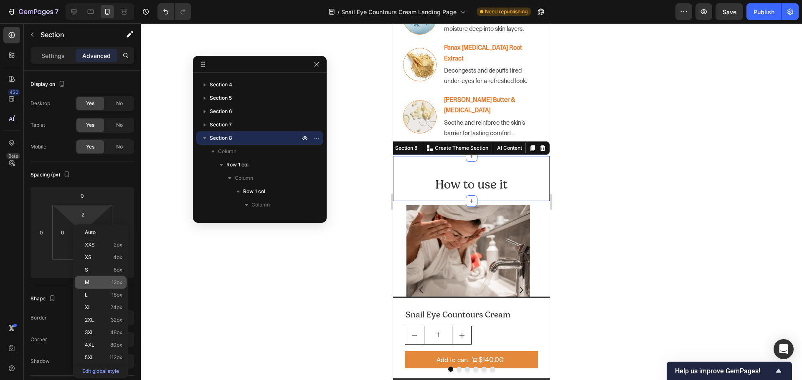
click at [103, 283] on p "M 12px" at bounding box center [104, 283] width 38 height 6
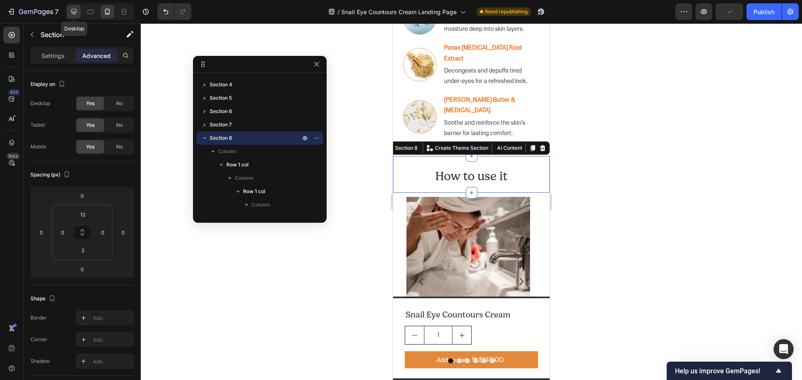
click at [77, 12] on icon at bounding box center [74, 12] width 8 height 8
type input "32"
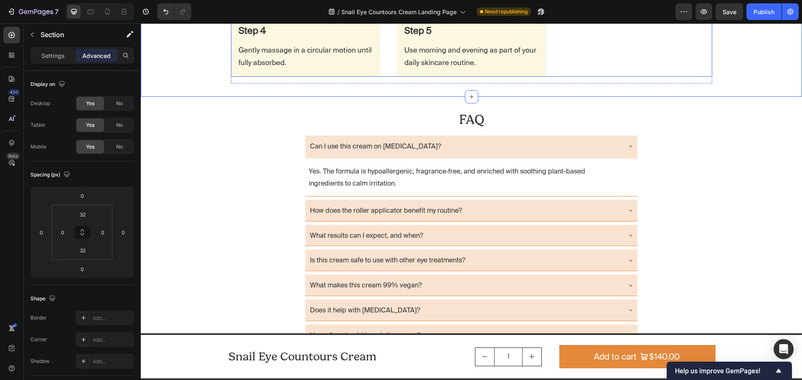
scroll to position [1997, 0]
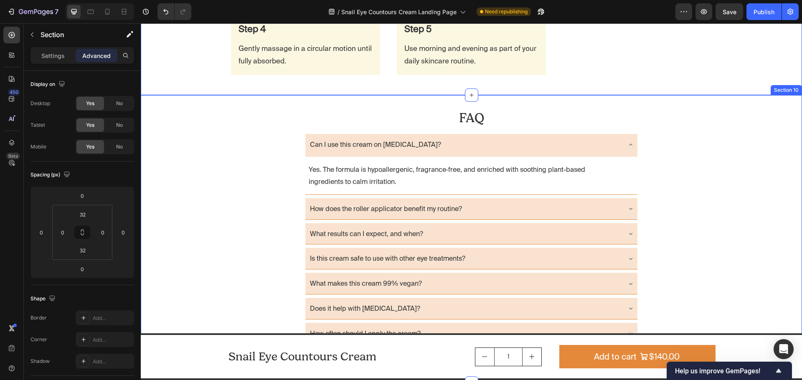
click at [196, 154] on div "FAQ Heading Can I use this cream on sensitive skin? Yes. The formula is hypoall…" at bounding box center [471, 230] width 661 height 256
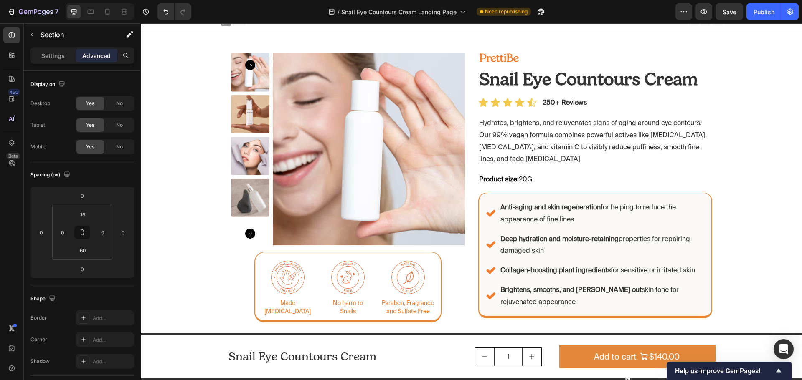
scroll to position [0, 0]
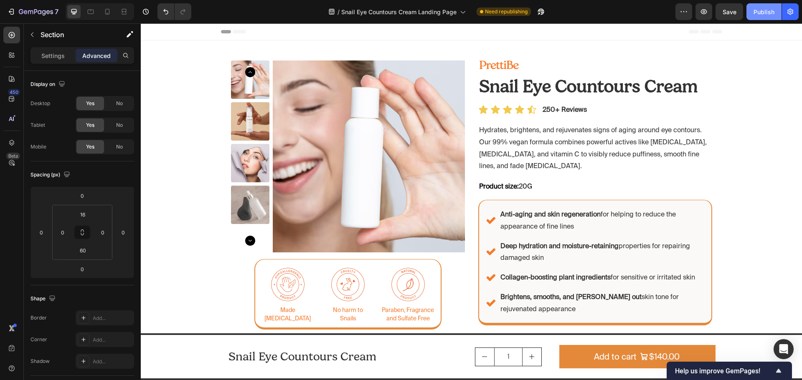
click at [756, 17] on button "Publish" at bounding box center [763, 11] width 35 height 17
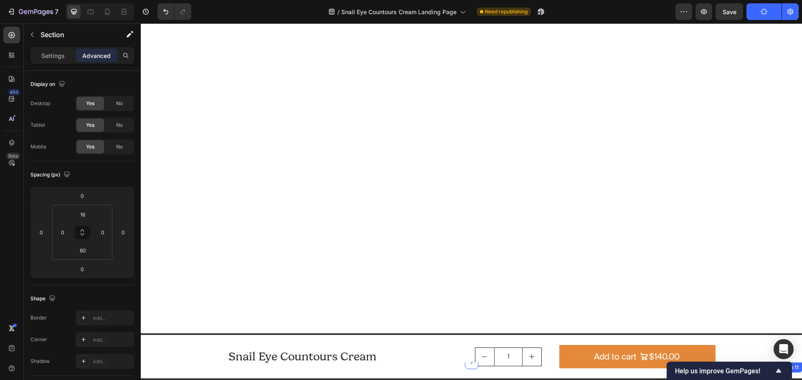
scroll to position [2422, 0]
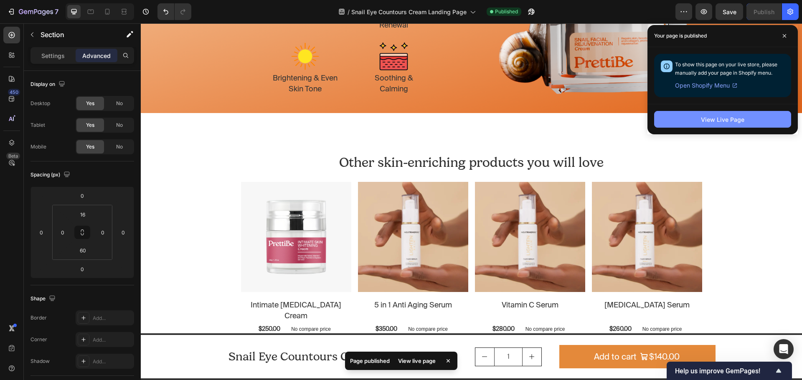
click at [719, 115] on div "View Live Page" at bounding box center [722, 119] width 43 height 9
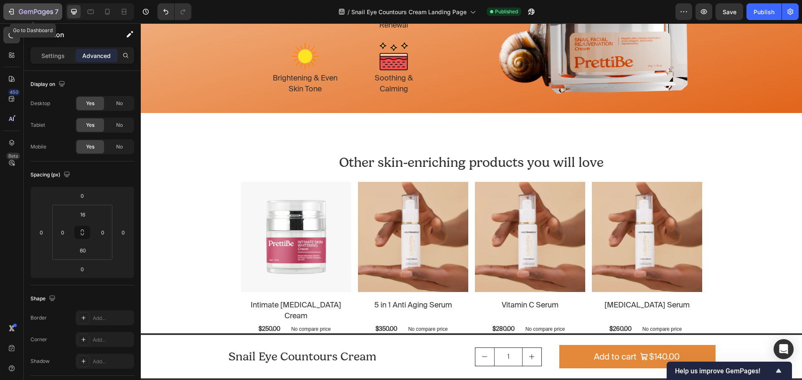
click at [14, 9] on icon "button" at bounding box center [11, 12] width 8 height 8
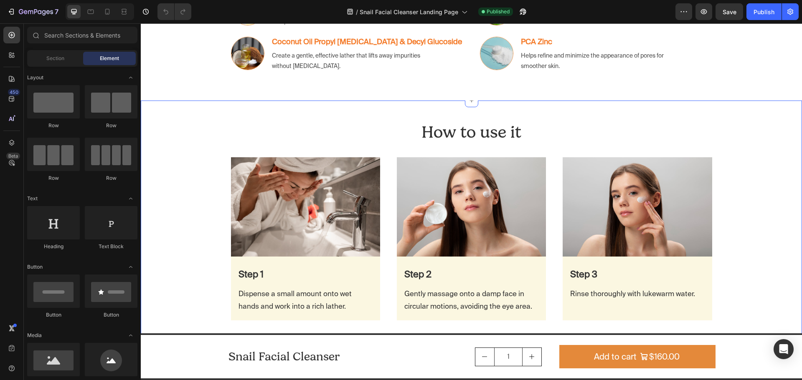
scroll to position [1545, 0]
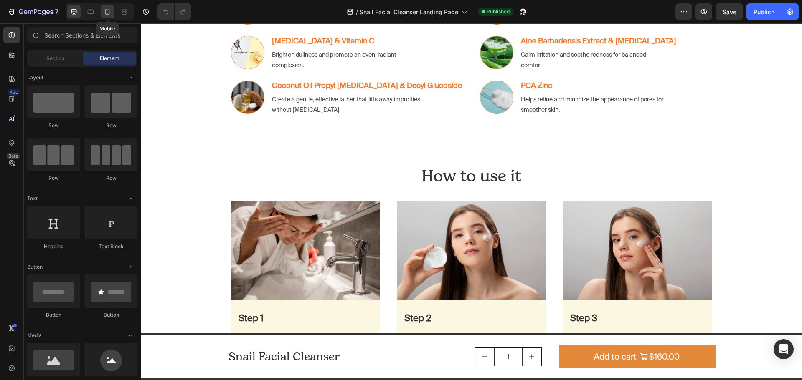
click at [108, 13] on icon at bounding box center [107, 13] width 2 height 1
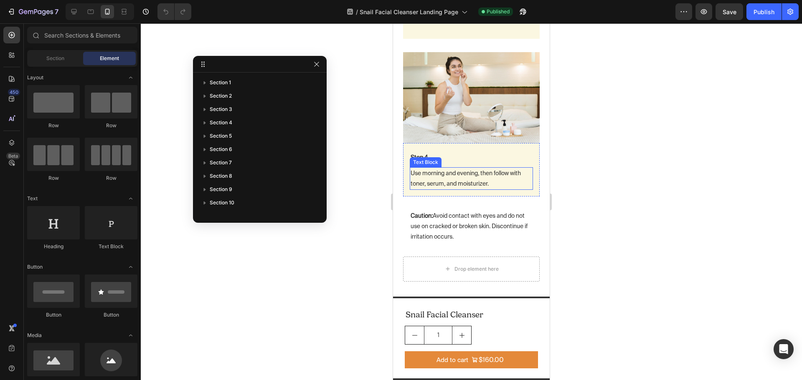
scroll to position [2387, 0]
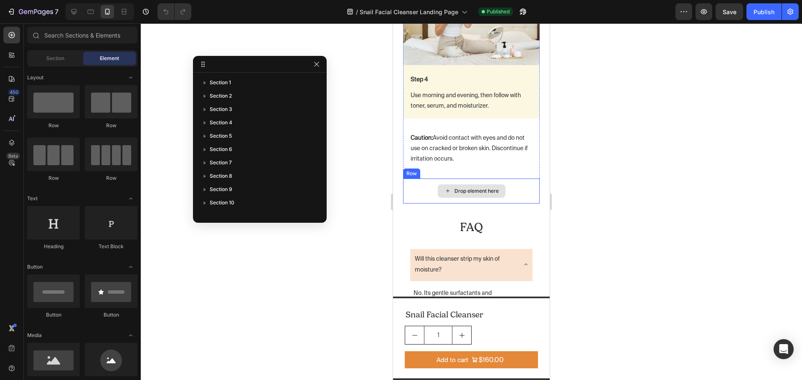
click at [414, 179] on div "Drop element here" at bounding box center [471, 191] width 137 height 25
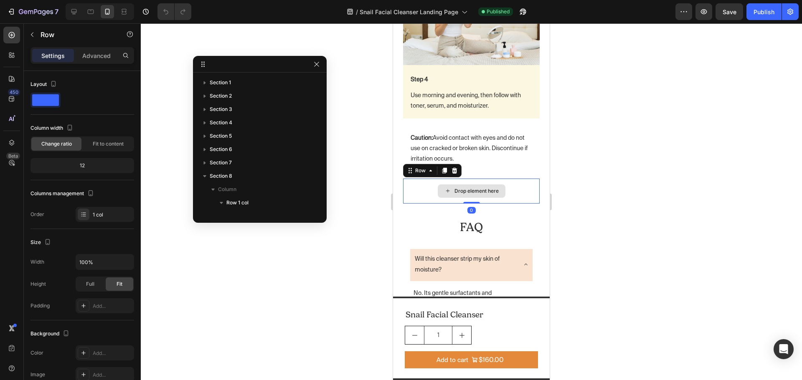
scroll to position [223, 0]
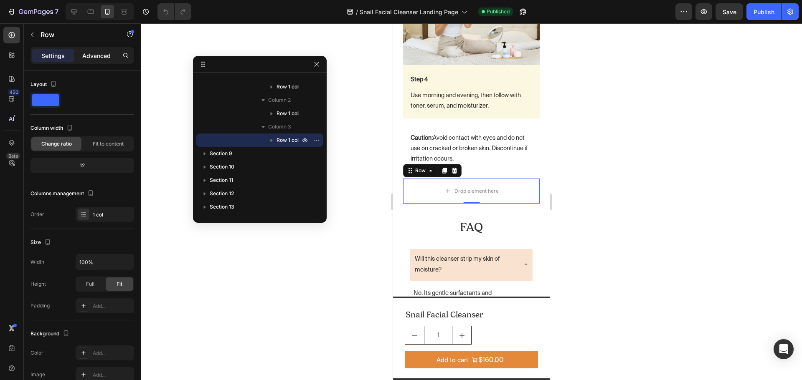
click at [94, 56] on p "Advanced" at bounding box center [96, 55] width 28 height 9
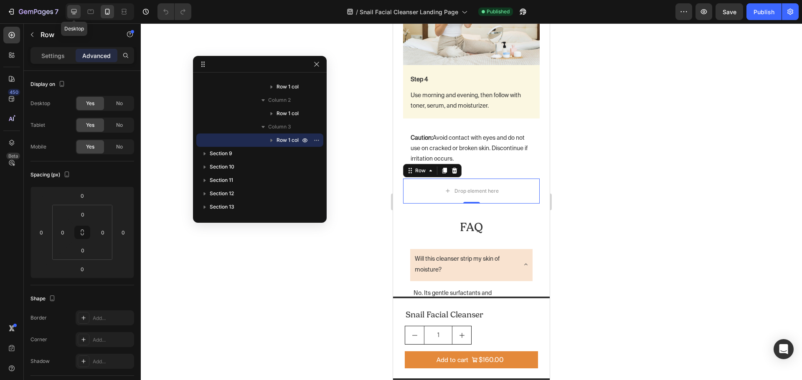
click at [77, 10] on icon at bounding box center [74, 12] width 8 height 8
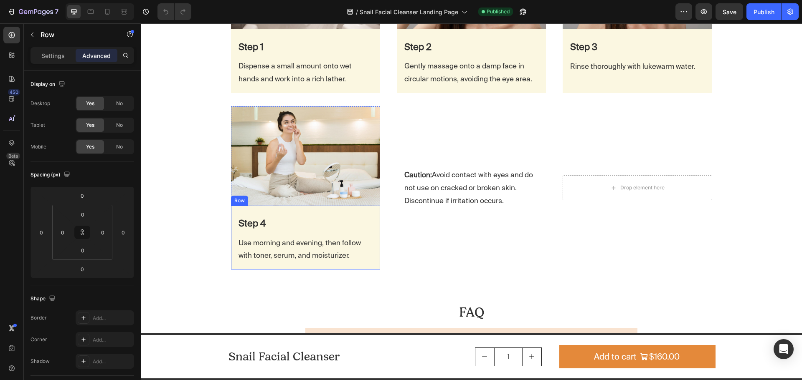
scroll to position [2019, 0]
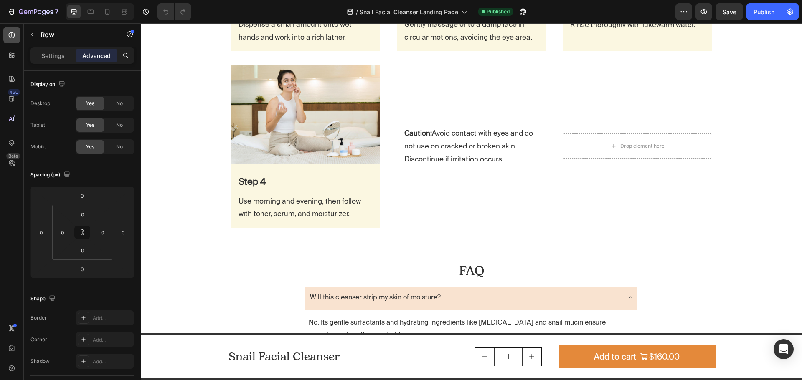
click at [8, 38] on icon at bounding box center [12, 35] width 8 height 8
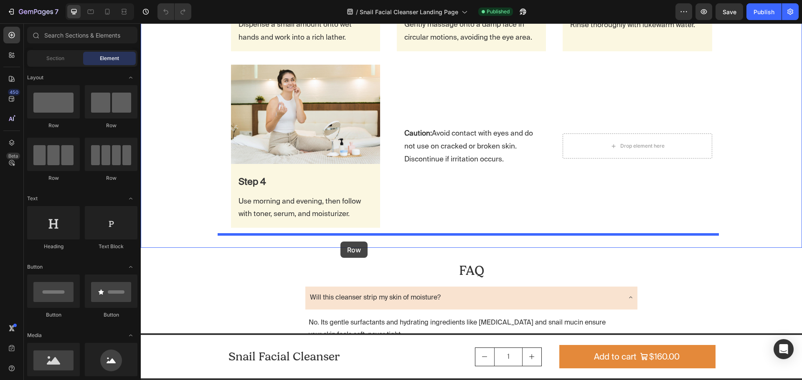
drag, startPoint x: 203, startPoint y: 131, endPoint x: 340, endPoint y: 242, distance: 176.1
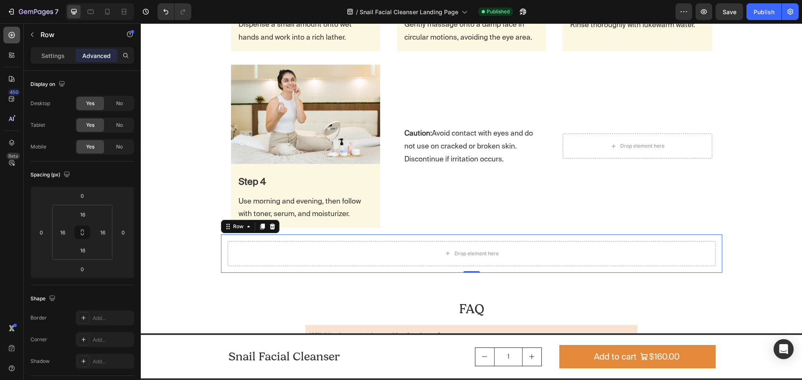
click at [6, 37] on div at bounding box center [11, 35] width 17 height 17
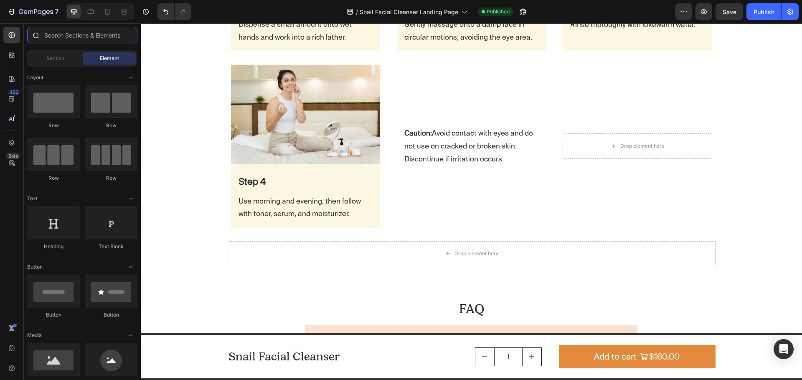
click at [86, 39] on input "text" at bounding box center [82, 35] width 110 height 17
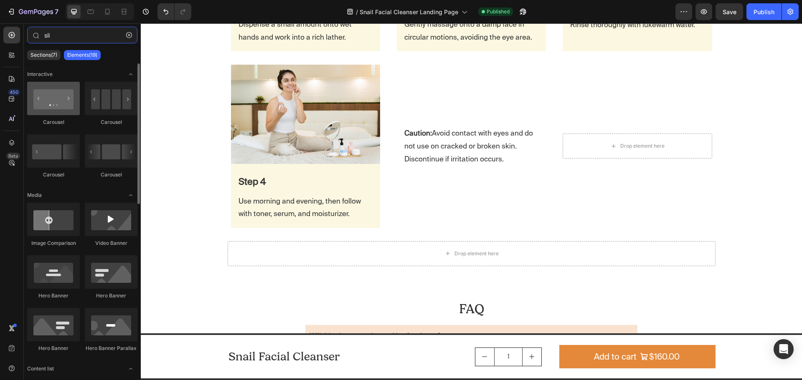
type input "sli"
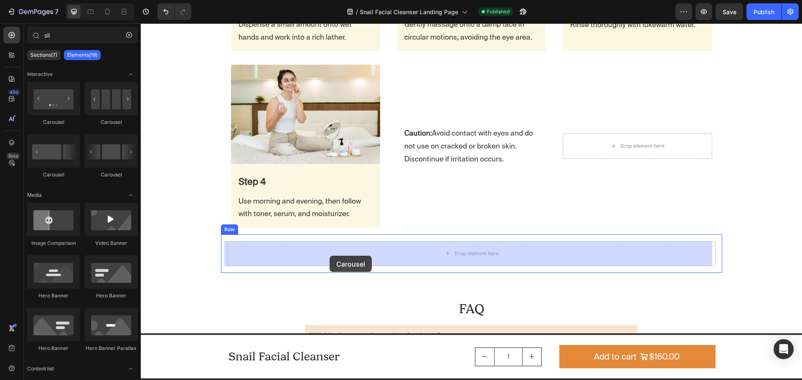
drag, startPoint x: 186, startPoint y: 130, endPoint x: 329, endPoint y: 256, distance: 190.8
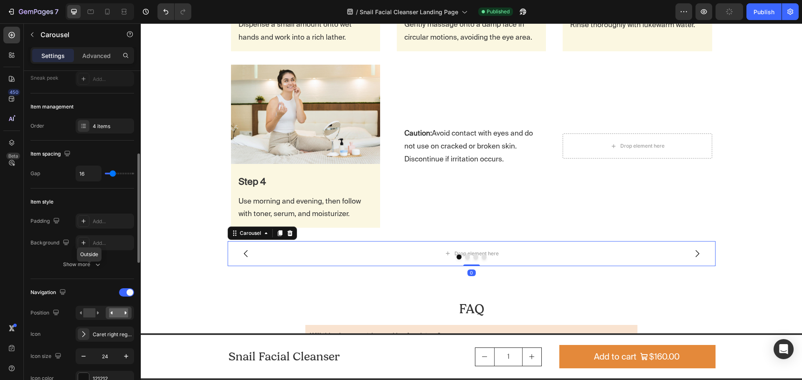
scroll to position [125, 0]
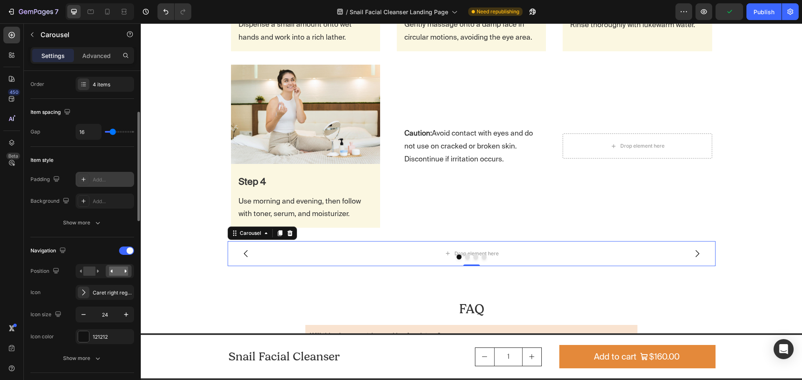
click at [100, 182] on div "Add..." at bounding box center [112, 180] width 39 height 8
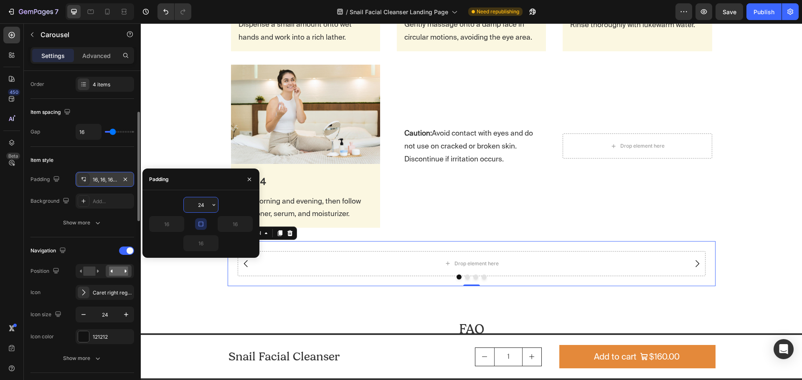
type input "24"
click at [742, 261] on div "How to use it Heading Row Row Image Step 1 Text Block Dispense a small amount o…" at bounding box center [471, 69] width 661 height 448
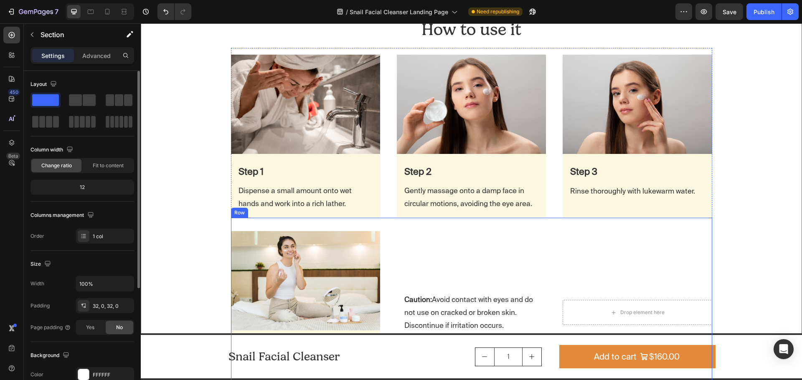
scroll to position [1852, 0]
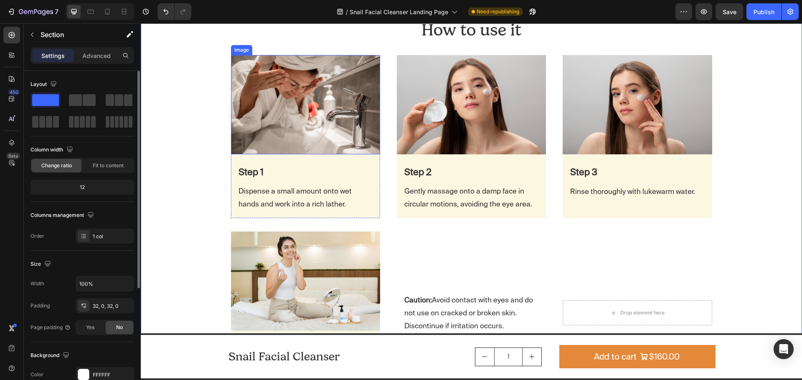
click at [369, 63] on img at bounding box center [305, 104] width 149 height 99
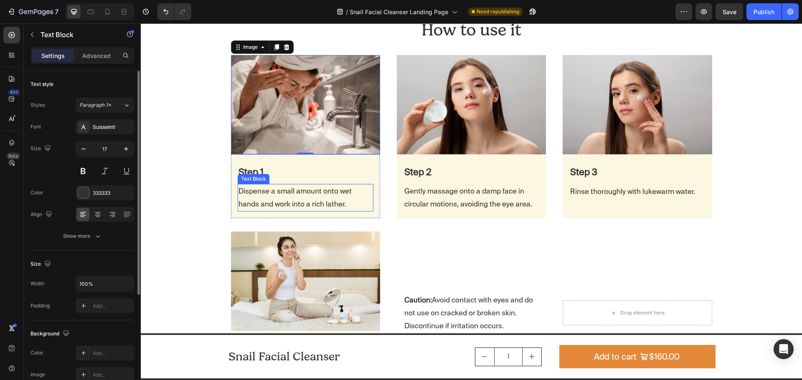
click at [328, 194] on p "Dispense a small amount onto wet hands and work into a rich lather." at bounding box center [305, 197] width 134 height 25
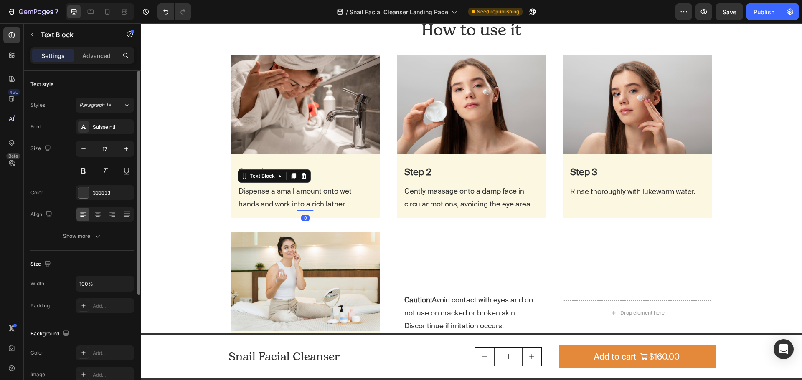
click at [318, 202] on p "Dispense a small amount onto wet hands and work into a rich lather." at bounding box center [305, 197] width 134 height 25
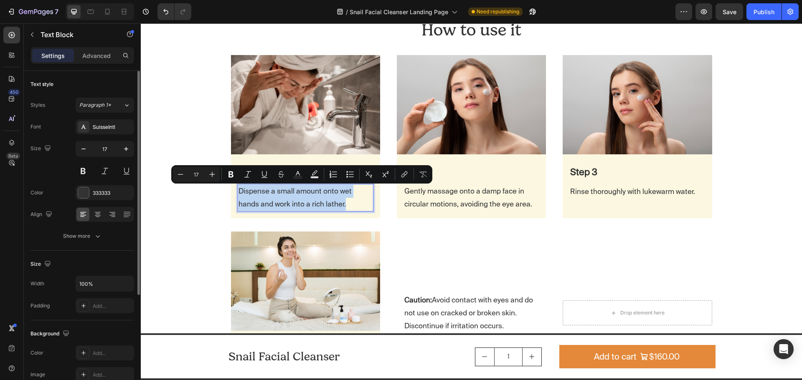
copy p "Dispense a small amount onto wet hands and work into a rich lather."
click at [290, 123] on img at bounding box center [305, 104] width 149 height 99
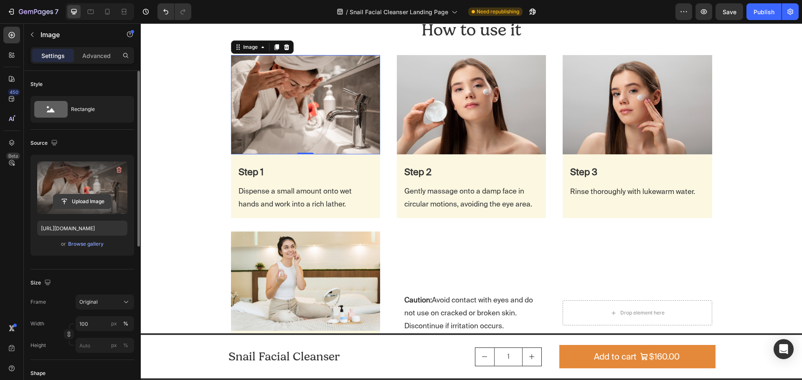
click at [90, 202] on input "file" at bounding box center [82, 202] width 58 height 14
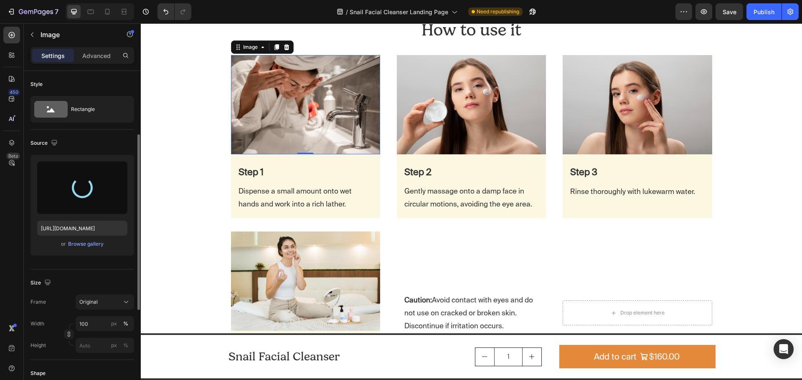
scroll to position [42, 0]
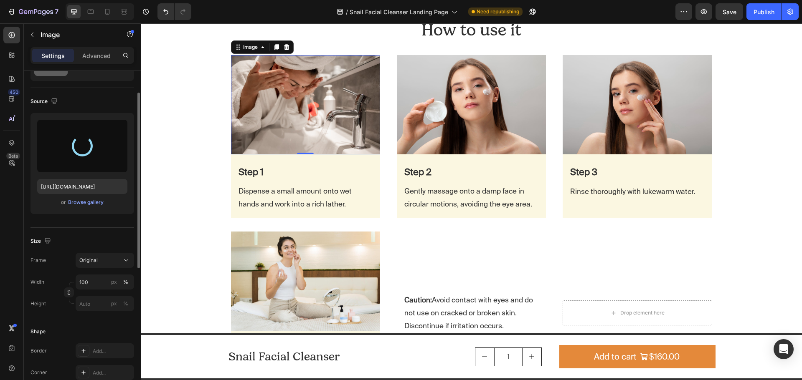
type input "[URL][DOMAIN_NAME]"
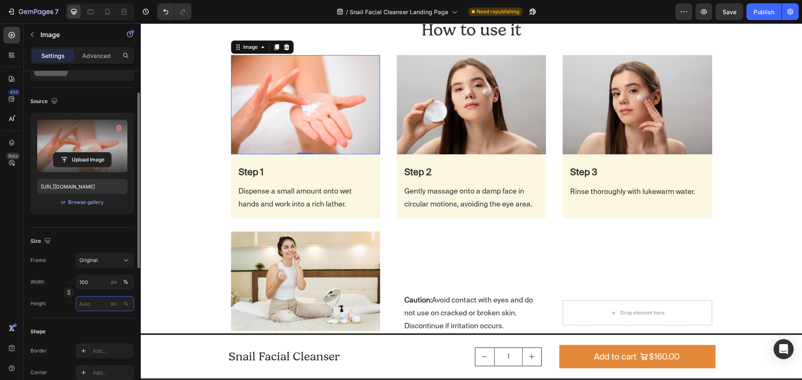
click at [93, 304] on input "px %" at bounding box center [105, 303] width 58 height 15
type input "240"
click at [113, 259] on div "Original" at bounding box center [99, 261] width 41 height 8
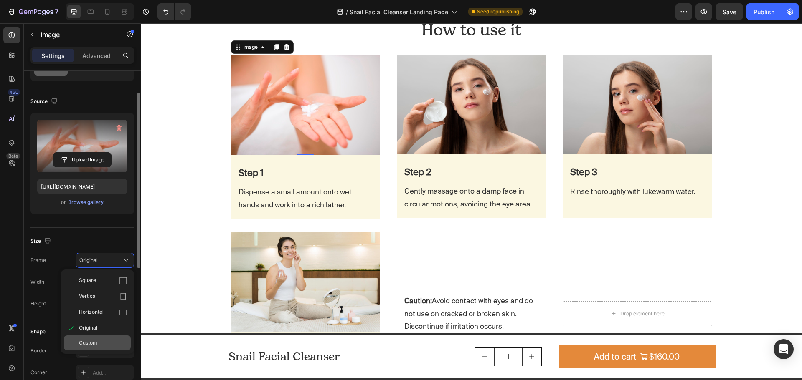
click at [101, 343] on div "Custom" at bounding box center [103, 343] width 48 height 8
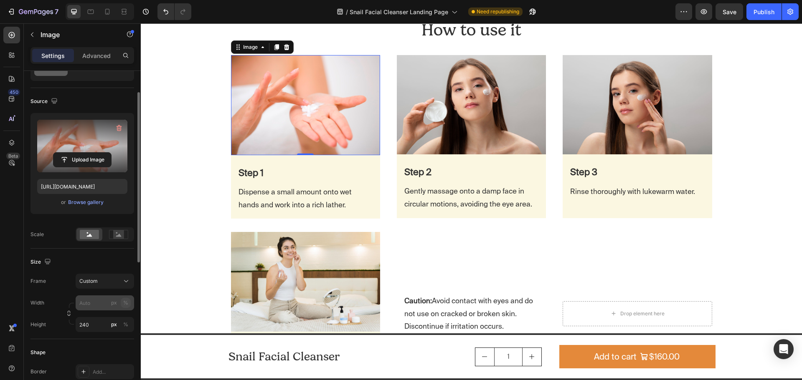
click at [124, 302] on div "Width px % Height 240 px %" at bounding box center [82, 314] width 104 height 37
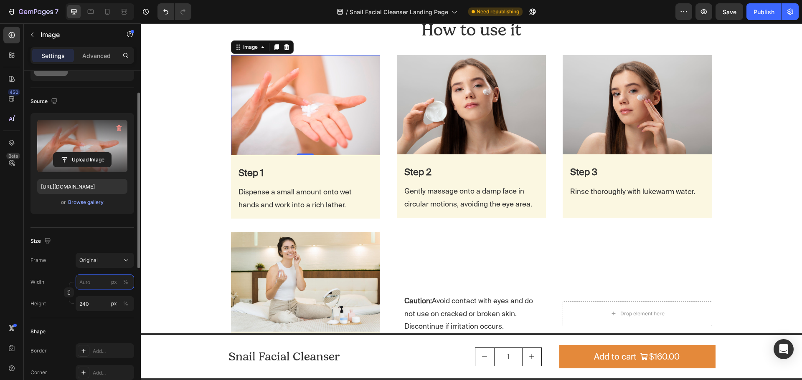
click at [85, 287] on input "px %" at bounding box center [105, 282] width 58 height 15
type input "1"
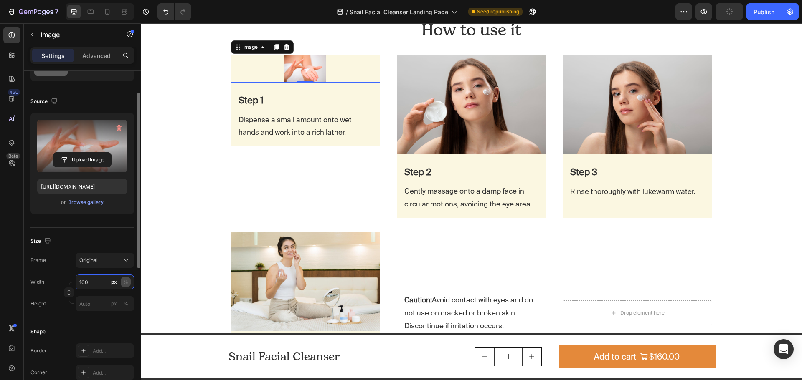
type input "100"
click at [127, 283] on div "%" at bounding box center [125, 282] width 5 height 8
click at [82, 308] on input "px %" at bounding box center [105, 303] width 58 height 15
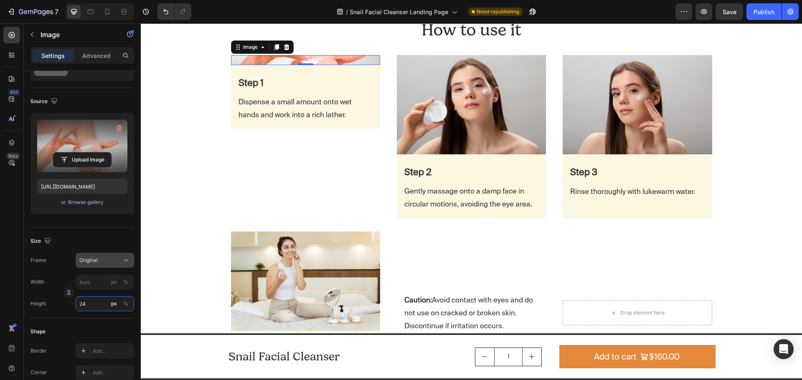
type input "24"
click at [101, 260] on div "Original" at bounding box center [99, 261] width 41 height 8
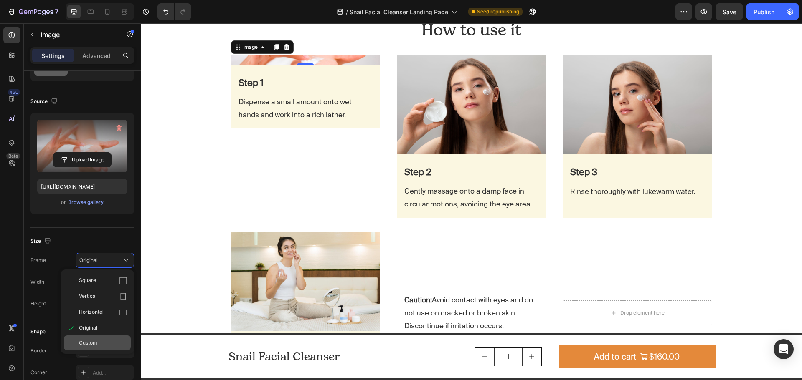
click at [99, 339] on div "Custom" at bounding box center [97, 343] width 67 height 15
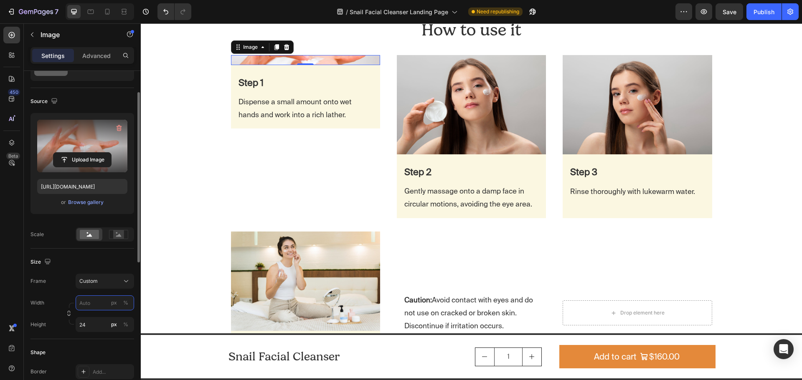
click at [92, 301] on input "px %" at bounding box center [105, 303] width 58 height 15
type input "100"
click at [128, 304] on div "%" at bounding box center [125, 303] width 5 height 8
click at [92, 322] on input "24" at bounding box center [105, 324] width 58 height 15
click at [96, 325] on input "24" at bounding box center [105, 324] width 58 height 15
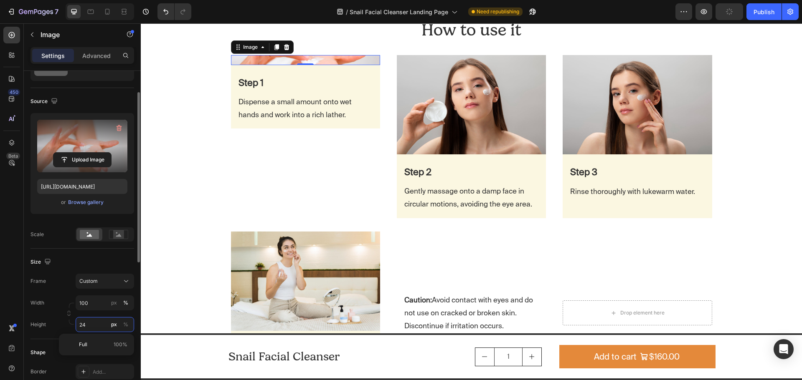
type input "240"
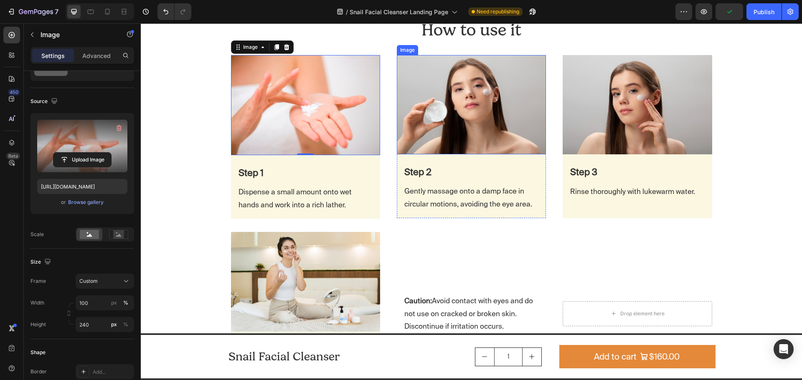
click at [436, 142] on img at bounding box center [471, 104] width 149 height 99
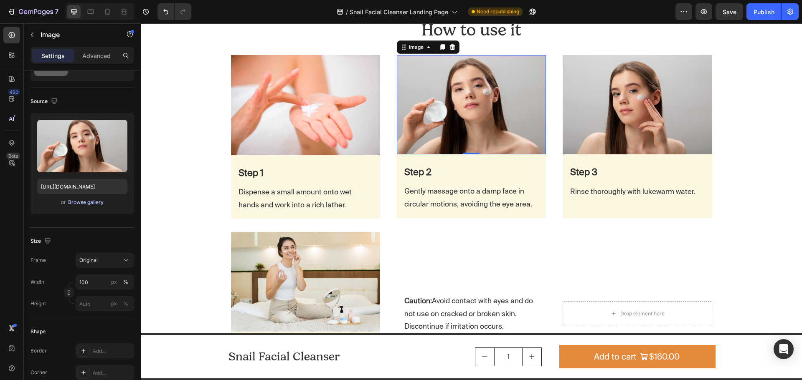
click at [95, 202] on div "Browse gallery" at bounding box center [85, 203] width 35 height 8
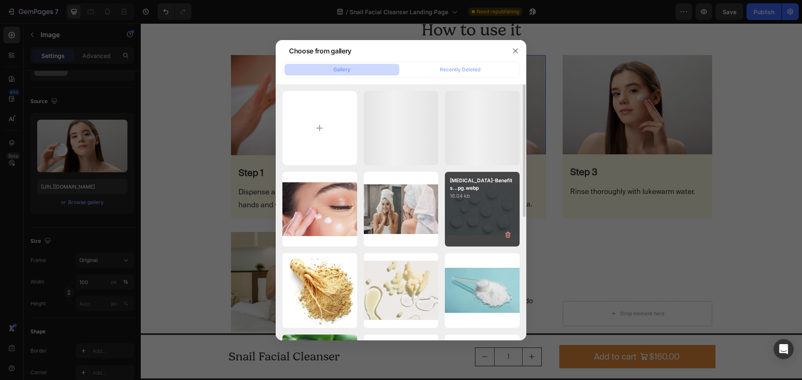
scroll to position [84, 0]
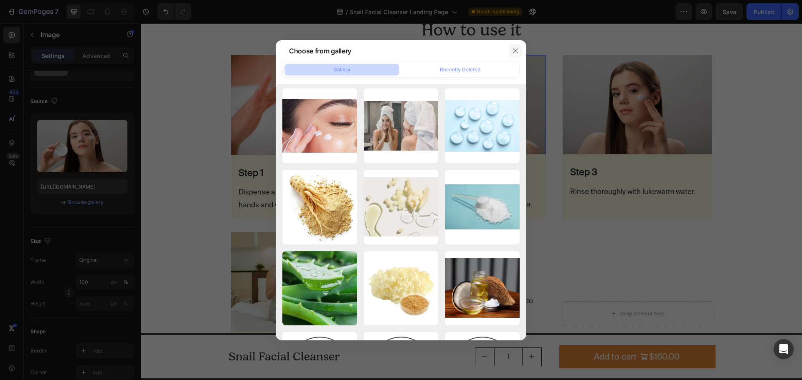
click at [515, 53] on icon "button" at bounding box center [515, 51] width 7 height 7
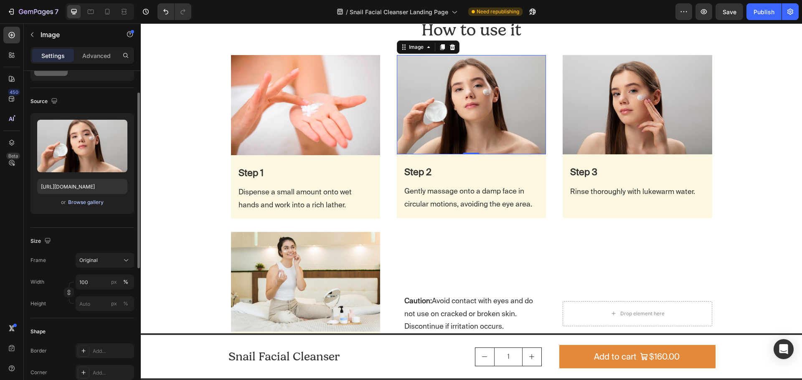
click at [89, 202] on div "Browse gallery" at bounding box center [85, 203] width 35 height 8
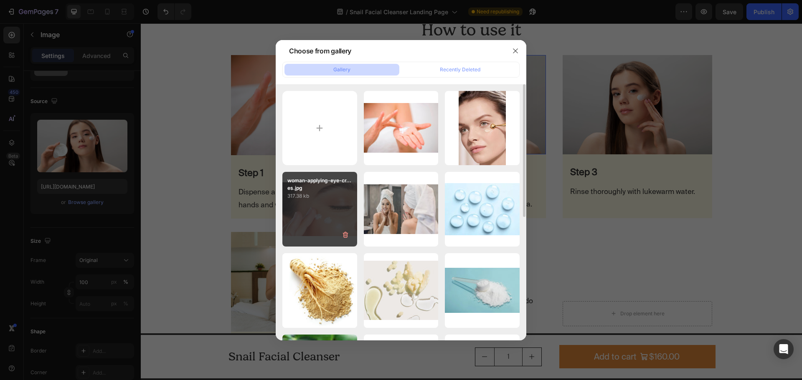
click at [320, 214] on div "woman-applying-eye-cr...es.jpg 317.38 kb" at bounding box center [319, 209] width 75 height 75
type input "[URL][DOMAIN_NAME]"
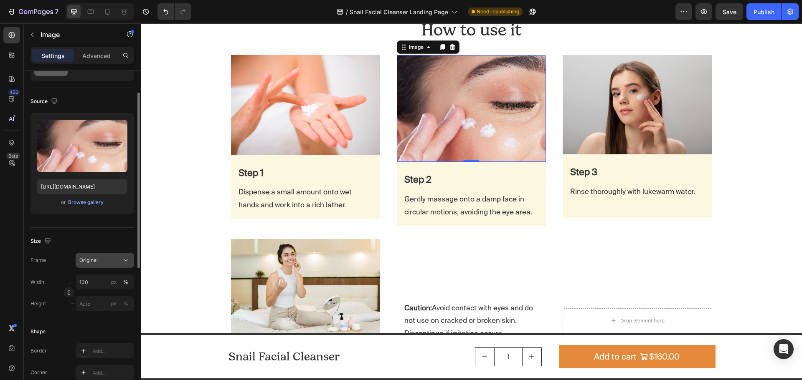
click at [110, 256] on div "Original" at bounding box center [104, 260] width 51 height 8
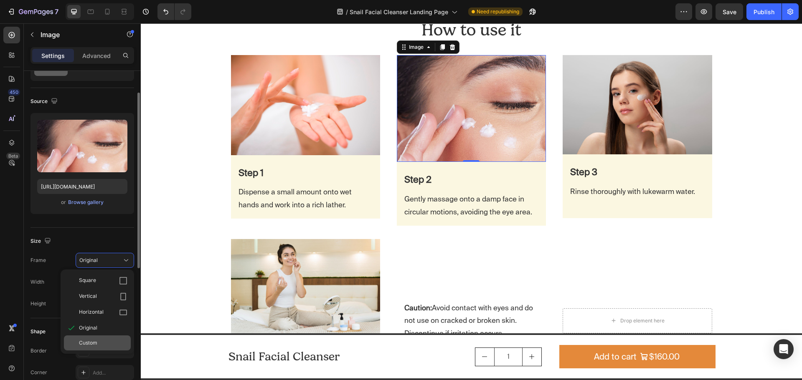
click at [93, 343] on span "Custom" at bounding box center [88, 343] width 18 height 8
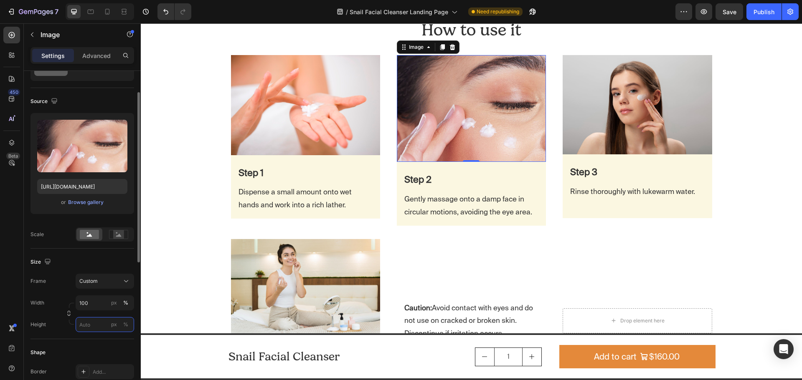
click at [99, 322] on input "px %" at bounding box center [105, 324] width 58 height 15
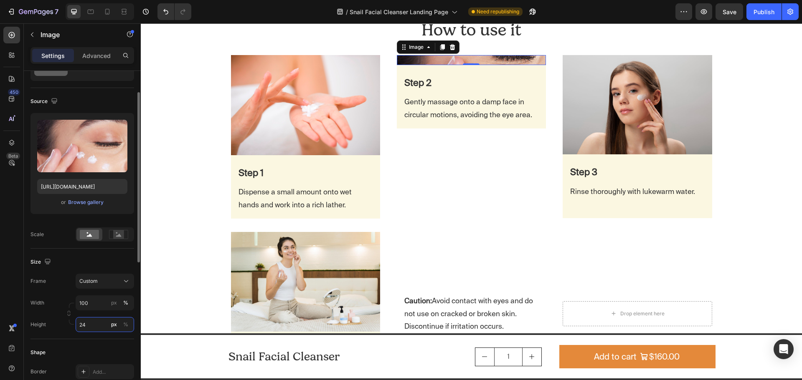
type input "240"
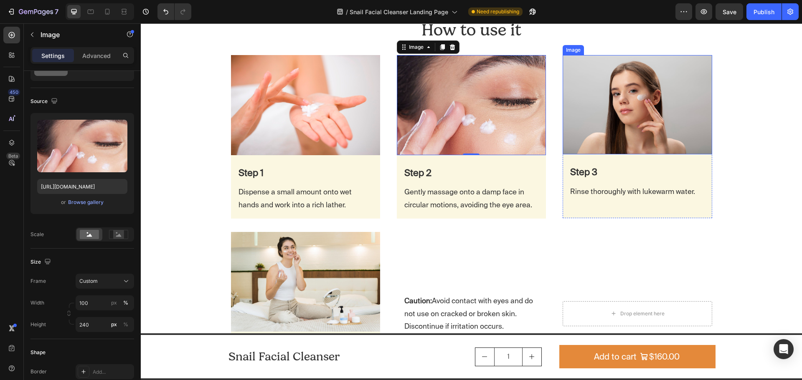
click at [673, 111] on img at bounding box center [636, 104] width 149 height 99
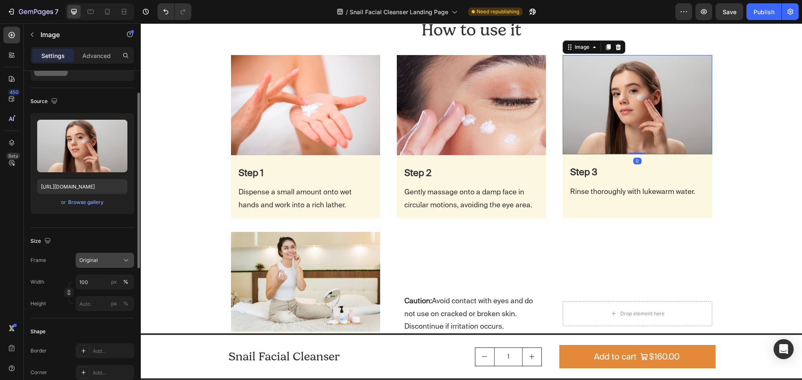
click at [120, 261] on div "Original" at bounding box center [99, 261] width 41 height 8
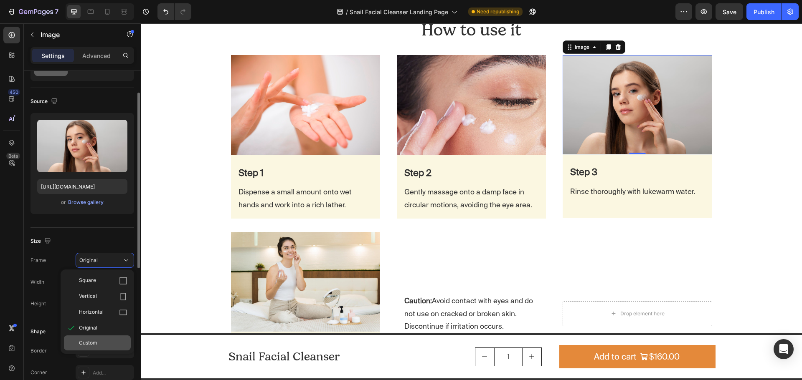
click at [110, 346] on div "Custom" at bounding box center [103, 343] width 48 height 8
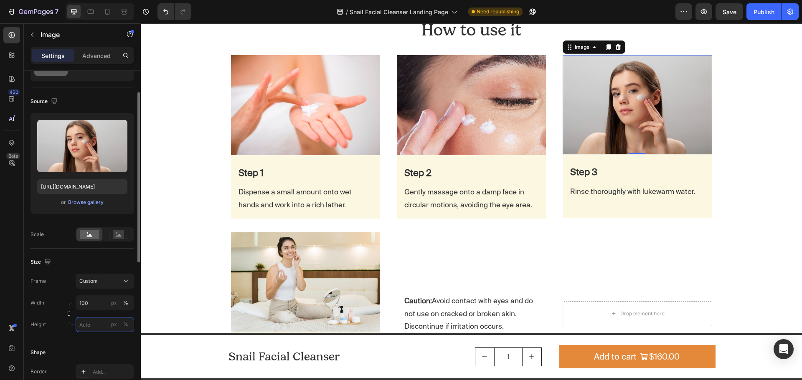
click at [92, 318] on input "px %" at bounding box center [105, 324] width 58 height 15
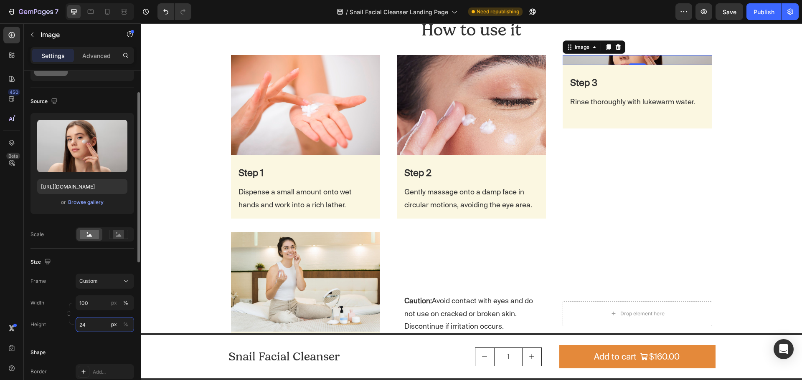
type input "240"
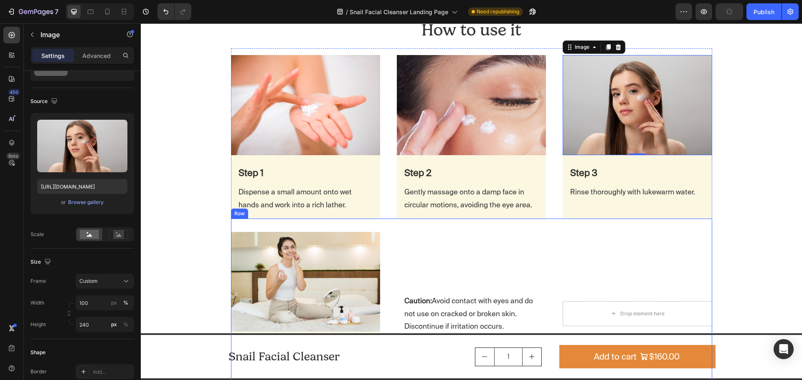
click at [326, 277] on img at bounding box center [305, 281] width 149 height 99
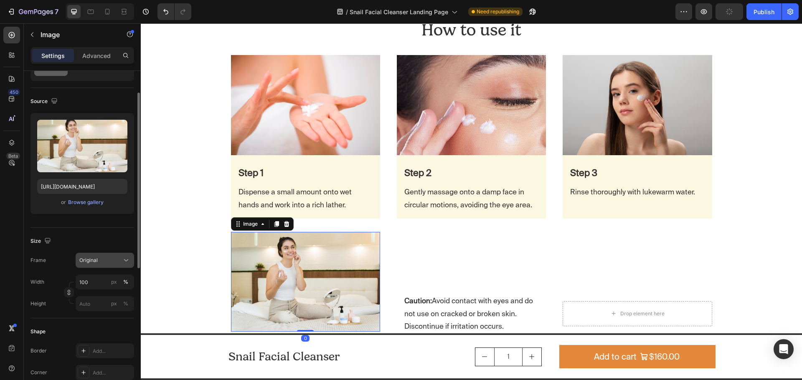
click at [119, 260] on div "Original" at bounding box center [99, 261] width 41 height 8
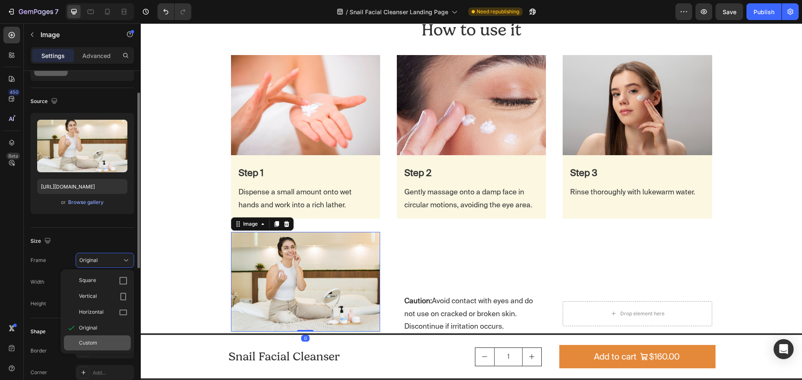
click at [94, 343] on span "Custom" at bounding box center [88, 343] width 18 height 8
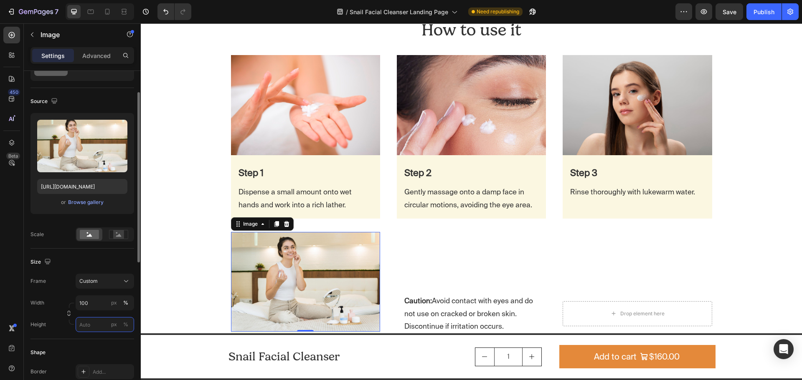
click at [86, 329] on input "px %" at bounding box center [105, 324] width 58 height 15
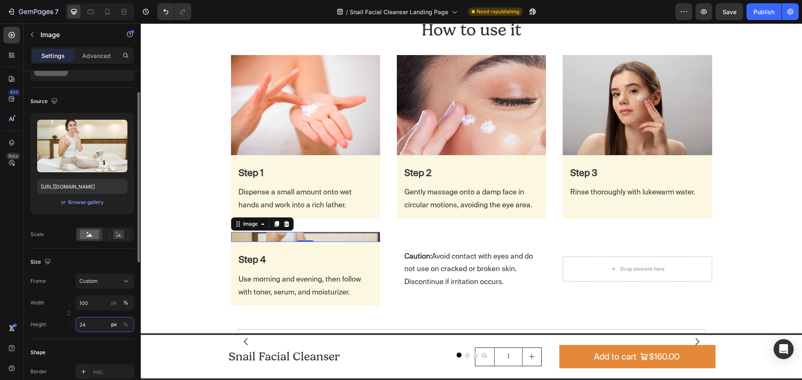
type input "240"
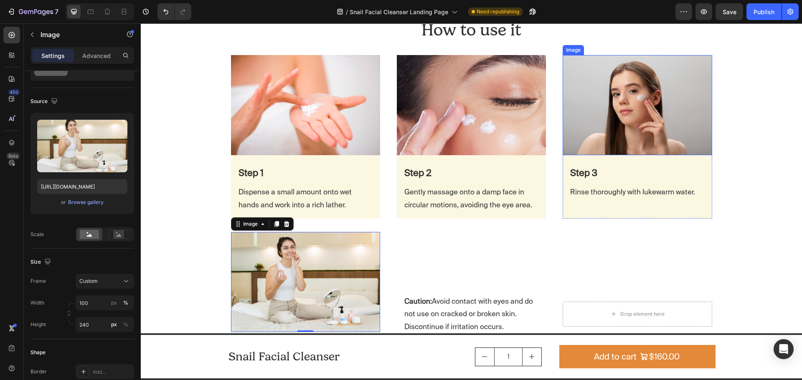
click at [638, 119] on img at bounding box center [636, 105] width 149 height 100
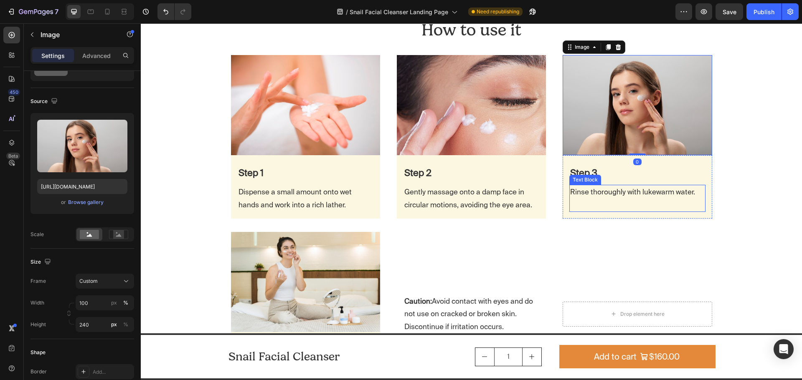
click at [636, 196] on p "Rinse thoroughly with lukewarm water." at bounding box center [637, 192] width 134 height 13
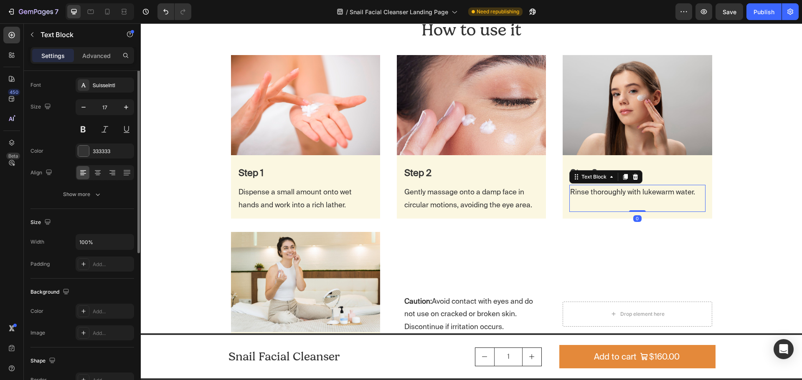
scroll to position [0, 0]
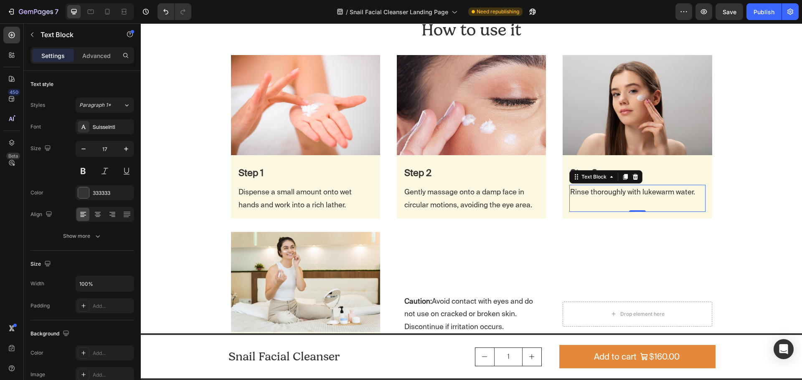
click at [607, 190] on p "Rinse thoroughly with lukewarm water." at bounding box center [637, 192] width 134 height 13
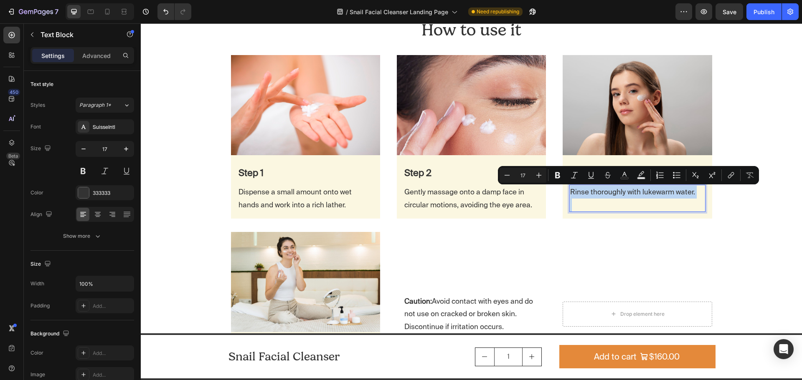
copy p "Rinse thoroughly with lukewarm water."
click at [600, 73] on img at bounding box center [636, 105] width 149 height 100
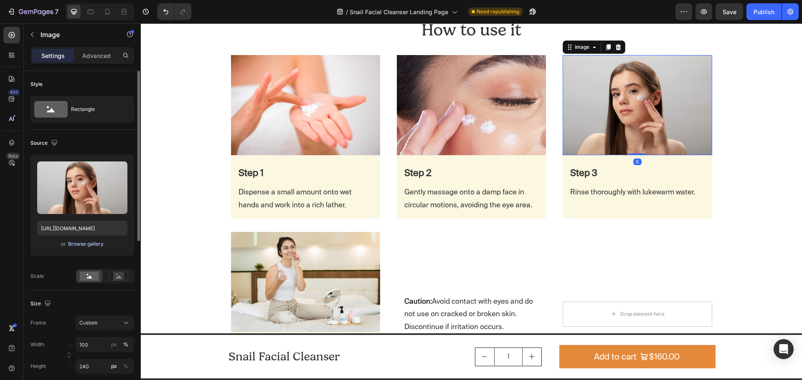
click at [89, 240] on button "Browse gallery" at bounding box center [86, 244] width 36 height 8
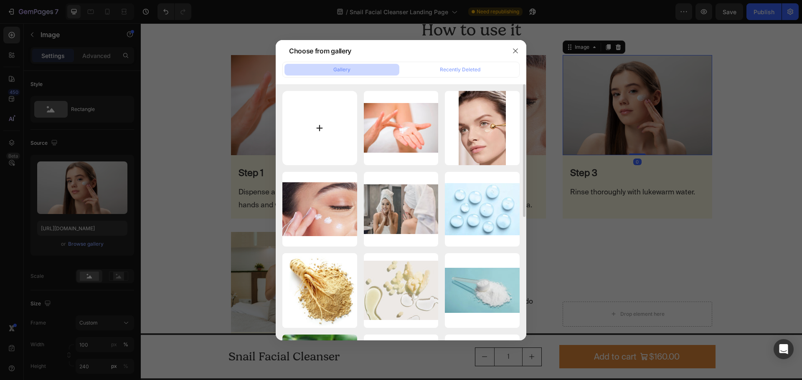
click at [323, 131] on input "file" at bounding box center [319, 128] width 75 height 75
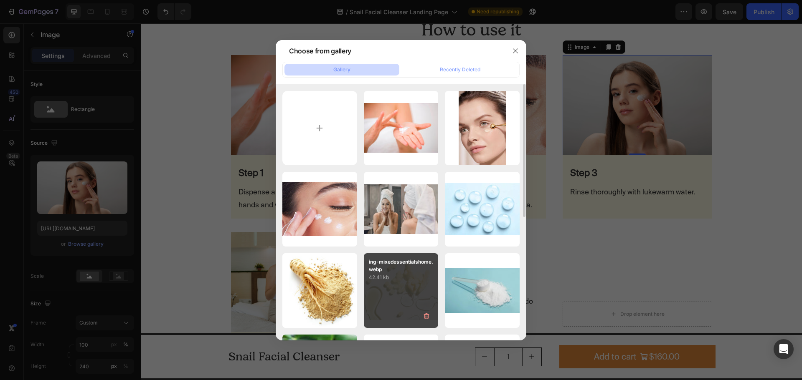
type input "C:\fakepath\lukewarm-water-skin-hair.jpg"
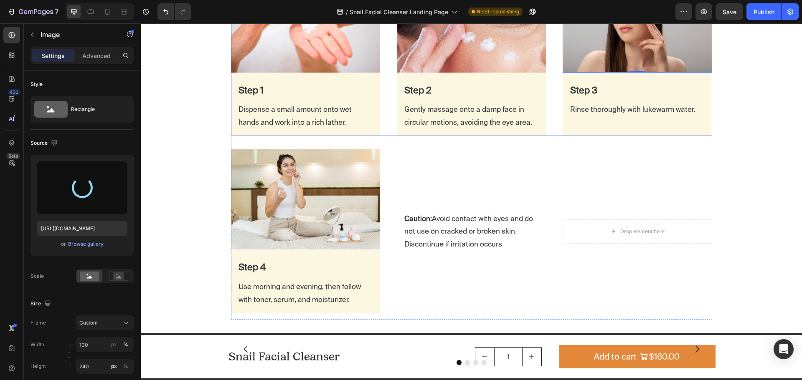
scroll to position [1936, 0]
type input "[URL][DOMAIN_NAME]"
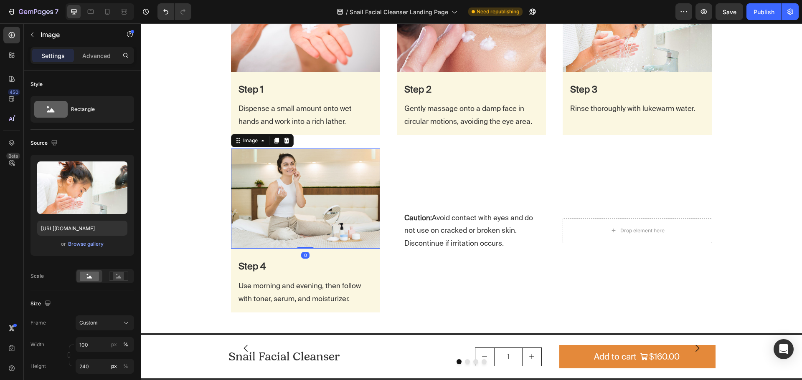
click at [329, 228] on img at bounding box center [305, 199] width 149 height 100
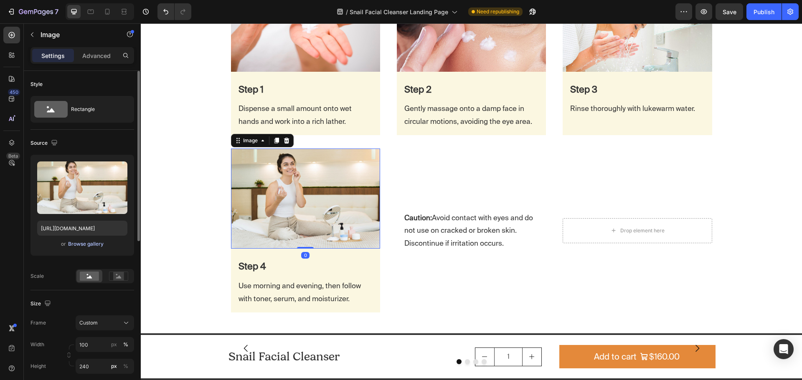
click at [89, 241] on div "Browse gallery" at bounding box center [85, 244] width 35 height 8
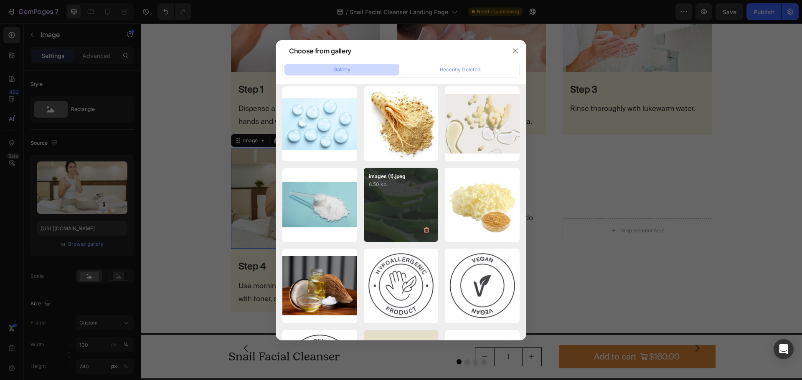
scroll to position [319, 0]
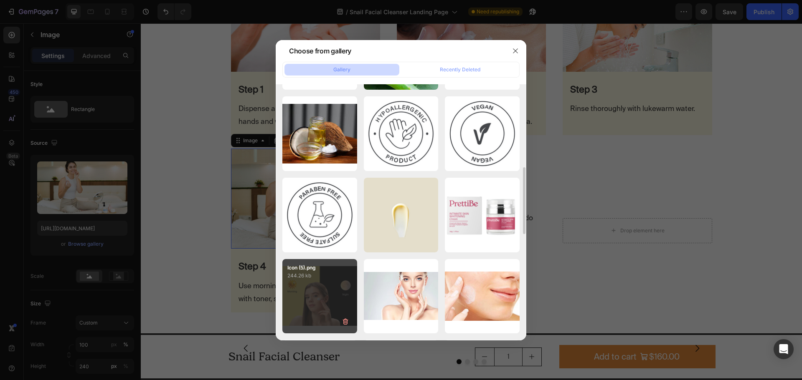
click at [317, 288] on div "Icon (5).png 244.26 kb" at bounding box center [319, 296] width 75 height 75
type input "[URL][DOMAIN_NAME]"
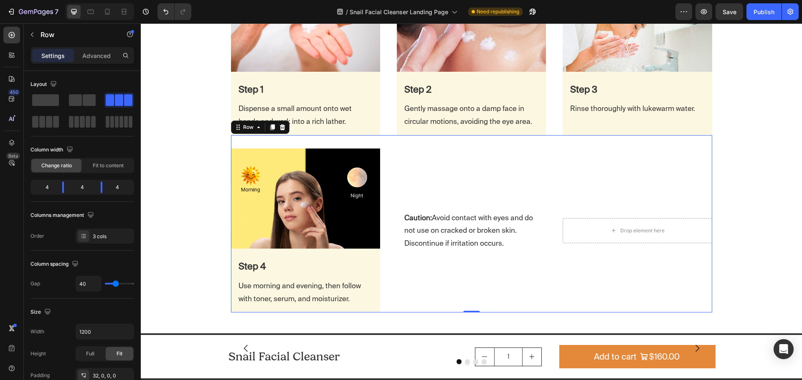
click at [457, 298] on div "Caution: Avoid contact with eyes and do not use on cracked or broken skin. Disc…" at bounding box center [471, 231] width 149 height 164
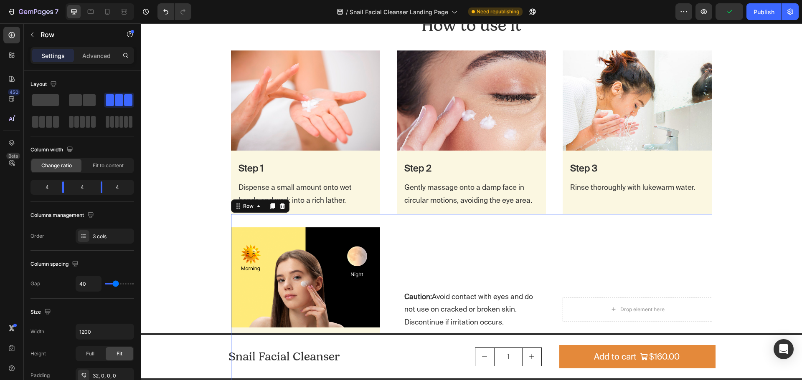
scroll to position [1852, 0]
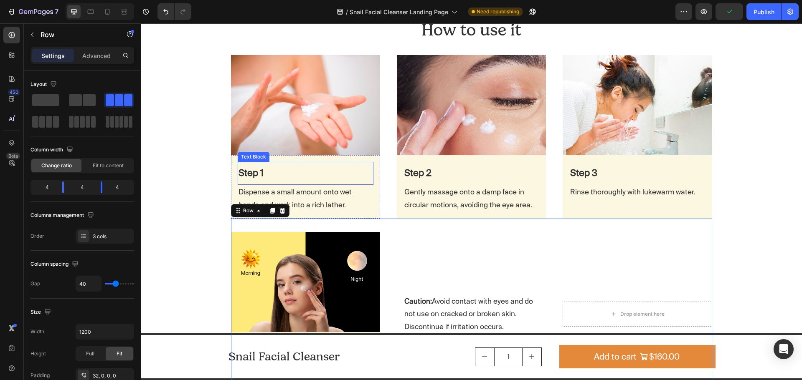
click at [295, 177] on p "Step 1" at bounding box center [305, 172] width 134 height 17
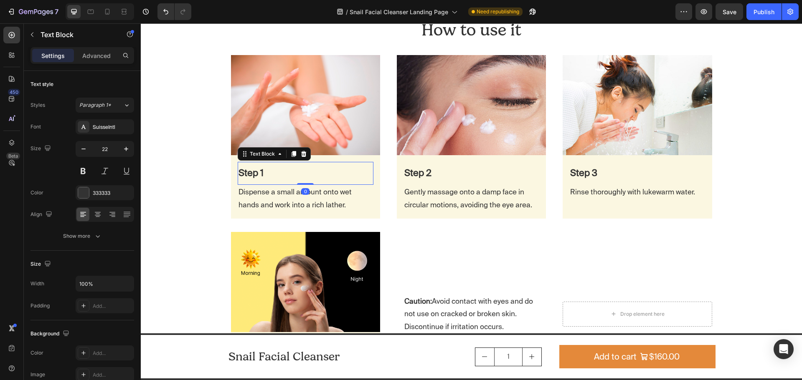
click at [267, 159] on div "Text Block" at bounding box center [274, 153] width 73 height 13
click at [268, 153] on div "Text Block" at bounding box center [262, 154] width 28 height 8
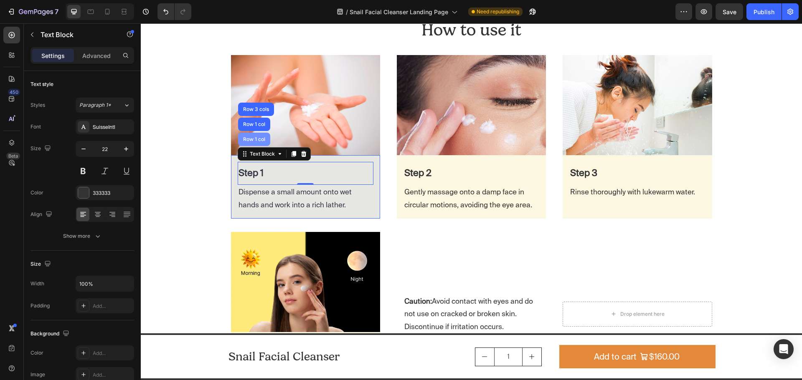
click at [260, 137] on div "Row 1 col" at bounding box center [253, 139] width 25 height 5
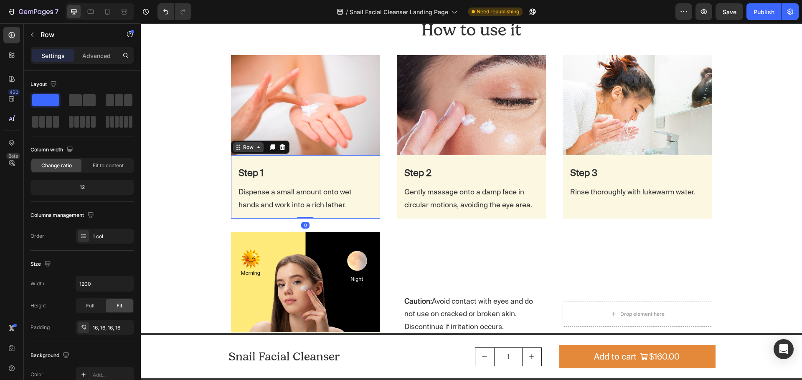
click at [244, 147] on div "Row" at bounding box center [248, 148] width 14 height 8
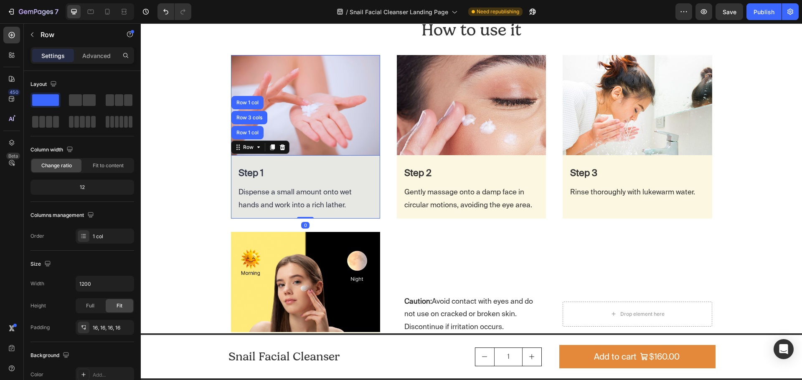
click at [250, 131] on div "Row 1 col" at bounding box center [247, 132] width 25 height 5
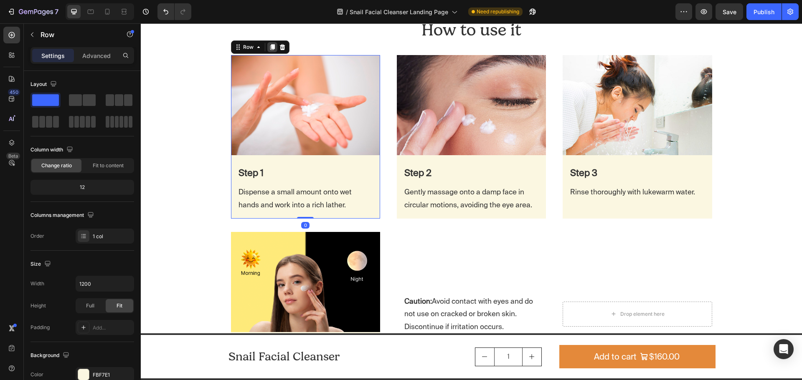
click at [270, 45] on icon at bounding box center [272, 47] width 5 height 6
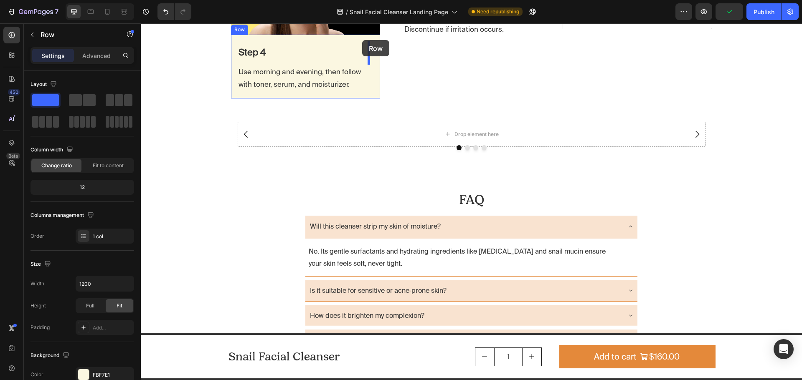
scroll to position [2300, 0]
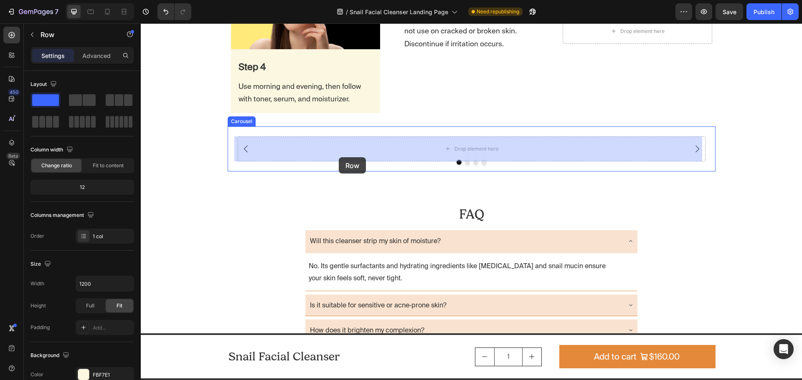
drag, startPoint x: 236, startPoint y: 45, endPoint x: 339, endPoint y: 157, distance: 152.5
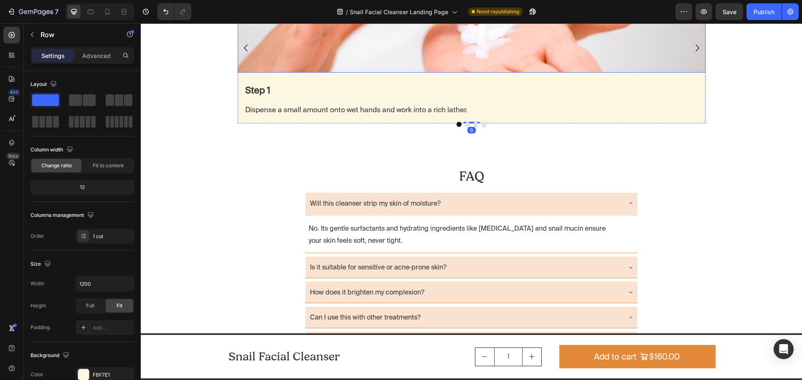
scroll to position [2136, 0]
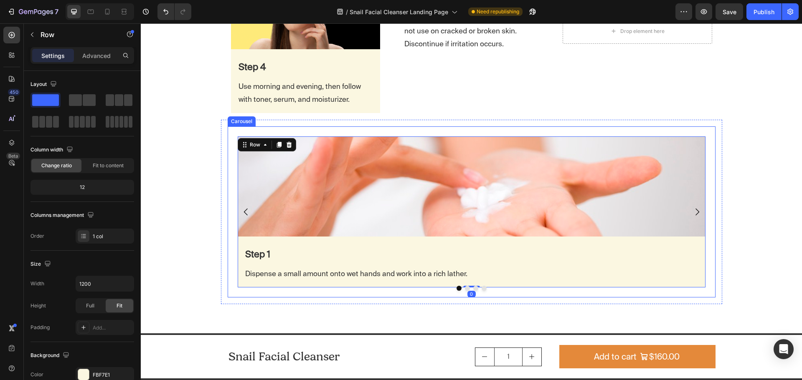
click at [465, 286] on button "Dot" at bounding box center [467, 288] width 5 height 5
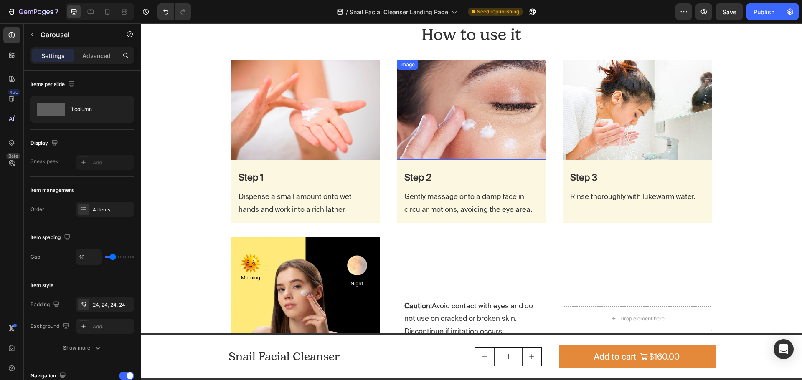
scroll to position [1843, 0]
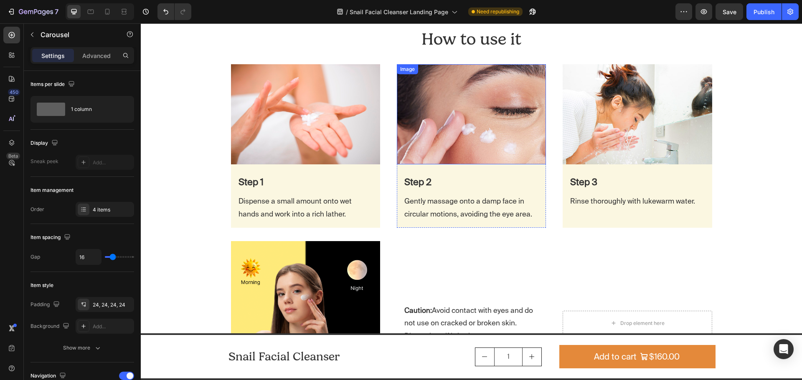
click at [436, 102] on img at bounding box center [471, 114] width 149 height 100
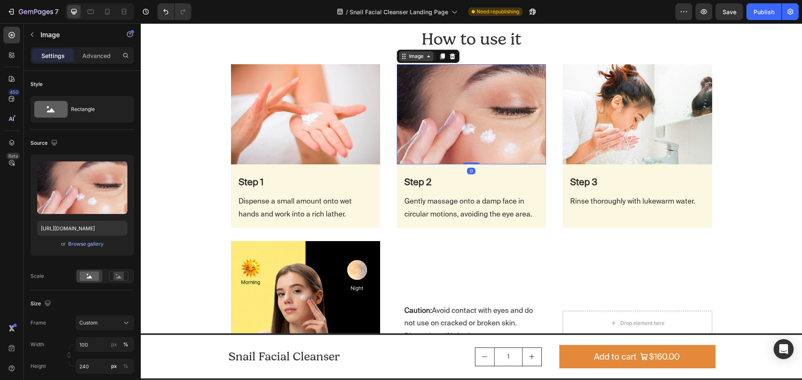
click at [419, 58] on div "Image" at bounding box center [416, 57] width 18 height 8
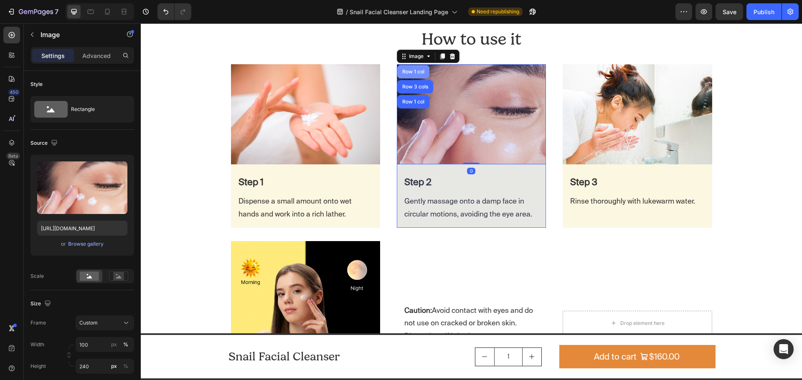
click at [405, 74] on div "Row 1 col" at bounding box center [412, 71] width 25 height 5
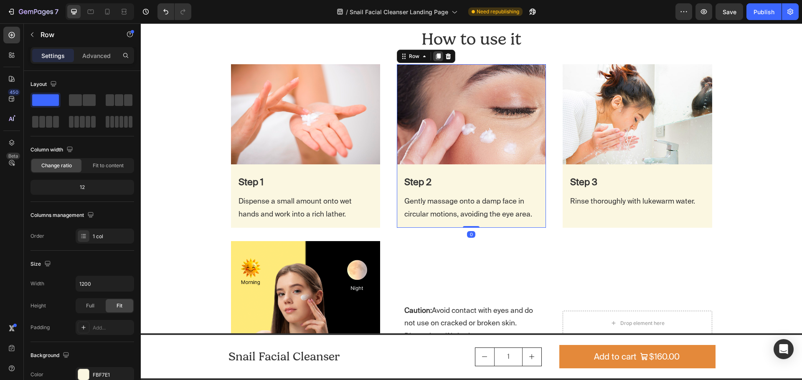
click at [435, 58] on icon at bounding box center [438, 56] width 7 height 7
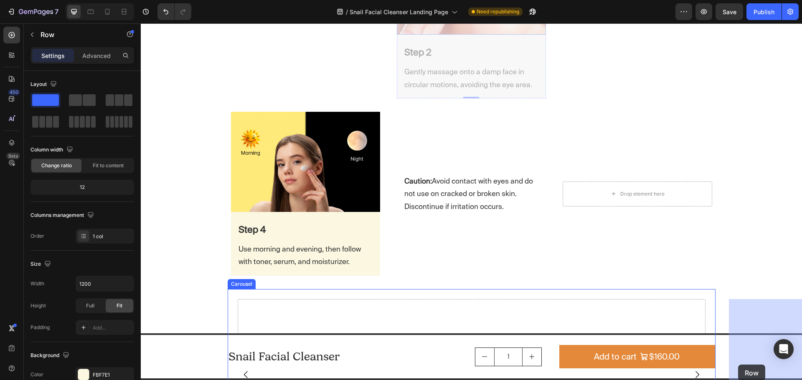
scroll to position [2156, 0]
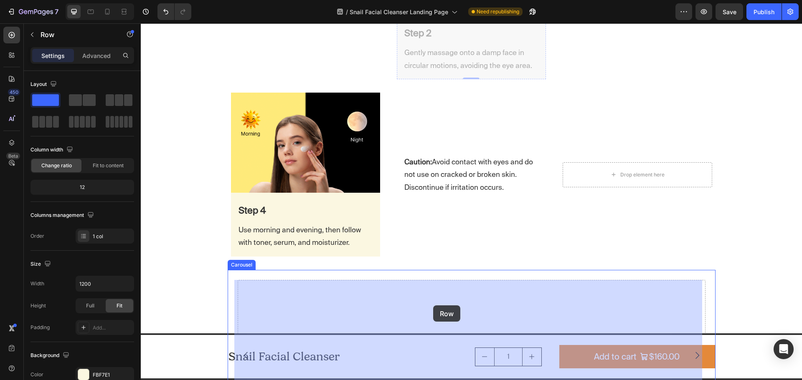
drag, startPoint x: 401, startPoint y: 98, endPoint x: 431, endPoint y: 306, distance: 209.7
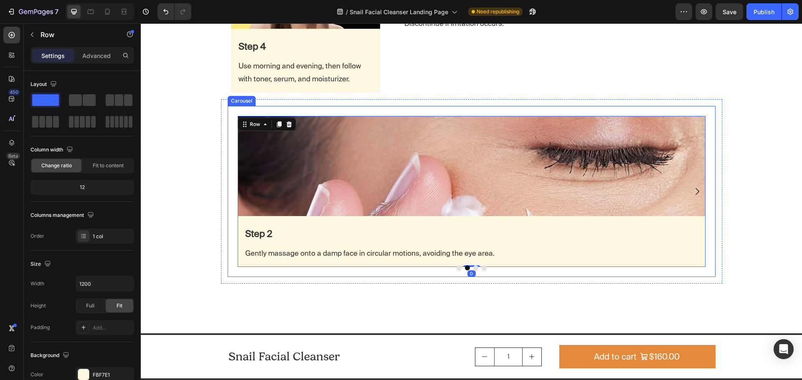
click at [473, 267] on button "Dot" at bounding box center [475, 268] width 5 height 5
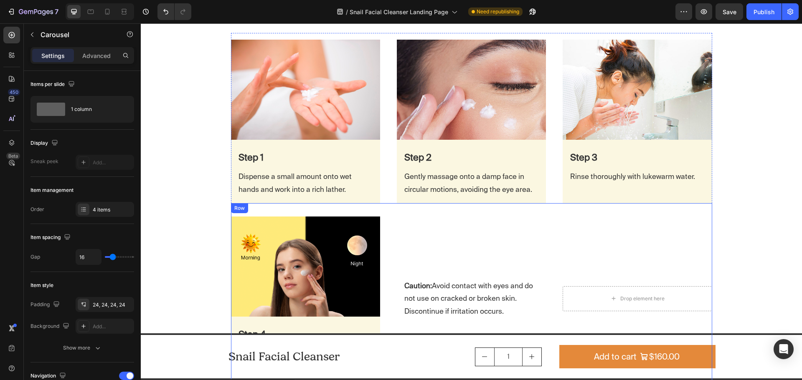
scroll to position [1864, 0]
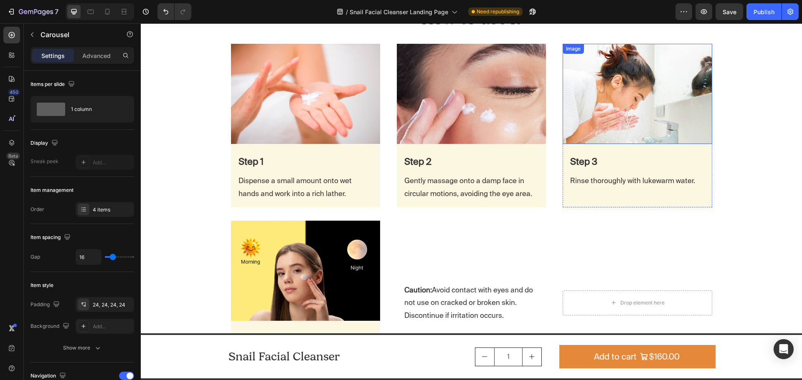
click at [597, 78] on img at bounding box center [636, 94] width 149 height 100
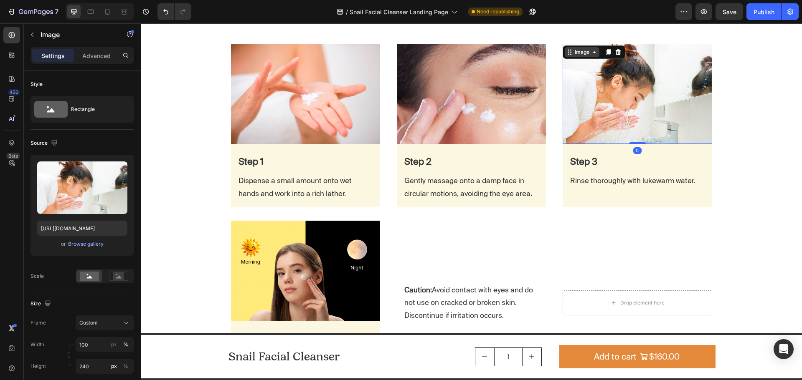
click at [580, 56] on div "Image" at bounding box center [581, 52] width 35 height 10
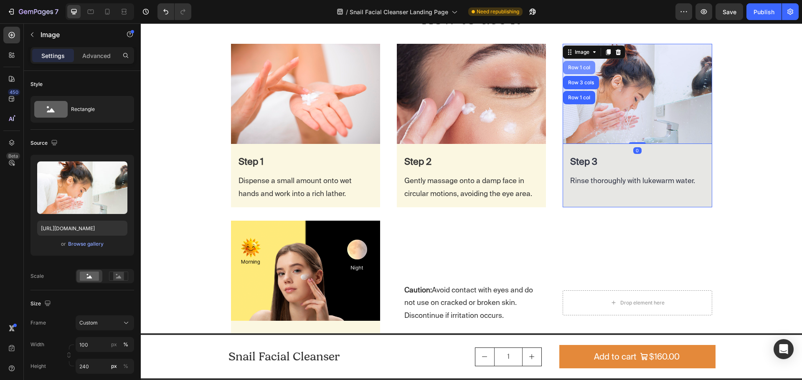
click at [574, 71] on div "Row 1 col" at bounding box center [579, 67] width 32 height 13
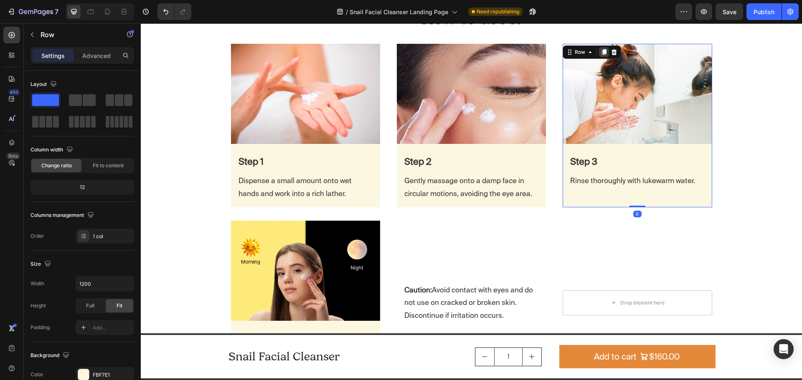
click at [602, 55] on icon at bounding box center [603, 52] width 7 height 7
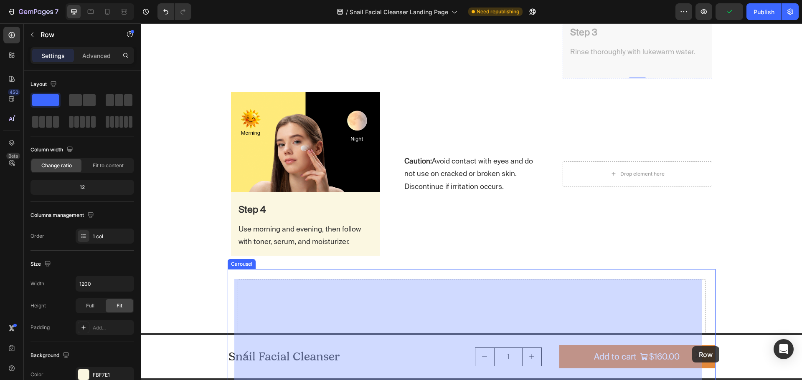
scroll to position [2159, 0]
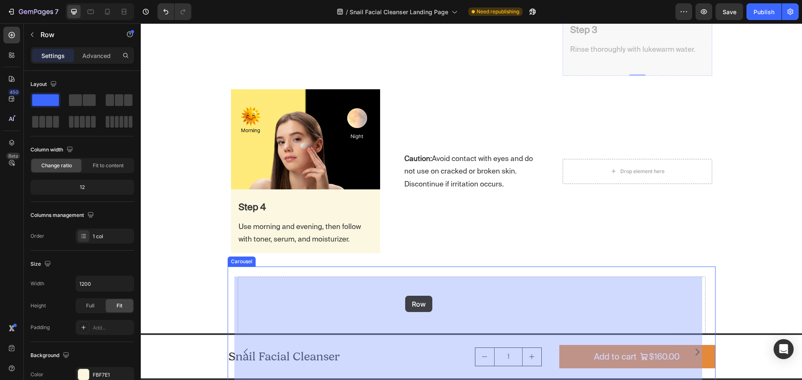
drag, startPoint x: 567, startPoint y: 80, endPoint x: 405, endPoint y: 296, distance: 270.5
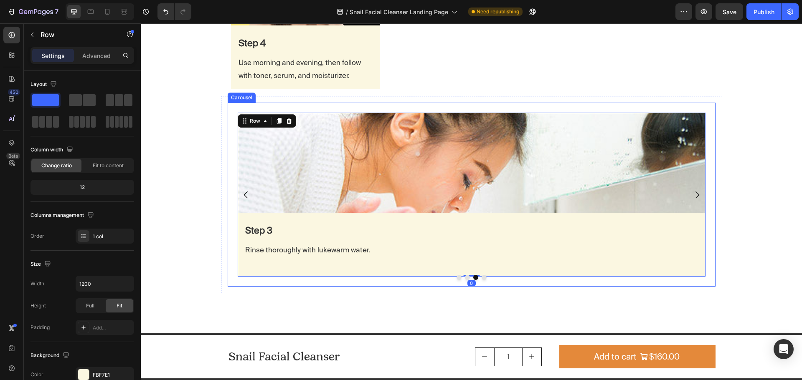
click at [481, 278] on button "Dot" at bounding box center [483, 277] width 5 height 5
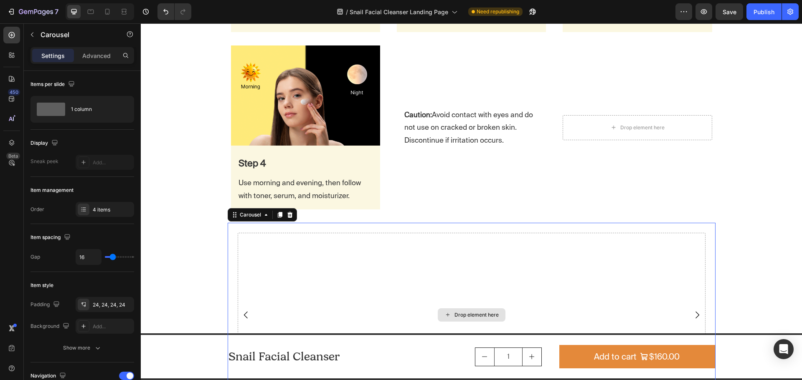
scroll to position [2034, 0]
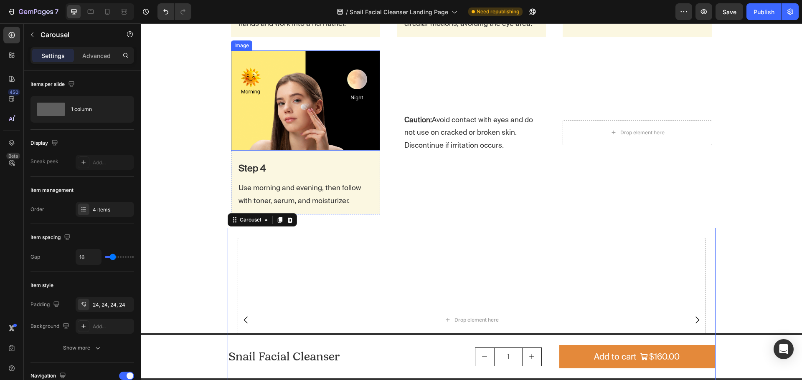
click at [259, 79] on img at bounding box center [305, 101] width 149 height 100
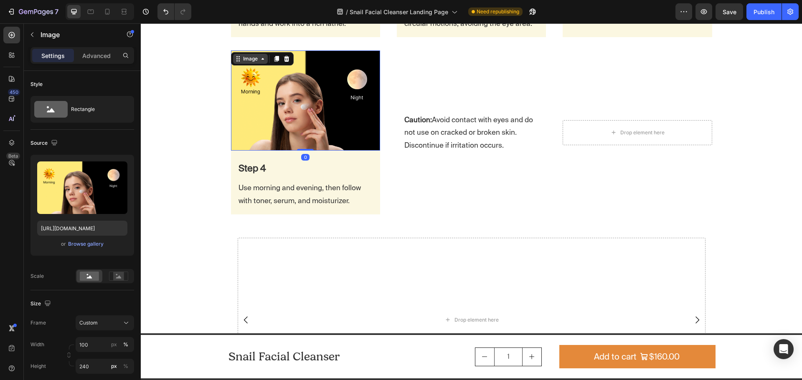
click at [251, 60] on div "Image" at bounding box center [250, 59] width 18 height 8
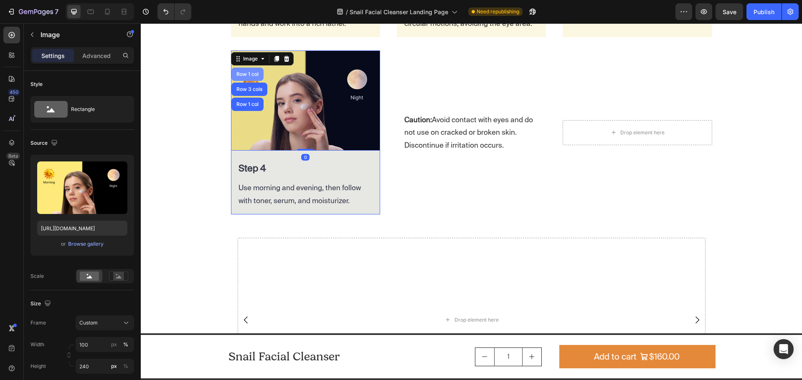
click at [242, 74] on div "Row 1 col" at bounding box center [247, 74] width 25 height 5
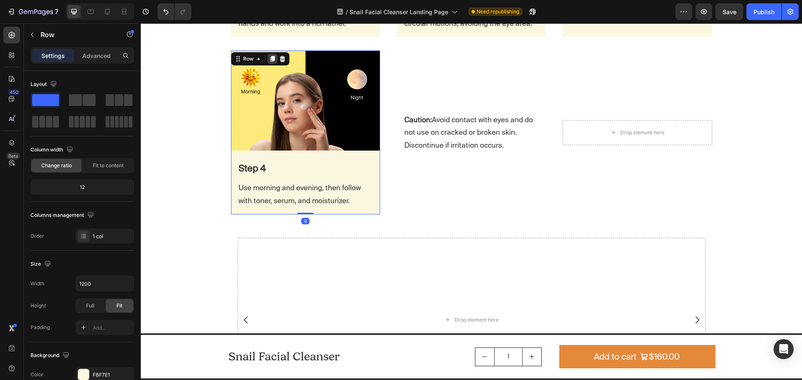
click at [270, 57] on icon at bounding box center [272, 59] width 5 height 6
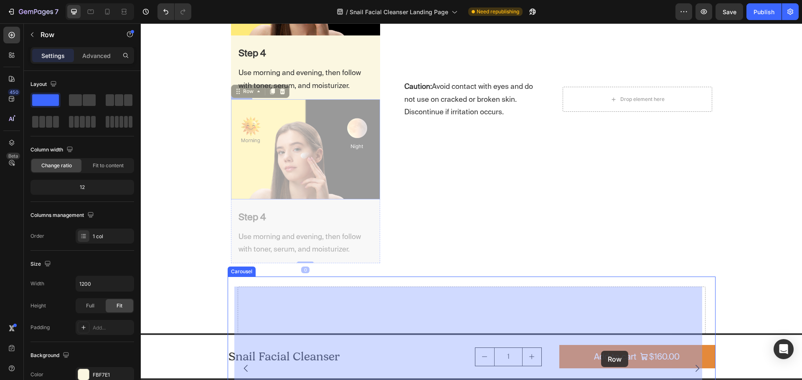
scroll to position [2157, 0]
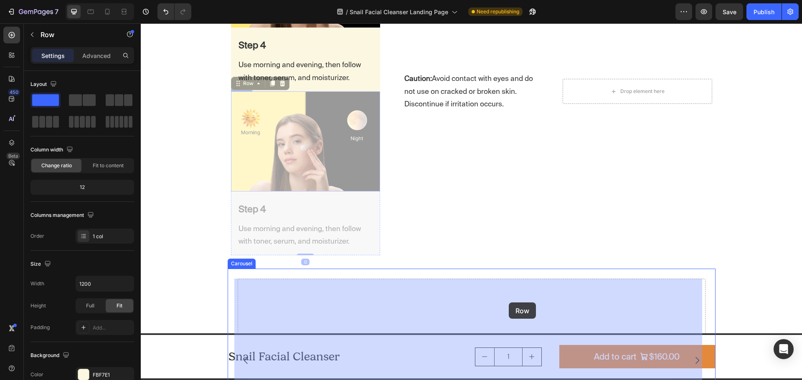
drag, startPoint x: 231, startPoint y: 213, endPoint x: 509, endPoint y: 303, distance: 291.5
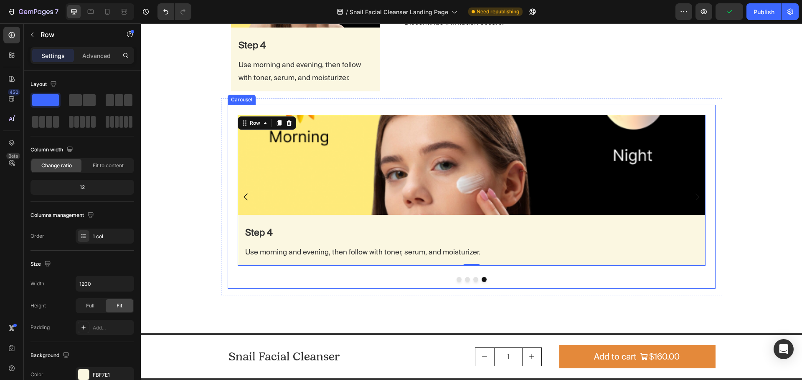
click at [544, 281] on div at bounding box center [472, 279] width 488 height 5
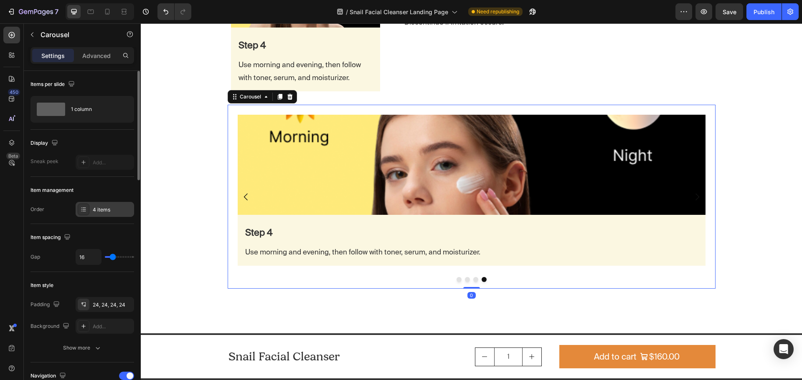
click at [100, 213] on div "4 items" at bounding box center [112, 210] width 39 height 8
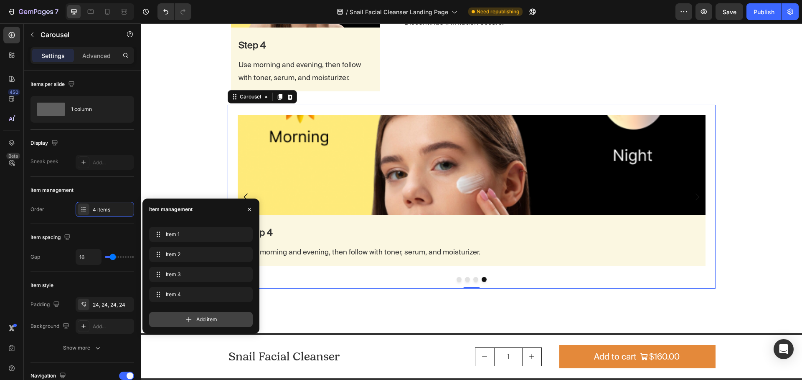
click at [191, 317] on icon at bounding box center [189, 320] width 8 height 8
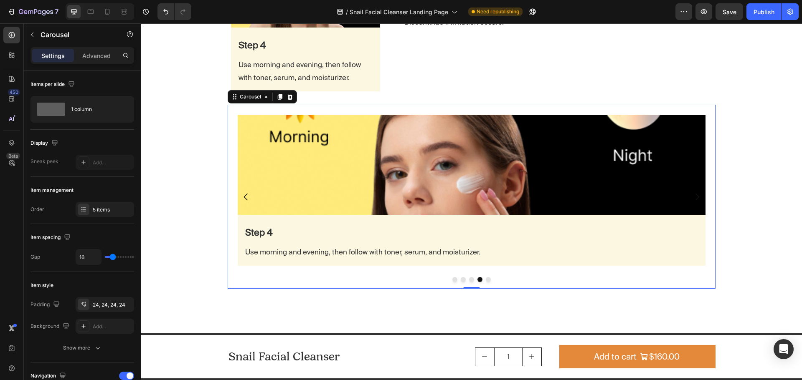
click at [486, 281] on button "Dot" at bounding box center [488, 279] width 5 height 5
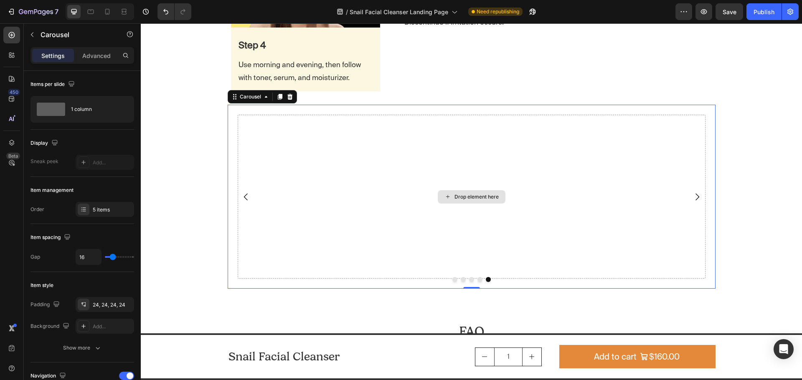
scroll to position [2032, 0]
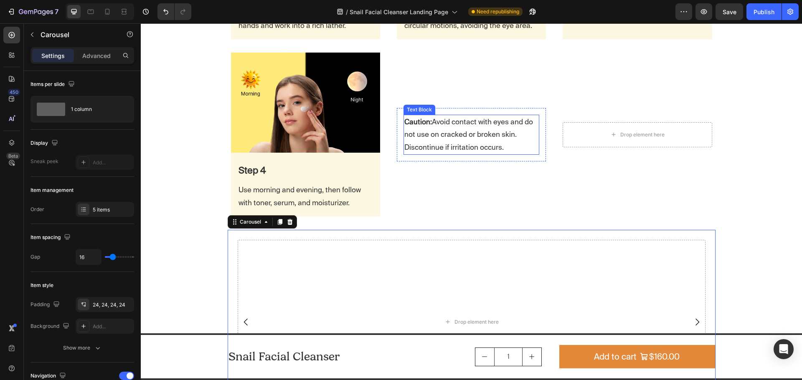
click at [488, 142] on p "Caution: Avoid contact with eyes and do not use on cracked or broken skin. Disc…" at bounding box center [471, 135] width 134 height 38
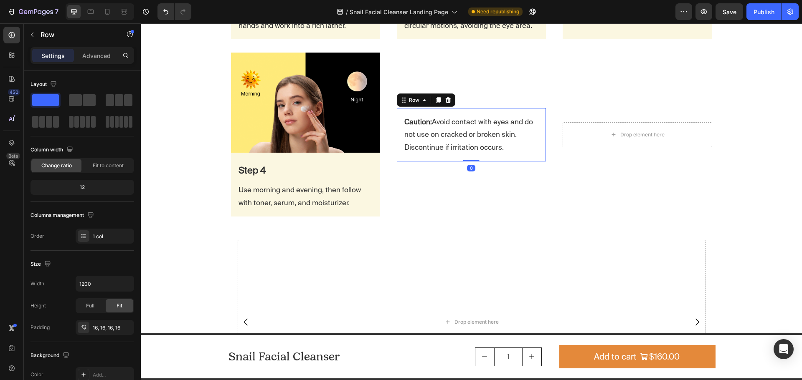
click at [398, 142] on div "Caution: Avoid contact with eyes and do not use on cracked or broken skin. Disc…" at bounding box center [471, 134] width 149 height 53
click at [436, 99] on icon at bounding box center [438, 100] width 5 height 6
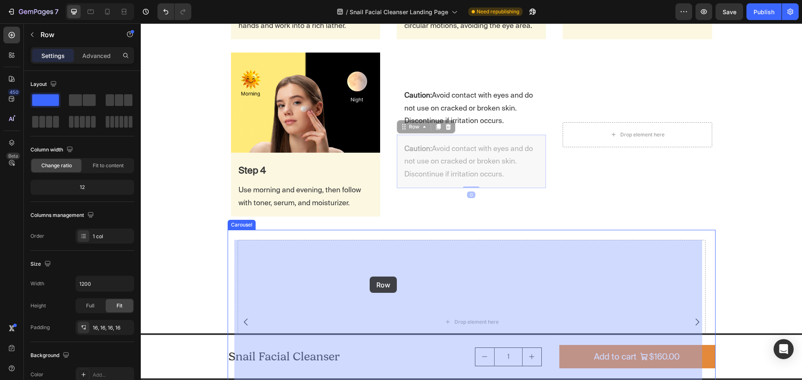
drag, startPoint x: 401, startPoint y: 128, endPoint x: 368, endPoint y: 281, distance: 156.6
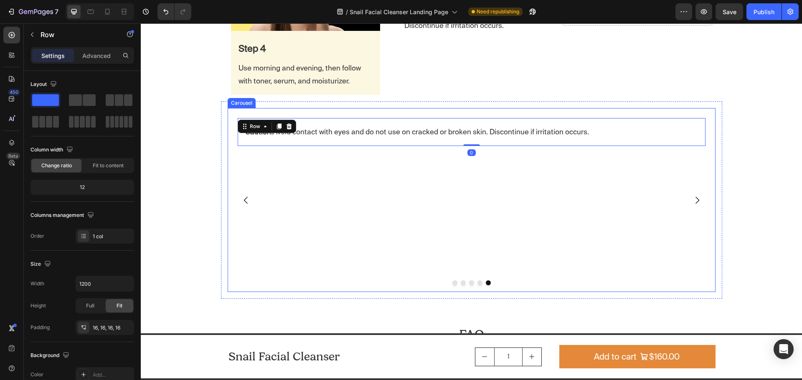
scroll to position [2157, 0]
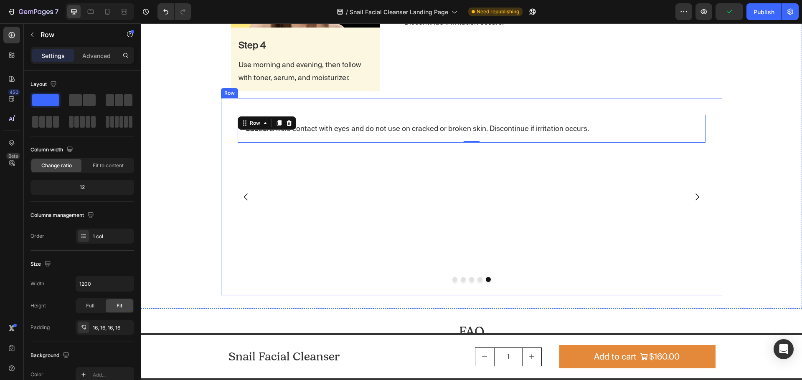
click at [223, 109] on div "Image Step 1 Text Block Dispense a small amount onto wet hands and work into a …" at bounding box center [471, 196] width 501 height 197
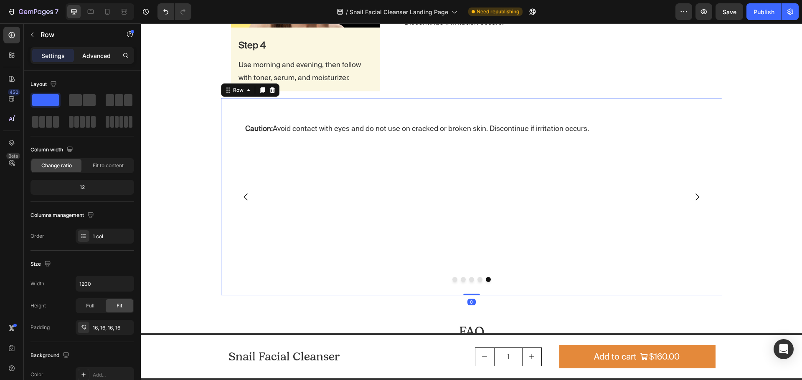
click at [102, 57] on p "Advanced" at bounding box center [96, 55] width 28 height 9
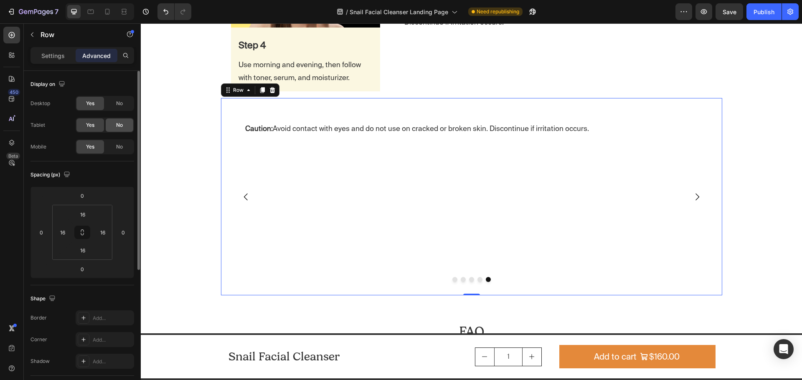
click at [117, 123] on span "No" at bounding box center [119, 125] width 7 height 8
click at [119, 105] on span "No" at bounding box center [119, 104] width 7 height 8
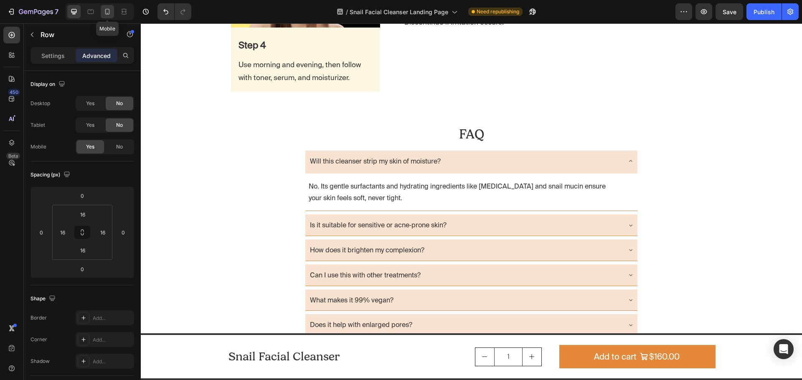
click at [107, 12] on icon at bounding box center [107, 12] width 8 height 8
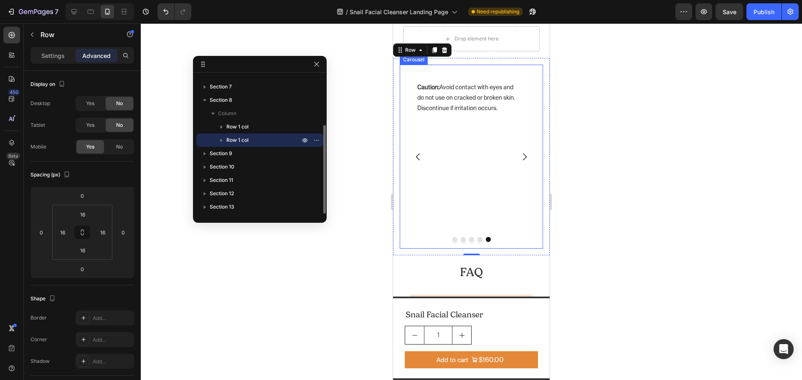
scroll to position [2581, 0]
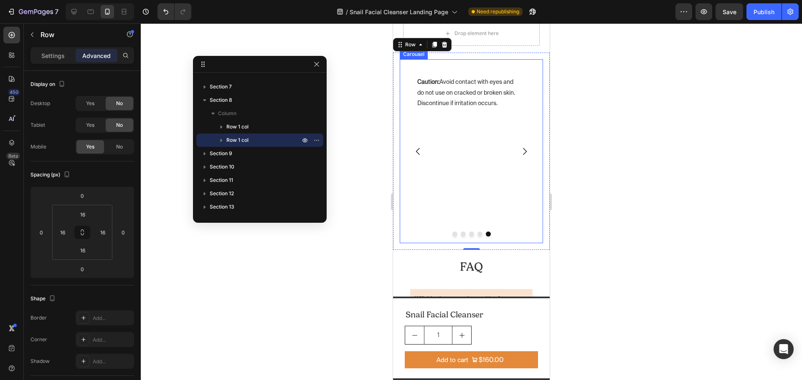
click at [412, 225] on div "Caution: Avoid contact with eyes and do not use on cracked or broken skin. Disc…" at bounding box center [468, 151] width 117 height 164
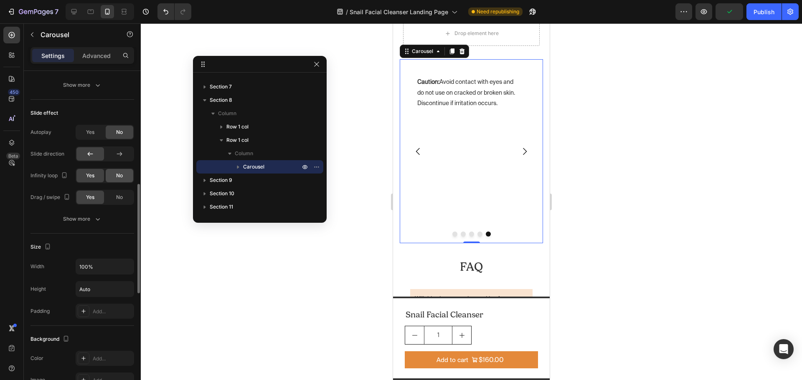
scroll to position [470, 0]
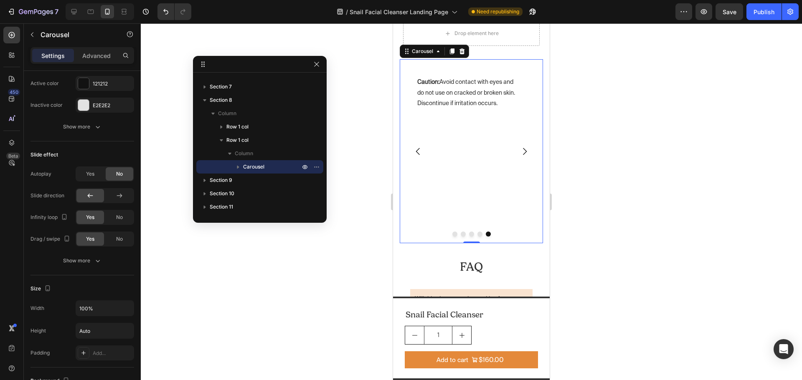
click at [452, 235] on button "Dot" at bounding box center [454, 234] width 5 height 5
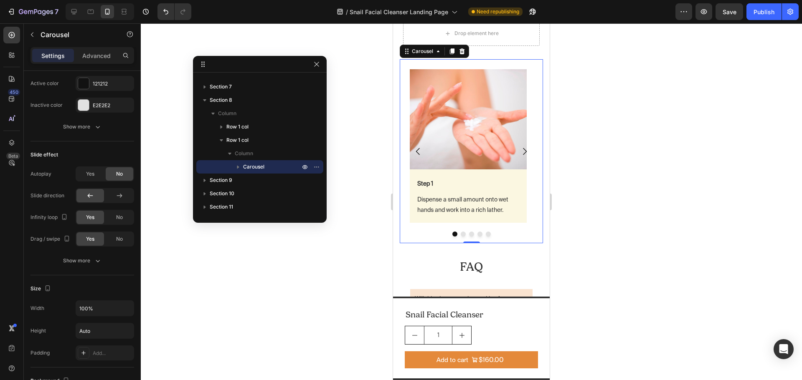
click at [412, 235] on div at bounding box center [471, 234] width 143 height 5
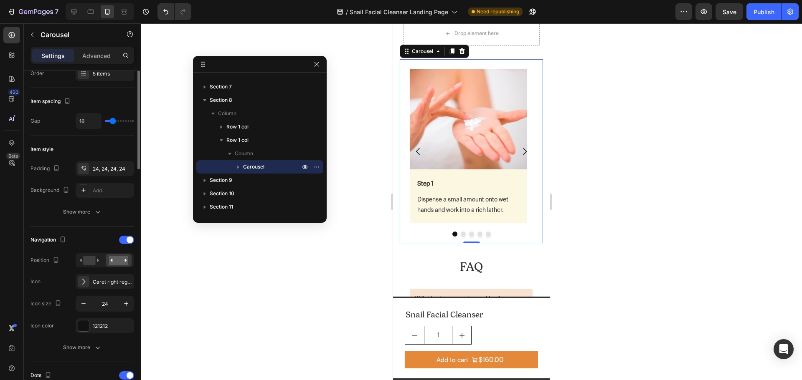
scroll to position [94, 0]
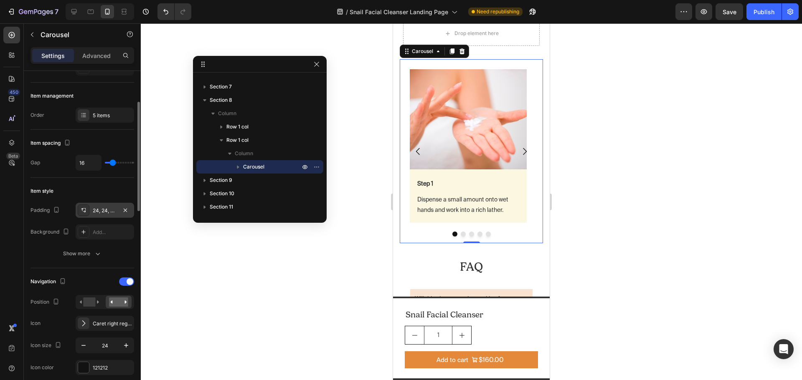
click at [103, 210] on div "24, 24, 24, 24" at bounding box center [105, 211] width 24 height 8
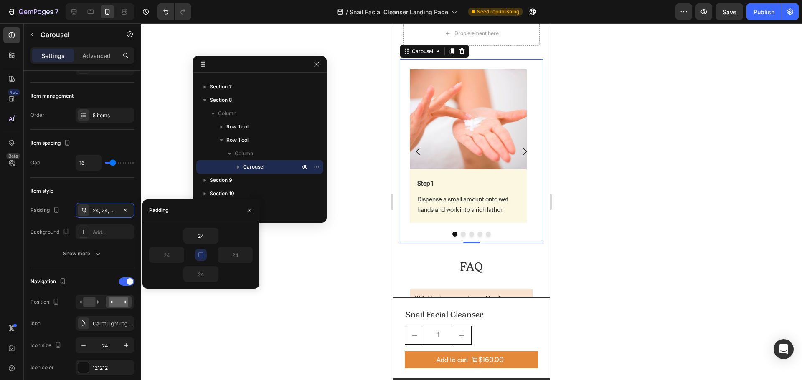
click at [205, 253] on button "button" at bounding box center [201, 255] width 12 height 12
click at [200, 237] on input "24" at bounding box center [201, 235] width 34 height 15
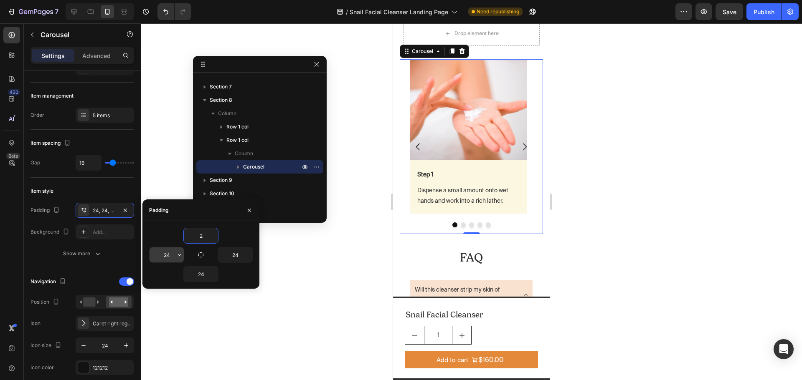
type input "2"
click at [164, 258] on input "24" at bounding box center [166, 255] width 34 height 15
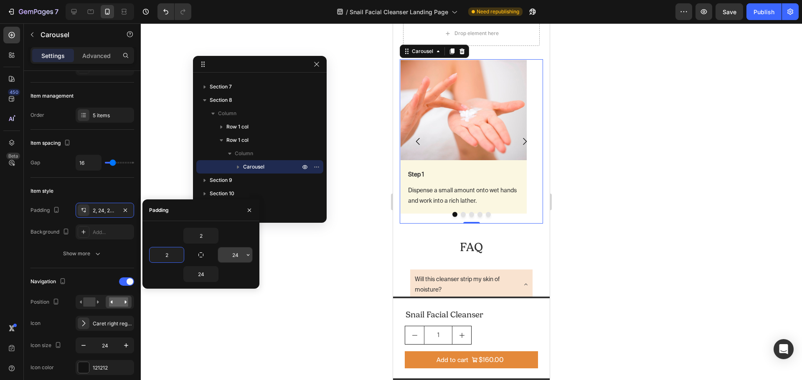
type input "2"
click at [234, 256] on input "24" at bounding box center [235, 255] width 34 height 15
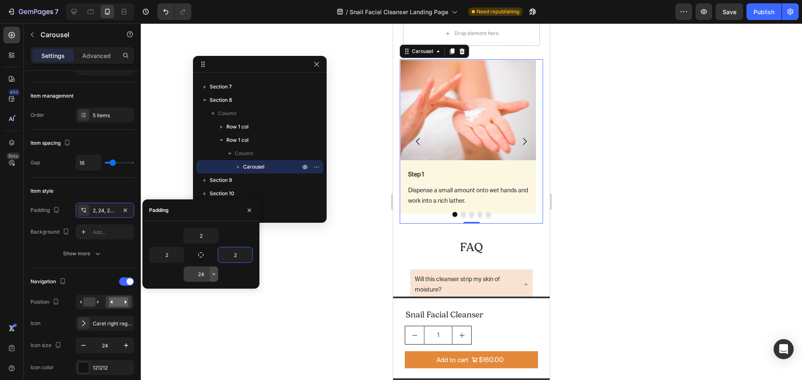
type input "2"
click at [214, 275] on icon "button" at bounding box center [214, 274] width 3 height 2
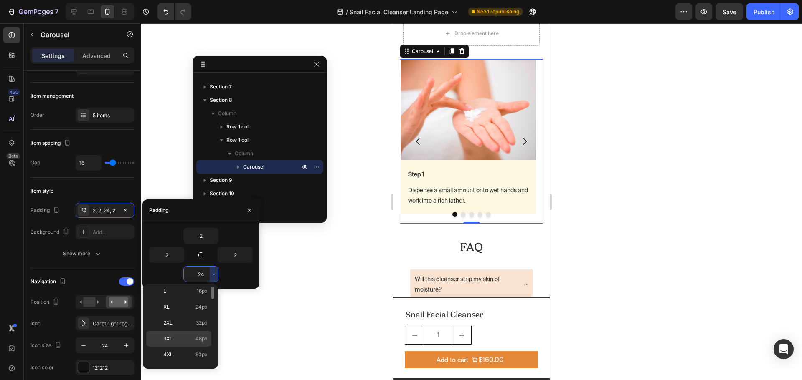
scroll to position [96, 0]
click at [194, 327] on p "3XL 48px" at bounding box center [185, 326] width 44 height 8
type input "48"
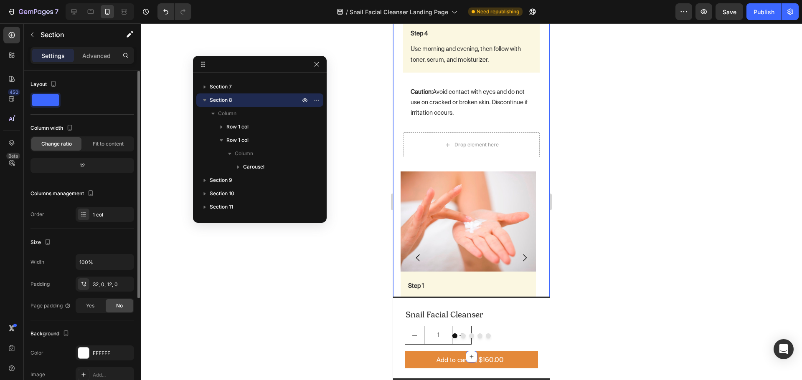
scroll to position [2456, 0]
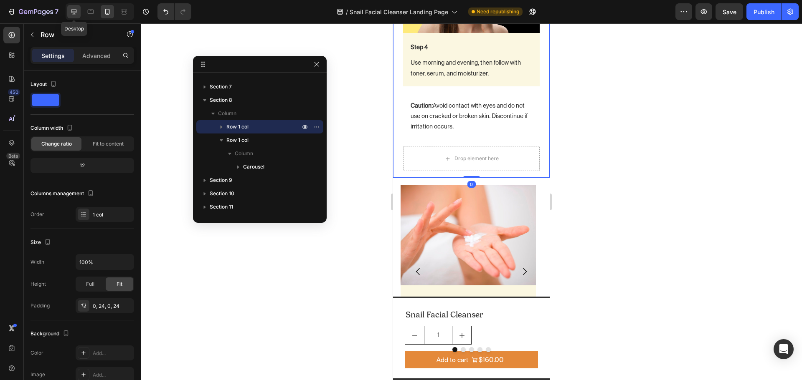
click at [79, 12] on div at bounding box center [73, 11] width 13 height 13
type input "1200"
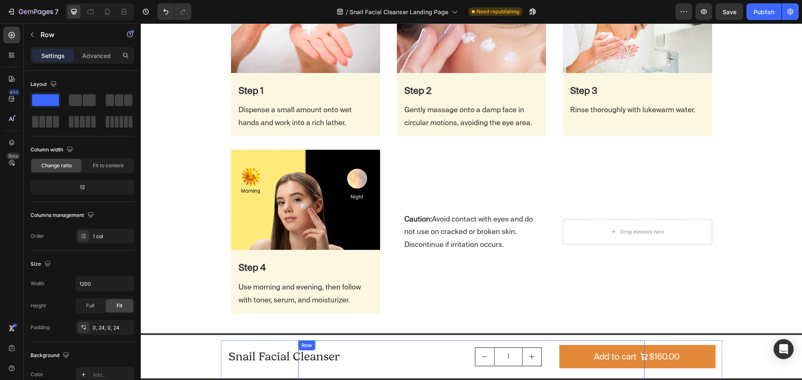
scroll to position [1913, 0]
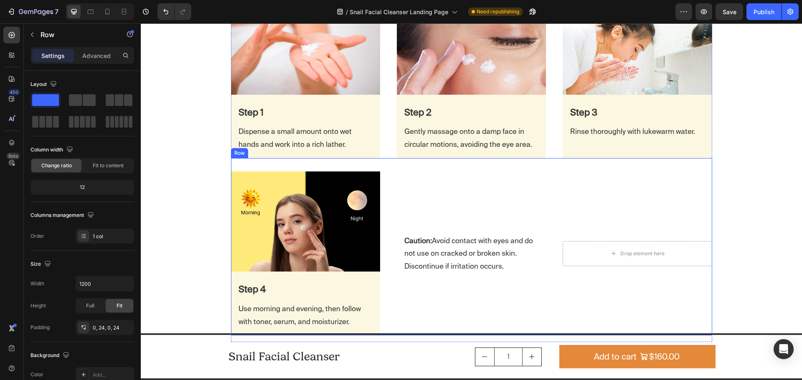
click at [309, 165] on div "Image Step 4 Text Block Use morning and evening, then follow with toner, serum,…" at bounding box center [471, 246] width 481 height 177
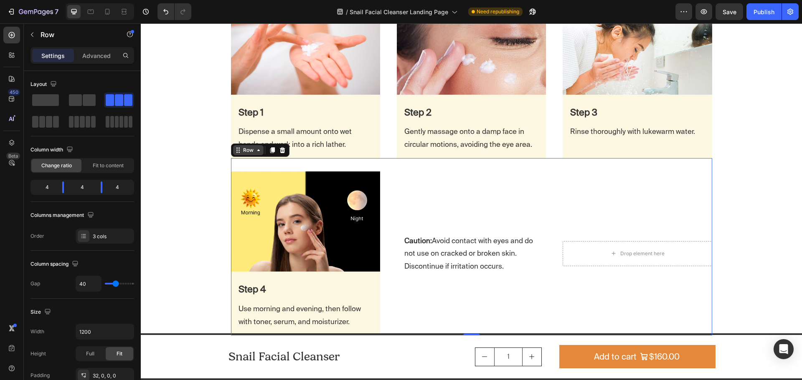
click at [246, 153] on div "Row" at bounding box center [248, 151] width 14 height 8
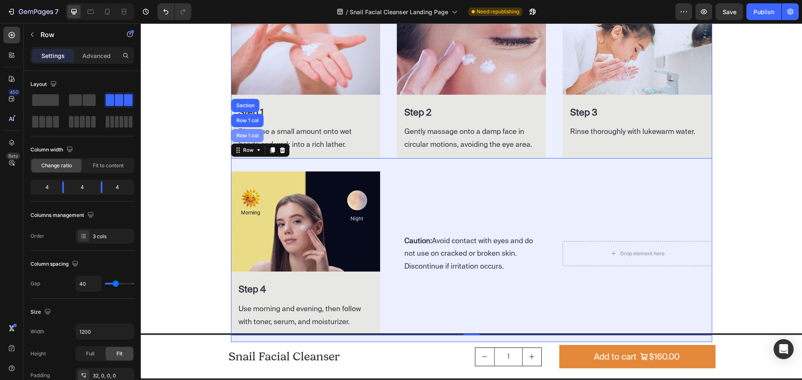
click at [246, 139] on div "Row 1 col" at bounding box center [247, 135] width 32 height 13
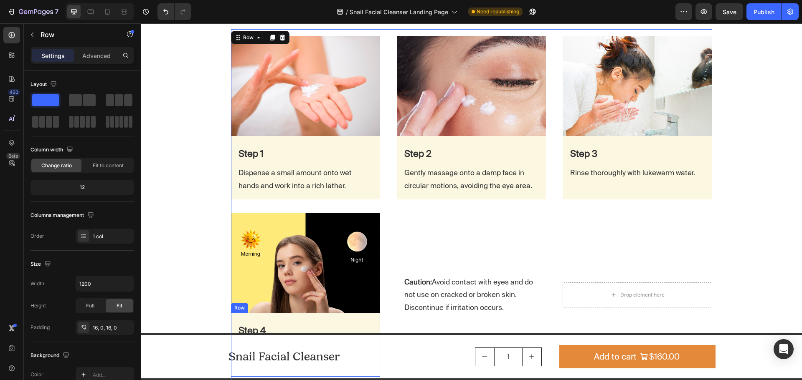
scroll to position [1871, 0]
click at [392, 210] on div "Image Step 4 Text Block Use morning and evening, then follow with toner, serum,…" at bounding box center [471, 288] width 481 height 177
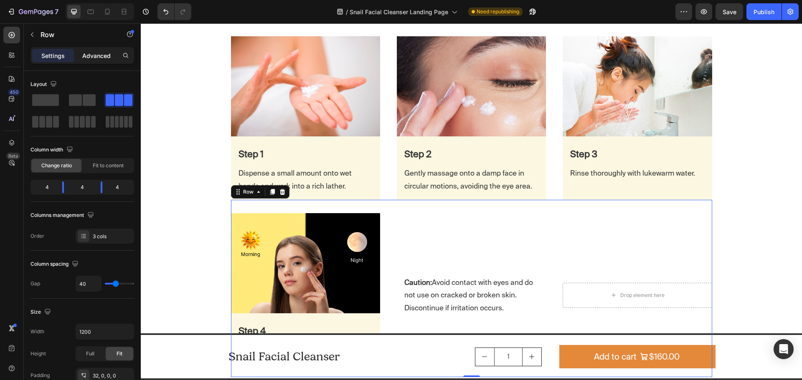
click at [95, 58] on p "Advanced" at bounding box center [96, 55] width 28 height 9
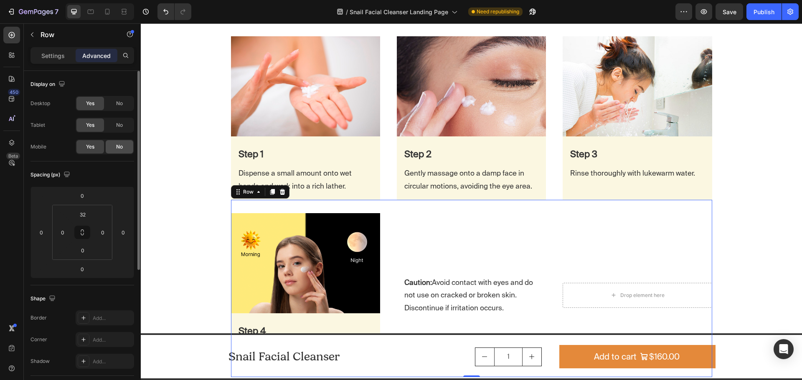
click at [119, 148] on span "No" at bounding box center [119, 147] width 7 height 8
click at [385, 187] on div "Image Step 1 Text Block Dispense a small amount onto wet hands and work into a …" at bounding box center [471, 118] width 481 height 164
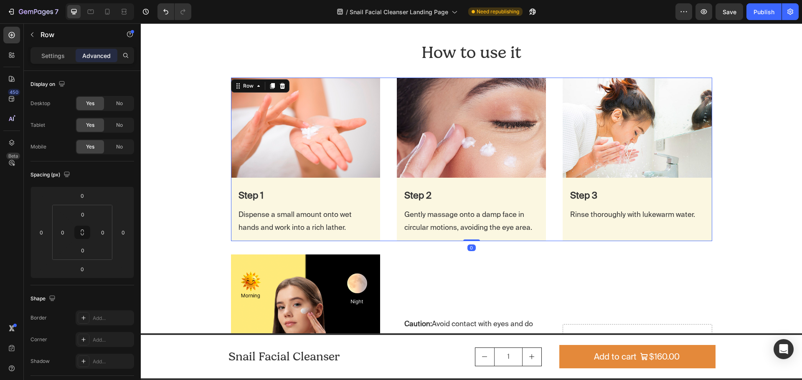
scroll to position [1830, 0]
click at [118, 145] on span "No" at bounding box center [119, 147] width 7 height 8
click at [104, 12] on icon at bounding box center [107, 12] width 8 height 8
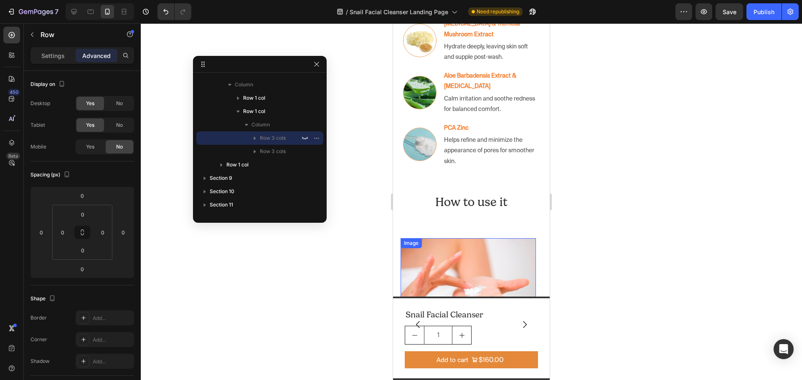
scroll to position [1675, 0]
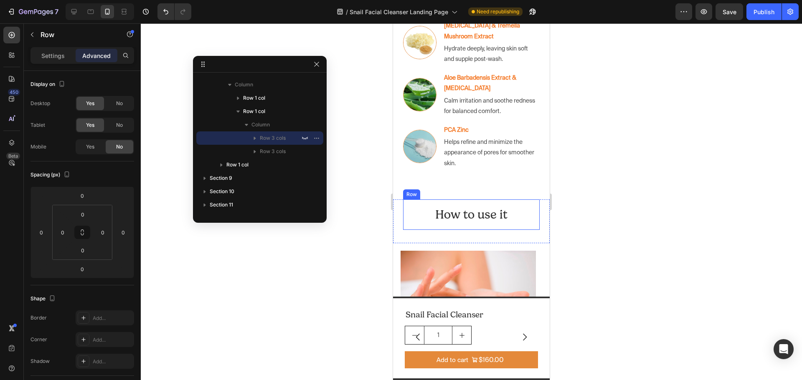
click at [509, 230] on div "Image Step 1 Text Block Dispense a small amount onto wet hands and work into a …" at bounding box center [471, 236] width 137 height 13
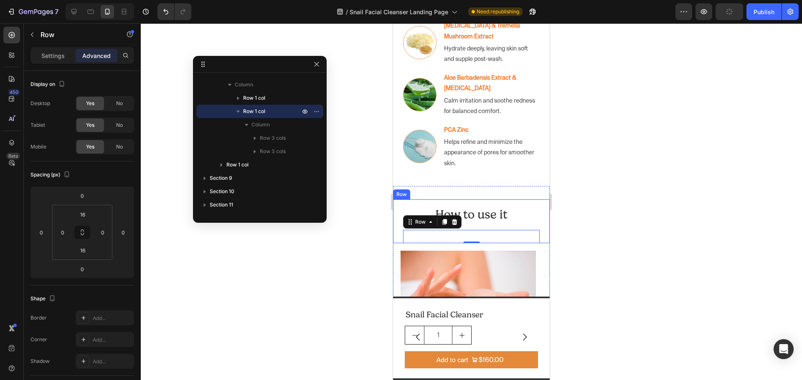
click at [535, 217] on div "How to use it Heading Row Row Image Step 1 Text Block Dispense a small amount o…" at bounding box center [471, 222] width 157 height 44
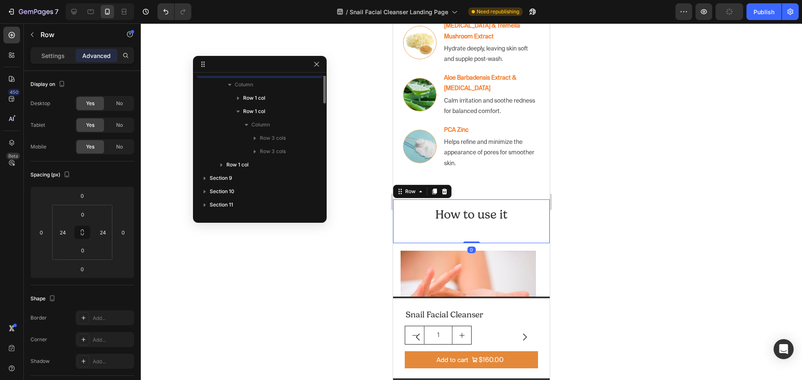
scroll to position [65, 0]
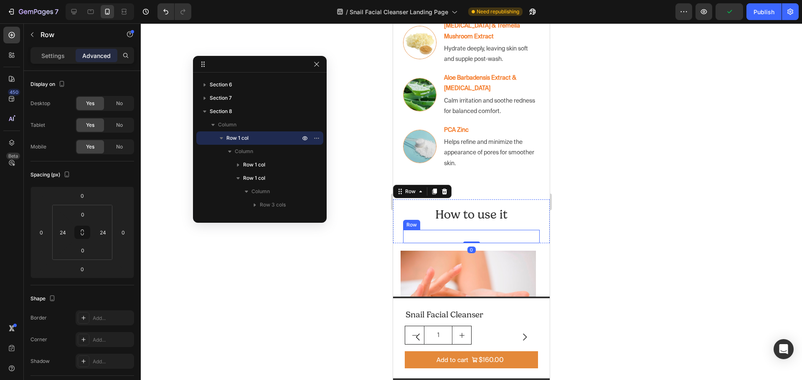
click at [514, 230] on div "Image Step 1 Text Block Dispense a small amount onto wet hands and work into a …" at bounding box center [471, 236] width 137 height 13
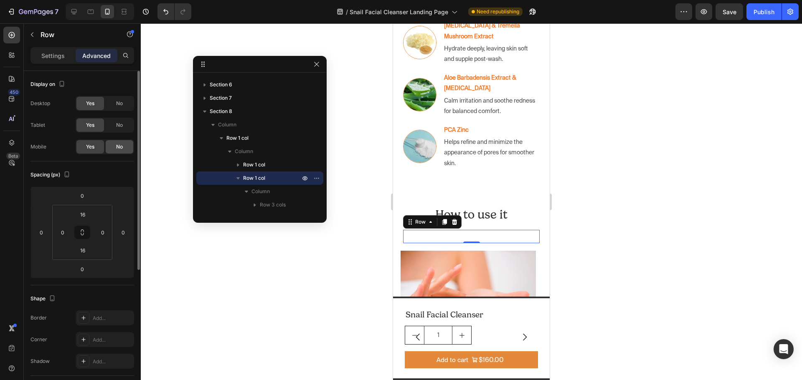
click at [129, 147] on div "No" at bounding box center [120, 146] width 28 height 13
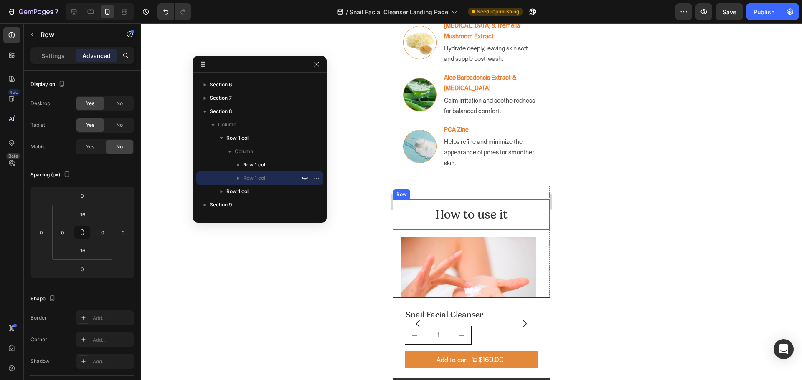
click at [397, 210] on div "How to use it Heading Row Row Image Step 1 Text Block Dispense a small amount o…" at bounding box center [471, 215] width 157 height 31
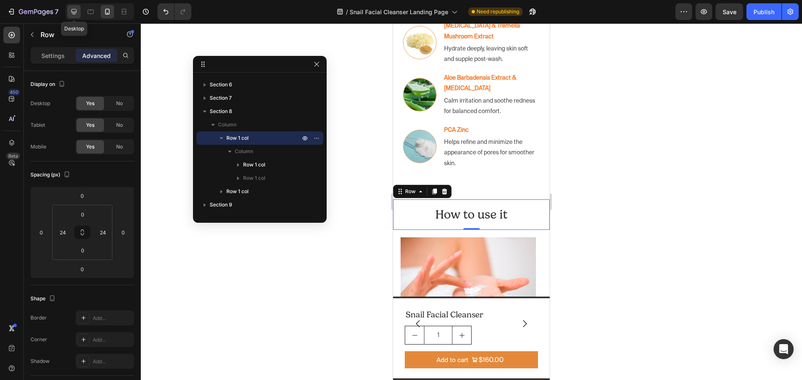
click at [75, 13] on icon at bounding box center [74, 12] width 8 height 8
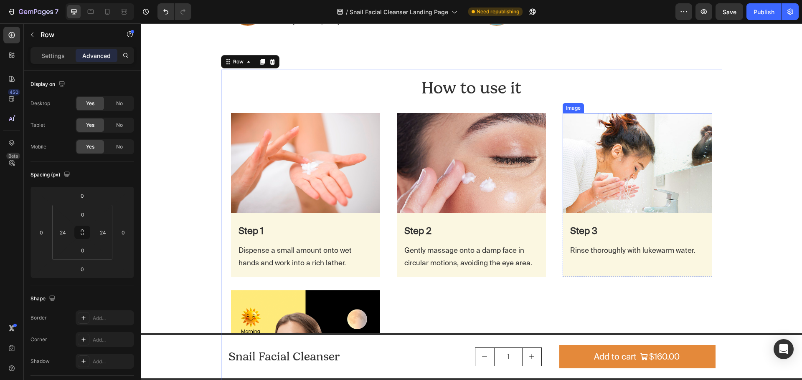
scroll to position [1650, 0]
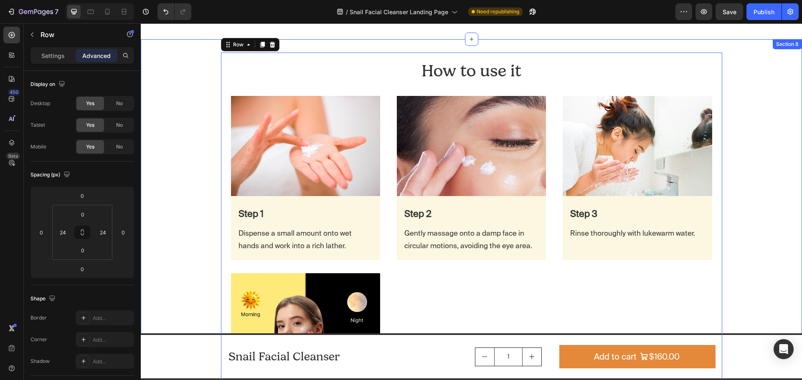
click at [751, 172] on div "How to use it Heading Row Row Image Step 1 Text Block Dispense a small amount o…" at bounding box center [471, 249] width 661 height 392
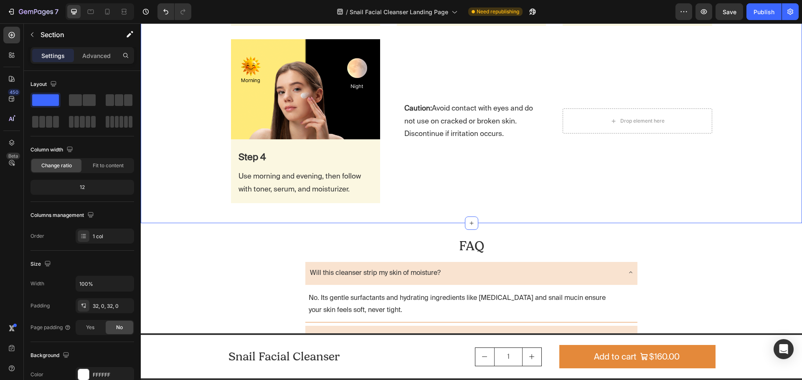
scroll to position [1901, 0]
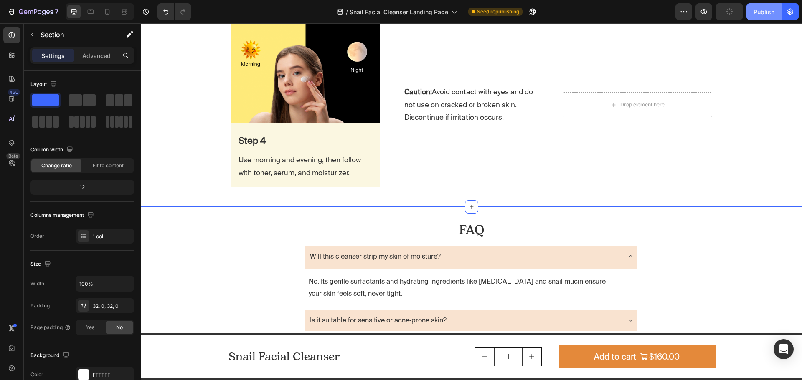
click at [764, 8] on div "Publish" at bounding box center [763, 12] width 21 height 9
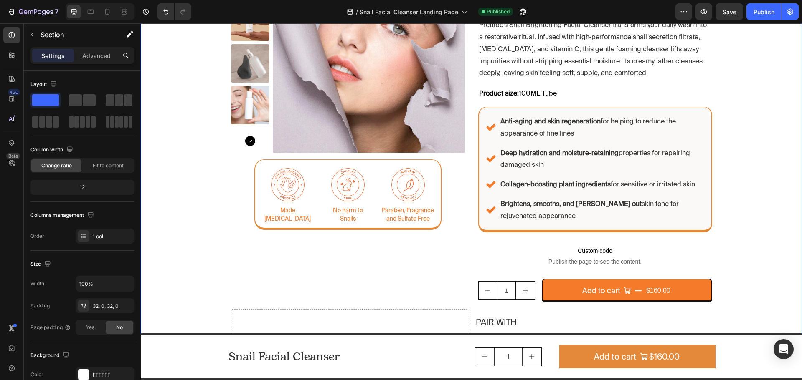
scroll to position [65, 0]
